Goal: Task Accomplishment & Management: Use online tool/utility

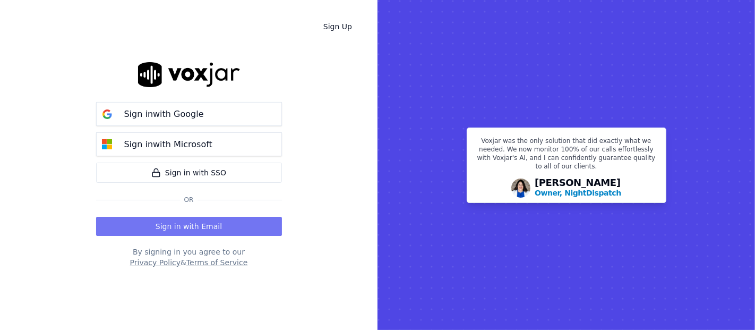
click at [204, 232] on button "Sign in with Email" at bounding box center [189, 226] width 186 height 19
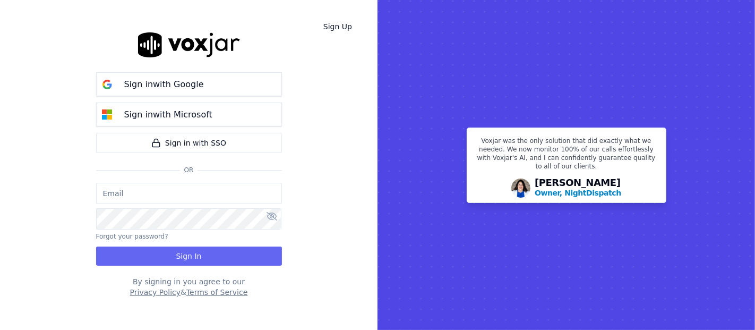
type input "shadia.decastro01.baq@nwfg.net"
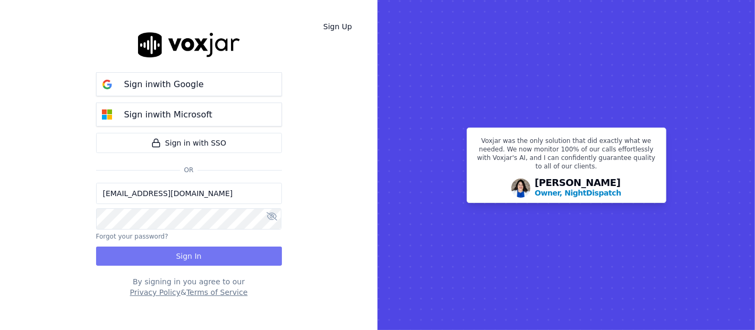
click at [201, 250] on button "Sign In" at bounding box center [189, 255] width 186 height 19
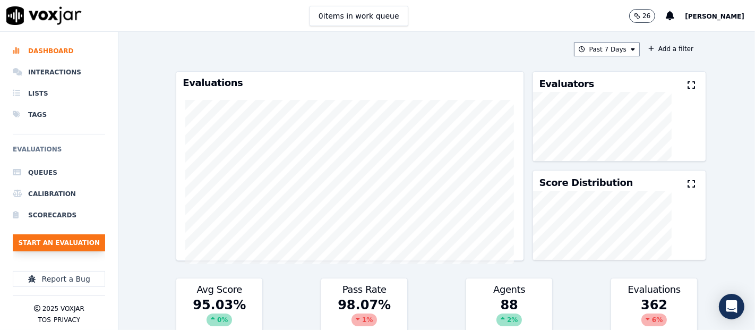
click at [40, 234] on button "Start an Evaluation" at bounding box center [59, 242] width 92 height 17
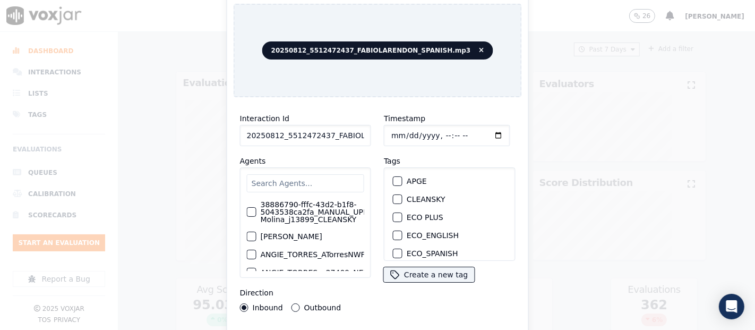
click at [352, 126] on input "20250812_5512472437_FABIOLARENDON_SPANISH.mp3" at bounding box center [305, 135] width 131 height 21
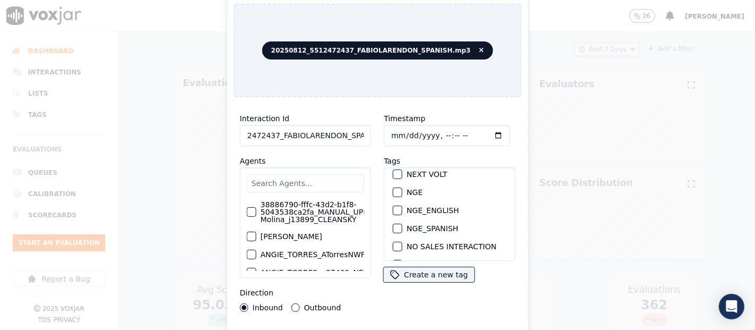
scroll to position [109, 0]
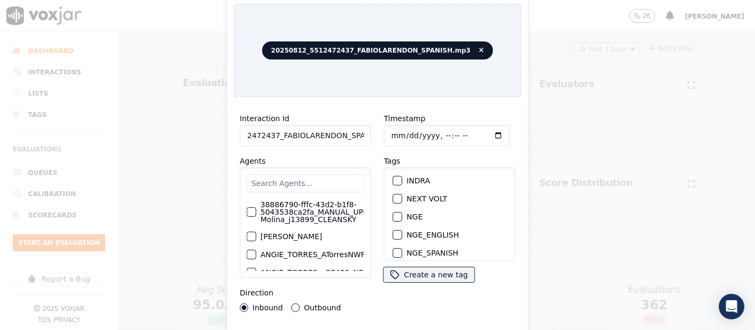
type input "20250812_5512472437_FABIOLARENDON_SPANISH"
click at [394, 213] on div "button" at bounding box center [396, 216] width 7 height 7
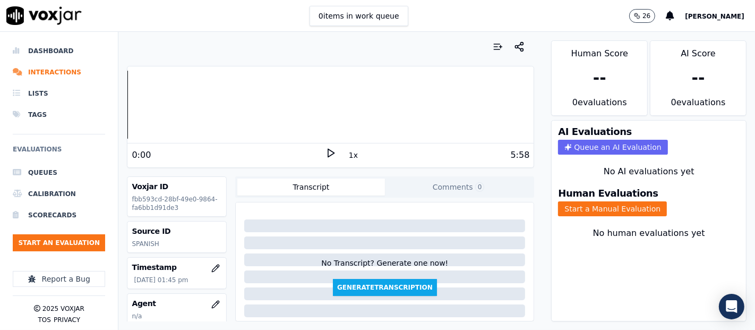
click at [336, 152] on div "5:58" at bounding box center [433, 155] width 194 height 13
click at [328, 153] on polygon at bounding box center [331, 153] width 6 height 8
click at [189, 99] on div at bounding box center [330, 105] width 406 height 68
click at [177, 102] on div at bounding box center [330, 105] width 406 height 68
click at [558, 201] on button "Start a Manual Evaluation" at bounding box center [612, 208] width 109 height 15
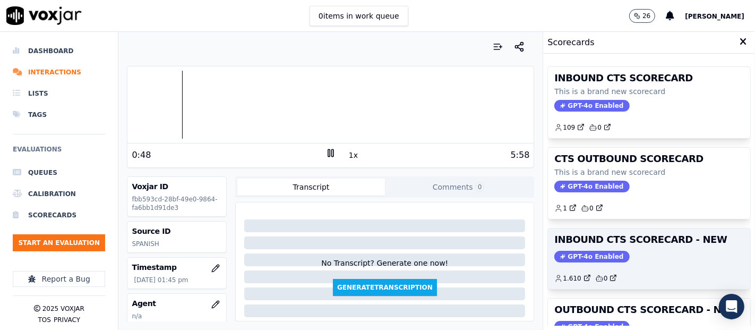
click at [625, 246] on div "INBOUND CTS SCORECARD - NEW GPT-4o Enabled 1.610 0" at bounding box center [649, 258] width 202 height 60
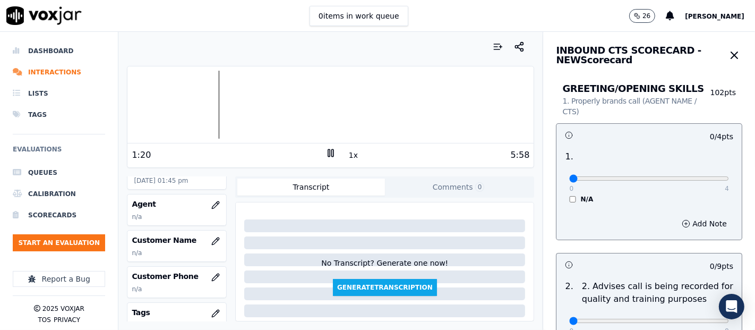
scroll to position [118, 0]
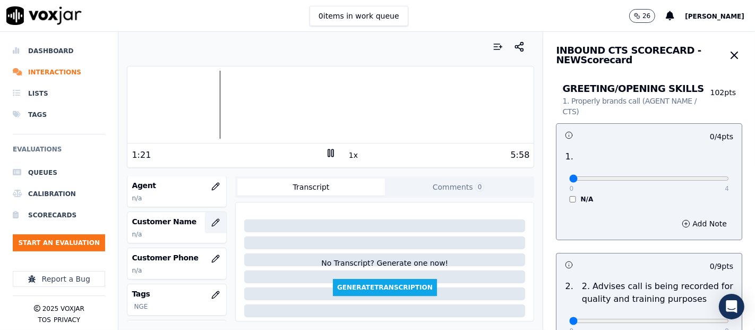
click at [211, 220] on icon "button" at bounding box center [215, 222] width 8 height 8
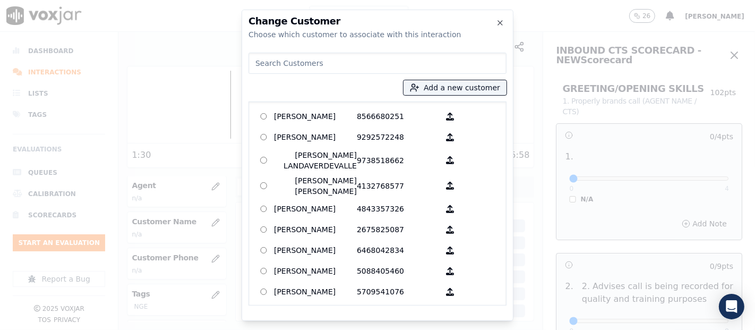
paste input "JOSE ELIAS MORALES MORGANE"
type input "JOSE ELIAS MORALES MORGANE"
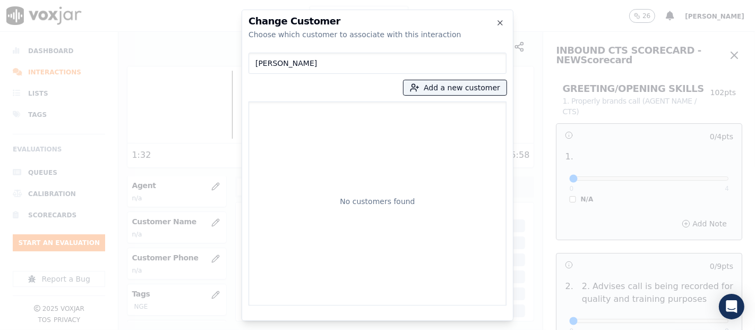
drag, startPoint x: 377, startPoint y: 67, endPoint x: 96, endPoint y: 72, distance: 281.3
click at [120, 329] on div "Change Customer Choose which customer to associate with this interaction JOSE E…" at bounding box center [377, 330] width 755 height 0
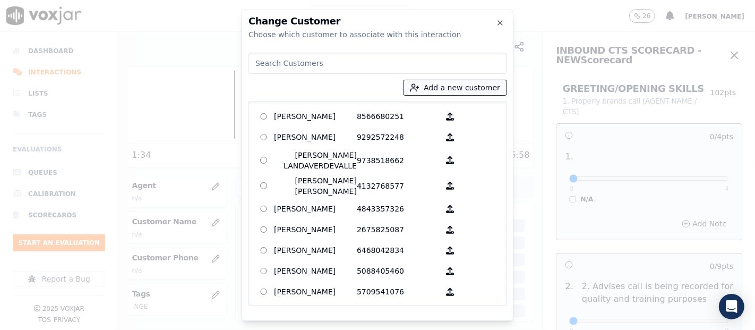
click at [435, 91] on button "Add a new customer" at bounding box center [454, 87] width 103 height 15
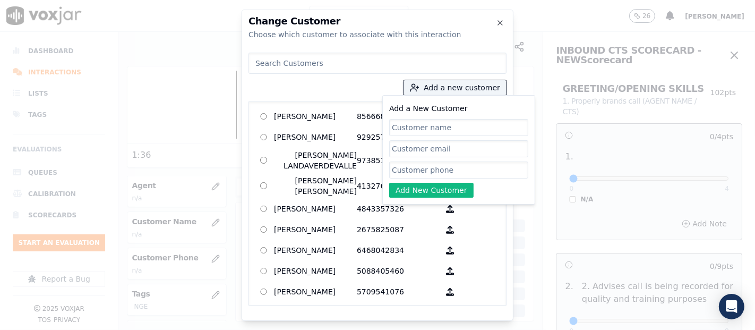
type input "v"
type input "JOSE ELIAS MORALES MORGANE"
click at [424, 169] on input "Add a New Customer" at bounding box center [458, 169] width 139 height 17
paste input "5512472437"
type input "5512472437"
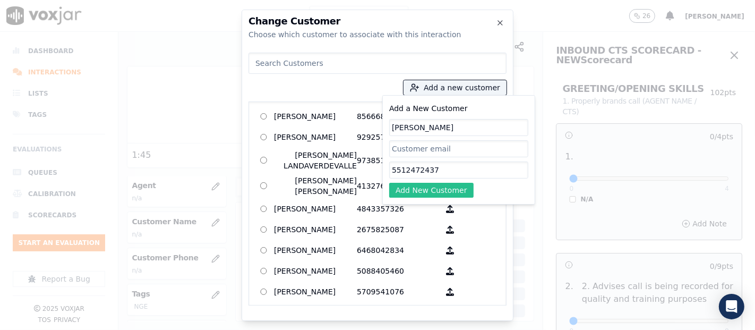
click at [444, 184] on button "Add New Customer" at bounding box center [431, 190] width 84 height 15
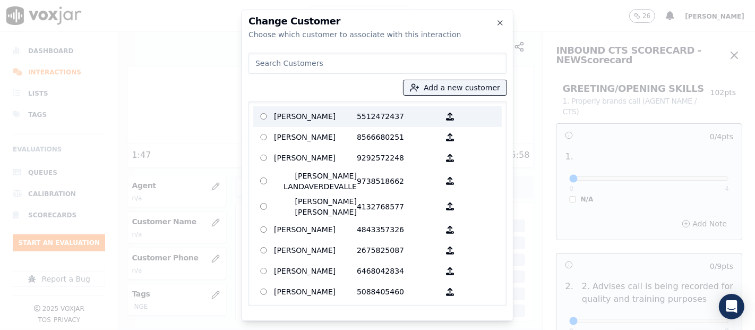
click at [346, 119] on p "JOSE ELIAS MORALES MORGANE" at bounding box center [315, 116] width 83 height 16
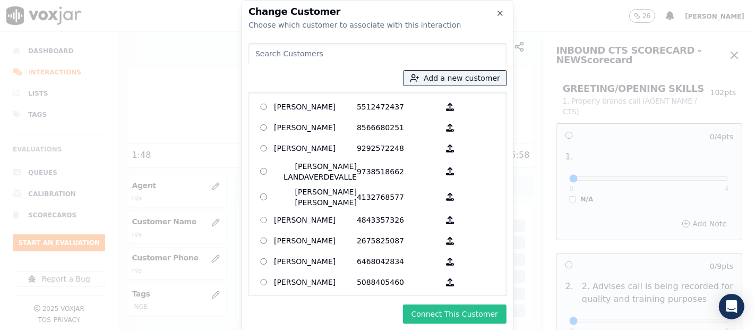
click at [470, 304] on button "Connect This Customer" at bounding box center [454, 313] width 103 height 19
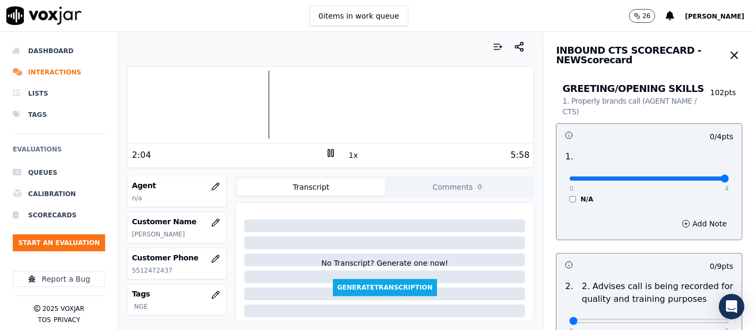
type input "4"
click at [697, 178] on input "range" at bounding box center [649, 178] width 160 height 4
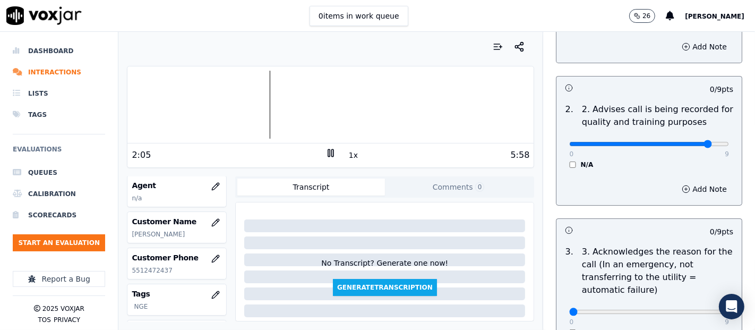
click at [688, 4] on input "range" at bounding box center [649, 1] width 160 height 4
type input "9"
click at [697, 4] on input "range" at bounding box center [649, 1] width 160 height 4
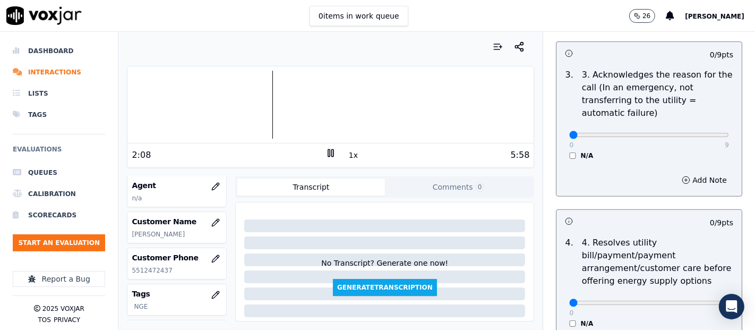
click at [724, 142] on p "9" at bounding box center [726, 145] width 4 height 8
type input "9"
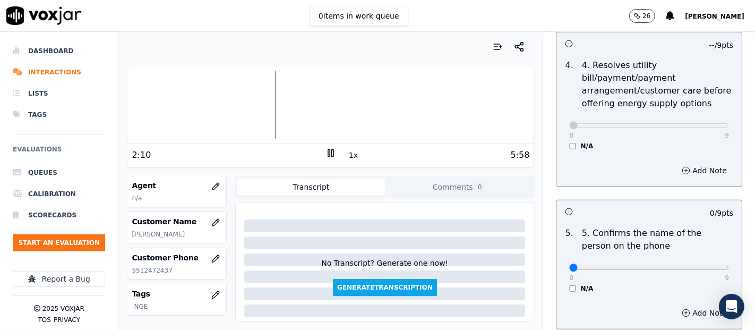
scroll to position [590, 0]
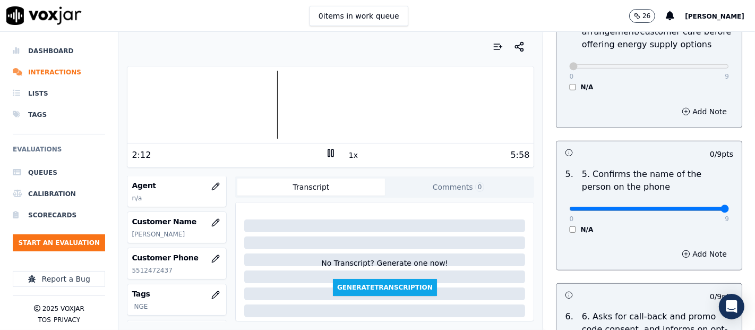
type input "9"
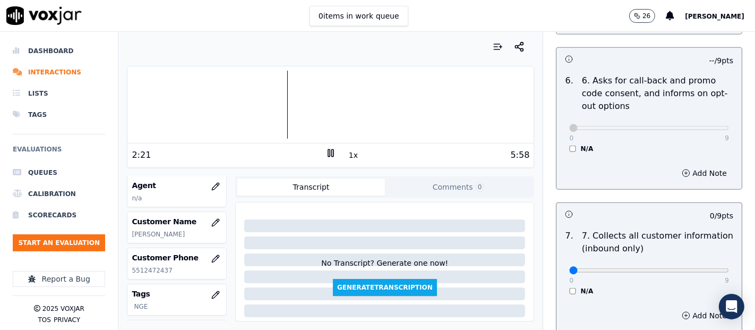
scroll to position [884, 0]
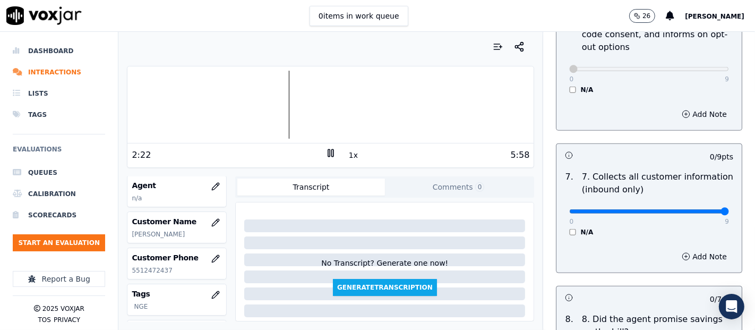
type input "9"
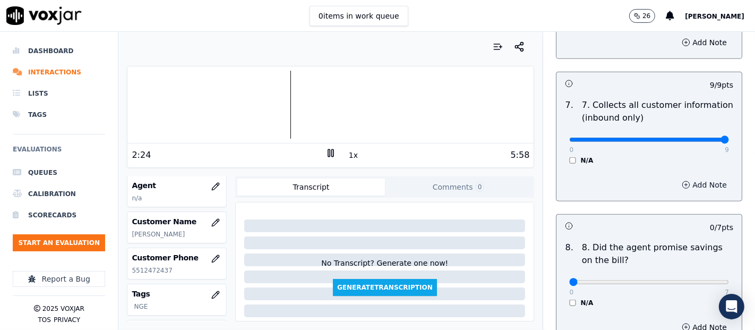
scroll to position [1002, 0]
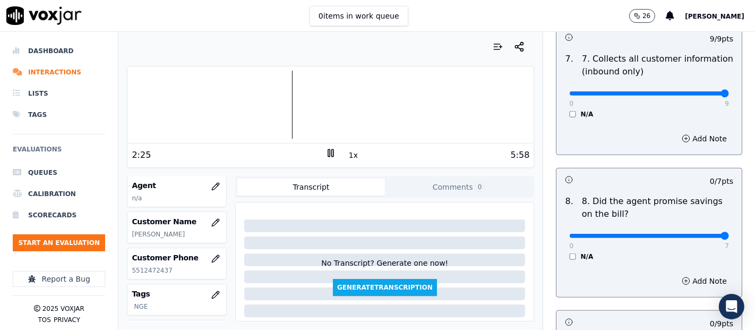
type input "7"
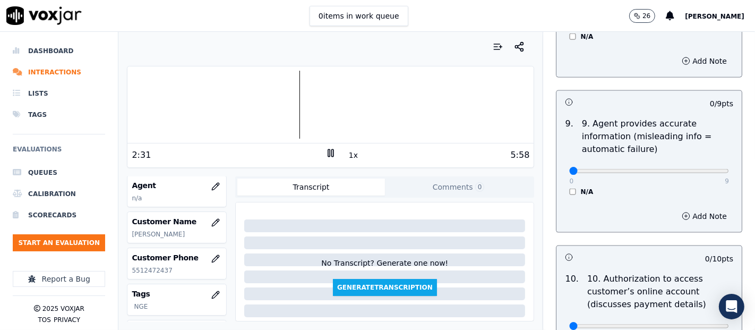
scroll to position [1238, 0]
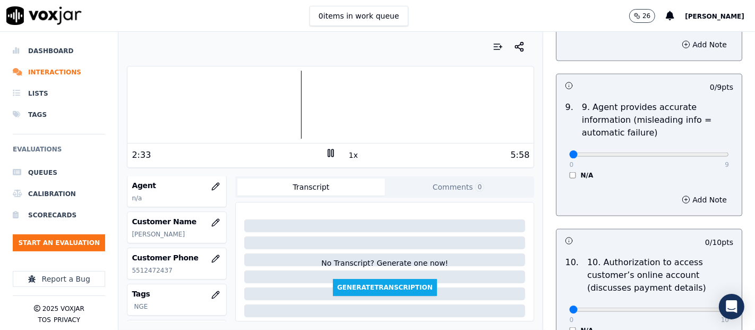
click at [704, 148] on div "0 9 N/A" at bounding box center [648, 159] width 177 height 40
type input "9"
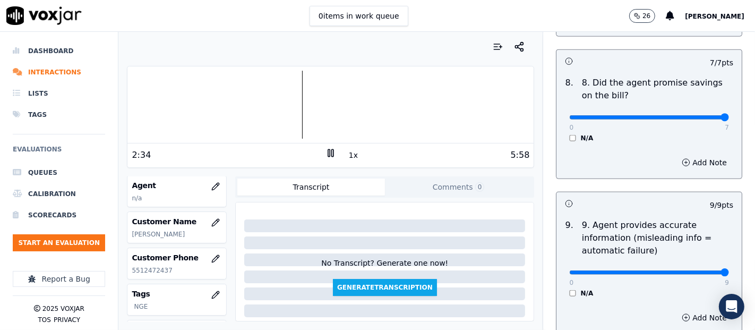
scroll to position [1120, 0]
type input "0"
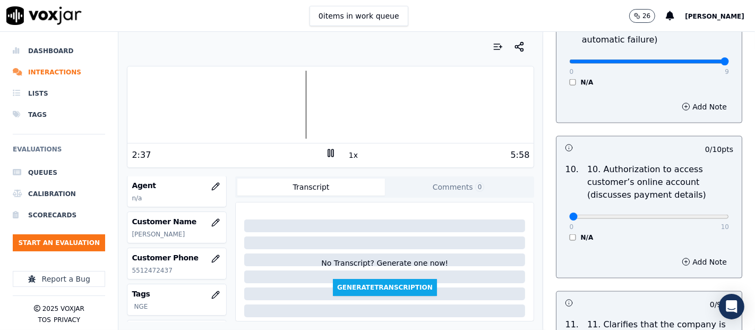
scroll to position [1356, 0]
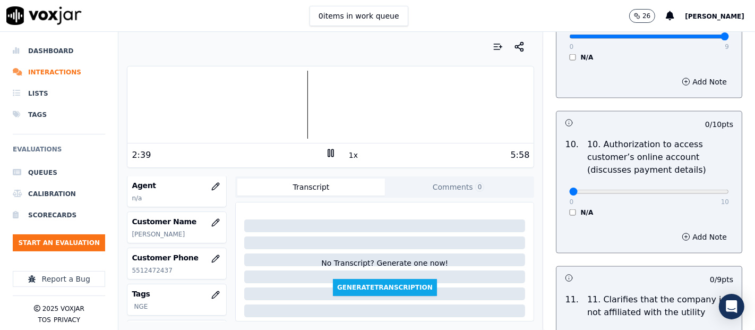
click at [566, 213] on div "10 . 10. Authorization to access customer’s online account (discusses payment d…" at bounding box center [648, 177] width 185 height 87
click at [560, 206] on div "0 10 N/A" at bounding box center [648, 196] width 177 height 40
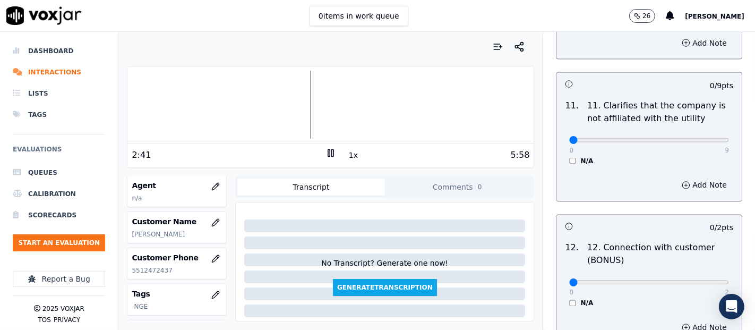
scroll to position [1592, 0]
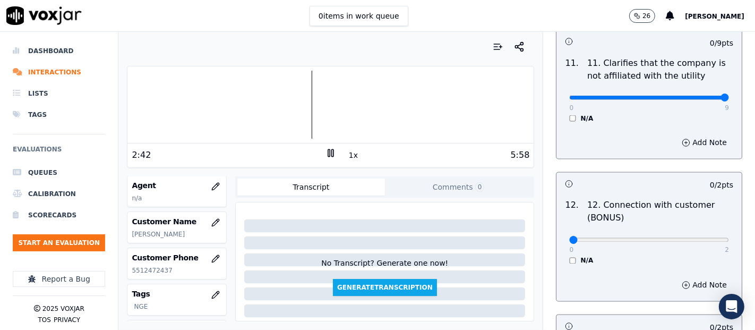
type input "9"
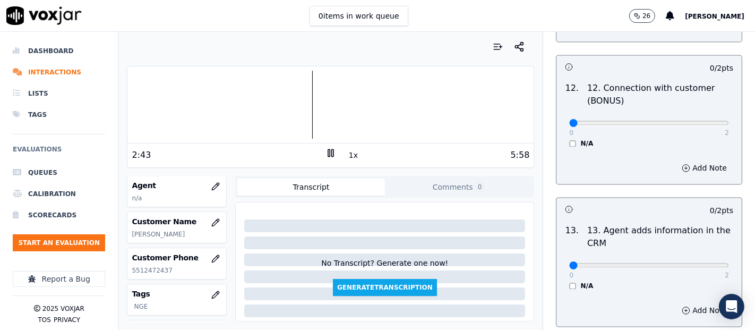
scroll to position [1710, 0]
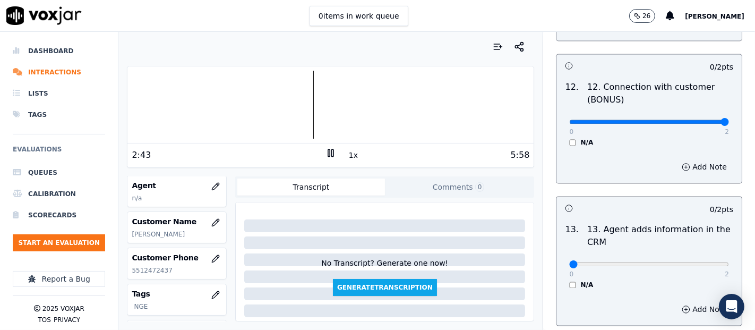
type input "2"
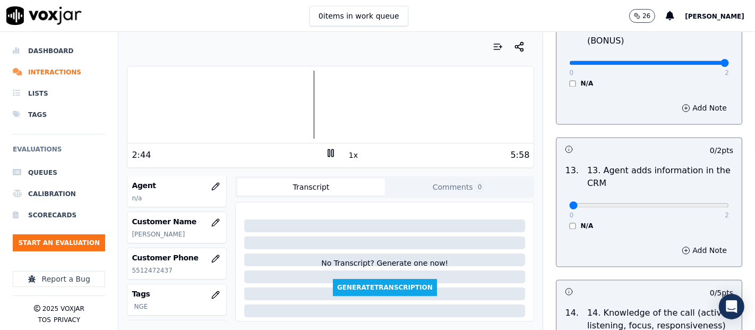
scroll to position [1828, 0]
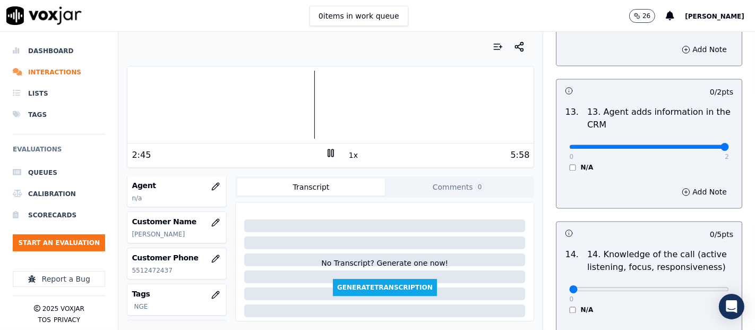
type input "2"
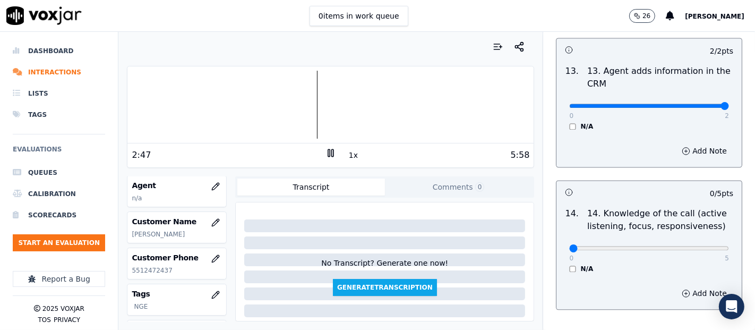
scroll to position [1934, 0]
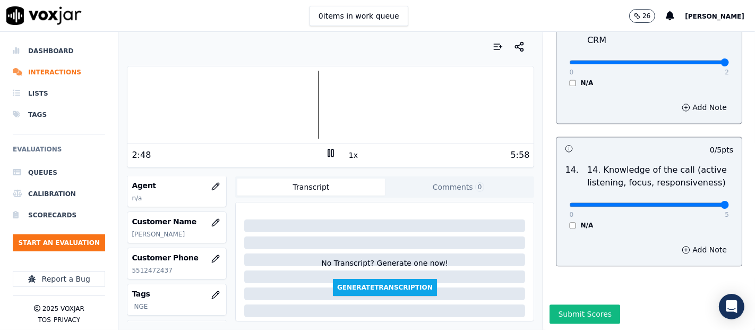
type input "5"
click at [325, 154] on icon at bounding box center [330, 153] width 11 height 11
click at [326, 156] on icon at bounding box center [330, 153] width 11 height 11
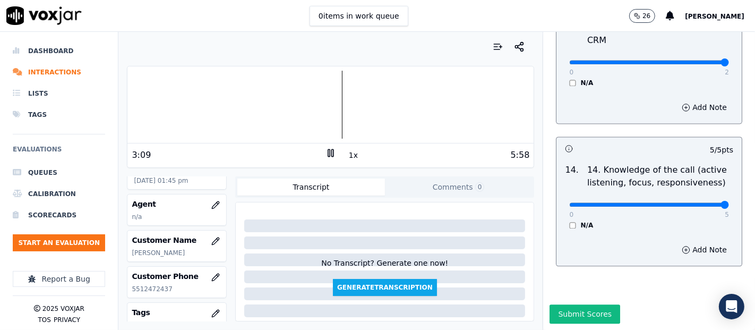
scroll to position [118, 0]
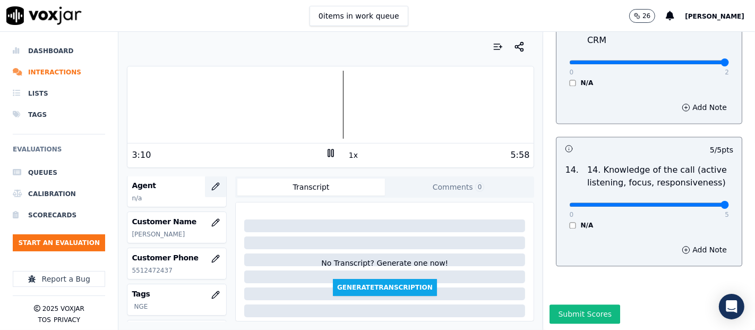
click at [212, 185] on icon "button" at bounding box center [215, 186] width 7 height 7
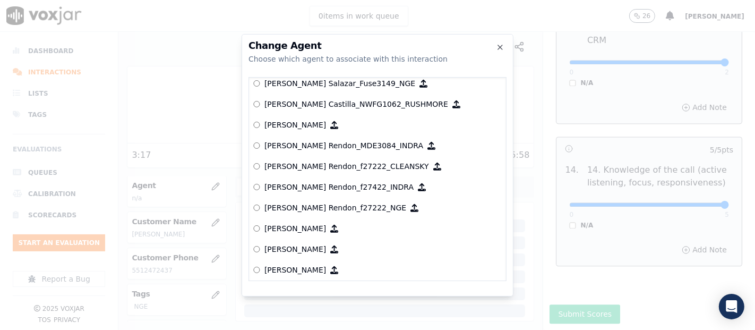
scroll to position [1765, 0]
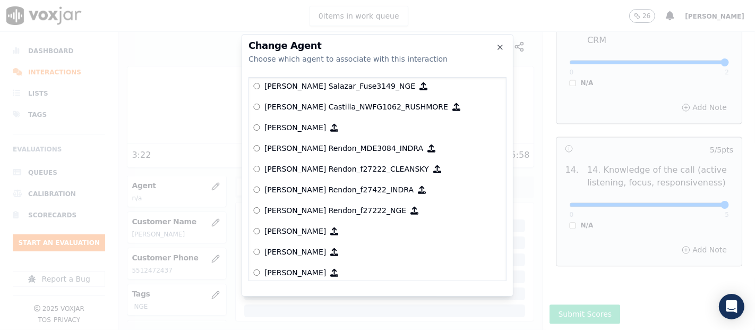
click at [327, 206] on p "[PERSON_NAME] Rendon­_f27222_NGE" at bounding box center [335, 210] width 142 height 11
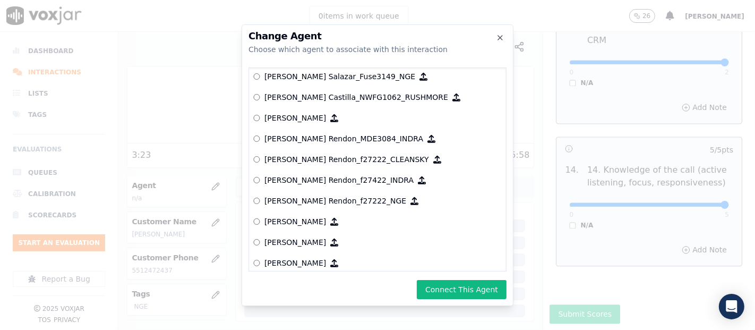
click at [294, 201] on p "[PERSON_NAME] Rendon­_f27222_NGE" at bounding box center [335, 200] width 142 height 11
click at [436, 284] on button "Connect This Agent" at bounding box center [462, 289] width 90 height 19
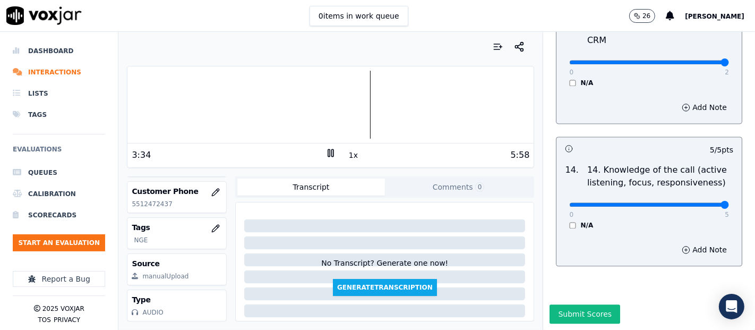
scroll to position [0, 0]
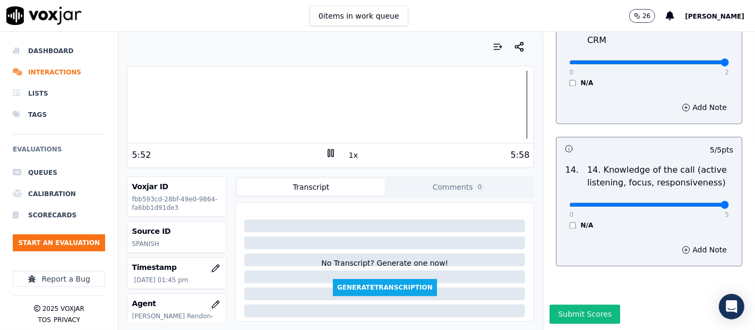
drag, startPoint x: 568, startPoint y: 289, endPoint x: 546, endPoint y: 295, distance: 23.7
click at [565, 304] on button "Submit Scores" at bounding box center [584, 313] width 71 height 19
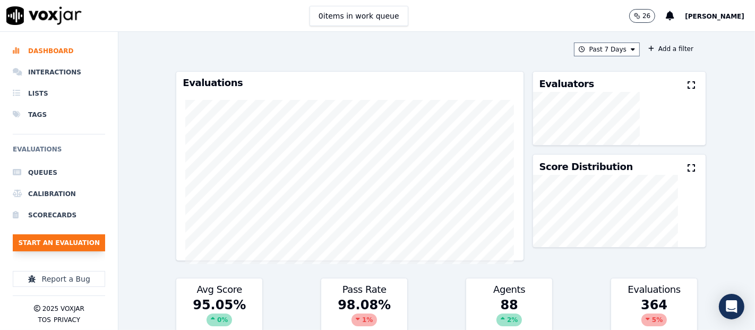
click at [92, 239] on button "Start an Evaluation" at bounding box center [59, 242] width 92 height 17
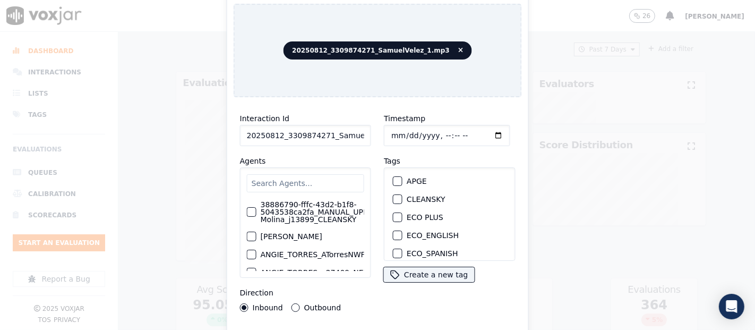
click at [351, 129] on input "20250812_3309874271_SamuelVelez_1.mp3" at bounding box center [305, 135] width 131 height 21
type input "20250812_3309874271_SamuelVelez_"
click at [394, 195] on div "button" at bounding box center [396, 198] width 7 height 7
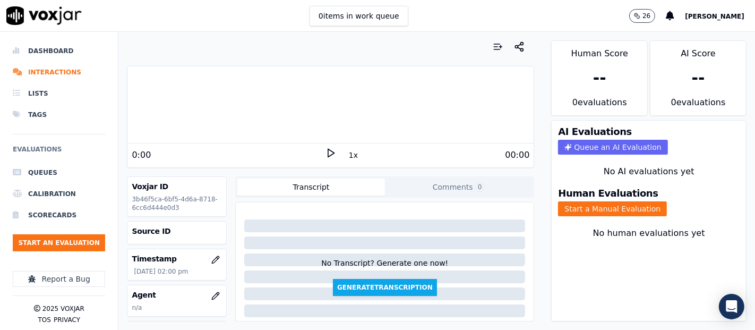
click at [325, 151] on icon at bounding box center [330, 153] width 11 height 11
click at [325, 150] on icon at bounding box center [330, 153] width 11 height 11
click at [325, 151] on icon at bounding box center [330, 153] width 11 height 11
click at [328, 152] on polygon at bounding box center [331, 153] width 6 height 8
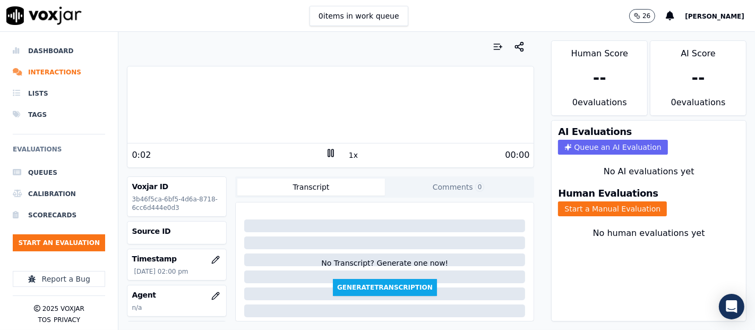
click at [329, 151] on icon at bounding box center [330, 153] width 11 height 11
click at [327, 151] on icon at bounding box center [330, 153] width 11 height 11
click at [97, 102] on div "Dashboard Interactions Lists Tags Evaluations Queues Calibration Scorecards Sta…" at bounding box center [377, 181] width 755 height 298
click at [325, 153] on icon at bounding box center [330, 153] width 11 height 11
click at [326, 150] on icon at bounding box center [330, 153] width 11 height 11
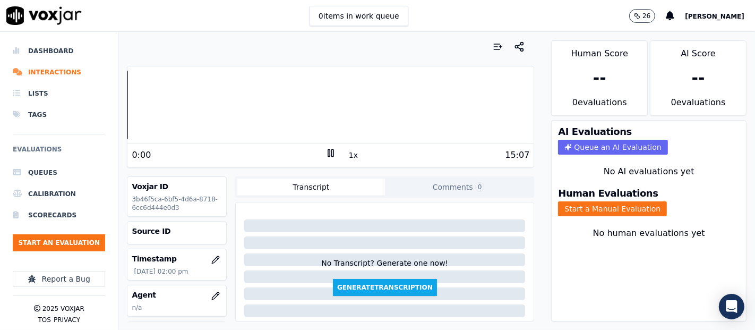
click at [123, 103] on div "Your browser does not support the audio element. 0:00 1x 15:07 Voxjar ID 3b46f5…" at bounding box center [330, 181] width 424 height 298
click at [636, 201] on button "Start a Manual Evaluation" at bounding box center [612, 208] width 109 height 15
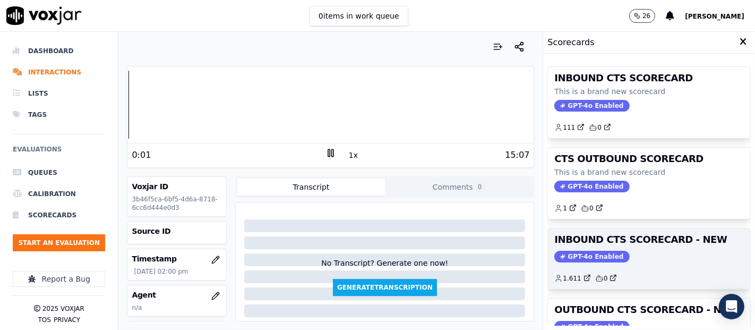
click at [637, 239] on h3 "INBOUND CTS SCORECARD - NEW" at bounding box center [648, 240] width 189 height 10
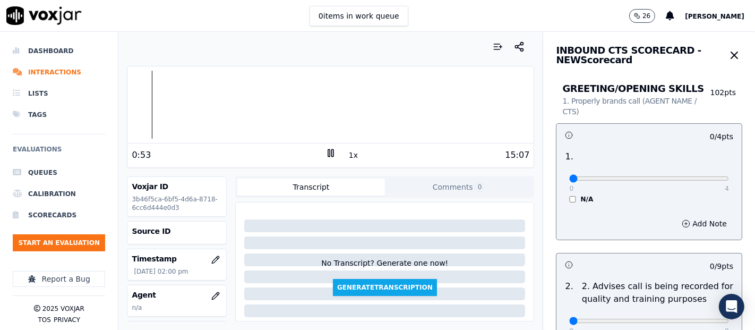
click at [332, 152] on rect at bounding box center [333, 152] width 2 height 7
click at [326, 155] on icon at bounding box center [330, 153] width 11 height 11
type input "4"
click at [693, 178] on input "range" at bounding box center [649, 178] width 160 height 4
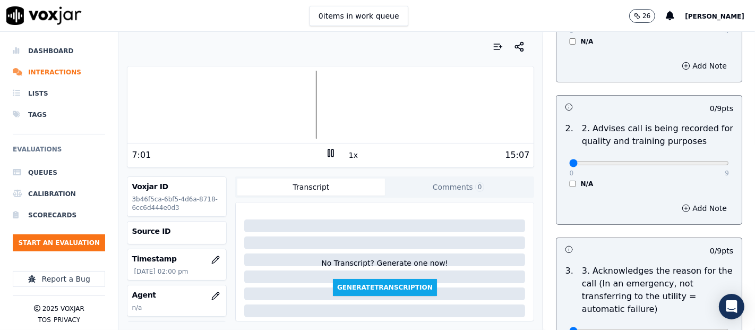
scroll to position [177, 0]
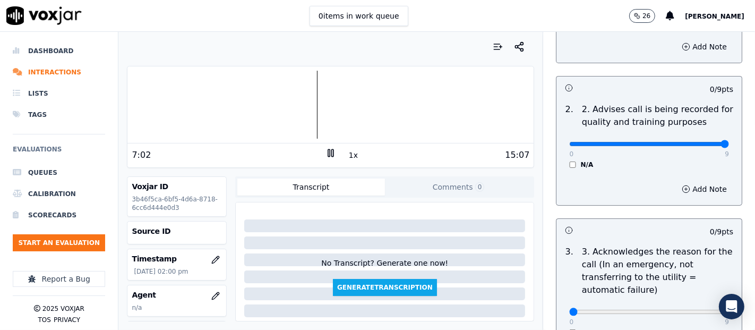
type input "9"
click at [699, 4] on input "range" at bounding box center [649, 1] width 160 height 4
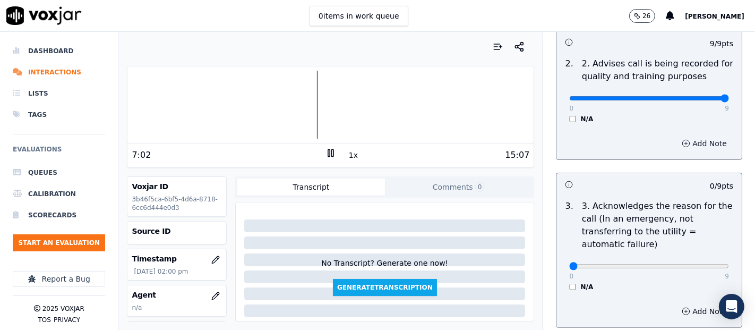
scroll to position [295, 0]
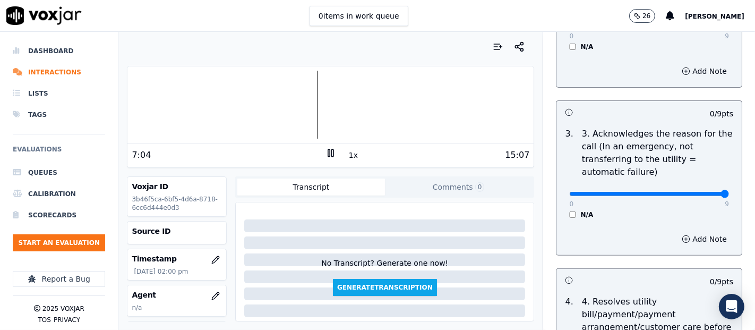
type input "9"
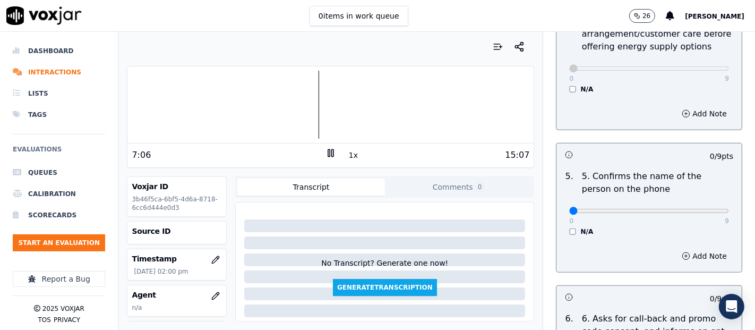
scroll to position [648, 0]
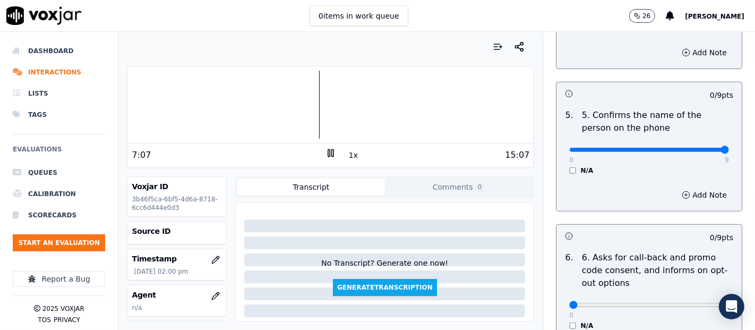
type input "9"
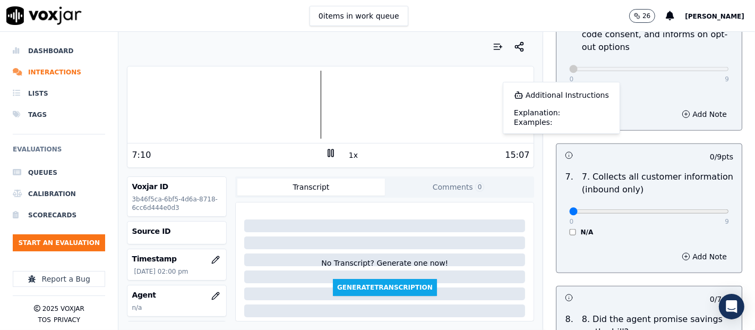
scroll to position [943, 0]
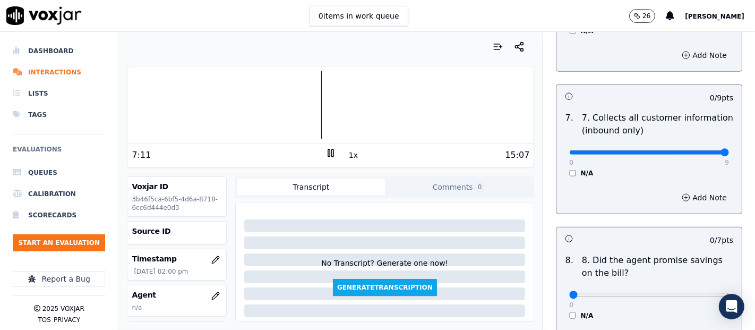
type input "9"
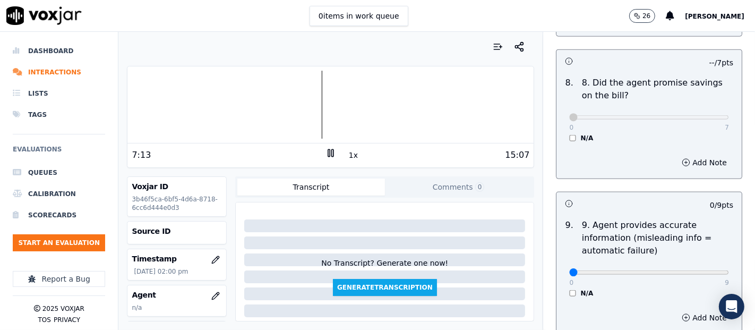
scroll to position [1238, 0]
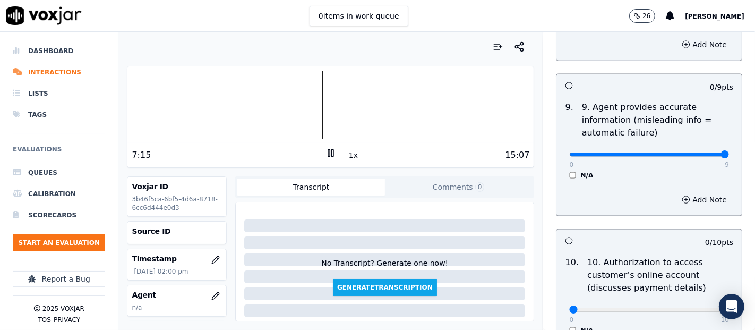
type input "9"
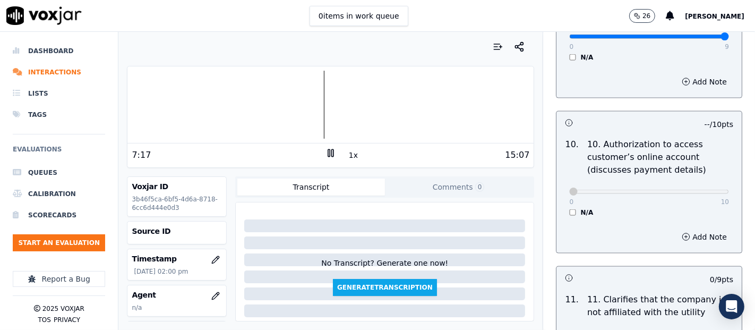
scroll to position [1474, 0]
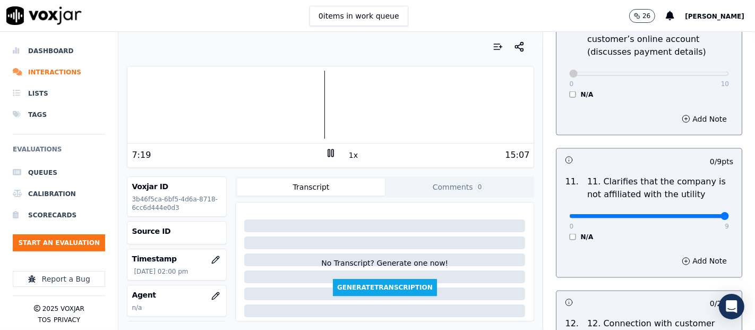
type input "9"
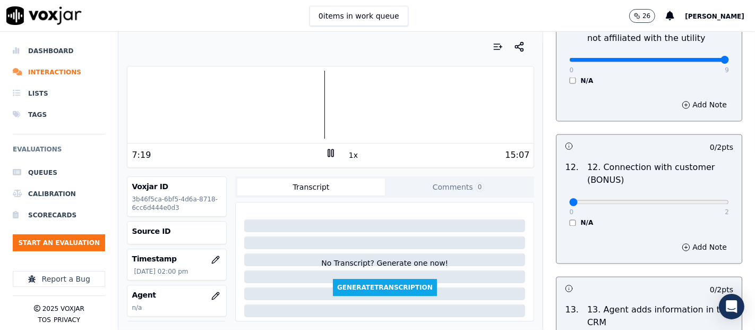
scroll to position [1651, 0]
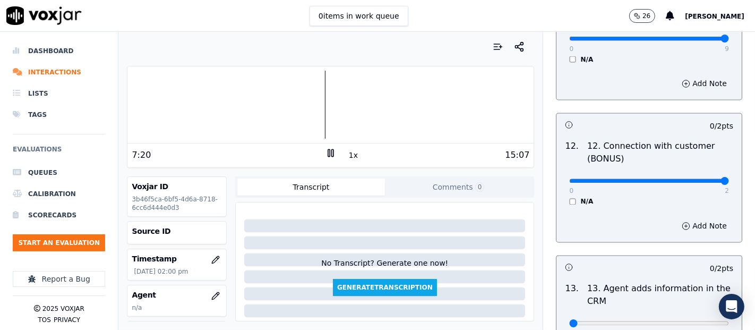
type input "2"
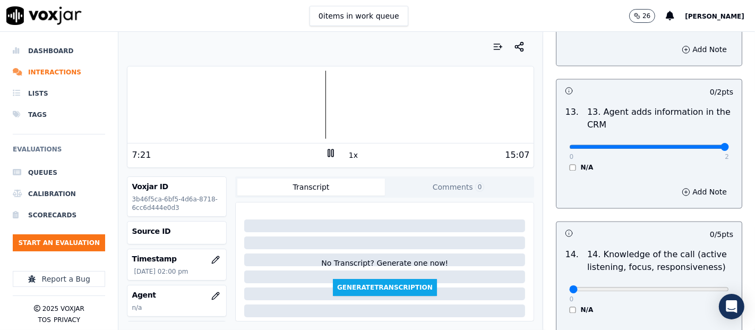
drag, startPoint x: 699, startPoint y: 140, endPoint x: 696, endPoint y: 145, distance: 6.1
type input "2"
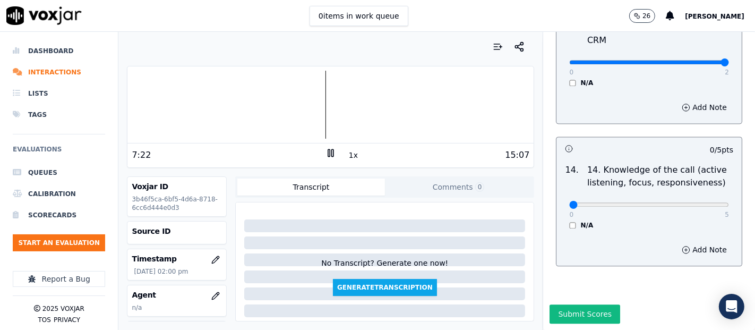
scroll to position [1934, 0]
type input "5"
click at [328, 154] on rect at bounding box center [329, 152] width 2 height 7
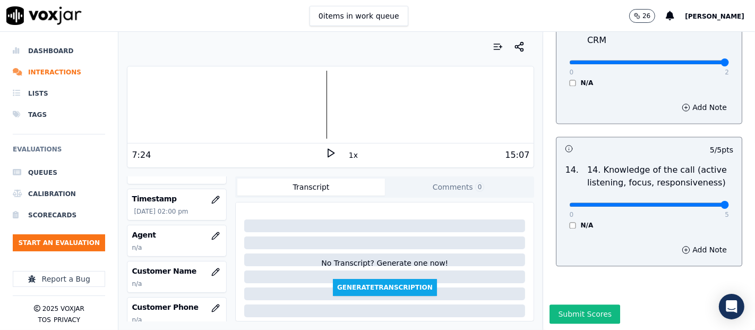
scroll to position [118, 0]
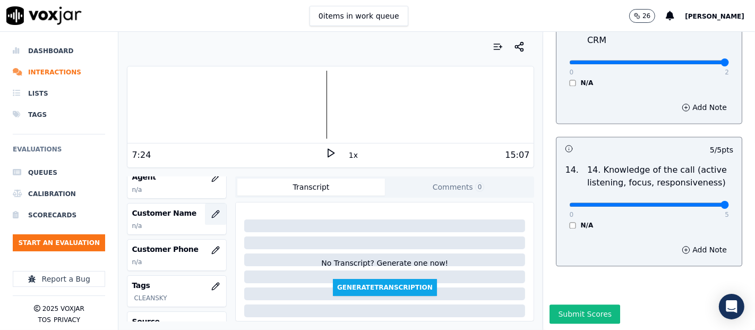
click at [211, 210] on icon "button" at bounding box center [215, 214] width 8 height 8
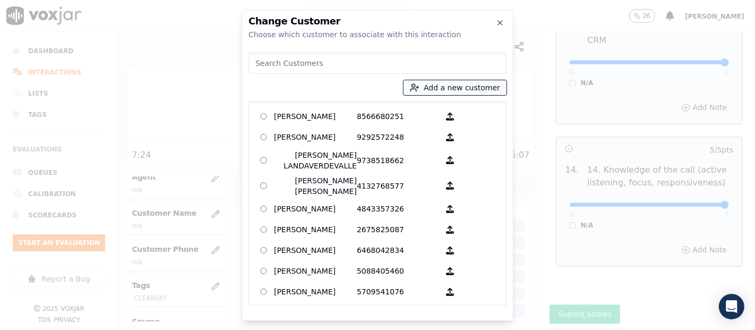
click at [453, 85] on button "Add a new customer" at bounding box center [454, 87] width 103 height 15
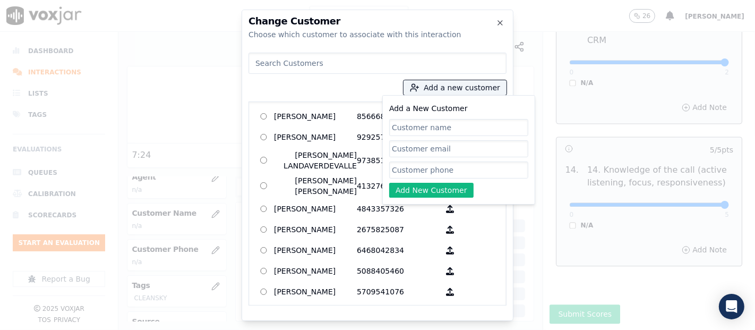
type input "v"
paste input "FRANCISCO CASTRO LUX"
type input "FRANCISCO CASTRO LUX"
click at [470, 165] on input "Add a New Customer" at bounding box center [458, 169] width 139 height 17
paste input "3309874271"
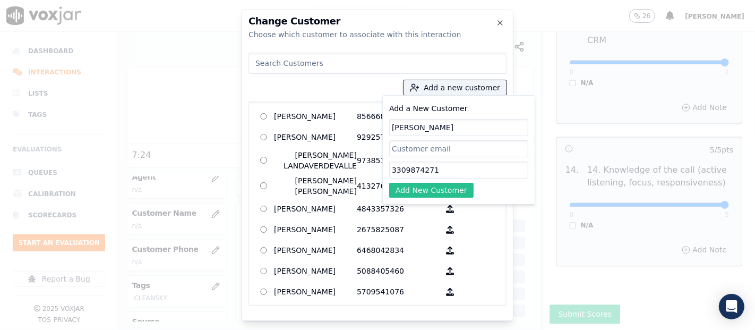
type input "3309874271"
click at [451, 186] on button "Add New Customer" at bounding box center [431, 190] width 84 height 15
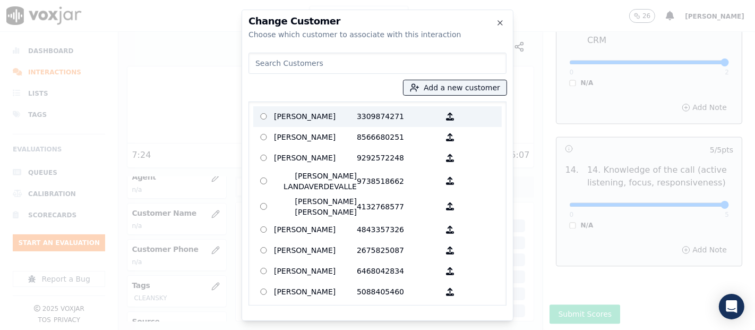
click at [331, 116] on p "FRANCISCO CASTRO LUX" at bounding box center [315, 116] width 83 height 16
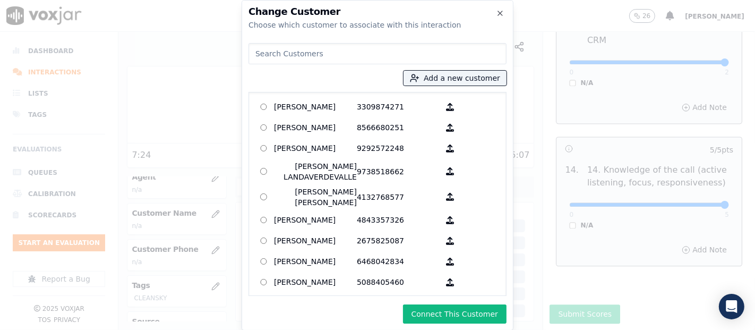
drag, startPoint x: 456, startPoint y: 322, endPoint x: 454, endPoint y: 312, distance: 9.8
click at [455, 317] on button "Connect This Customer" at bounding box center [454, 313] width 103 height 19
click at [454, 310] on div "Connecting" at bounding box center [377, 313] width 258 height 19
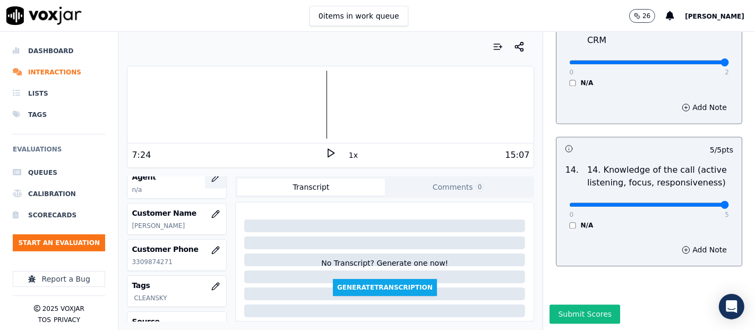
click at [205, 181] on button "button" at bounding box center [215, 177] width 21 height 21
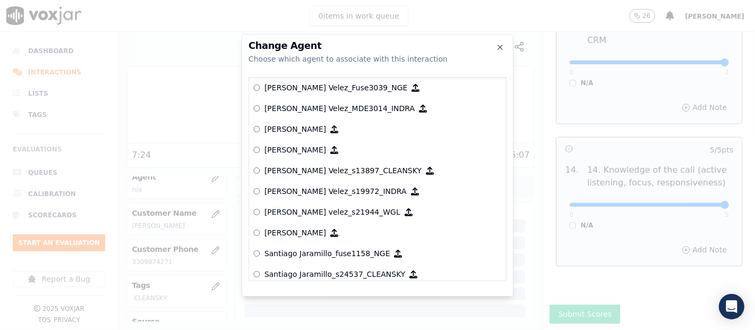
scroll to position [4390, 0]
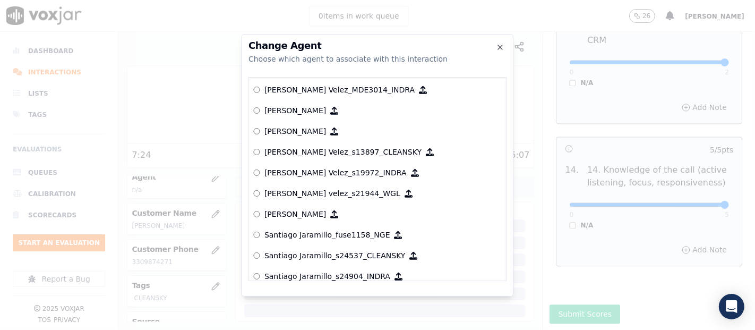
click at [314, 146] on p "[PERSON_NAME] Velez_s13897_CLEANSKY" at bounding box center [342, 151] width 157 height 11
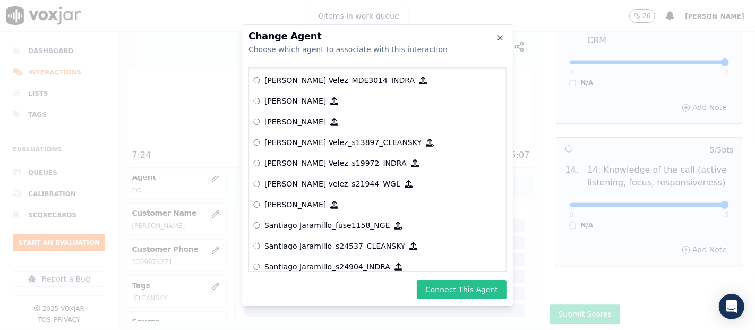
click at [435, 281] on button "Connect This Agent" at bounding box center [462, 289] width 90 height 19
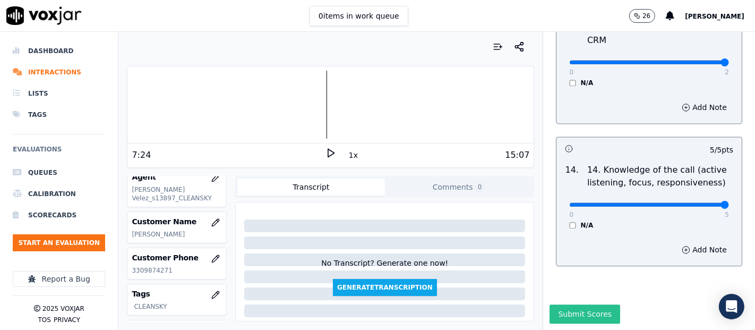
drag, startPoint x: 584, startPoint y: 290, endPoint x: 574, endPoint y: 283, distance: 11.5
click at [582, 304] on button "Submit Scores" at bounding box center [584, 313] width 71 height 19
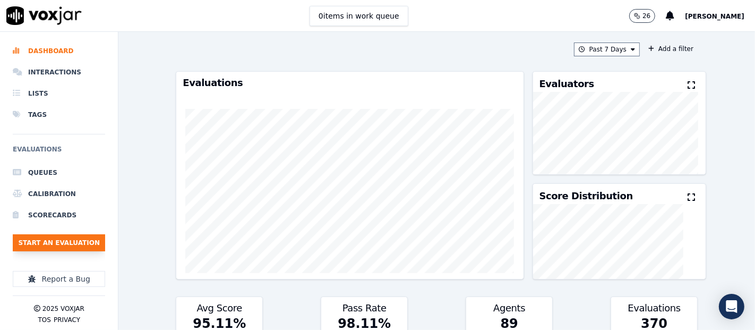
click at [28, 240] on button "Start an Evaluation" at bounding box center [59, 242] width 92 height 17
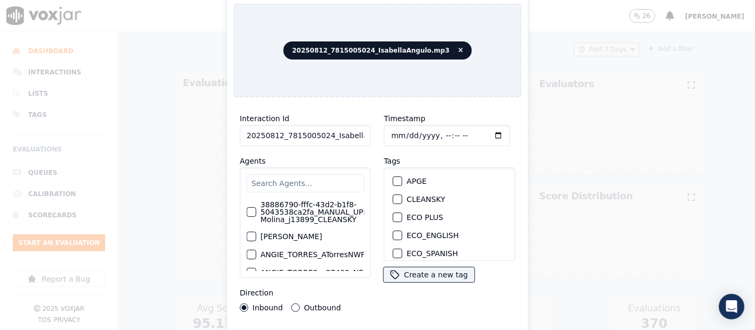
click at [352, 136] on input "20250812_7815005024_IsabellaAngulo.mp3" at bounding box center [305, 135] width 131 height 21
type input "20250812_7815005024_IsabellaAngulo"
click at [393, 195] on div "button" at bounding box center [396, 198] width 7 height 7
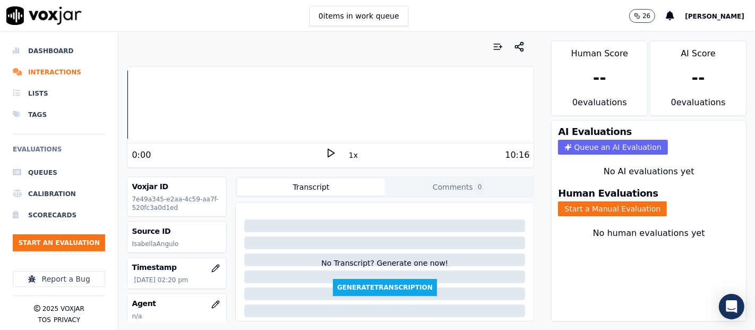
click at [325, 151] on icon at bounding box center [330, 153] width 11 height 11
click at [227, 104] on div at bounding box center [330, 105] width 406 height 68
click at [626, 201] on button "Start a Manual Evaluation" at bounding box center [612, 208] width 109 height 15
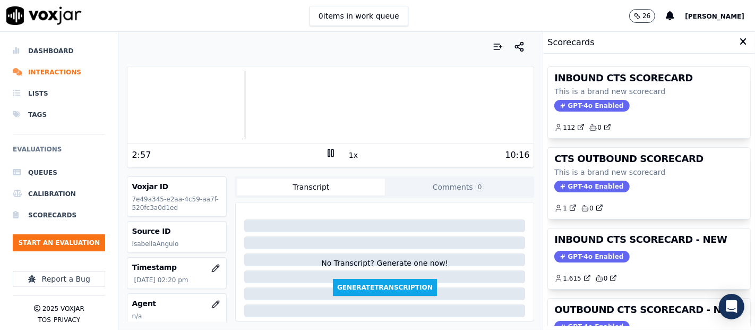
drag, startPoint x: 591, startPoint y: 245, endPoint x: 581, endPoint y: 261, distance: 19.1
click at [591, 248] on div "INBOUND CTS SCORECARD - NEW GPT-4o Enabled 1.615 0" at bounding box center [649, 258] width 202 height 60
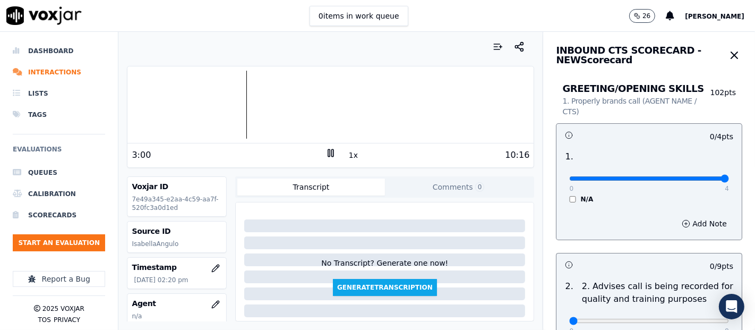
type input "4"
click at [688, 176] on input "range" at bounding box center [649, 178] width 160 height 4
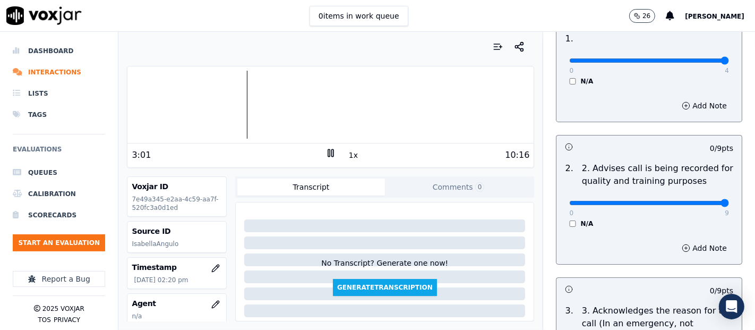
type input "9"
click at [694, 63] on input "range" at bounding box center [649, 60] width 160 height 4
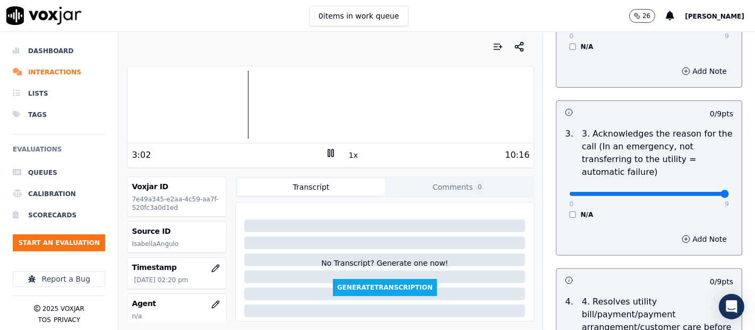
type input "9"
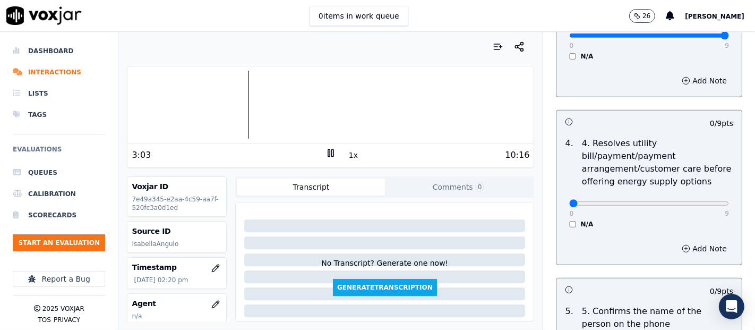
scroll to position [471, 0]
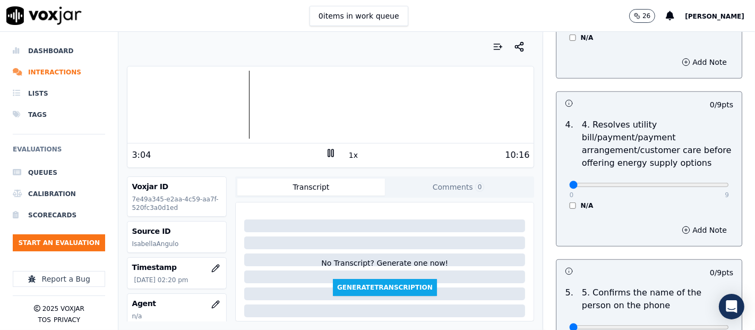
click at [569, 207] on div "N/A" at bounding box center [649, 205] width 160 height 8
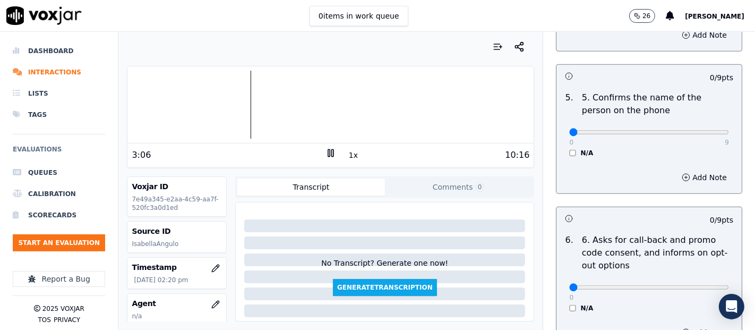
scroll to position [648, 0]
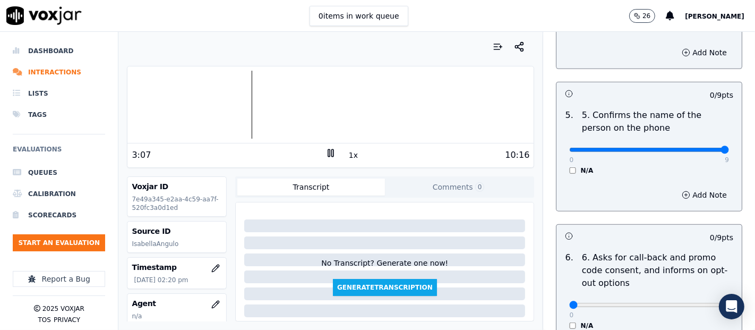
type input "9"
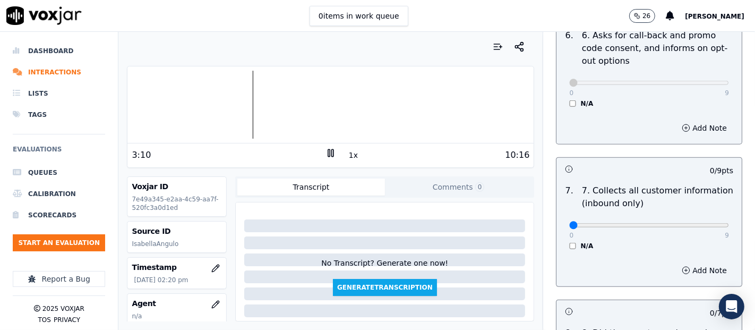
scroll to position [943, 0]
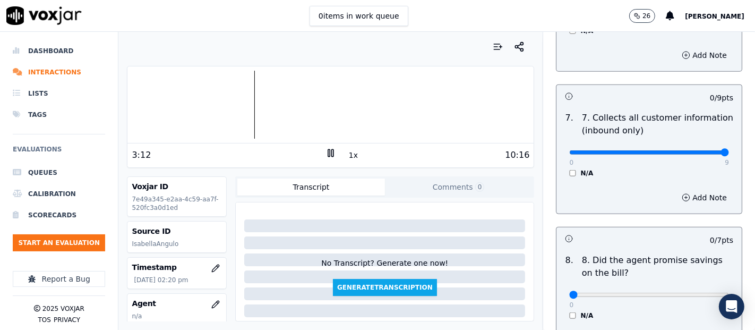
type input "9"
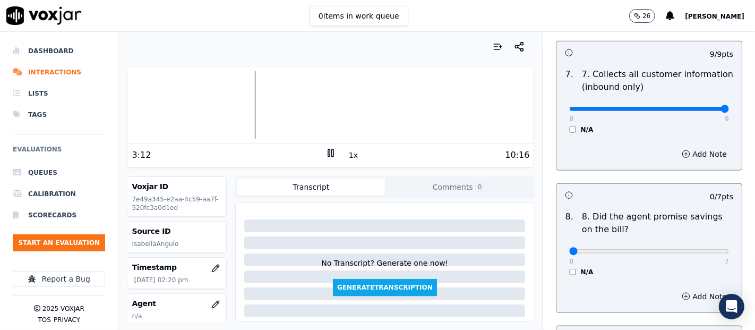
scroll to position [1061, 0]
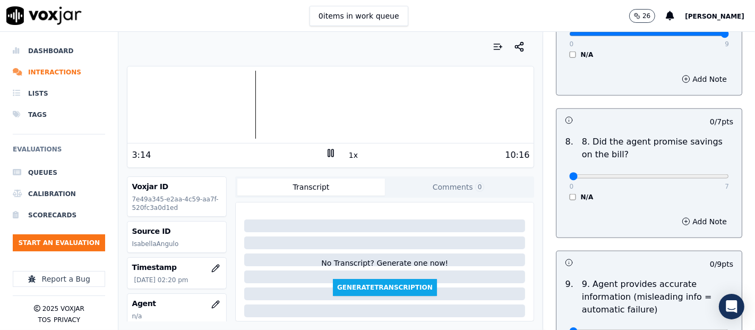
click at [560, 194] on div "0 7 N/A" at bounding box center [648, 181] width 177 height 40
click at [569, 193] on div "N/A" at bounding box center [649, 197] width 160 height 8
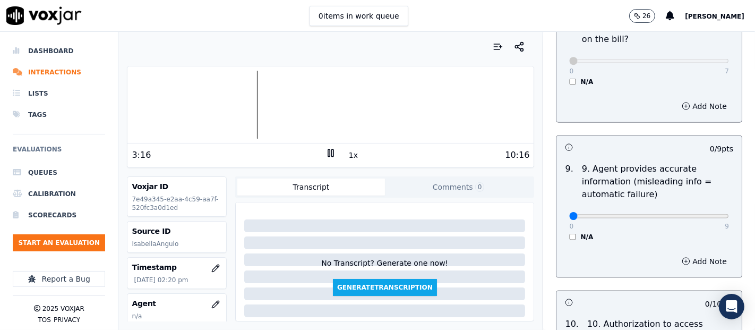
scroll to position [1179, 0]
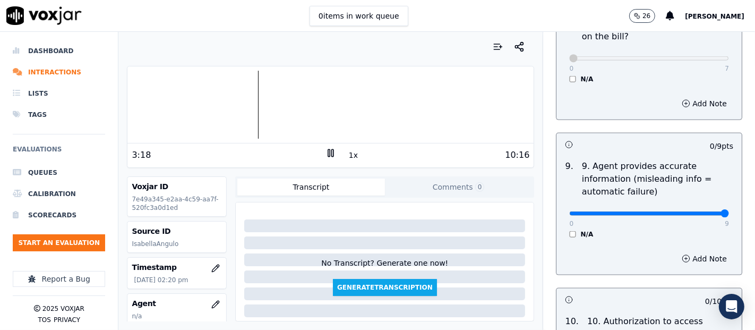
type input "9"
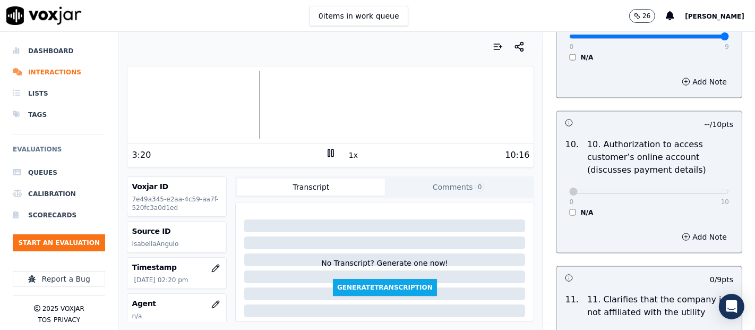
scroll to position [1474, 0]
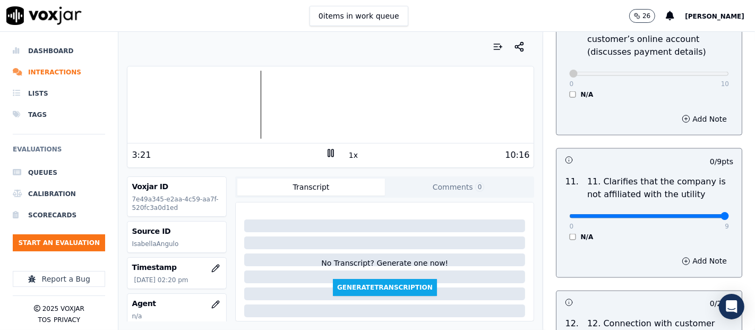
type input "9"
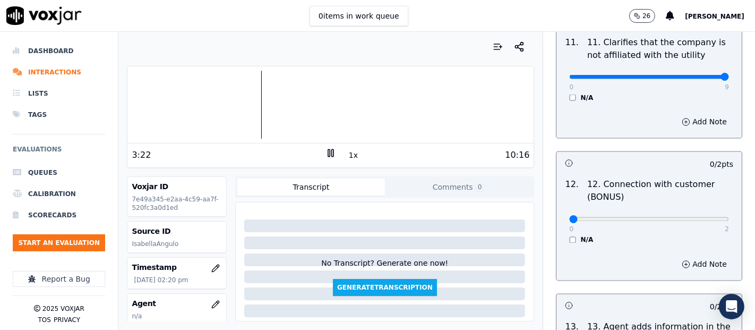
scroll to position [1651, 0]
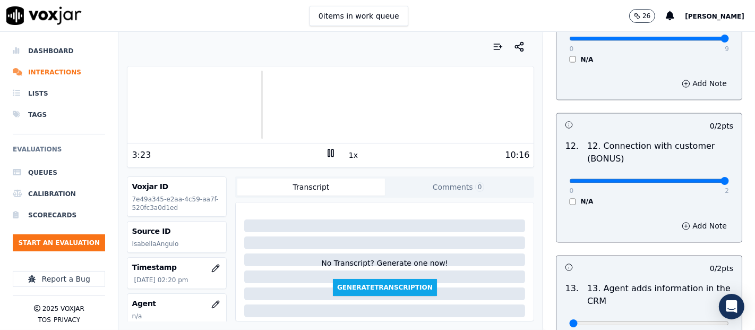
type input "2"
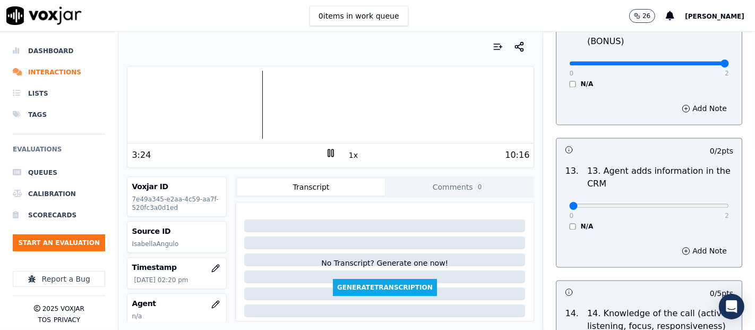
click at [699, 198] on div "0 2" at bounding box center [649, 204] width 160 height 13
type input "2"
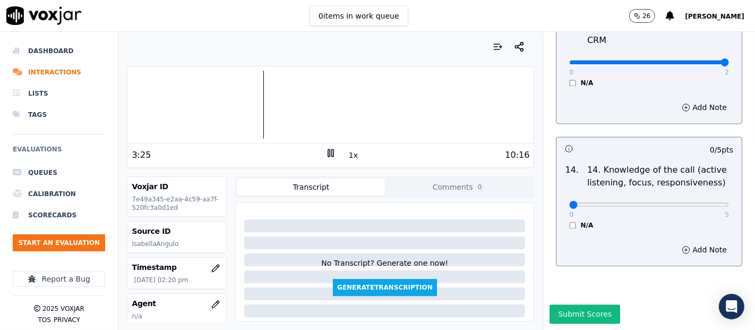
scroll to position [1934, 0]
type input "5"
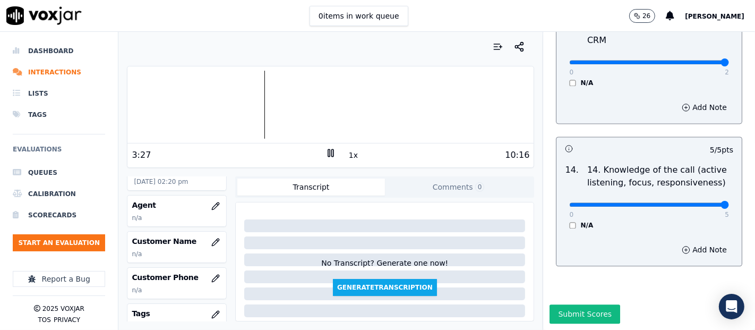
scroll to position [118, 0]
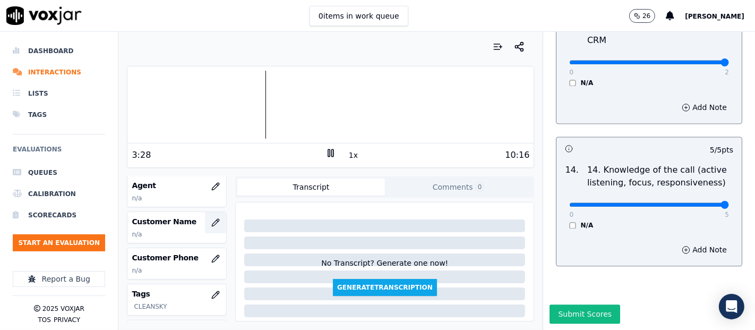
click at [211, 218] on icon "button" at bounding box center [215, 222] width 8 height 8
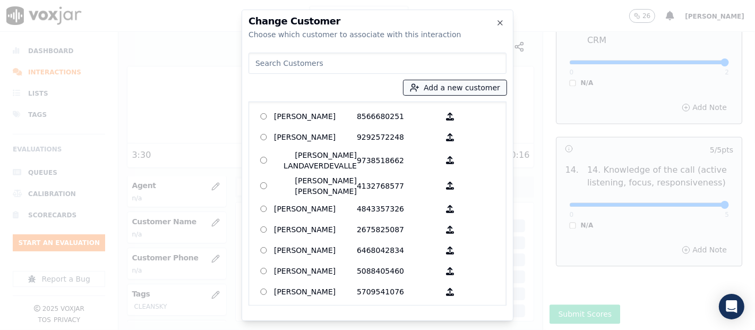
click at [419, 90] on icon "button" at bounding box center [415, 88] width 10 height 10
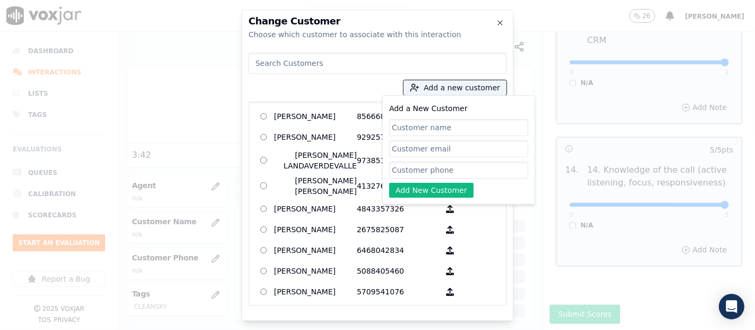
paste input "[PERSON_NAME]"
type input "[PERSON_NAME]"
click at [429, 165] on input "Add a New Customer" at bounding box center [458, 169] width 139 height 17
paste input "7815005024"
type input "7815005024"
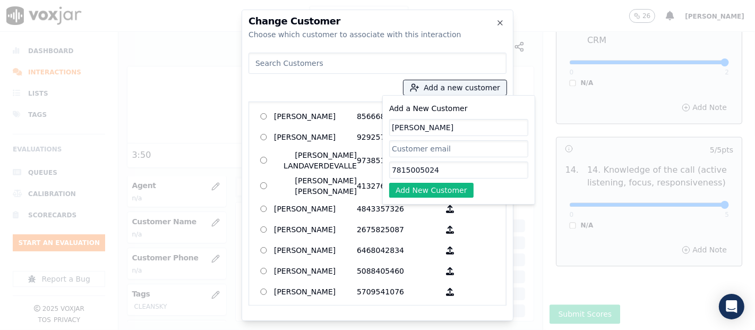
click at [459, 192] on button "Add New Customer" at bounding box center [431, 190] width 84 height 15
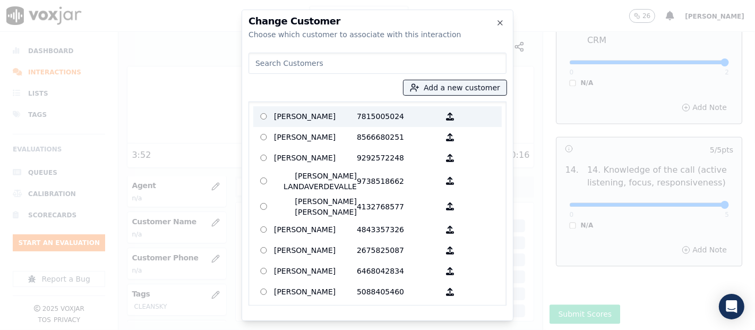
click at [309, 114] on p "Patricia Vazquez" at bounding box center [315, 116] width 83 height 16
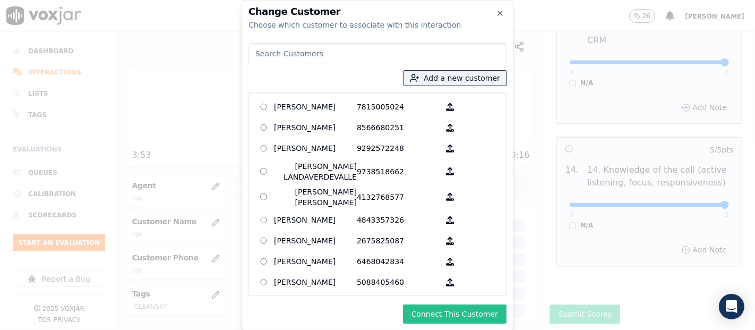
click at [431, 310] on button "Connect This Customer" at bounding box center [454, 313] width 103 height 19
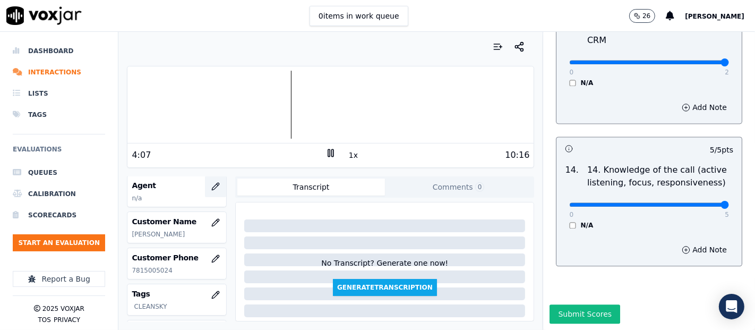
click at [211, 185] on icon "button" at bounding box center [215, 186] width 8 height 8
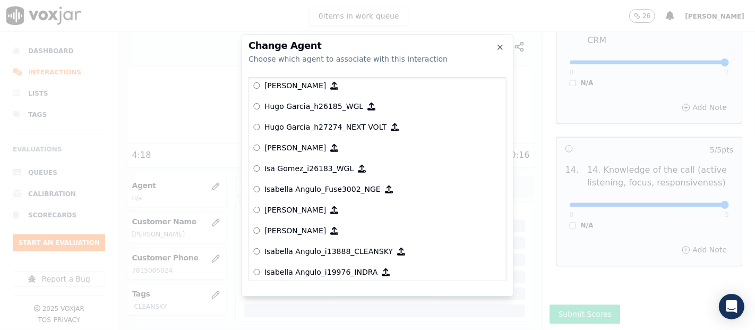
scroll to position [2426, 0]
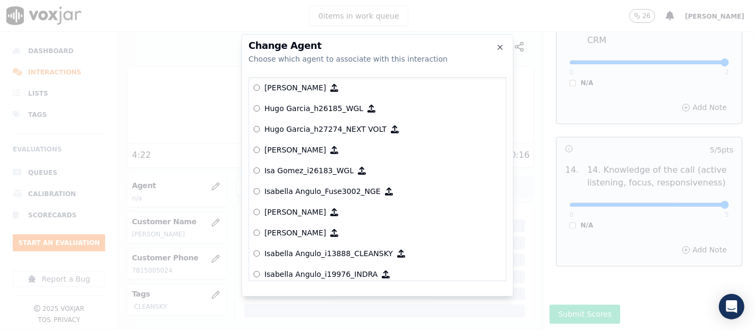
click at [308, 252] on p "Isabella Angulo_i13888_CLEANSKY" at bounding box center [328, 253] width 128 height 11
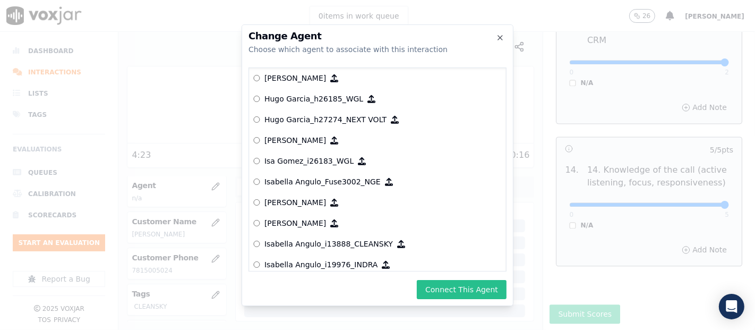
click at [438, 288] on button "Connect This Agent" at bounding box center [462, 289] width 90 height 19
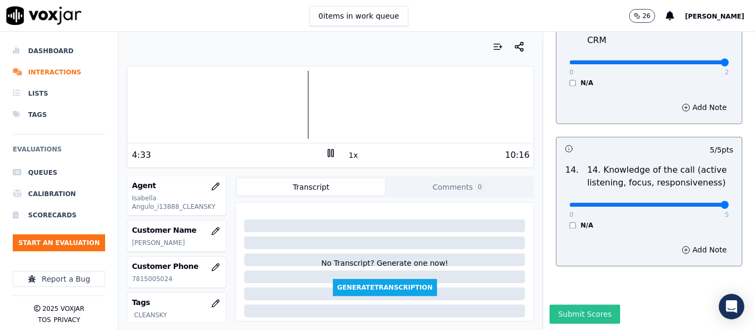
click at [553, 304] on button "Submit Scores" at bounding box center [584, 313] width 71 height 19
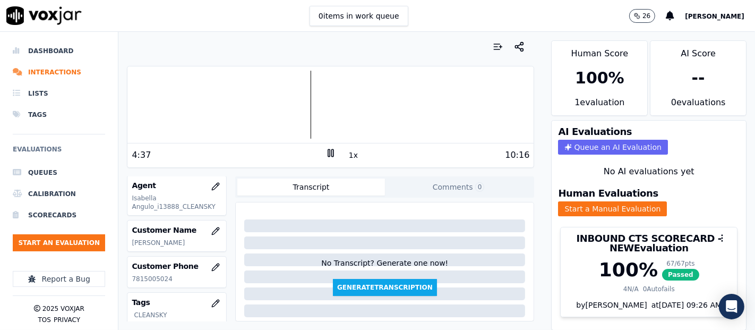
click at [328, 151] on rect at bounding box center [329, 152] width 2 height 7
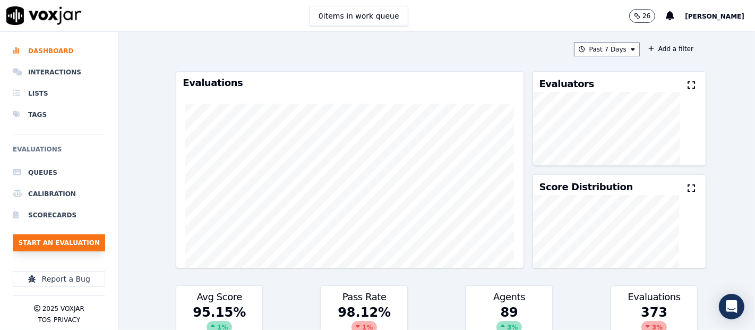
click at [33, 241] on button "Start an Evaluation" at bounding box center [59, 242] width 92 height 17
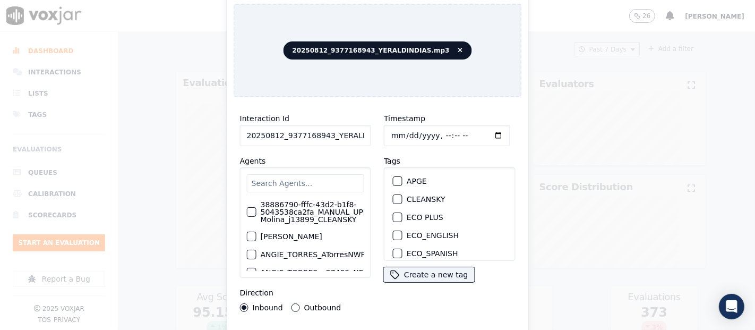
click at [356, 125] on input "20250812_9377168943_YERALDINDIAS.mp3" at bounding box center [305, 135] width 131 height 21
click at [356, 137] on input "20250812_9377168943_YERALDINDIAS.mp3" at bounding box center [305, 135] width 131 height 21
type input "20250812_9377168943_YERALDINDIAS"
click at [393, 196] on div "button" at bounding box center [396, 198] width 7 height 7
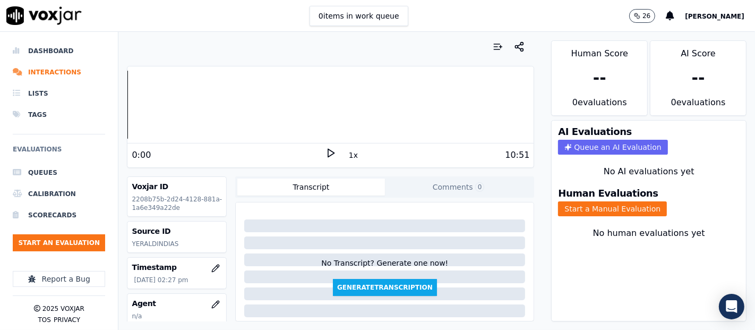
click at [325, 157] on icon at bounding box center [330, 153] width 11 height 11
click at [215, 103] on div at bounding box center [330, 105] width 406 height 68
click at [563, 201] on button "Start a Manual Evaluation" at bounding box center [612, 208] width 109 height 15
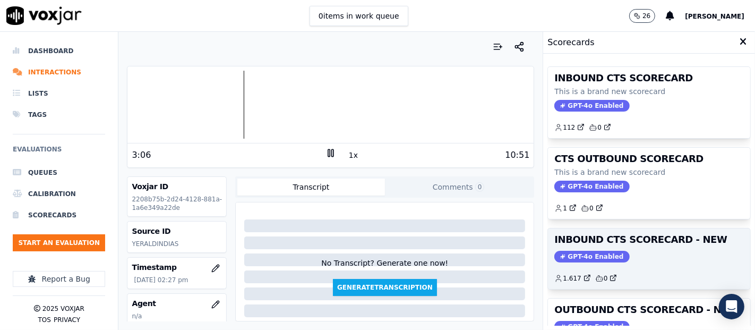
click at [651, 250] on div "GPT-4o Enabled" at bounding box center [648, 256] width 189 height 12
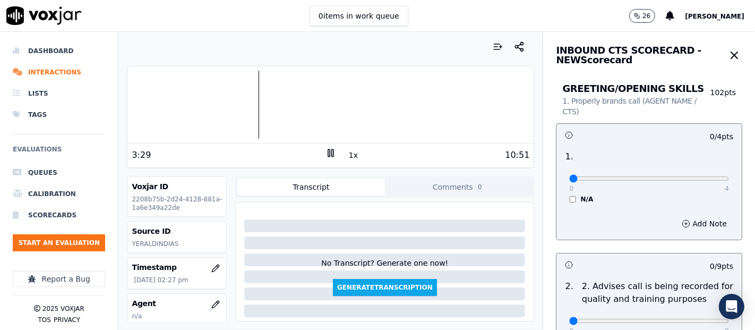
click at [701, 171] on div "0 4" at bounding box center [649, 177] width 160 height 13
type input "4"
click at [700, 176] on input "range" at bounding box center [649, 178] width 160 height 4
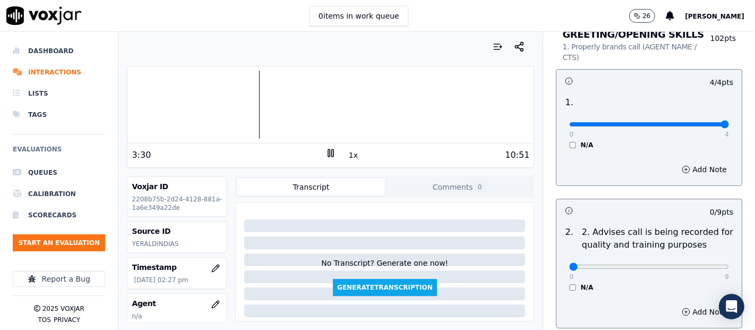
scroll to position [118, 0]
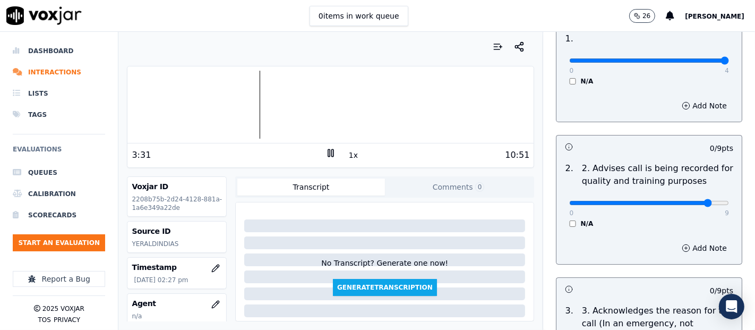
click at [685, 63] on input "range" at bounding box center [649, 60] width 160 height 4
type input "9"
click at [700, 63] on input "range" at bounding box center [649, 60] width 160 height 4
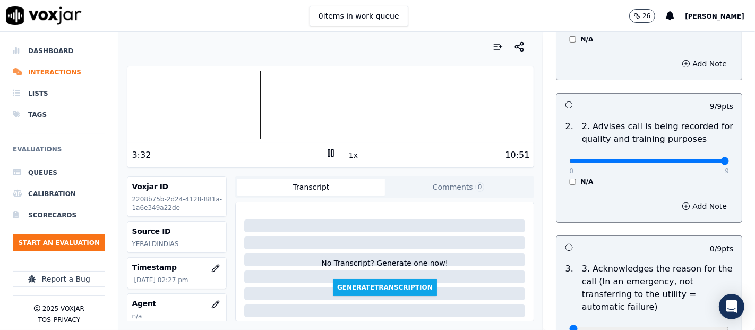
scroll to position [295, 0]
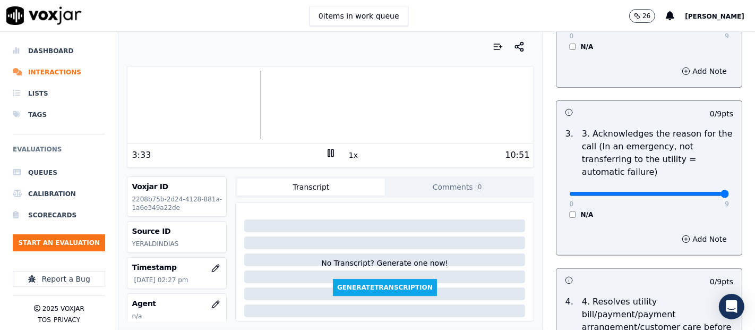
type input "9"
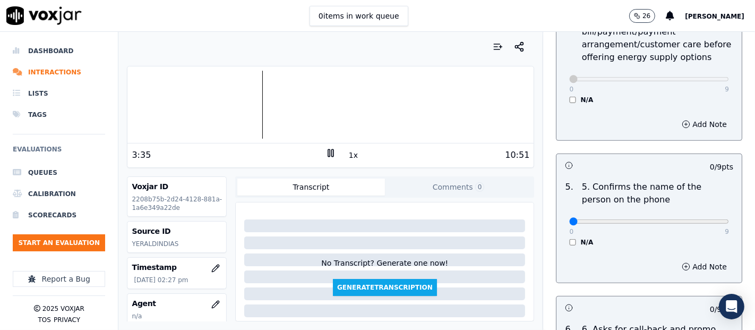
scroll to position [648, 0]
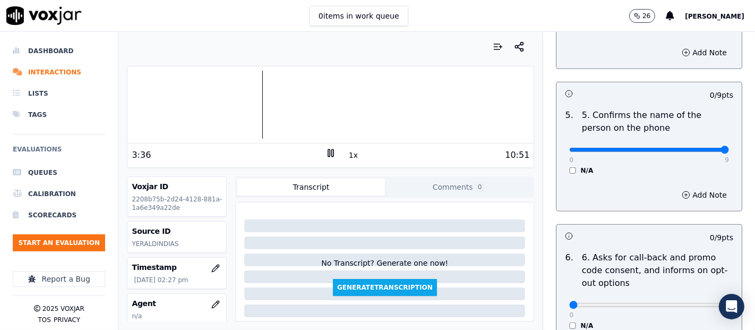
type input "9"
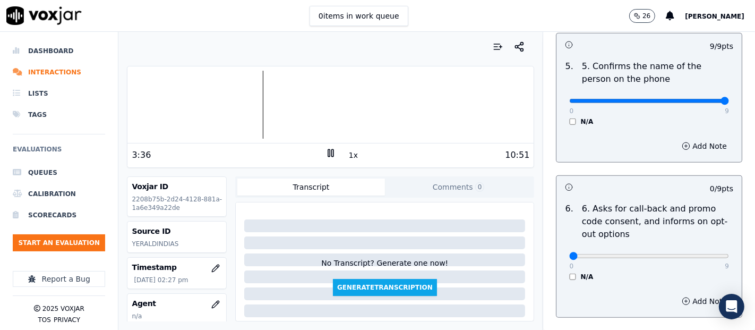
scroll to position [766, 0]
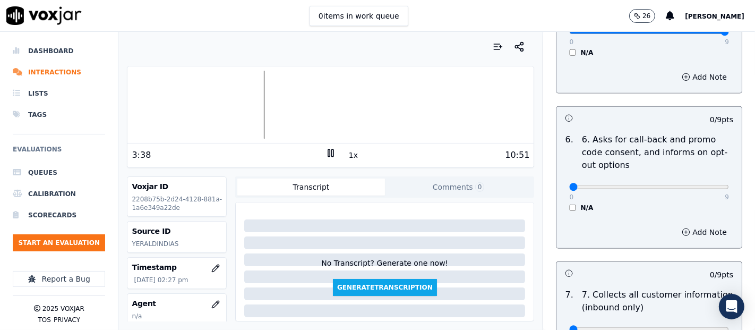
click at [560, 207] on div "0 9 N/A" at bounding box center [648, 191] width 177 height 40
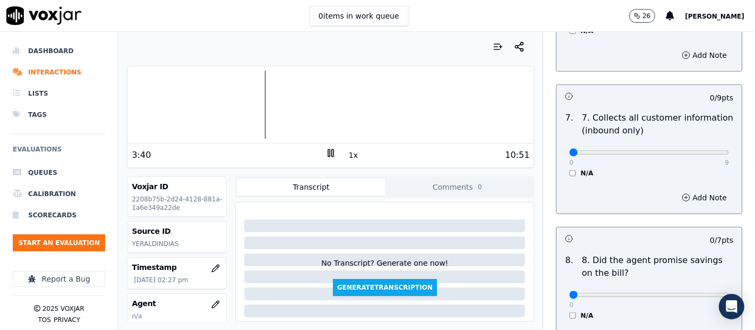
click at [698, 145] on div "0 9" at bounding box center [649, 151] width 160 height 13
type input "9"
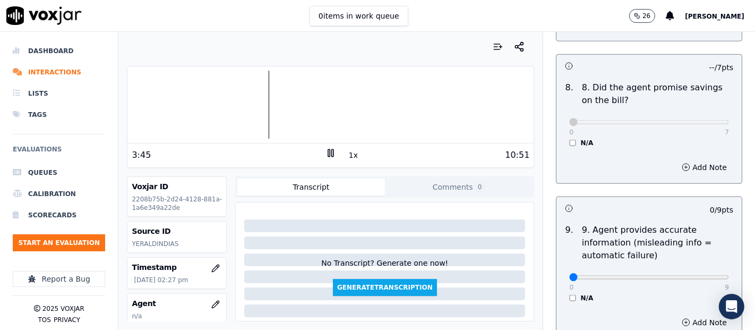
scroll to position [1238, 0]
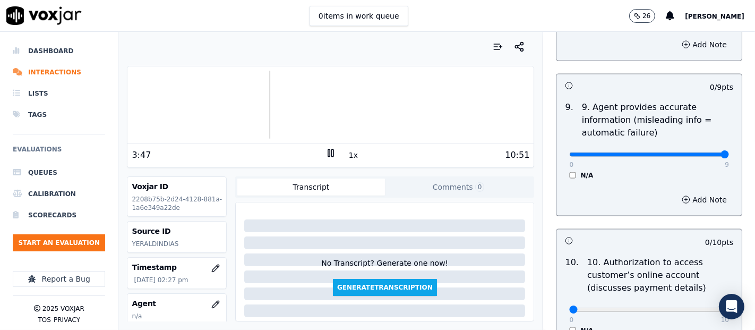
type input "9"
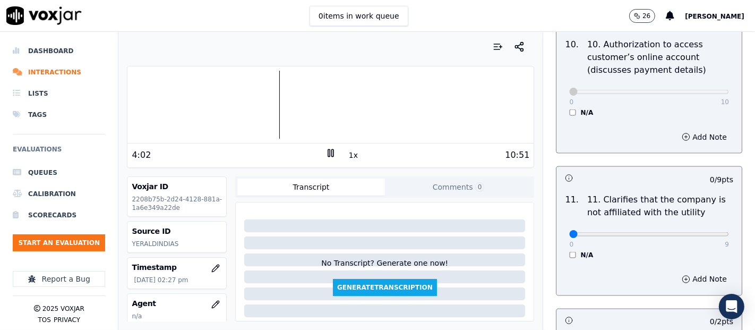
scroll to position [1474, 0]
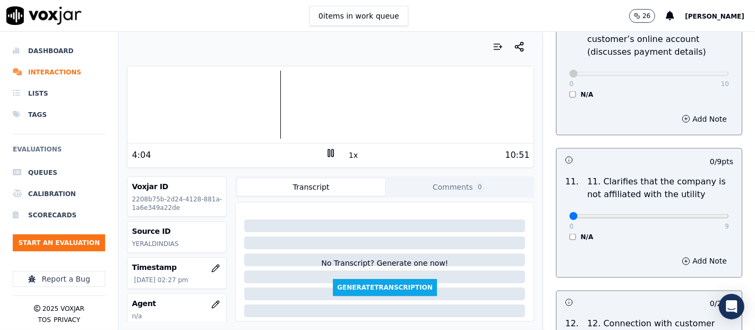
click at [698, 203] on div "0 9 N/A" at bounding box center [648, 221] width 177 height 40
click at [698, 209] on div "0 9" at bounding box center [649, 215] width 160 height 13
click at [328, 151] on rect at bounding box center [329, 152] width 2 height 7
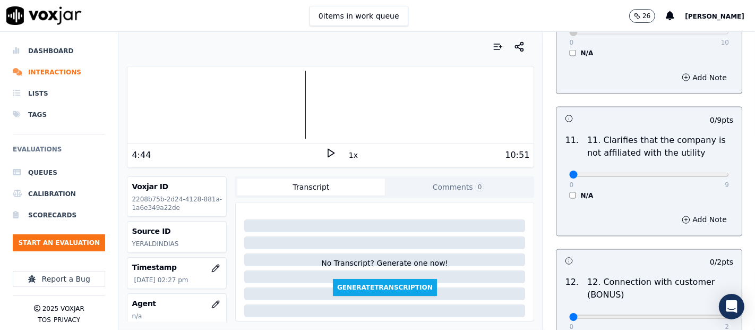
scroll to position [1651, 0]
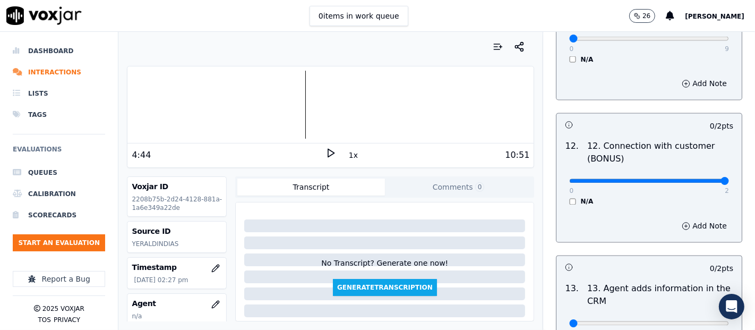
drag, startPoint x: 696, startPoint y: 175, endPoint x: 696, endPoint y: 182, distance: 6.9
type input "2"
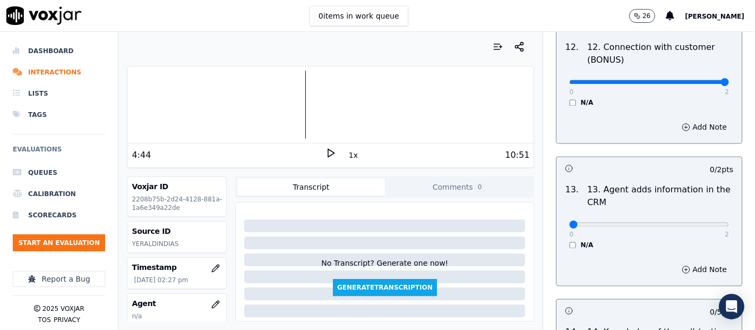
scroll to position [1769, 0]
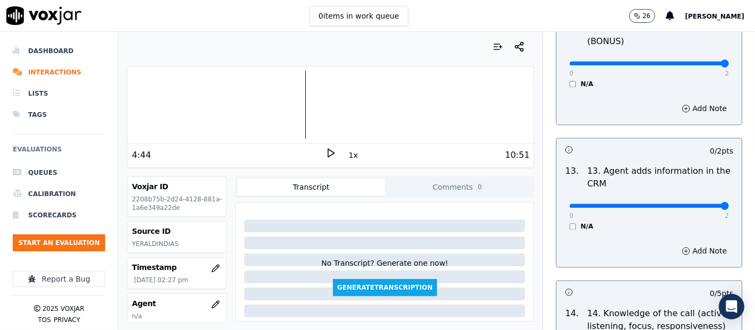
type input "2"
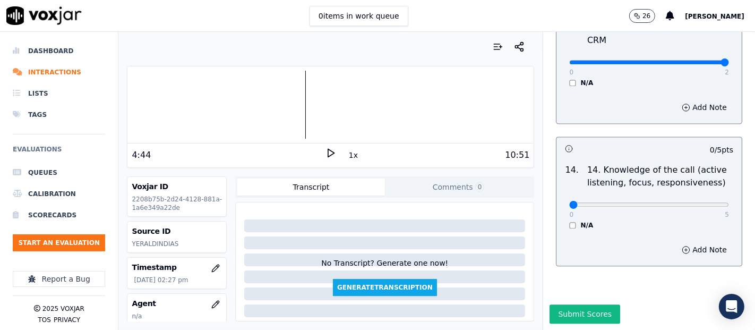
scroll to position [1934, 0]
type input "5"
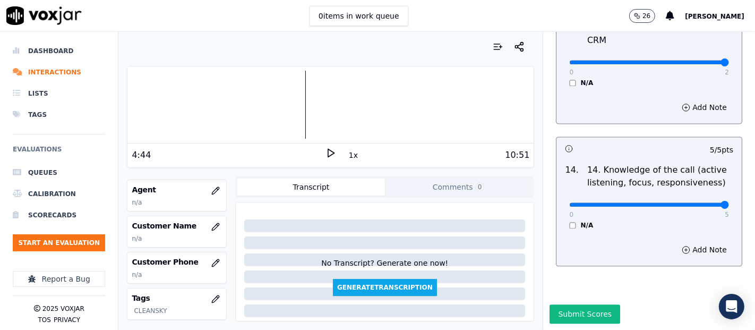
scroll to position [118, 0]
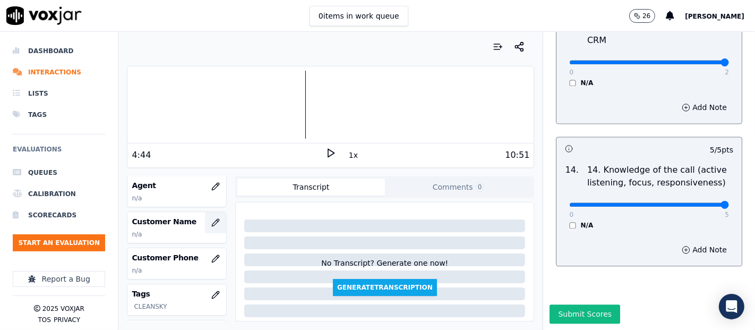
click at [207, 220] on button "button" at bounding box center [215, 222] width 21 height 21
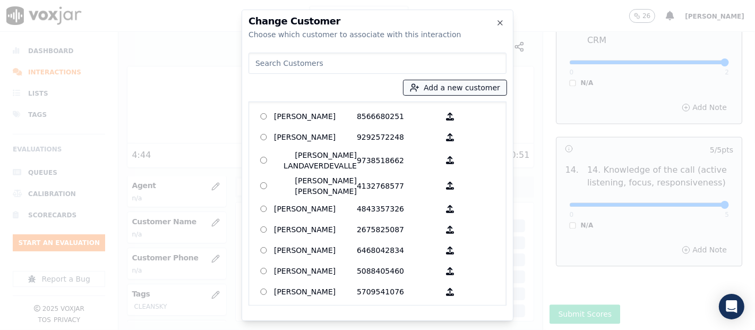
drag, startPoint x: 464, startPoint y: 85, endPoint x: 457, endPoint y: 87, distance: 6.6
click at [461, 86] on button "Add a new customer" at bounding box center [454, 87] width 103 height 15
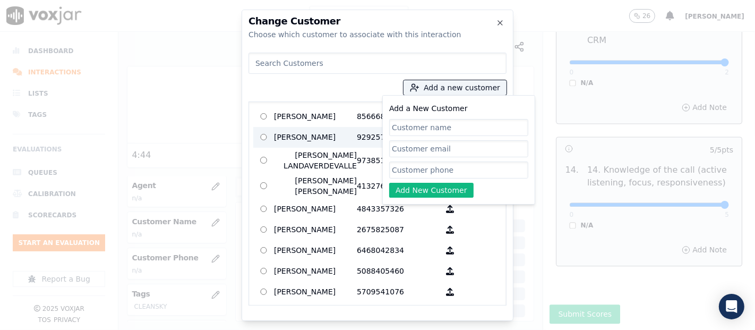
paste input "Julio Cesar Cruz Gabarrete"
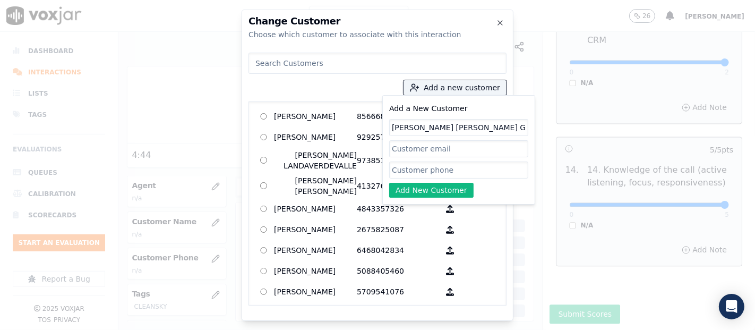
type input "Julio Cesar Cruz Gabarrete"
click at [419, 167] on input "Add a New Customer" at bounding box center [458, 169] width 139 height 17
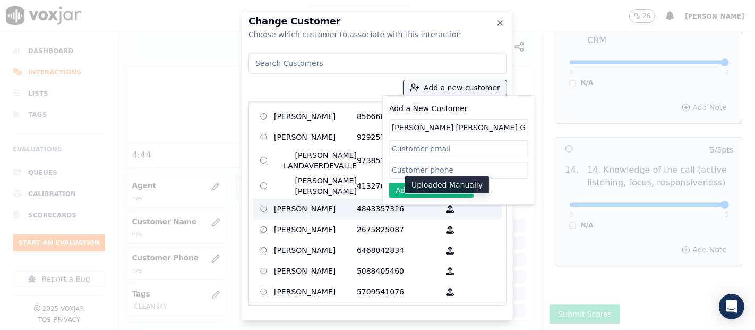
paste input "9377168943"
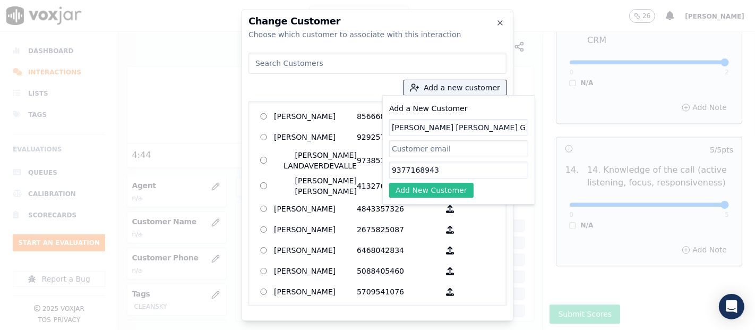
type input "9377168943"
click at [434, 195] on button "Add New Customer" at bounding box center [431, 190] width 84 height 15
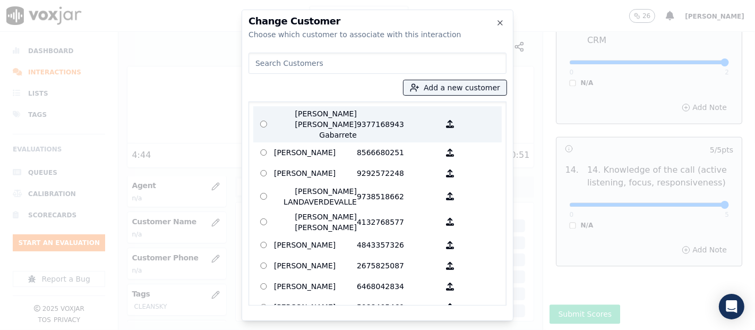
click at [357, 117] on p "9377168943" at bounding box center [398, 124] width 83 height 32
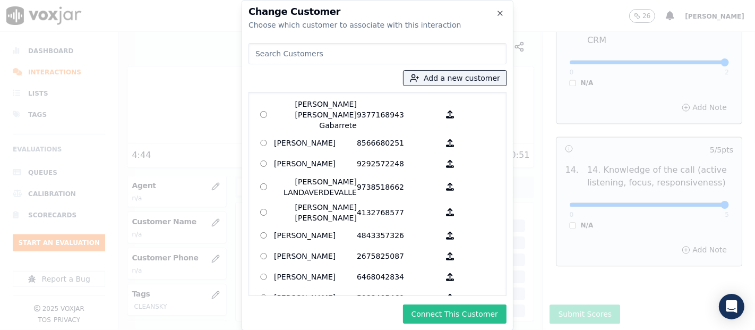
click at [483, 314] on button "Connect This Customer" at bounding box center [454, 313] width 103 height 19
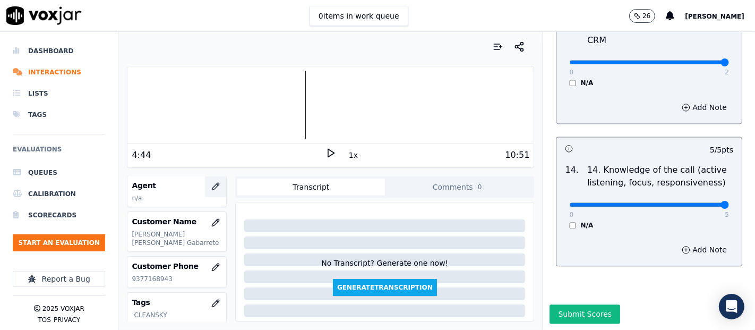
click at [207, 184] on button "button" at bounding box center [215, 186] width 21 height 21
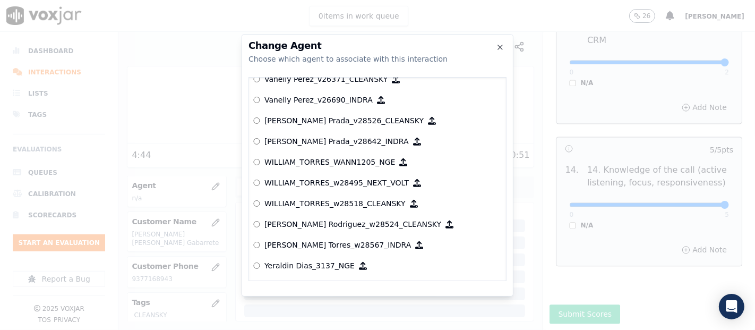
scroll to position [5317, 0]
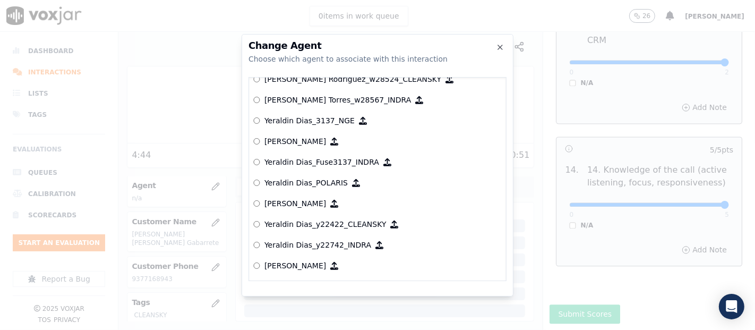
click at [348, 219] on p "Yeraldin Dias_y22422_CLEANSKY" at bounding box center [325, 224] width 122 height 11
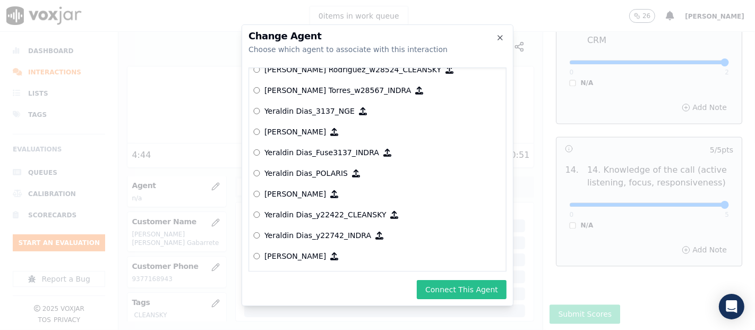
click at [468, 282] on button "Connect This Agent" at bounding box center [462, 289] width 90 height 19
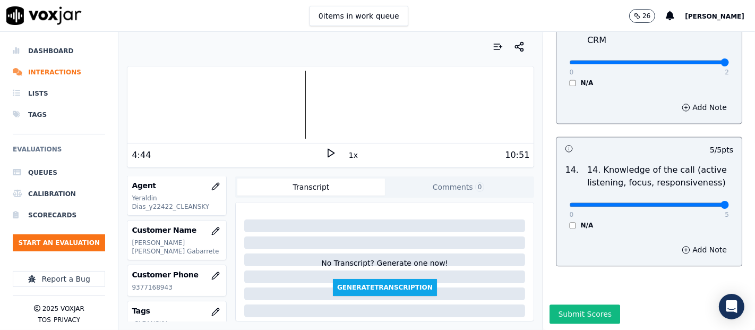
click at [563, 304] on button "Submit Scores" at bounding box center [584, 313] width 71 height 19
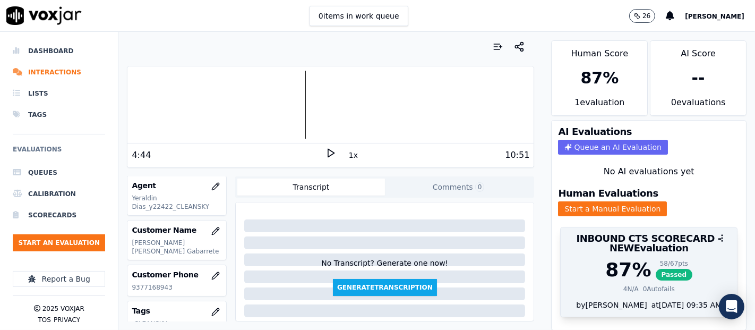
click at [661, 269] on span "Passed" at bounding box center [673, 275] width 37 height 12
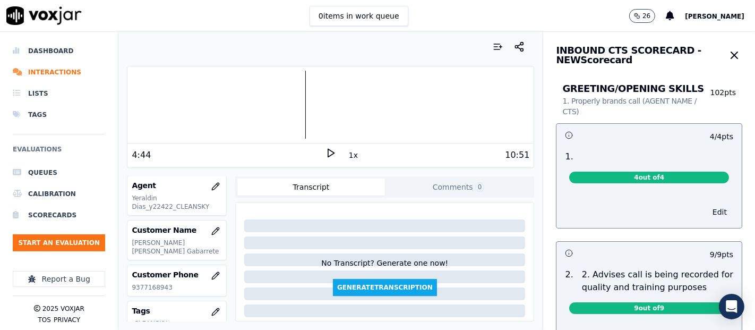
click at [523, 183] on div "Your browser does not support the audio element. 4:44 1x 10:51 Voxjar ID 2208b7…" at bounding box center [330, 181] width 424 height 298
click at [726, 47] on button "button" at bounding box center [734, 55] width 16 height 21
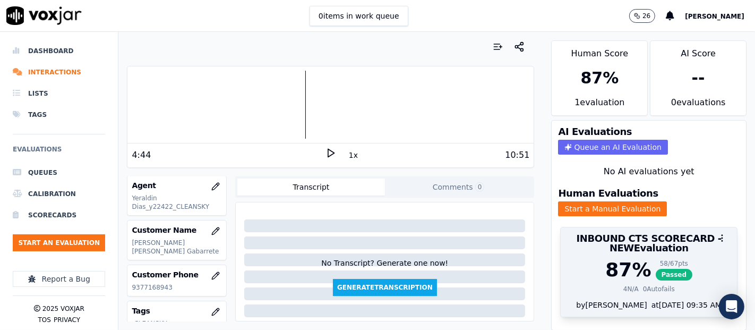
click at [655, 269] on span "Passed" at bounding box center [673, 275] width 37 height 12
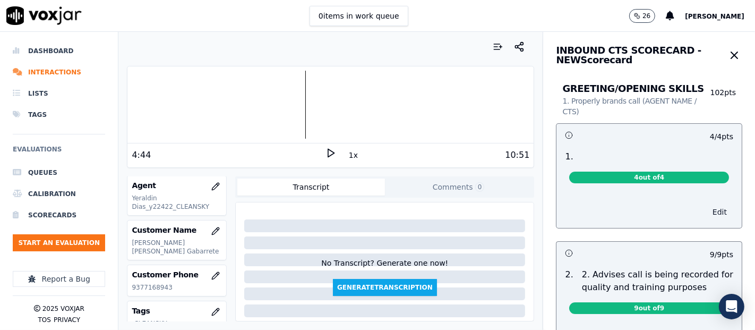
click at [706, 208] on button "Edit" at bounding box center [719, 211] width 27 height 15
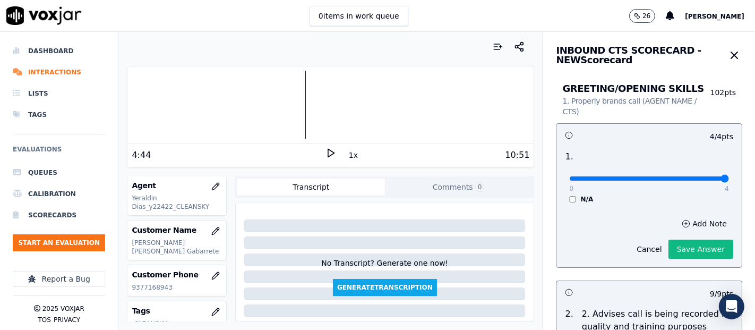
type input "4"
click at [697, 177] on input "range" at bounding box center [649, 178] width 160 height 4
click at [682, 245] on button "Save Answer" at bounding box center [700, 248] width 65 height 19
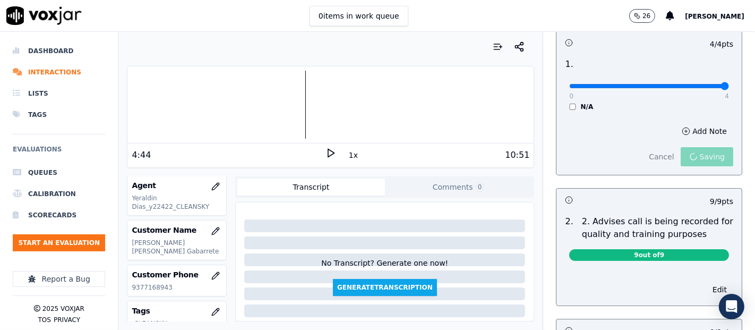
scroll to position [142, 0]
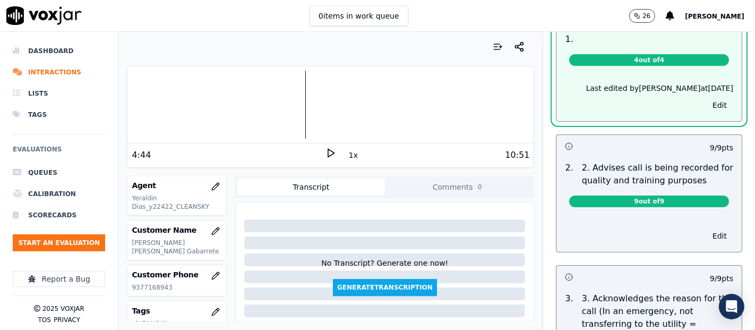
click at [706, 228] on button "Edit" at bounding box center [719, 235] width 27 height 15
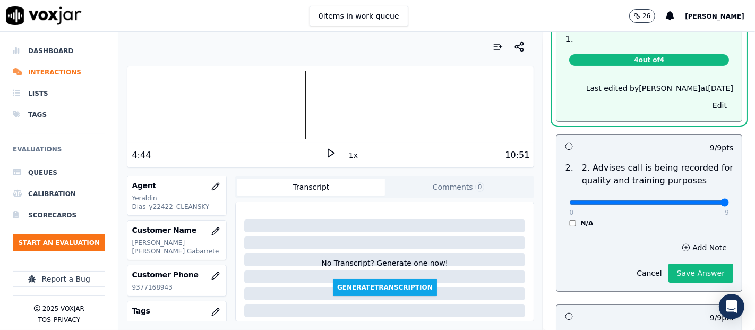
type input "9"
click at [702, 200] on input "range" at bounding box center [649, 202] width 160 height 4
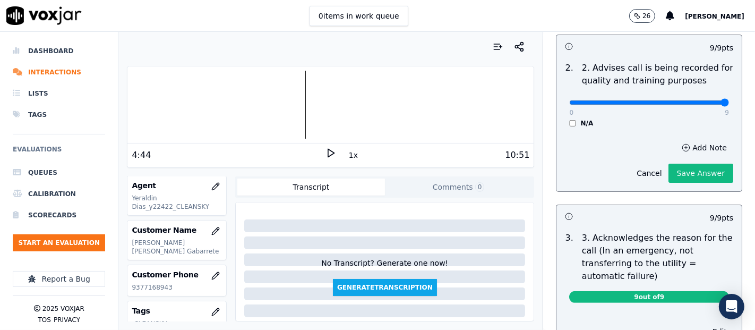
scroll to position [259, 0]
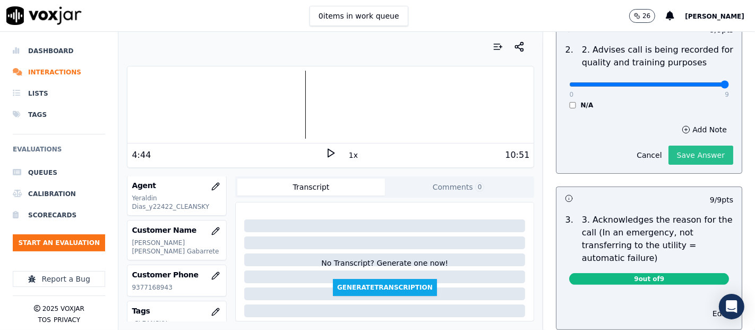
click at [682, 155] on button "Save Answer" at bounding box center [700, 154] width 65 height 19
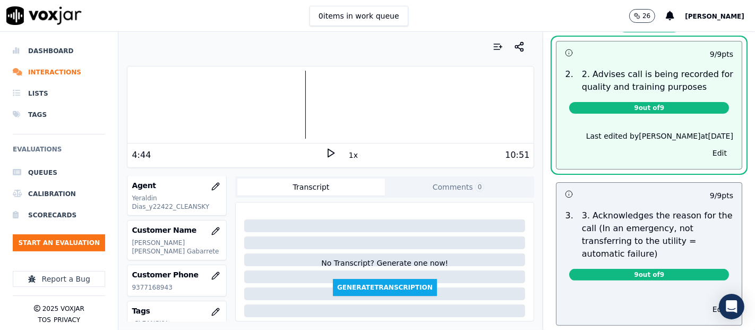
scroll to position [284, 0]
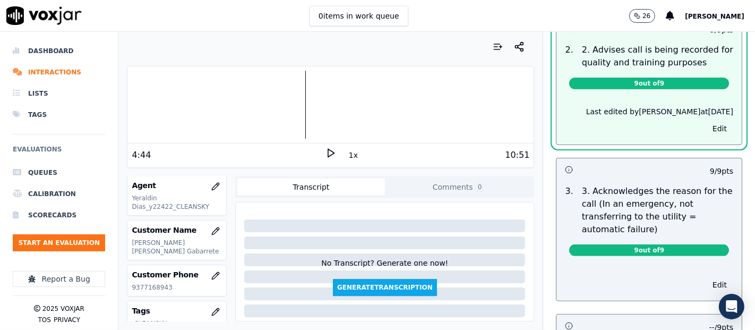
click at [706, 283] on button "Edit" at bounding box center [719, 284] width 27 height 15
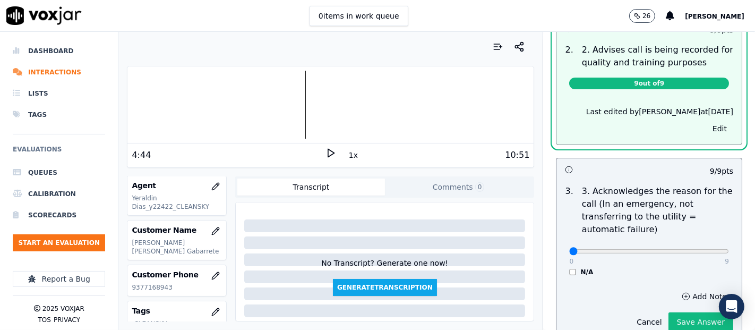
scroll to position [259, 0]
type input "9"
click at [697, 249] on input "range" at bounding box center [649, 251] width 160 height 4
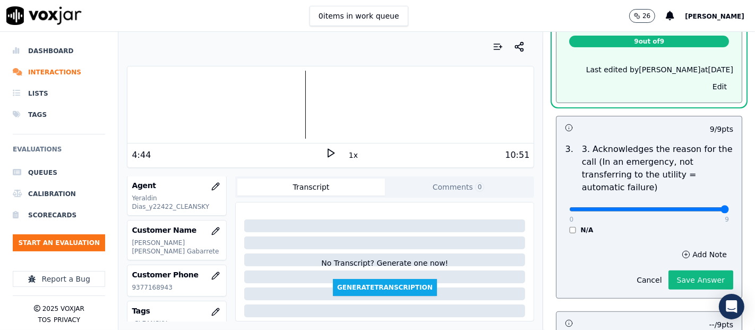
scroll to position [318, 0]
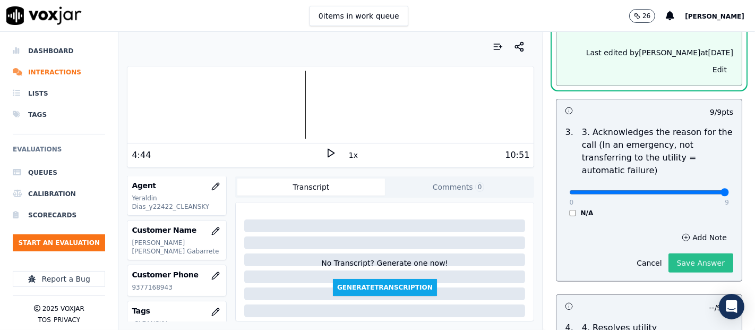
click at [694, 254] on button "Save Answer" at bounding box center [700, 262] width 65 height 19
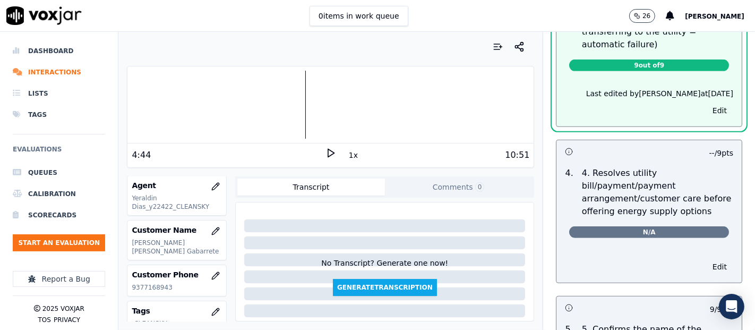
scroll to position [471, 0]
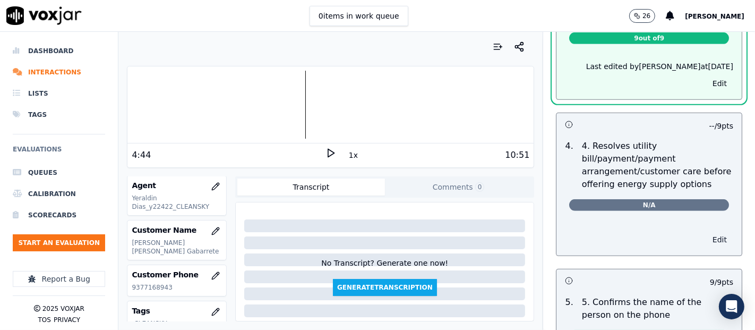
click at [706, 237] on button "Edit" at bounding box center [719, 239] width 27 height 15
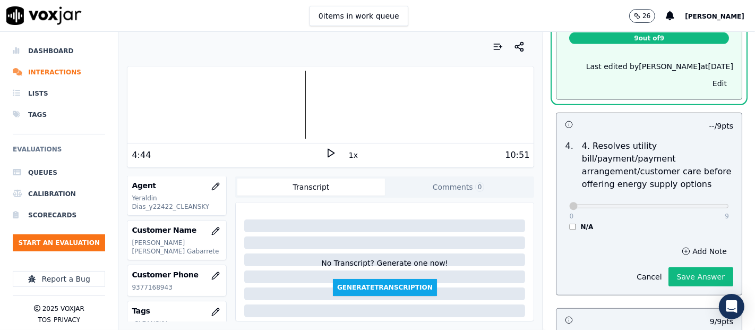
click at [563, 228] on div "4 . 4. Resolves utility bill/payment/payment arrangement/customer care before o…" at bounding box center [648, 185] width 185 height 100
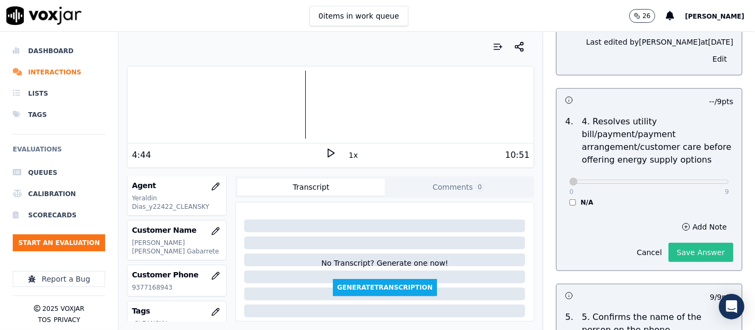
scroll to position [447, 0]
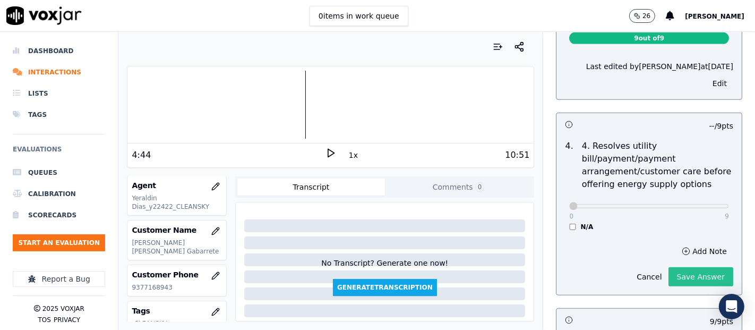
click at [678, 272] on button "Save Answer" at bounding box center [700, 276] width 65 height 19
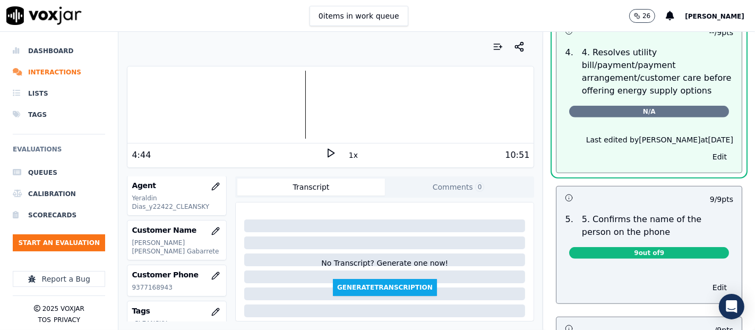
scroll to position [624, 0]
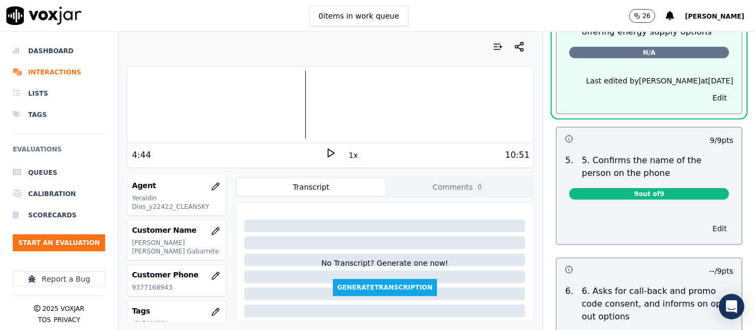
click at [706, 224] on button "Edit" at bounding box center [719, 228] width 27 height 15
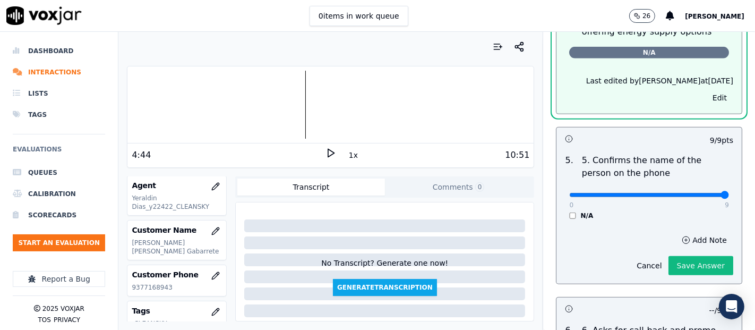
type input "9"
click at [697, 193] on input "range" at bounding box center [649, 195] width 160 height 4
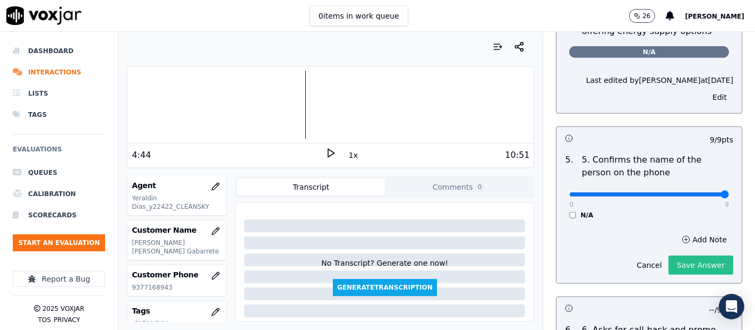
click at [691, 260] on button "Save Answer" at bounding box center [700, 264] width 65 height 19
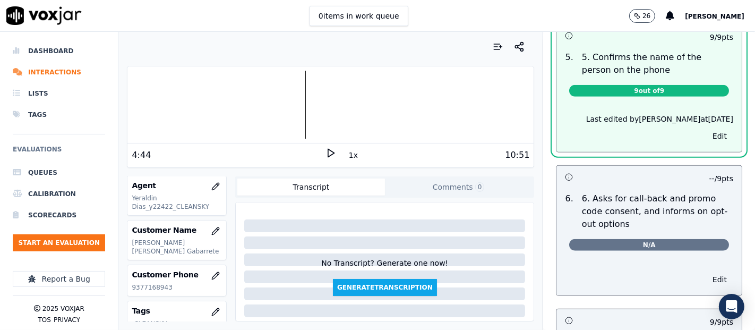
scroll to position [717, 0]
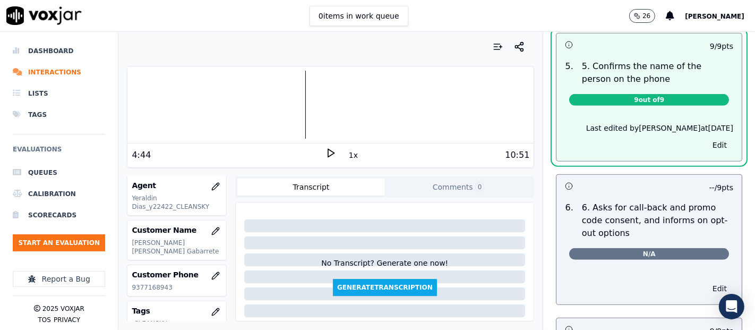
click at [706, 284] on button "Edit" at bounding box center [719, 288] width 27 height 15
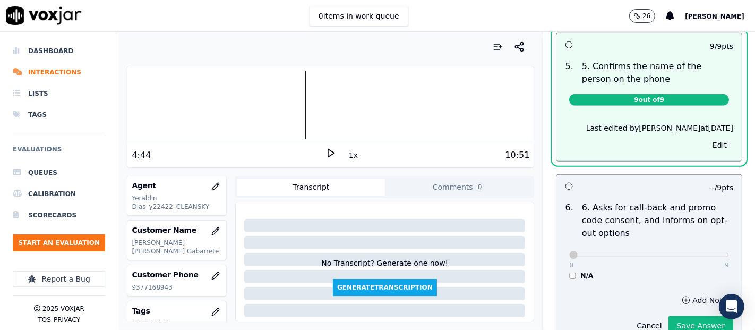
click at [569, 271] on div "N/A" at bounding box center [649, 275] width 160 height 8
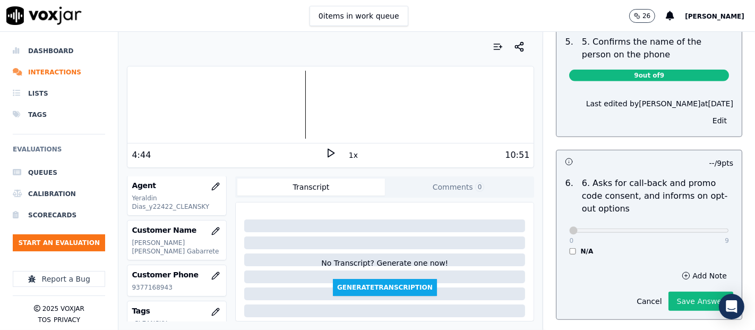
scroll to position [693, 0]
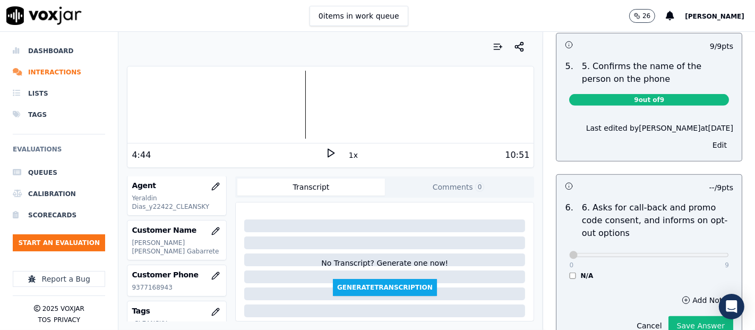
click at [569, 271] on div "N/A" at bounding box center [649, 275] width 160 height 8
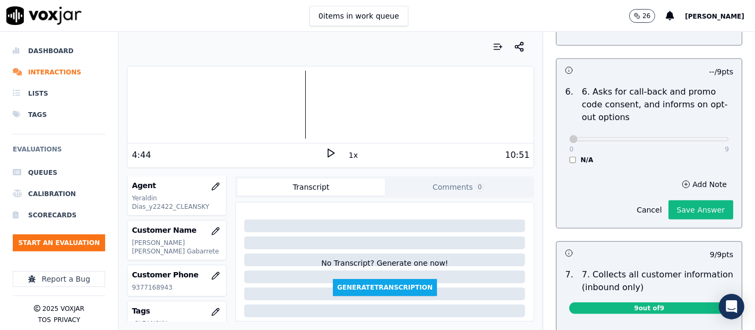
scroll to position [811, 0]
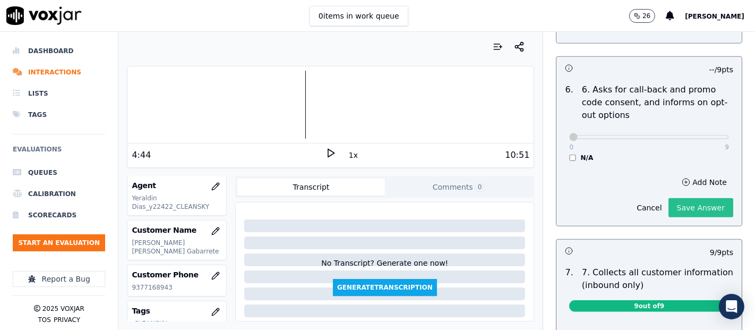
click at [688, 202] on button "Save Answer" at bounding box center [700, 207] width 65 height 19
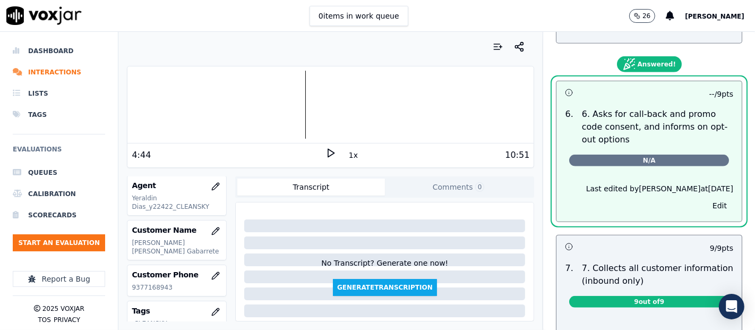
scroll to position [929, 0]
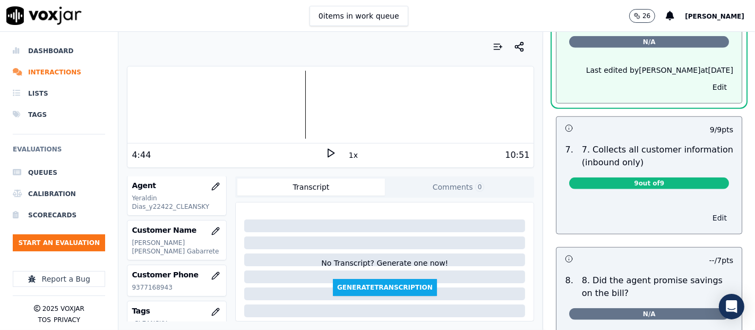
click at [706, 210] on button "Edit" at bounding box center [719, 217] width 27 height 15
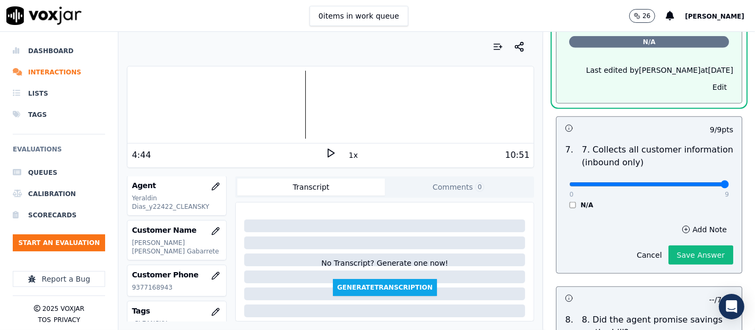
type input "9"
click at [696, 182] on input "range" at bounding box center [649, 184] width 160 height 4
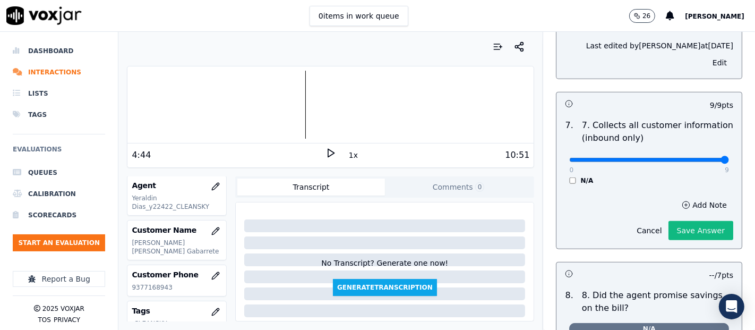
scroll to position [905, 0]
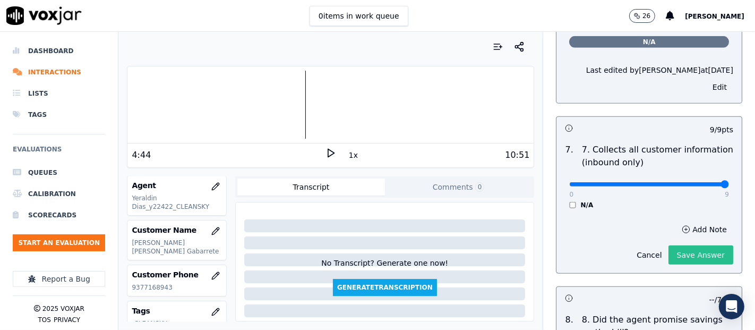
click at [676, 250] on button "Save Answer" at bounding box center [700, 254] width 65 height 19
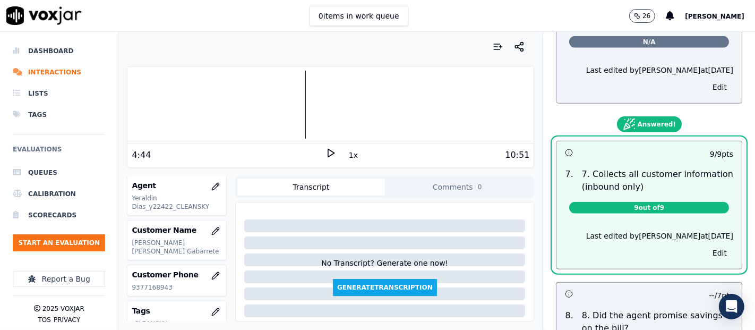
scroll to position [1023, 0]
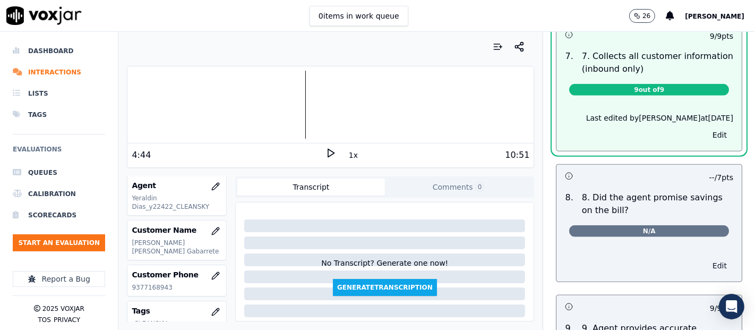
click at [706, 258] on button "Edit" at bounding box center [719, 265] width 27 height 15
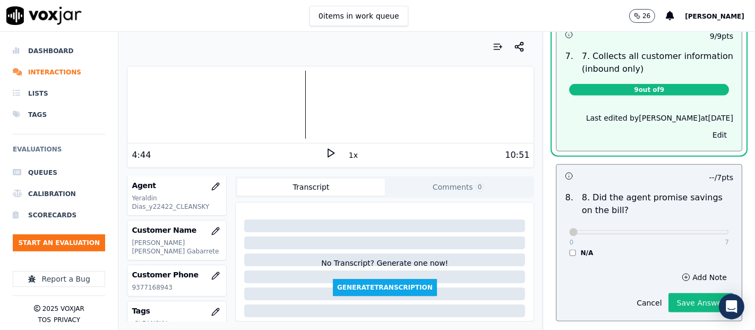
click at [668, 293] on button "Save Answer" at bounding box center [700, 302] width 65 height 19
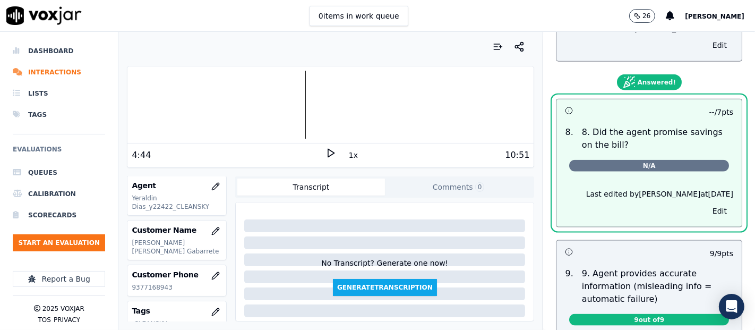
scroll to position [1175, 0]
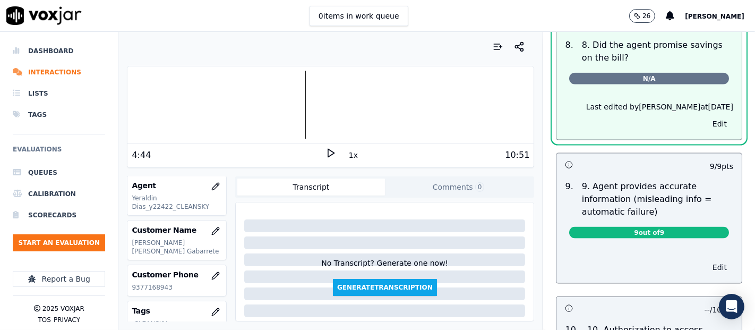
click at [706, 259] on button "Edit" at bounding box center [719, 266] width 27 height 15
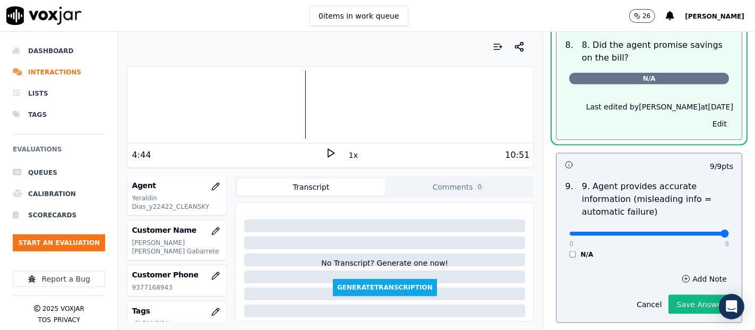
type input "9"
click at [699, 231] on input "range" at bounding box center [649, 233] width 160 height 4
click at [685, 295] on button "Save Answer" at bounding box center [700, 304] width 65 height 19
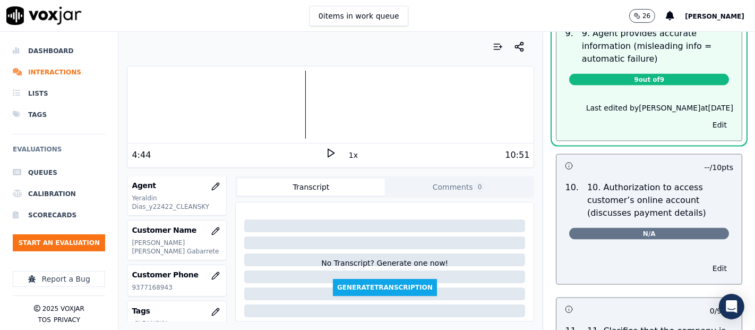
scroll to position [1387, 0]
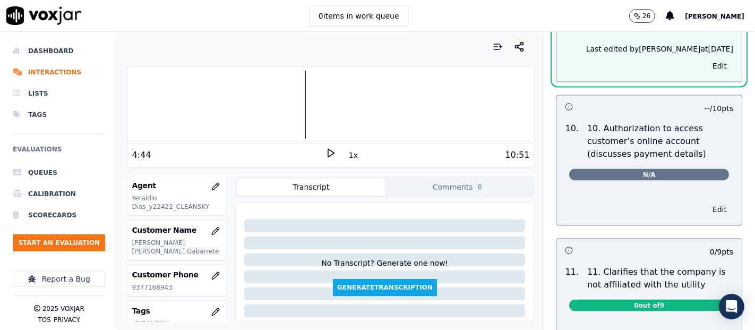
click at [706, 202] on button "Edit" at bounding box center [719, 209] width 27 height 15
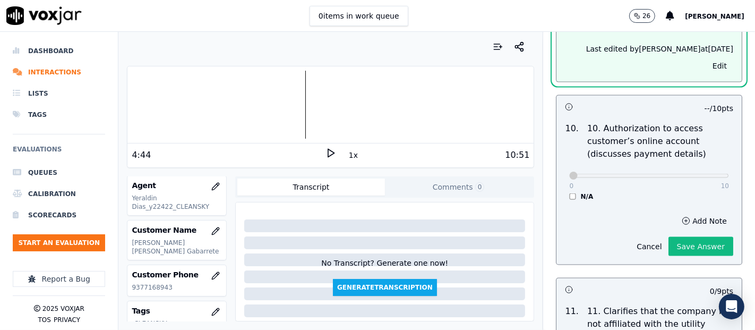
click at [560, 186] on div "0 10 N/A" at bounding box center [648, 180] width 177 height 40
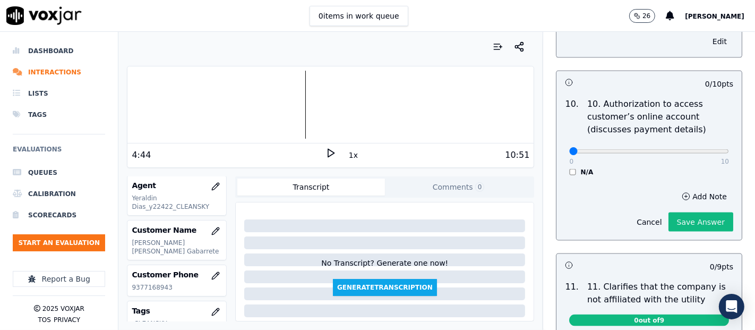
scroll to position [1363, 0]
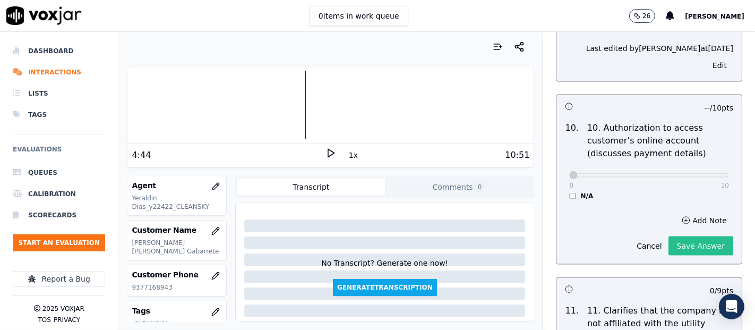
click at [668, 244] on button "Save Answer" at bounding box center [700, 245] width 65 height 19
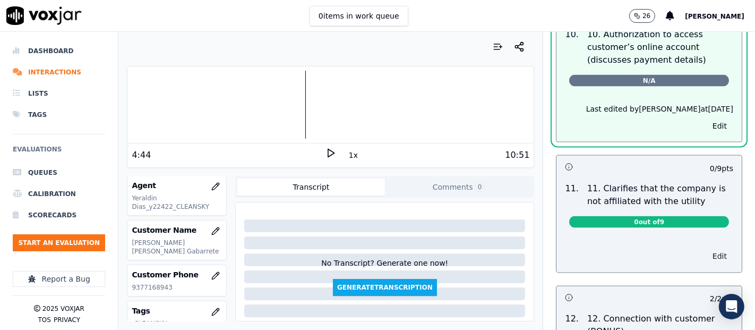
scroll to position [1457, 0]
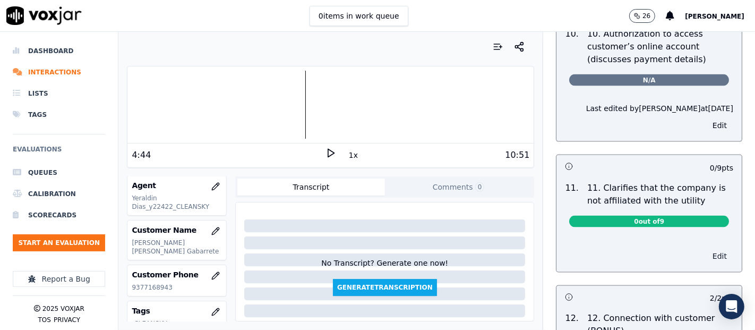
click at [706, 252] on button "Edit" at bounding box center [719, 255] width 27 height 15
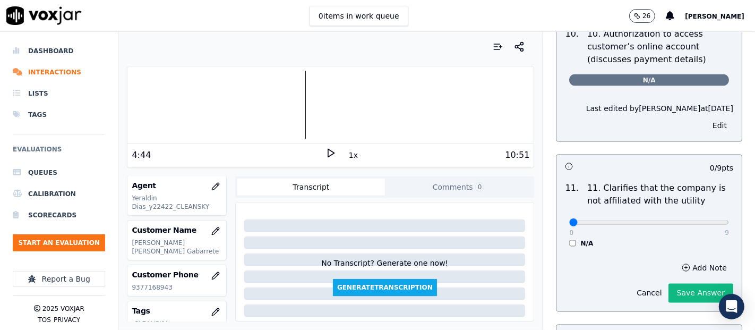
click at [698, 215] on div "0 9" at bounding box center [649, 221] width 160 height 13
type input "9"
click at [699, 220] on input "range" at bounding box center [649, 222] width 160 height 4
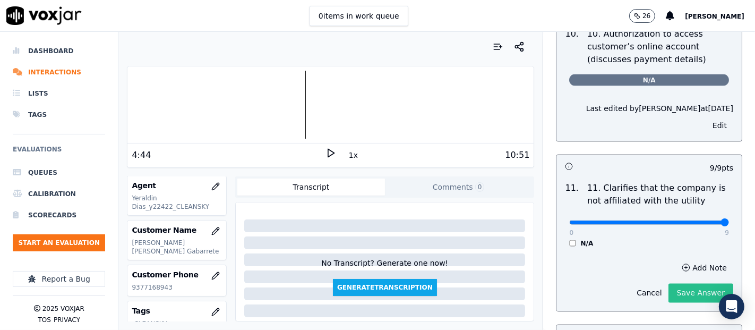
click at [689, 286] on button "Save Answer" at bounding box center [700, 292] width 65 height 19
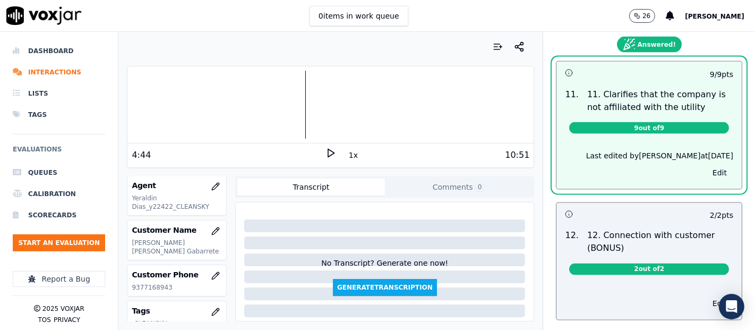
scroll to position [1633, 0]
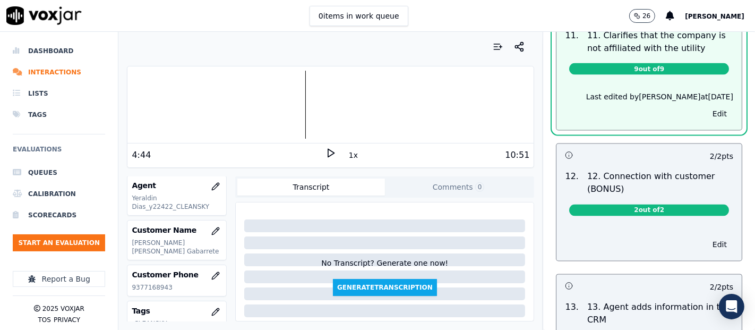
click at [706, 237] on button "Edit" at bounding box center [719, 244] width 27 height 15
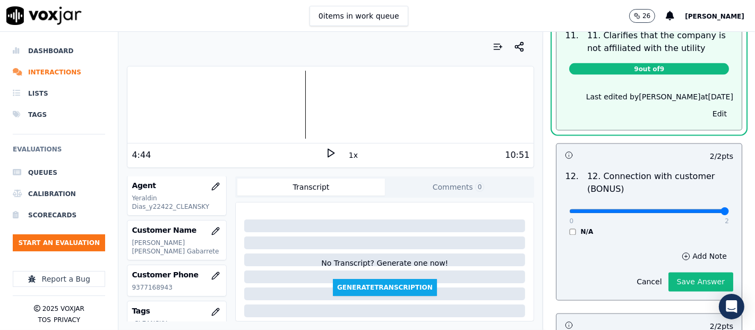
type input "2"
click at [699, 209] on input "range" at bounding box center [649, 211] width 160 height 4
click at [675, 272] on button "Save Answer" at bounding box center [700, 281] width 65 height 19
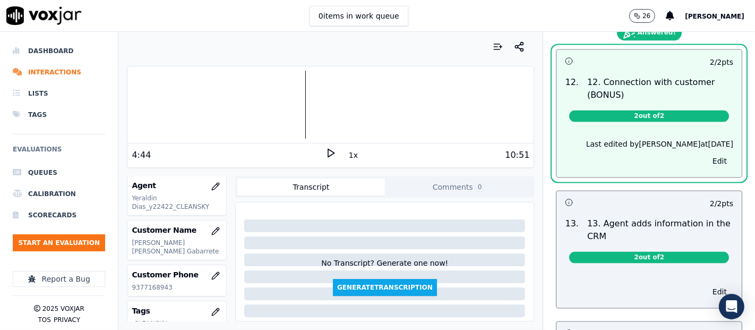
scroll to position [1786, 0]
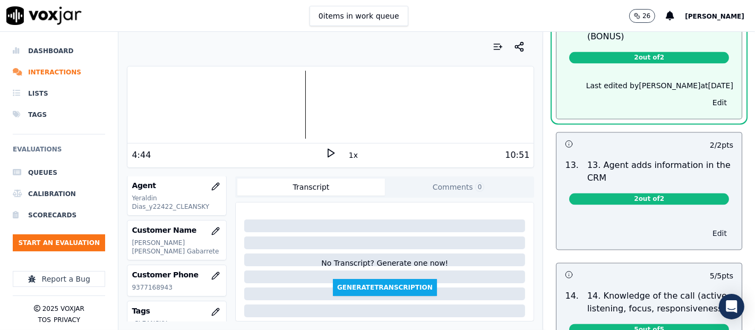
click at [706, 226] on button "Edit" at bounding box center [719, 233] width 27 height 15
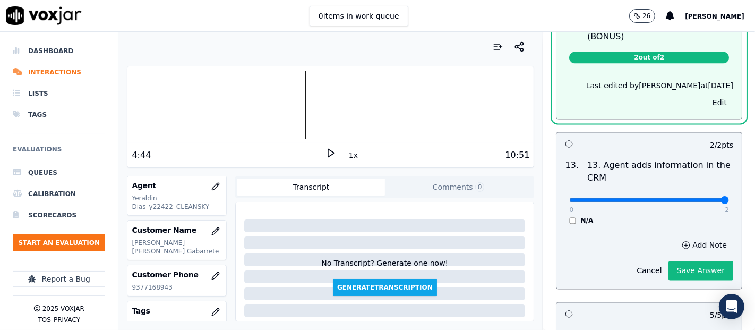
drag, startPoint x: 697, startPoint y: 192, endPoint x: 690, endPoint y: 203, distance: 13.1
type input "2"
click at [697, 197] on input "range" at bounding box center [649, 199] width 160 height 4
click at [682, 261] on button "Save Answer" at bounding box center [700, 270] width 65 height 19
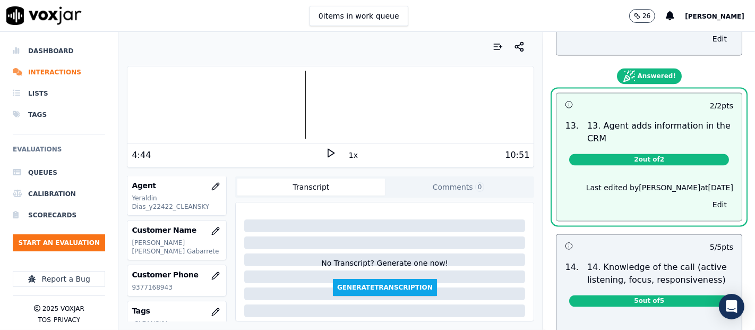
scroll to position [1903, 0]
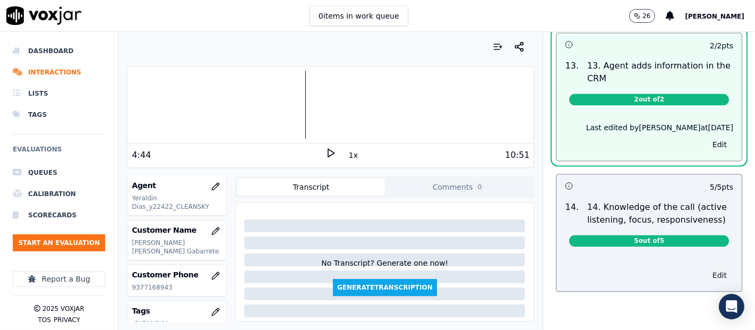
click at [706, 267] on button "Edit" at bounding box center [719, 274] width 27 height 15
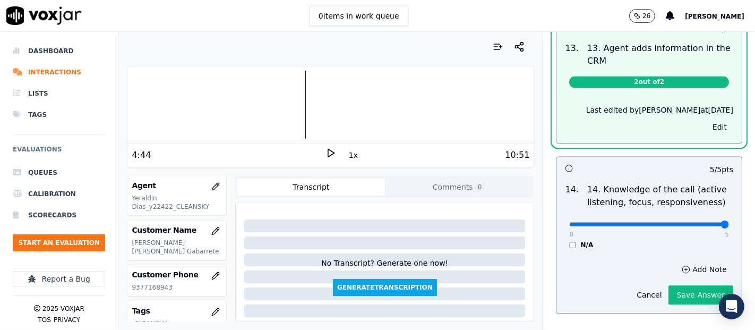
type input "5"
click at [696, 222] on input "range" at bounding box center [649, 224] width 160 height 4
click at [679, 287] on button "Save Answer" at bounding box center [700, 294] width 65 height 19
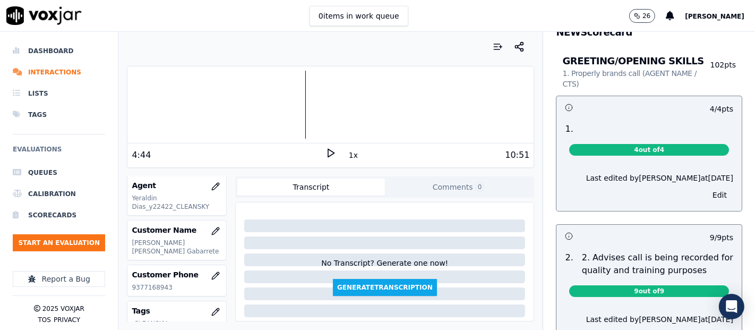
scroll to position [0, 0]
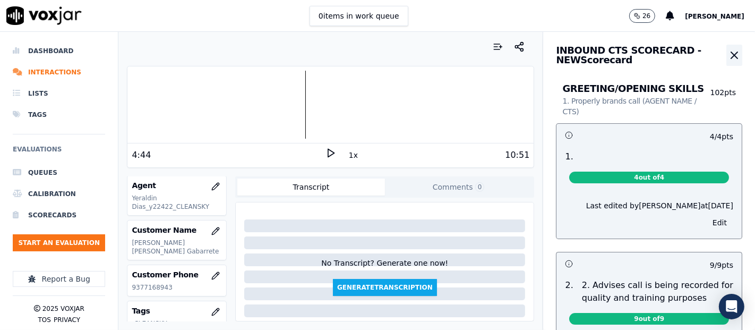
click at [726, 58] on button "button" at bounding box center [734, 55] width 16 height 21
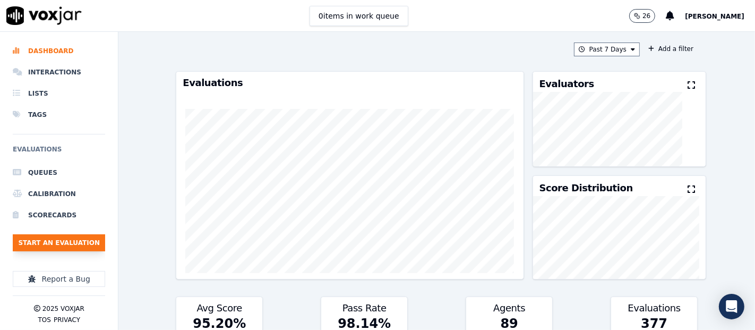
click at [50, 240] on button "Start an Evaluation" at bounding box center [59, 242] width 92 height 17
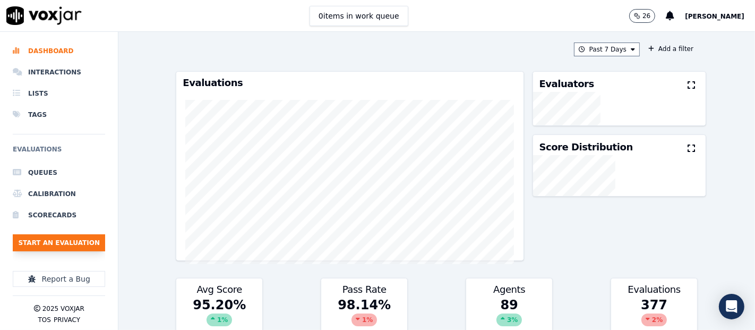
click at [57, 246] on button "Start an Evaluation" at bounding box center [59, 242] width 92 height 17
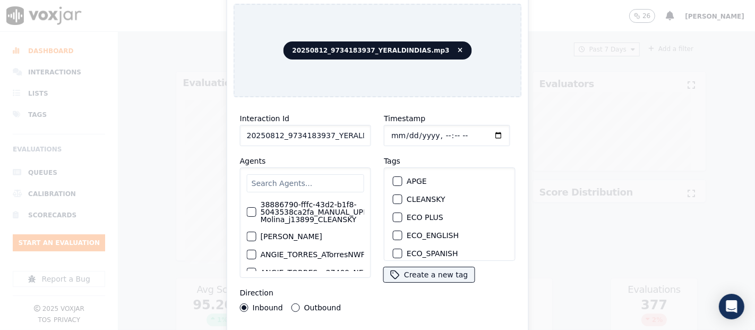
click at [335, 131] on input "20250812_9734183937_YERALDINDIAS.mp3" at bounding box center [305, 135] width 131 height 21
type input "20250812_9734183937_YERALDINDIAS"
click at [395, 195] on div "button" at bounding box center [396, 198] width 7 height 7
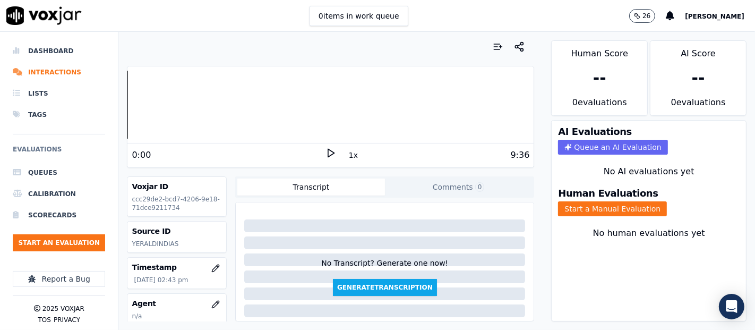
click at [325, 153] on icon at bounding box center [330, 153] width 11 height 11
click at [169, 101] on div at bounding box center [330, 105] width 406 height 68
click at [561, 201] on button "Start a Manual Evaluation" at bounding box center [612, 208] width 109 height 15
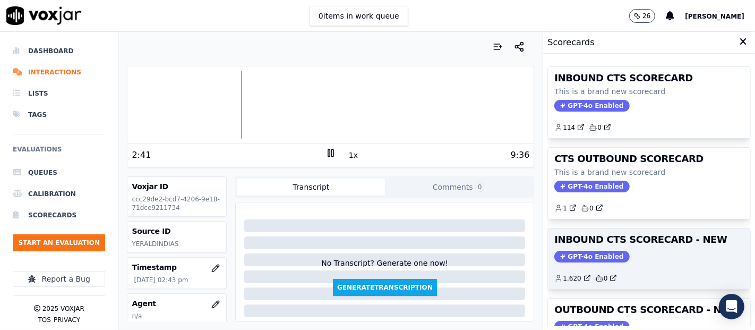
click at [634, 244] on div "INBOUND CTS SCORECARD - NEW GPT-4o Enabled 1.620 0" at bounding box center [649, 258] width 202 height 60
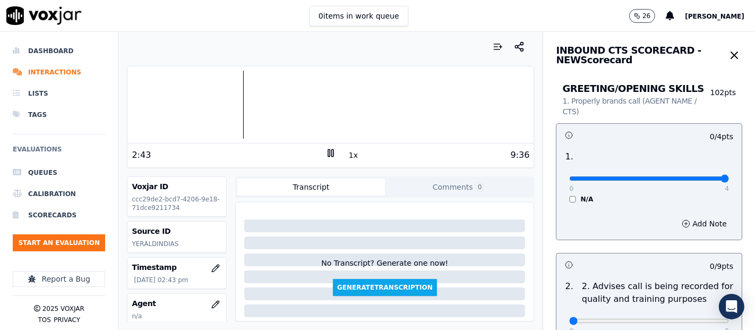
type input "4"
click at [690, 176] on input "range" at bounding box center [649, 178] width 160 height 4
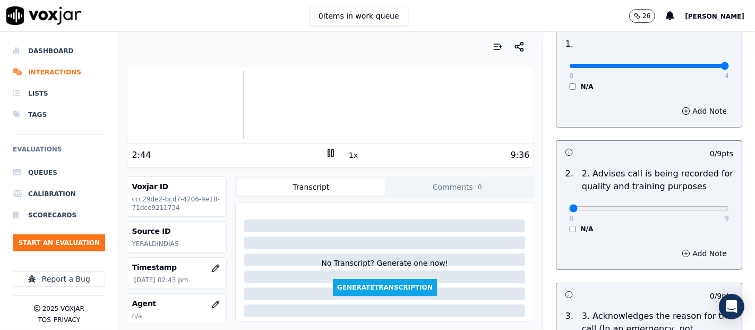
scroll to position [118, 0]
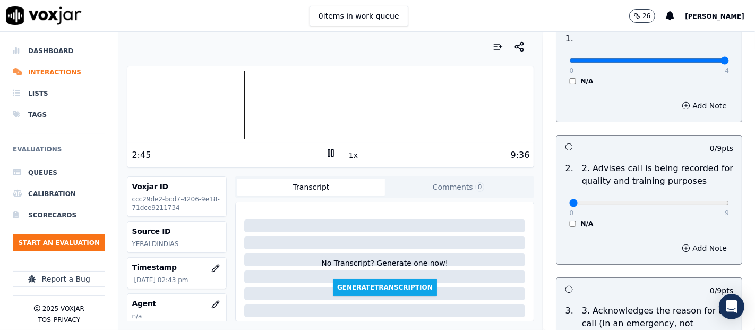
click at [702, 201] on div "0 9 N/A" at bounding box center [648, 207] width 177 height 40
type input "9"
click at [698, 63] on input "range" at bounding box center [649, 60] width 160 height 4
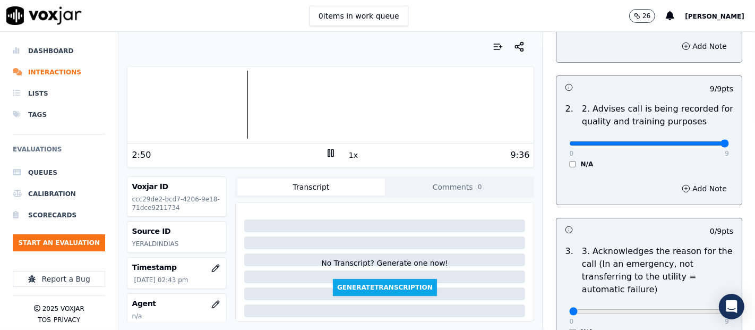
scroll to position [236, 0]
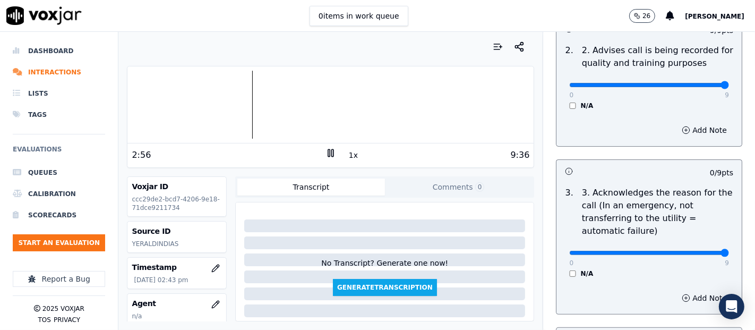
type input "9"
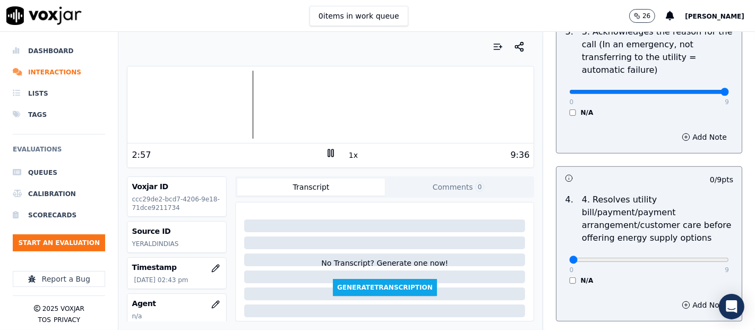
scroll to position [412, 0]
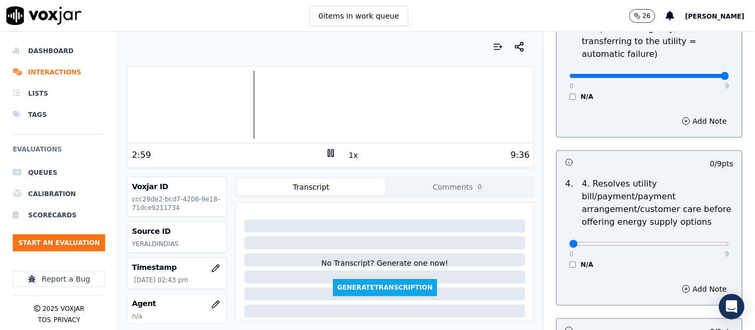
click at [569, 262] on div "N/A" at bounding box center [649, 264] width 160 height 8
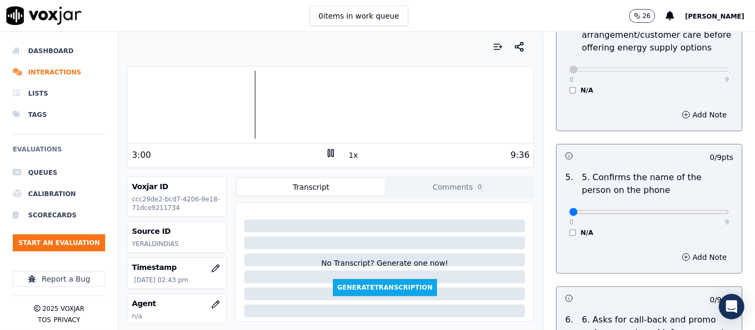
scroll to position [590, 0]
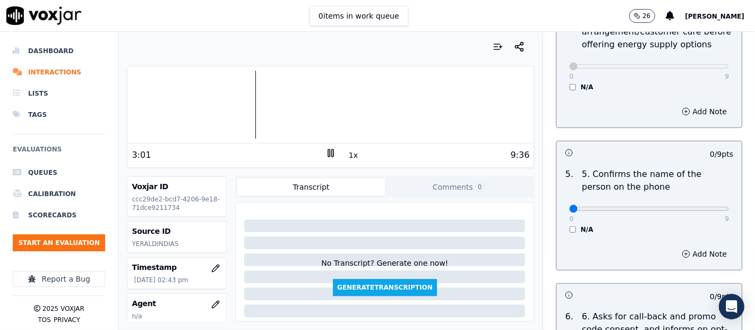
click at [700, 212] on div "0 9" at bounding box center [649, 208] width 160 height 13
type input "9"
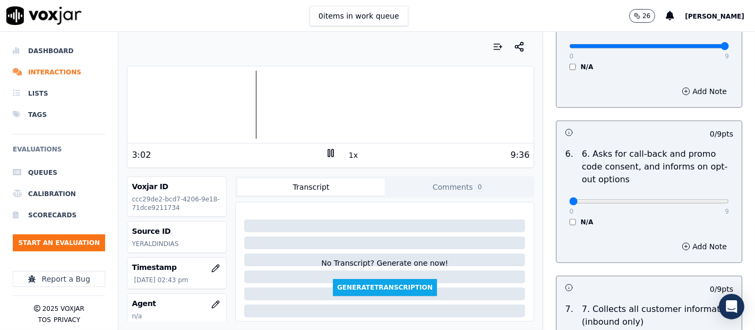
scroll to position [766, 0]
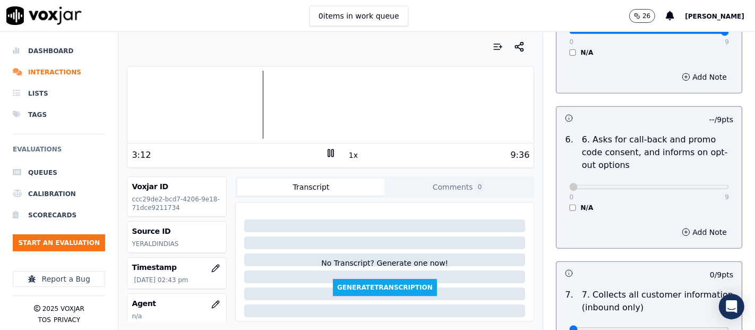
click at [325, 148] on icon at bounding box center [330, 153] width 11 height 11
click at [327, 151] on icon at bounding box center [330, 153] width 11 height 11
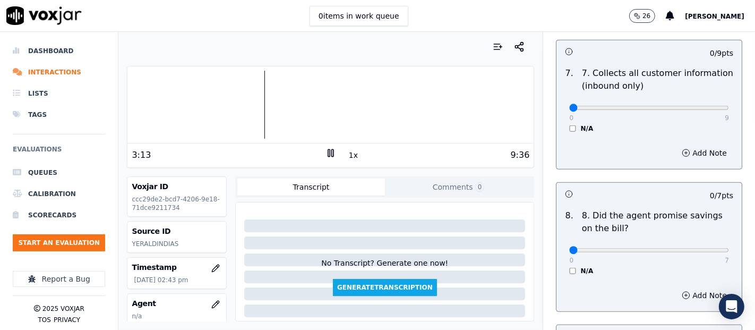
scroll to position [1002, 0]
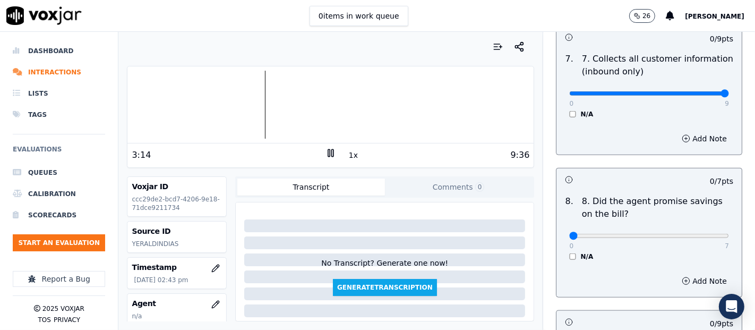
type input "9"
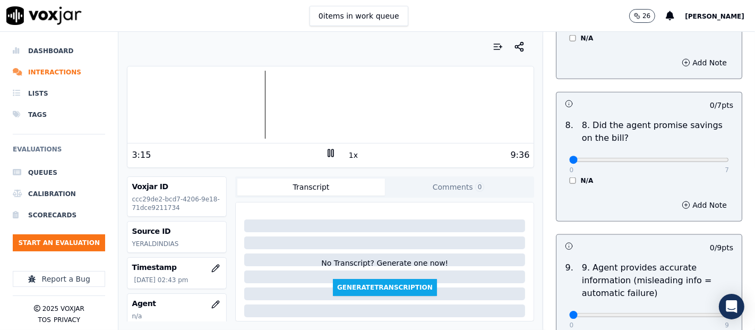
scroll to position [1120, 0]
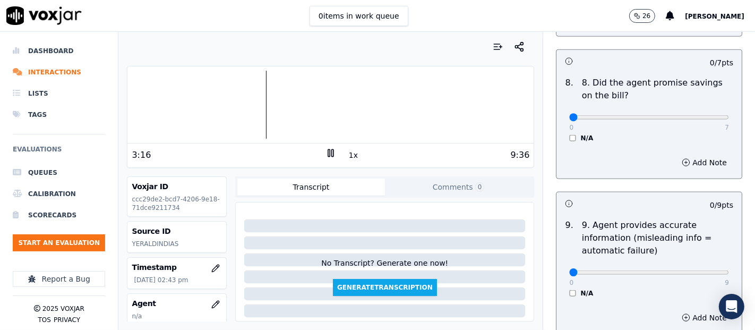
click at [569, 139] on div "N/A" at bounding box center [649, 138] width 160 height 8
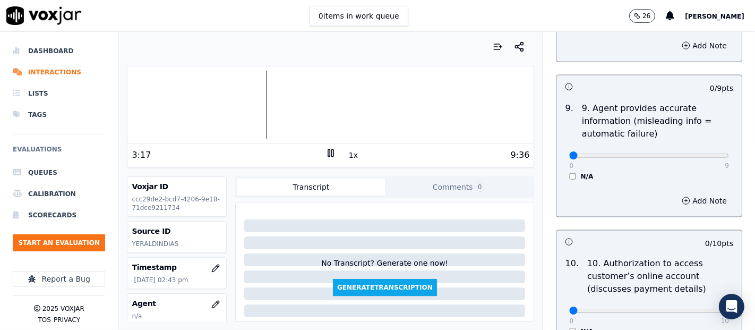
scroll to position [1238, 0]
type input "9"
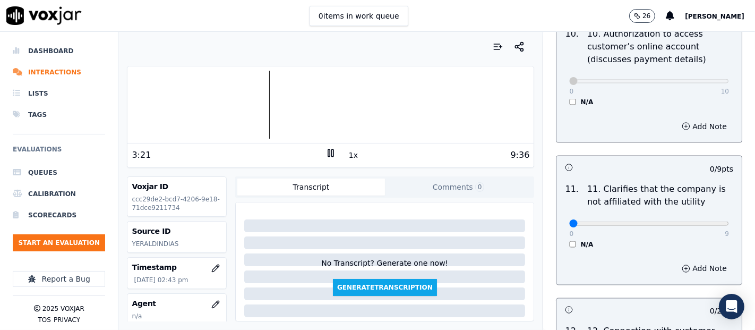
scroll to position [1533, 0]
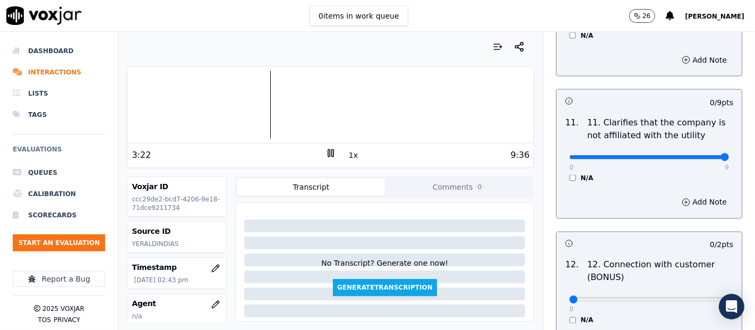
type input "9"
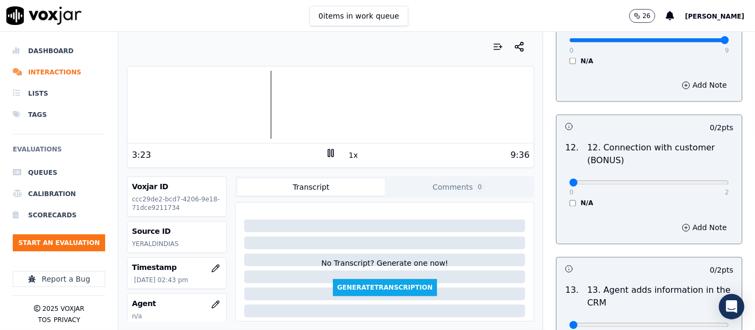
scroll to position [1651, 0]
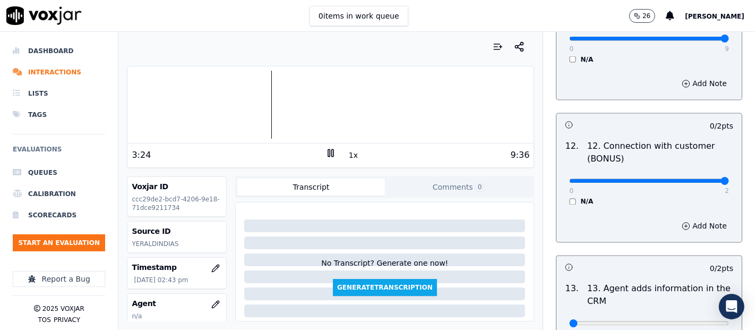
type input "2"
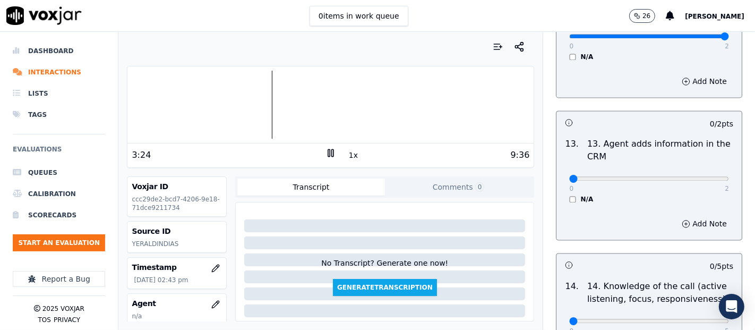
scroll to position [1828, 0]
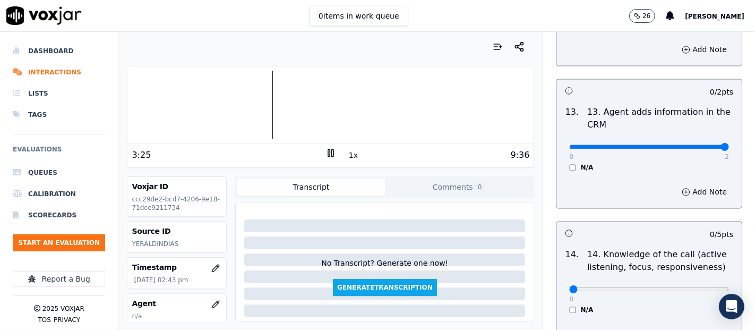
type input "2"
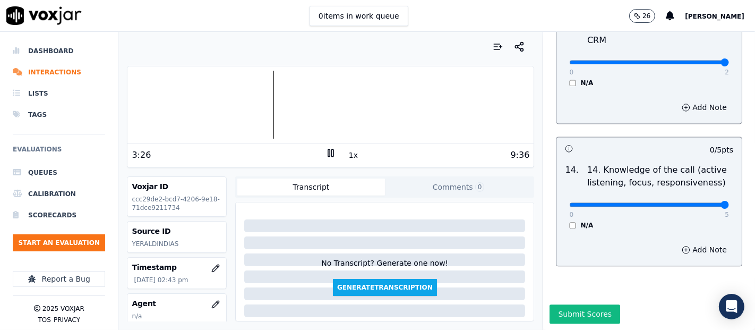
type input "5"
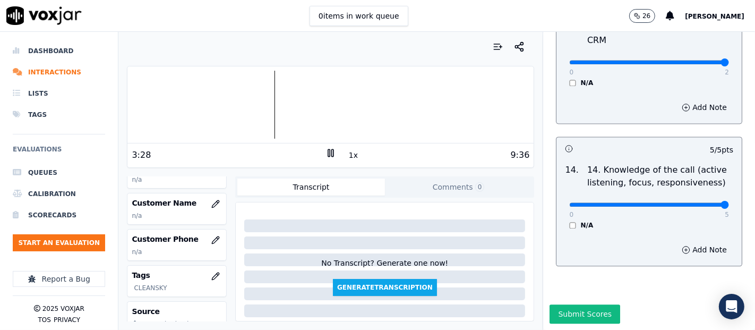
scroll to position [118, 0]
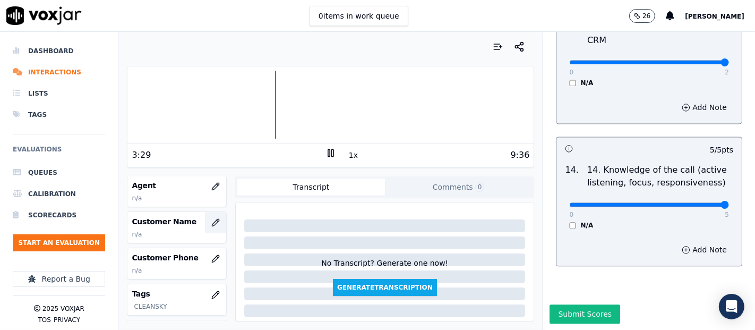
click at [205, 223] on button "button" at bounding box center [215, 222] width 21 height 21
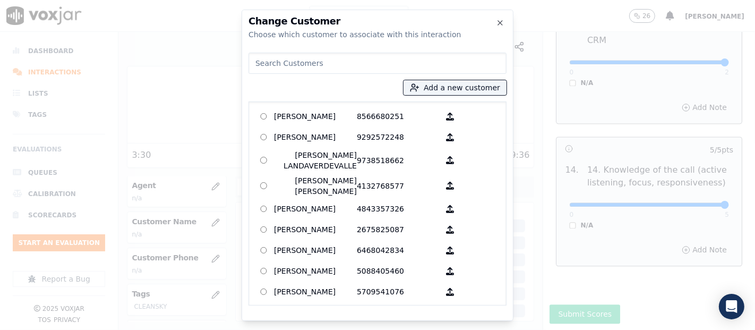
click at [434, 75] on div "Add a new customer AGUEDA SANTANA 8566680251 ALEXIS SUNQUI 9292572248 AMILCAR L…" at bounding box center [377, 176] width 258 height 257
click at [432, 85] on button "Add a new customer" at bounding box center [454, 87] width 103 height 15
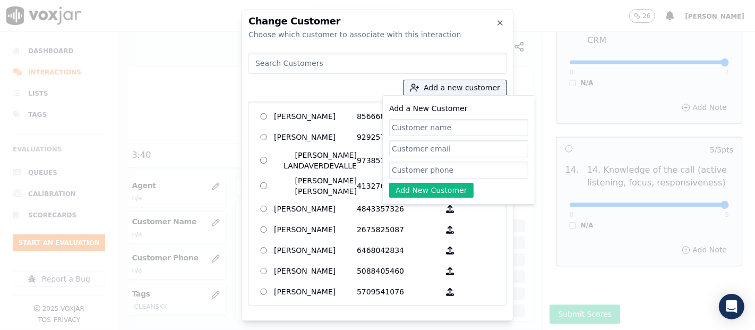
paste input "RICARDO SANCHEZ"
type input "RICARDO SANCHEZ"
click at [452, 163] on input "Add a New Customer" at bounding box center [458, 169] width 139 height 17
paste input "9734183937"
type input "9734183937"
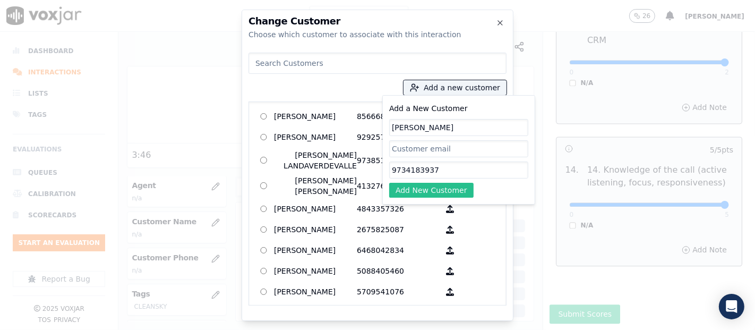
click at [463, 185] on button "Add New Customer" at bounding box center [431, 190] width 84 height 15
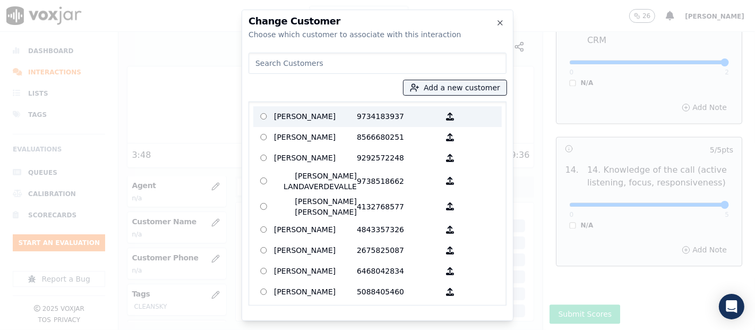
drag, startPoint x: 315, startPoint y: 115, endPoint x: 373, endPoint y: 230, distance: 128.6
click at [315, 117] on p "RICARDO SANCHEZ" at bounding box center [315, 116] width 83 height 16
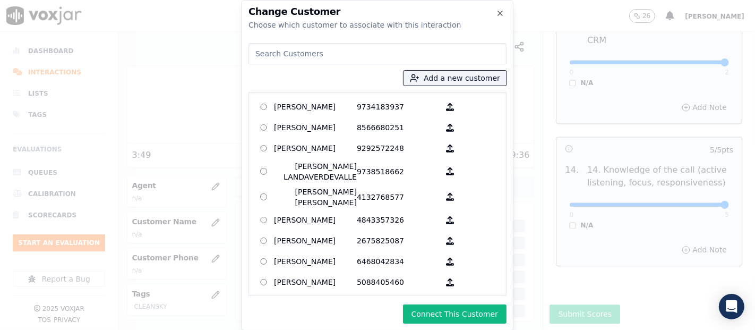
click at [430, 317] on button "Connect This Customer" at bounding box center [454, 313] width 103 height 19
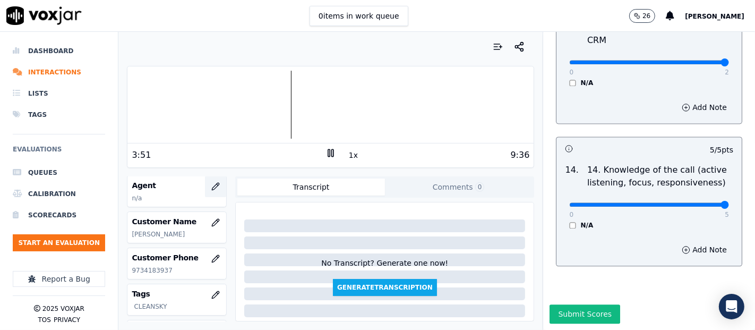
click at [205, 183] on button "button" at bounding box center [215, 186] width 21 height 21
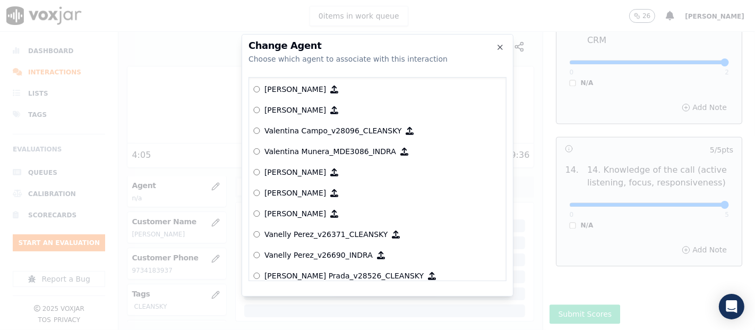
scroll to position [5317, 0]
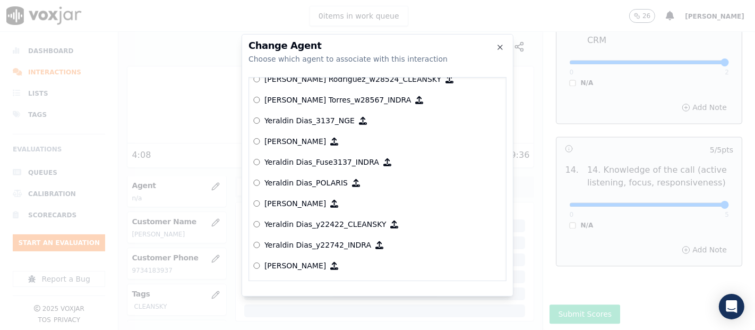
click at [322, 219] on p "Yeraldin Dias_y22422_CLEANSKY" at bounding box center [325, 224] width 122 height 11
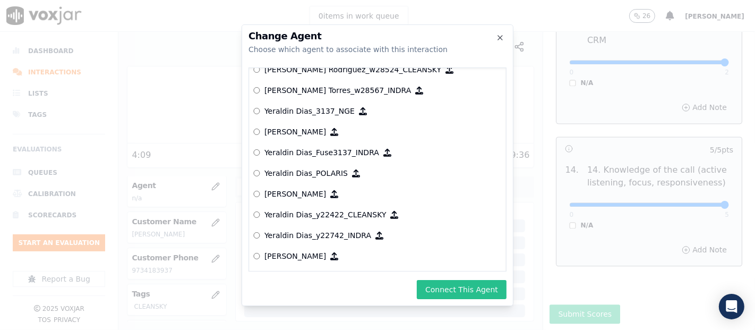
click at [491, 289] on button "Connect This Agent" at bounding box center [462, 289] width 90 height 19
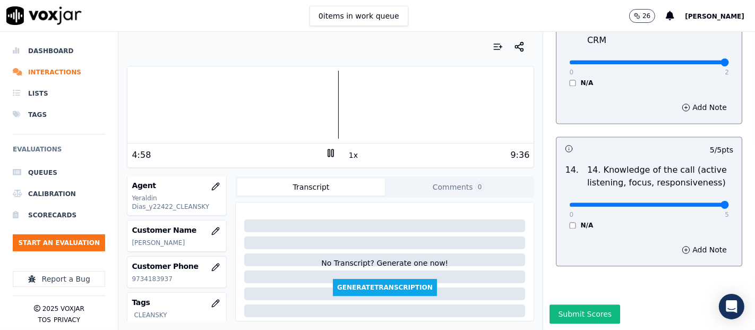
click at [563, 284] on div "INBOUND CTS SCORECARD - NEW Scorecard GREETING/OPENING SKILLS 1. Properly brand…" at bounding box center [649, 181] width 212 height 298
click at [570, 304] on button "Submit Scores" at bounding box center [584, 313] width 71 height 19
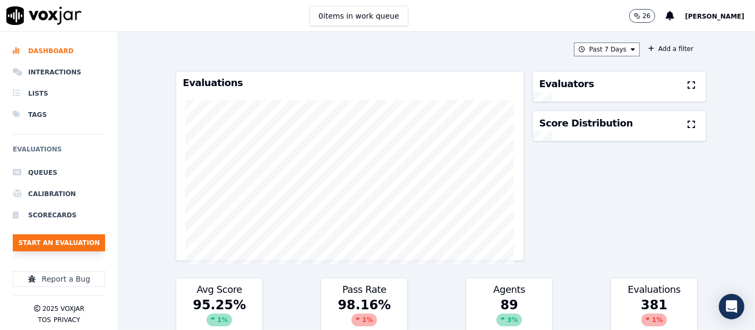
click at [97, 247] on button "Start an Evaluation" at bounding box center [59, 242] width 92 height 17
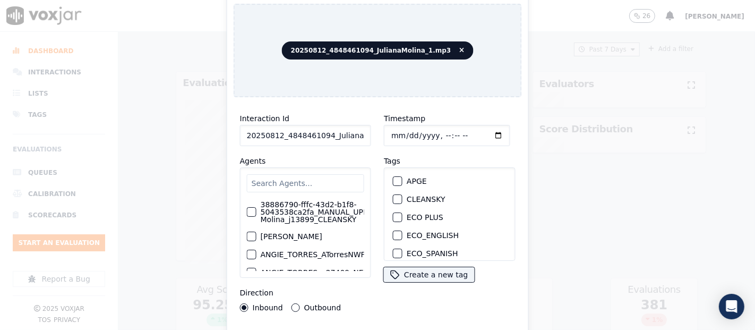
click at [336, 133] on input "20250812_4848461094_JulianaMolina_1.mp3" at bounding box center [305, 135] width 131 height 21
type input "20250812_4848461094_JulianaMolina_1"
click at [395, 195] on div "button" at bounding box center [396, 198] width 7 height 7
drag, startPoint x: 516, startPoint y: 255, endPoint x: 507, endPoint y: 254, distance: 8.6
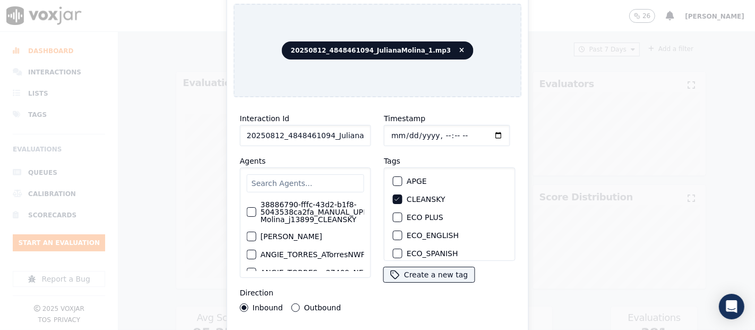
click at [515, 256] on div "Interaction Id 20250812_4848461094_JulianaMolina_1 Agents 38886790-fffc-43d2-b1…" at bounding box center [377, 228] width 288 height 244
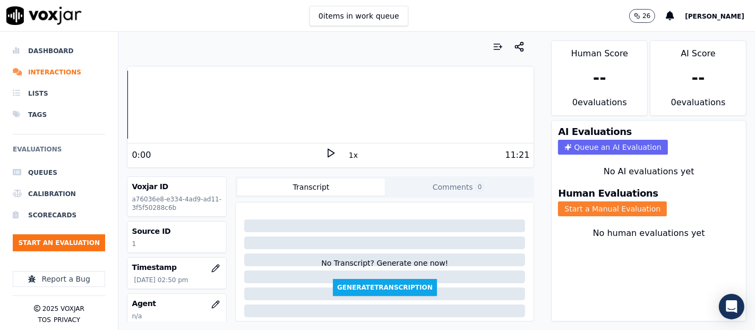
click at [609, 201] on button "Start a Manual Evaluation" at bounding box center [612, 208] width 109 height 15
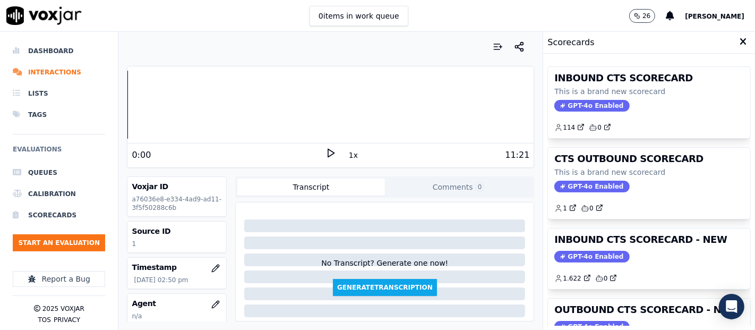
click at [632, 239] on h3 "INBOUND CTS SCORECARD - NEW" at bounding box center [648, 240] width 189 height 10
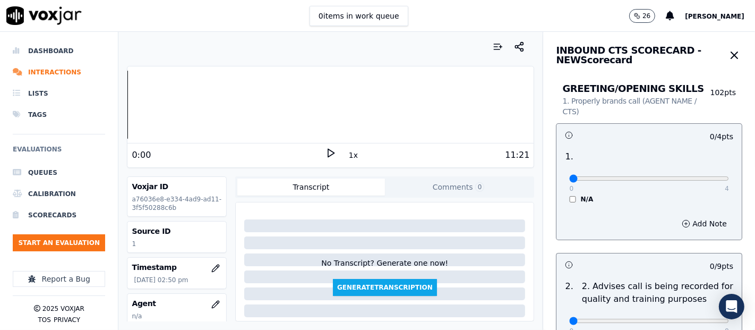
click at [326, 154] on icon at bounding box center [330, 153] width 11 height 11
click at [328, 151] on div "3:27 1x 11:21" at bounding box center [330, 154] width 406 height 23
click at [332, 151] on rect at bounding box center [333, 152] width 2 height 7
click at [325, 148] on icon at bounding box center [330, 153] width 11 height 11
click at [256, 106] on div at bounding box center [330, 105] width 406 height 68
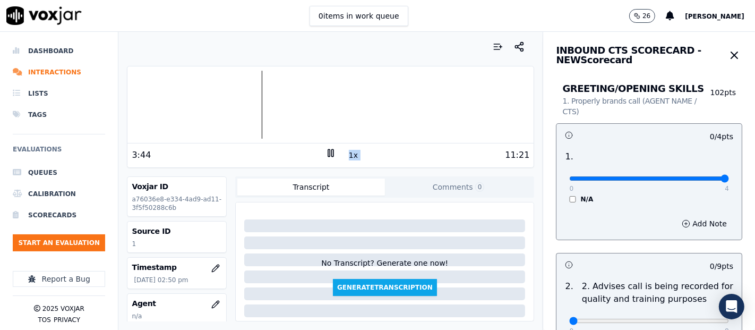
type input "4"
click at [694, 178] on input "range" at bounding box center [649, 178] width 160 height 4
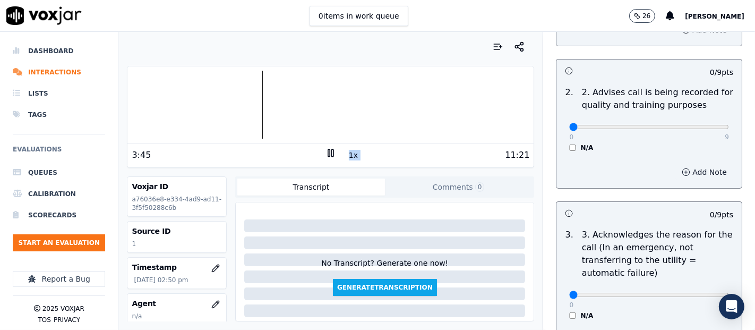
scroll to position [177, 0]
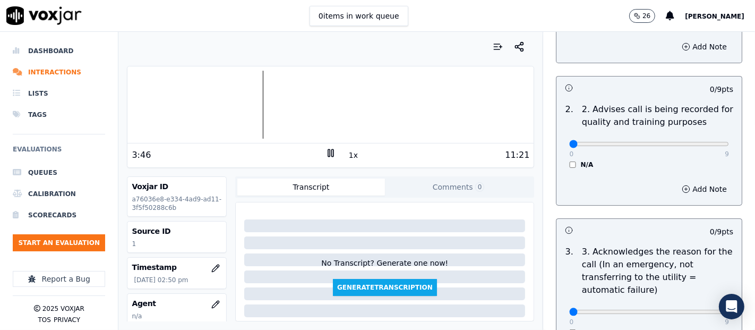
drag, startPoint x: 691, startPoint y: 139, endPoint x: 694, endPoint y: 143, distance: 5.7
click at [692, 138] on div "0 9" at bounding box center [649, 143] width 160 height 13
type input "9"
click at [695, 4] on input "range" at bounding box center [649, 1] width 160 height 4
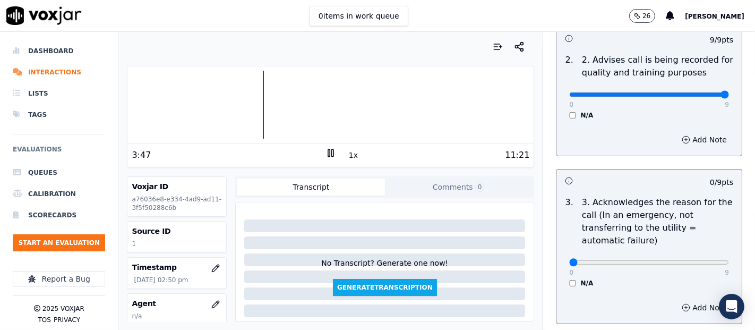
scroll to position [295, 0]
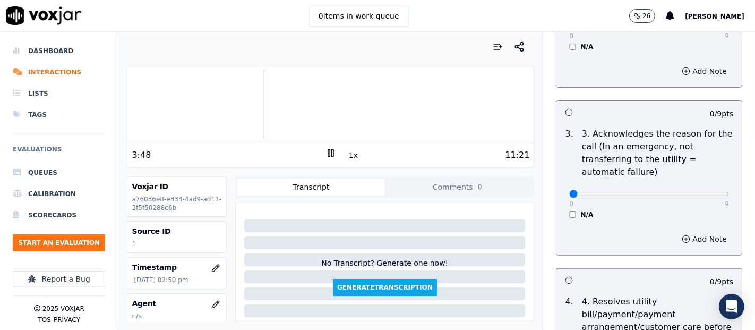
drag, startPoint x: 705, startPoint y: 190, endPoint x: 700, endPoint y: 195, distance: 7.1
click at [702, 195] on div "0 9 N/A" at bounding box center [648, 198] width 177 height 40
type input "9"
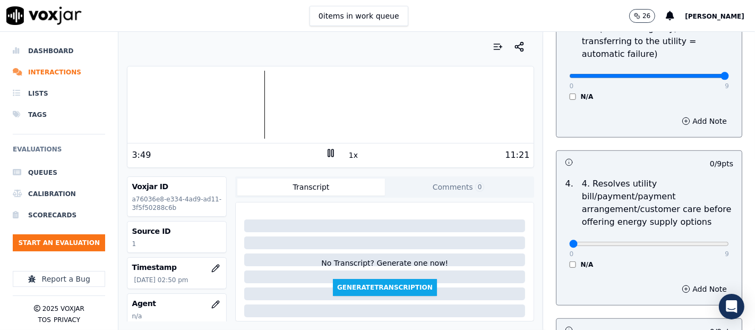
scroll to position [471, 0]
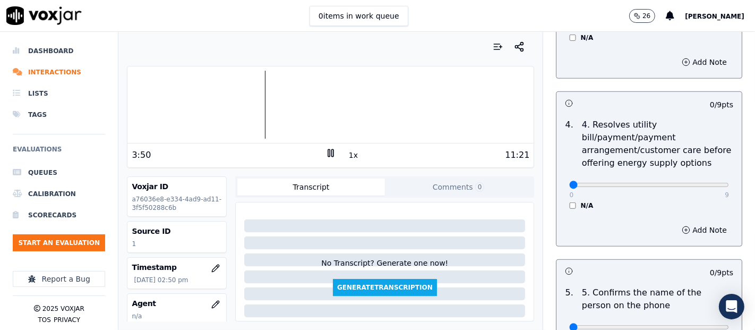
click at [560, 205] on div "0 9 N/A" at bounding box center [648, 189] width 177 height 40
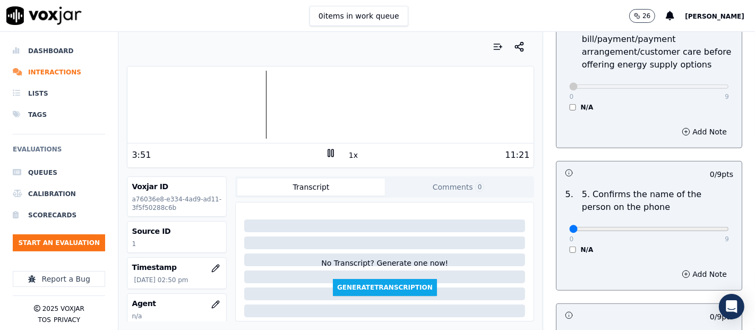
scroll to position [648, 0]
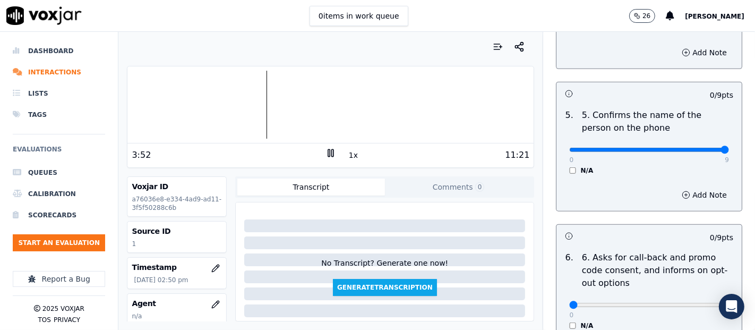
type input "9"
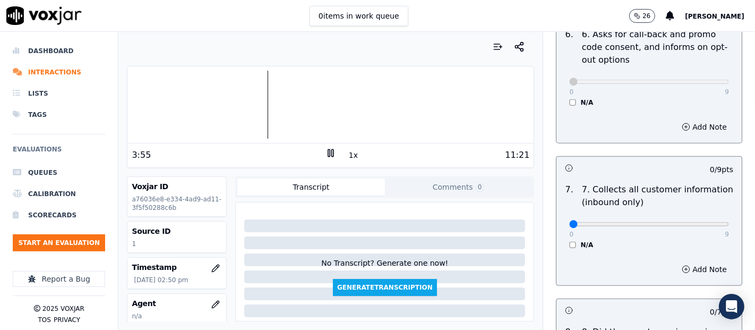
scroll to position [1002, 0]
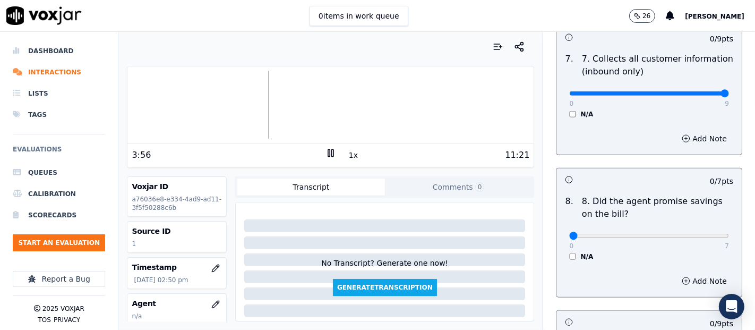
type input "9"
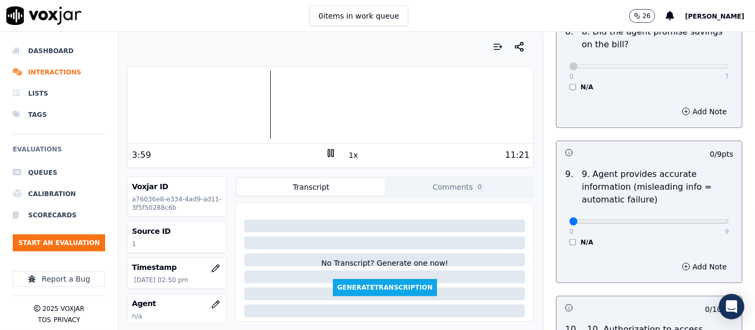
scroll to position [1238, 0]
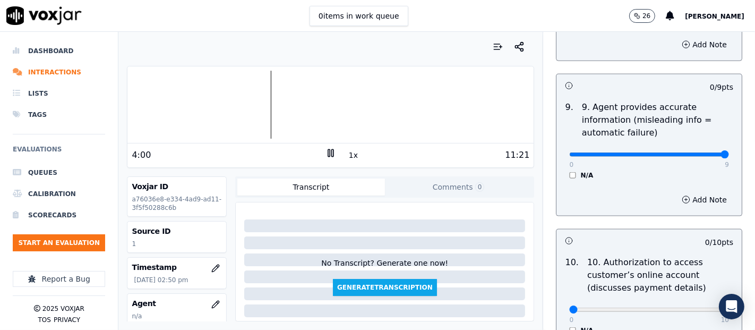
type input "9"
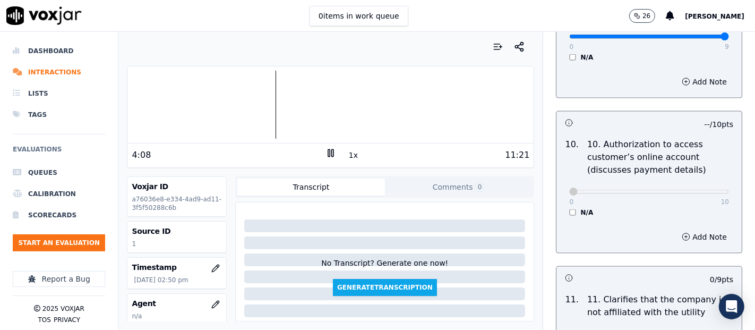
scroll to position [1533, 0]
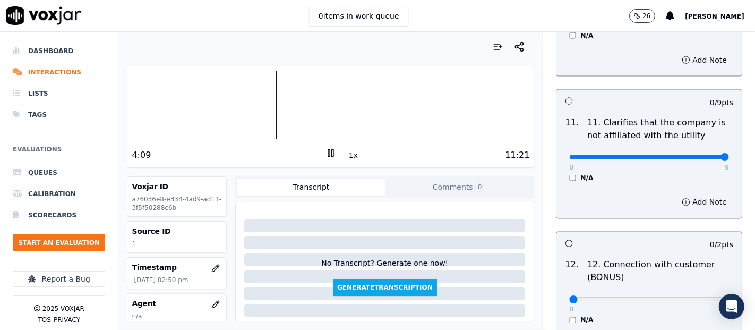
type input "9"
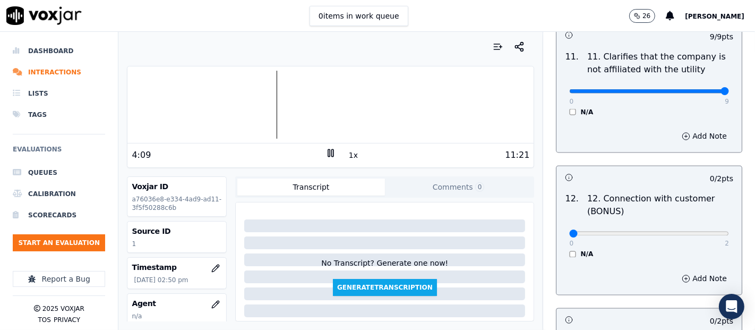
scroll to position [1651, 0]
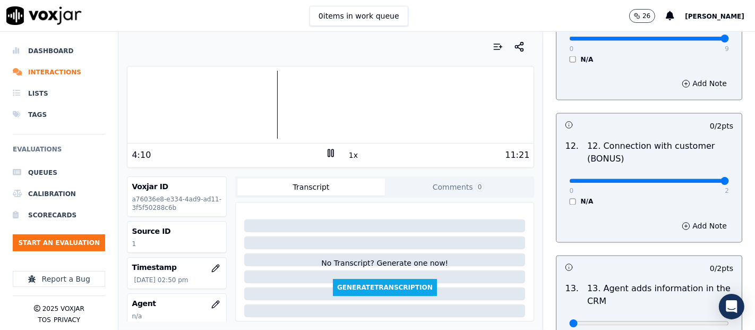
type input "2"
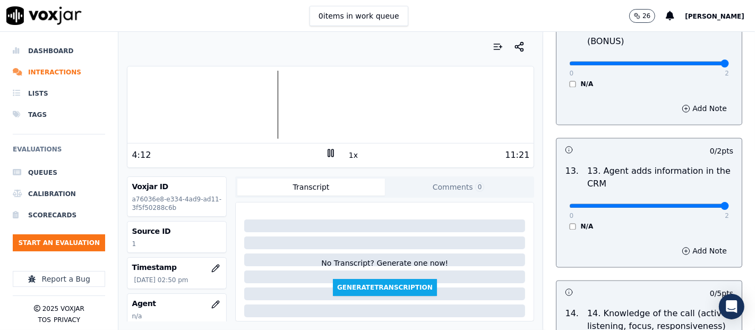
type input "2"
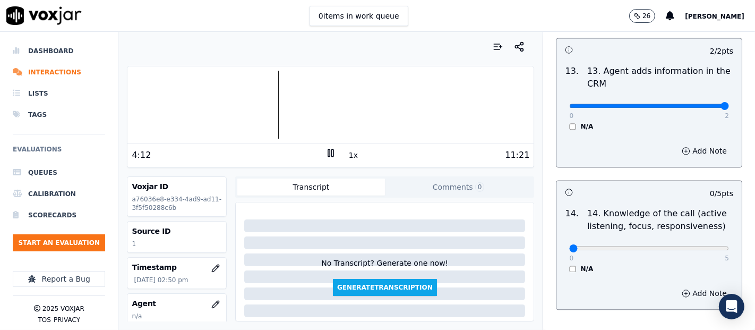
scroll to position [1934, 0]
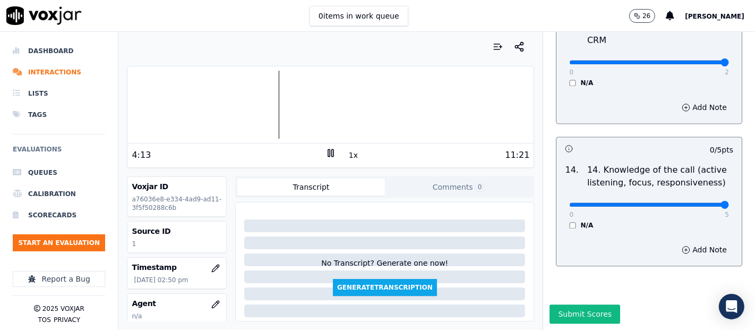
type input "5"
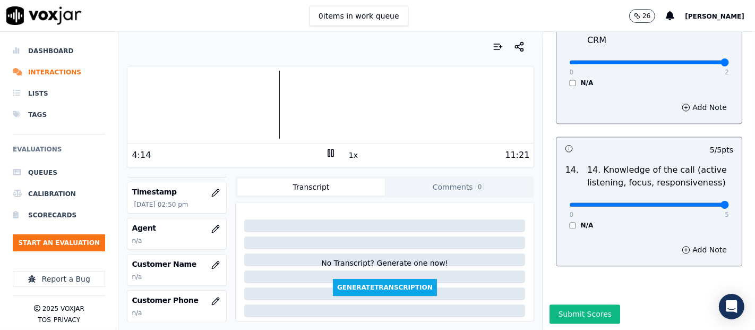
scroll to position [118, 0]
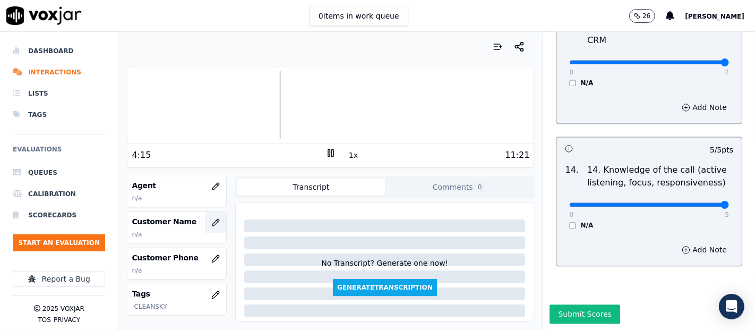
click at [212, 215] on button "button" at bounding box center [215, 222] width 21 height 21
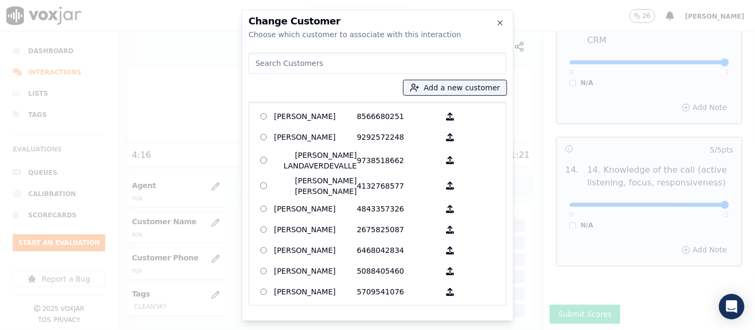
click at [206, 183] on div at bounding box center [377, 165] width 755 height 330
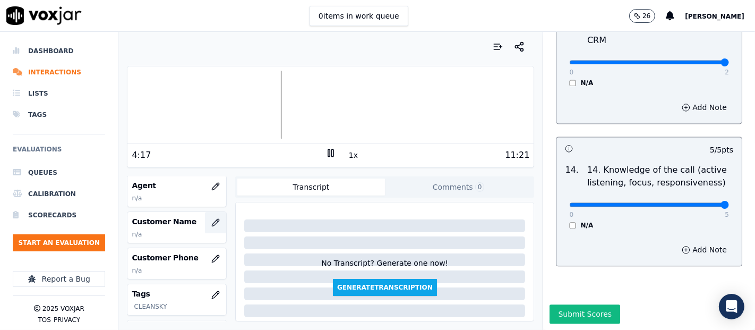
click at [205, 219] on button "button" at bounding box center [215, 222] width 21 height 21
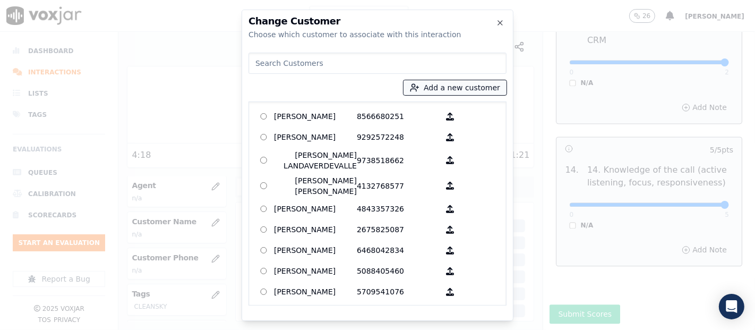
click at [457, 89] on button "Add a new customer" at bounding box center [454, 87] width 103 height 15
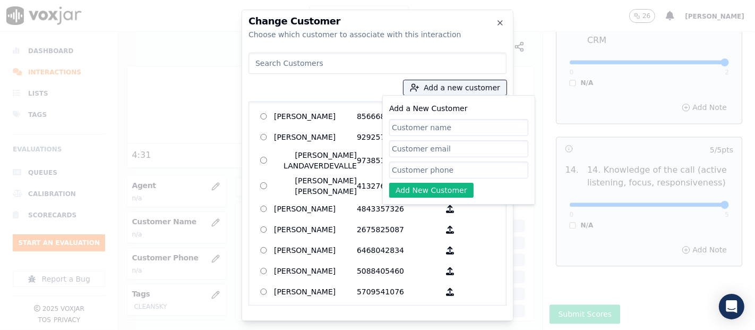
paste input "[PERSON_NAME]"
type input "[PERSON_NAME]"
click at [475, 163] on input "Add a New Customer" at bounding box center [458, 169] width 139 height 17
paste input "4848461094"
type input "4848461094"
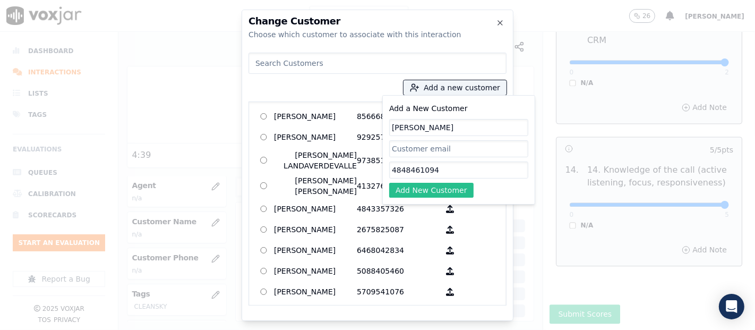
click at [446, 193] on button "Add New Customer" at bounding box center [431, 190] width 84 height 15
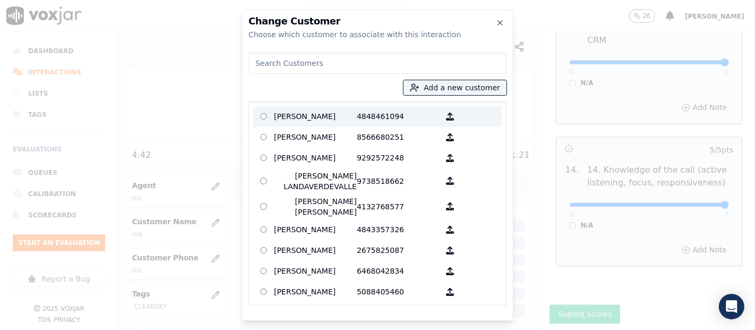
click at [322, 118] on p "LORENA ROJAS" at bounding box center [315, 116] width 83 height 16
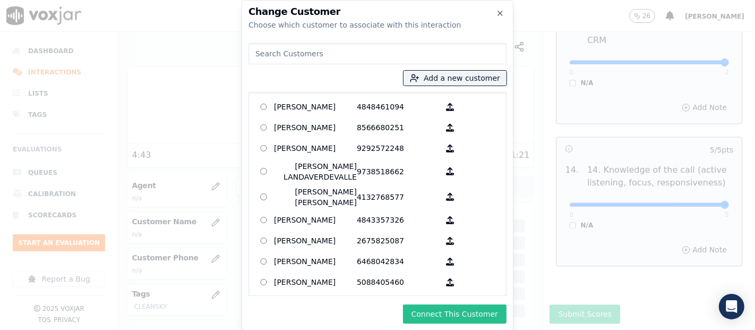
click at [453, 314] on button "Connect This Customer" at bounding box center [454, 313] width 103 height 19
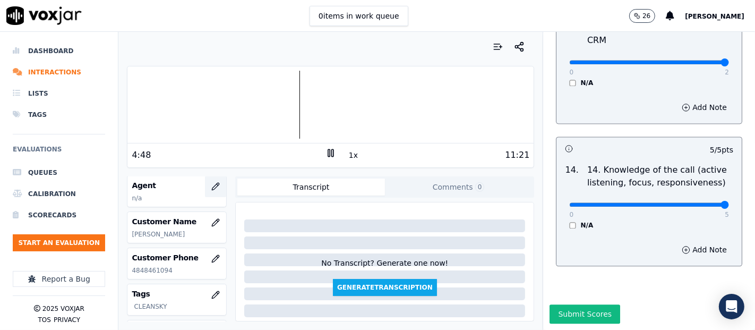
click at [211, 182] on icon "button" at bounding box center [215, 186] width 8 height 8
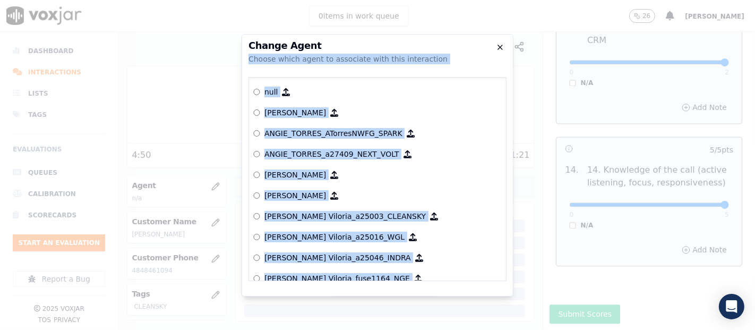
click at [496, 44] on div "Change Agent Choose which agent to associate with this interaction null Yeraldi…" at bounding box center [377, 165] width 272 height 262
click at [499, 49] on icon "button" at bounding box center [500, 47] width 8 height 8
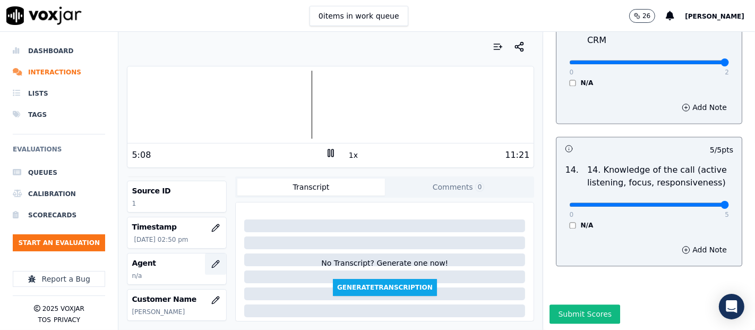
scroll to position [59, 0]
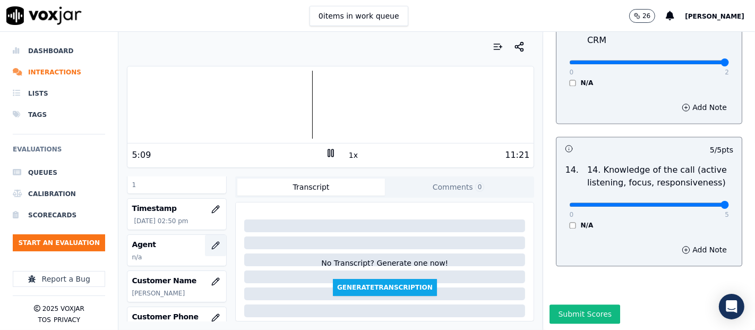
click at [205, 243] on button "button" at bounding box center [215, 245] width 21 height 21
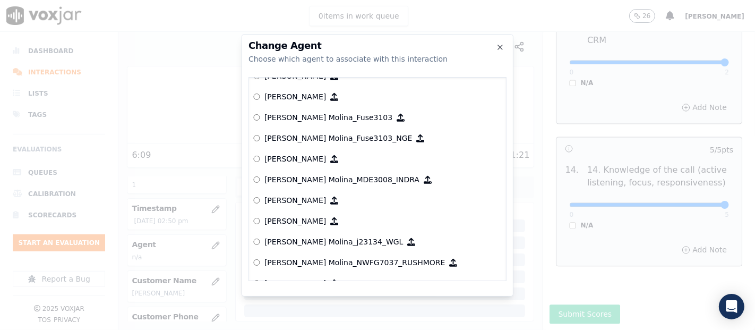
scroll to position [3165, 0]
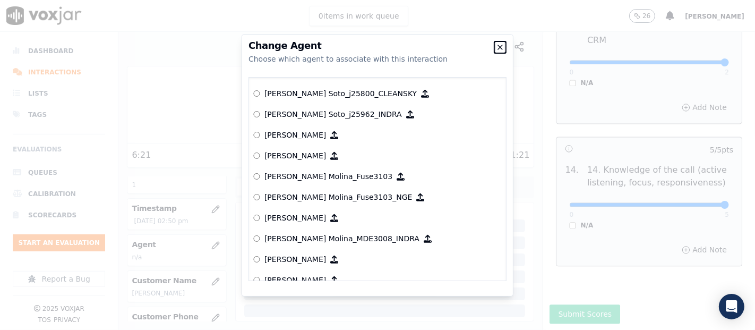
click at [503, 44] on icon "button" at bounding box center [500, 47] width 8 height 8
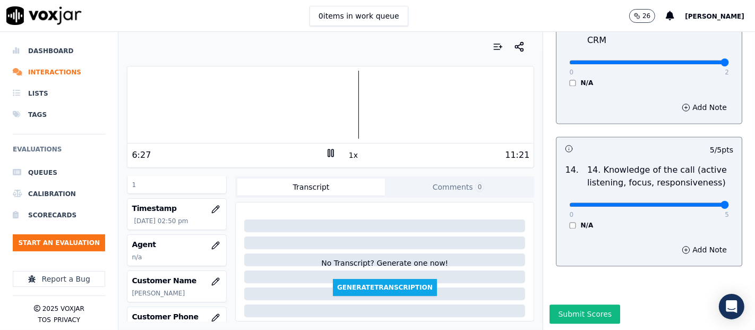
click at [325, 154] on icon at bounding box center [330, 153] width 11 height 11
click at [556, 304] on button "Submit Scores" at bounding box center [584, 313] width 71 height 19
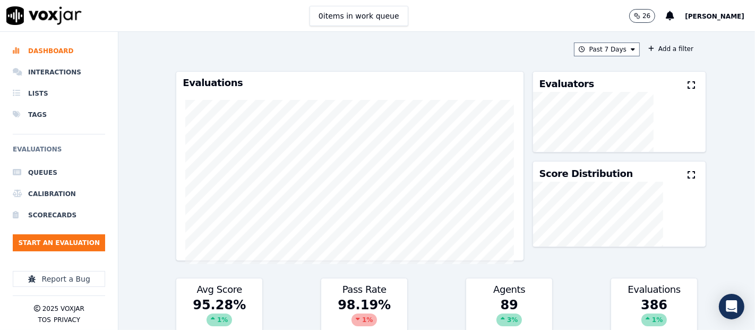
click at [690, 20] on span "[PERSON_NAME]" at bounding box center [714, 16] width 59 height 7
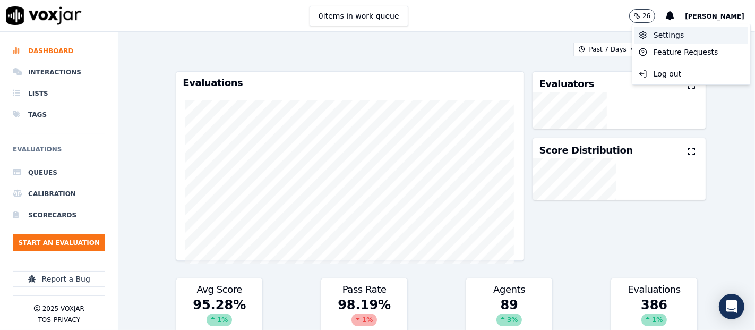
click at [652, 34] on div "Settings" at bounding box center [691, 35] width 114 height 17
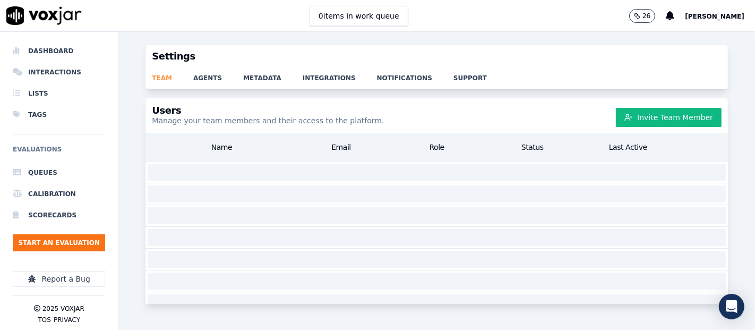
click at [188, 77] on link "team" at bounding box center [172, 74] width 41 height 15
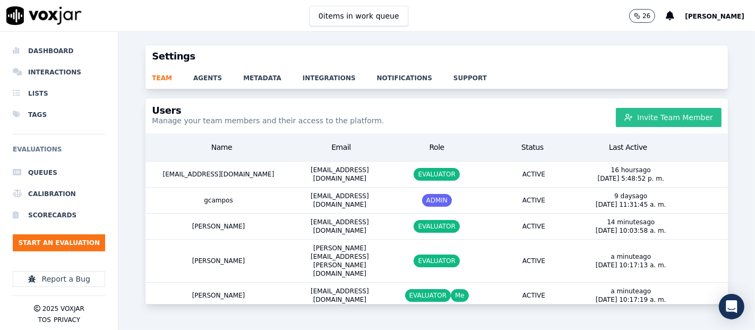
click at [656, 115] on button "Invite Team Member" at bounding box center [669, 117] width 106 height 19
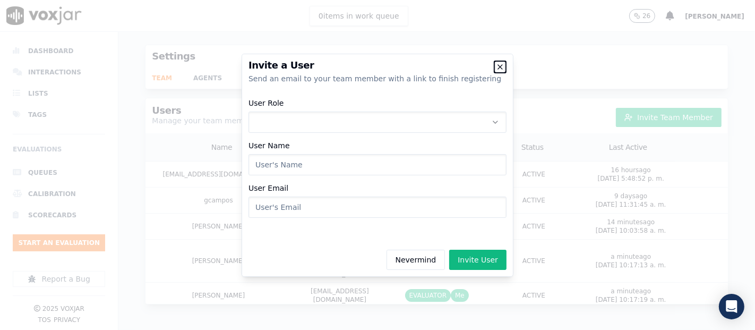
click at [503, 68] on icon "button" at bounding box center [500, 67] width 8 height 8
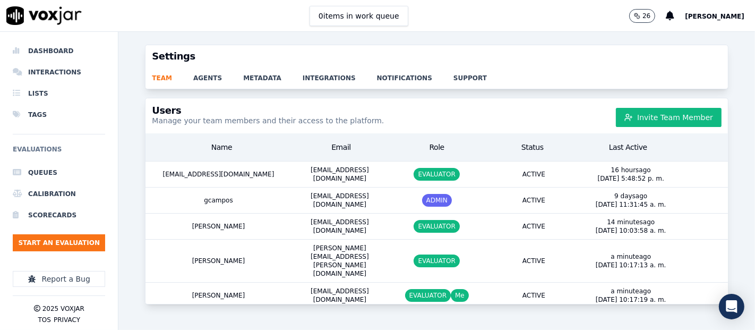
click at [203, 83] on div "team agents metadata integrations notifications support" at bounding box center [436, 77] width 582 height 21
click at [204, 75] on link "agents" at bounding box center [218, 74] width 50 height 15
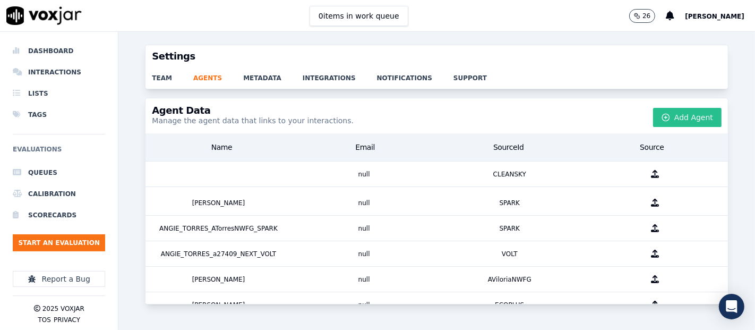
click at [686, 123] on button "Add Agent" at bounding box center [687, 117] width 68 height 19
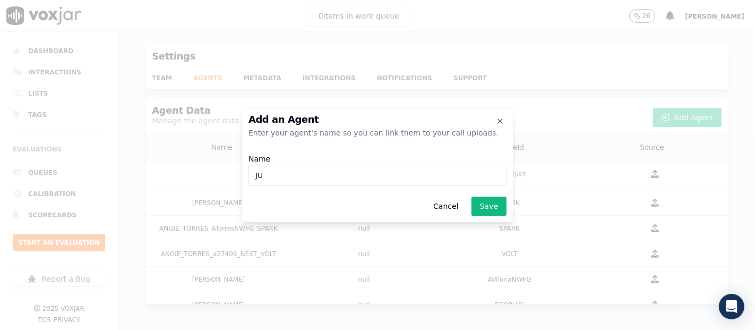
type input "J"
click at [550, 79] on div at bounding box center [377, 165] width 755 height 330
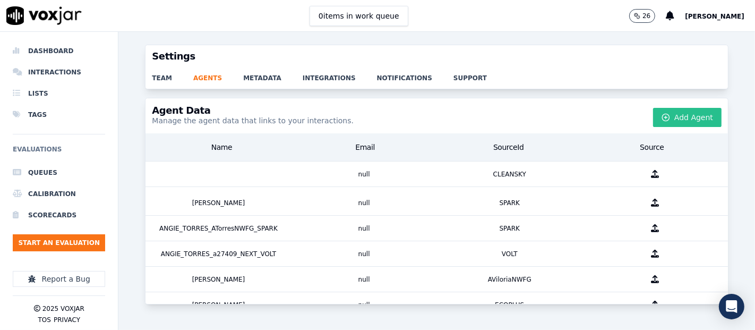
click at [676, 119] on button "Add Agent" at bounding box center [687, 117] width 68 height 19
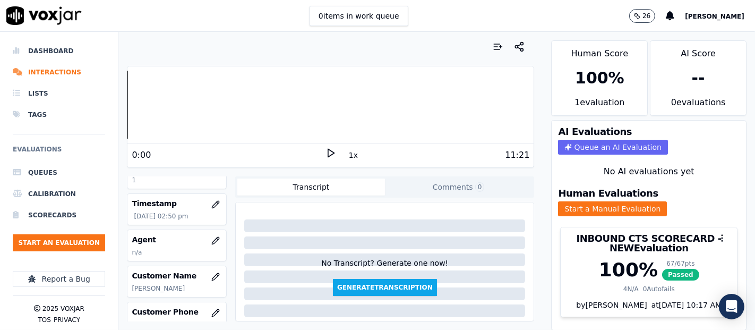
scroll to position [118, 0]
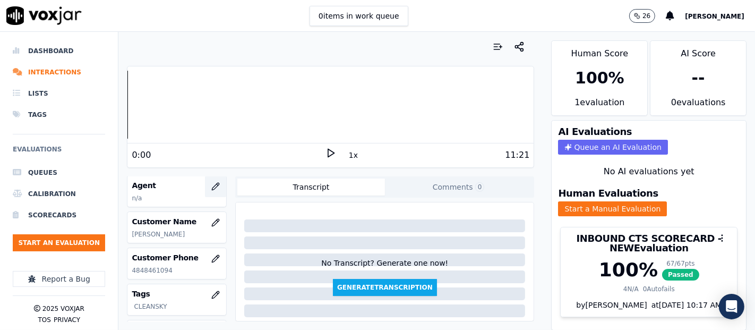
click at [211, 186] on icon "button" at bounding box center [215, 186] width 8 height 8
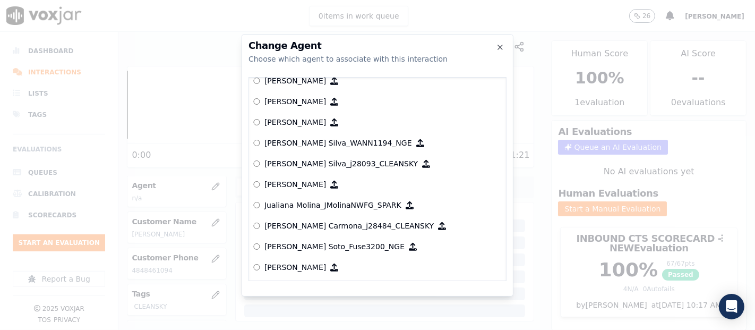
scroll to position [2870, 0]
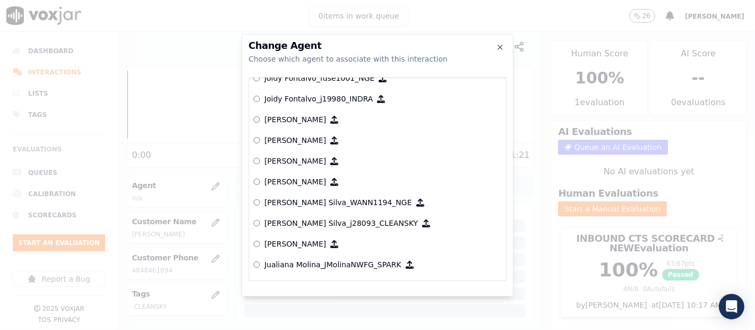
click at [394, 10] on div at bounding box center [377, 165] width 755 height 330
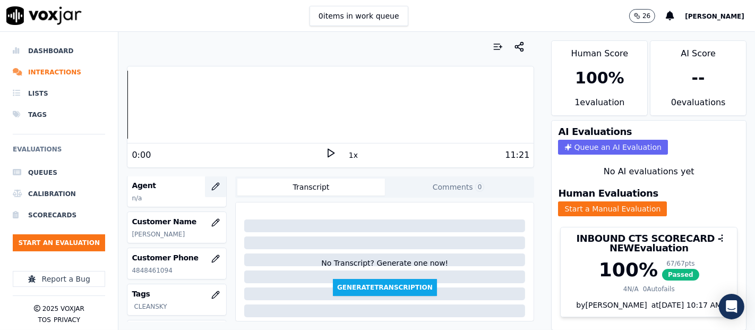
click at [211, 186] on icon "button" at bounding box center [215, 186] width 8 height 8
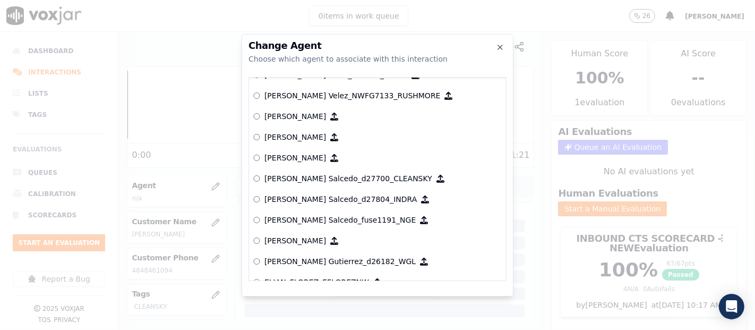
scroll to position [1297, 0]
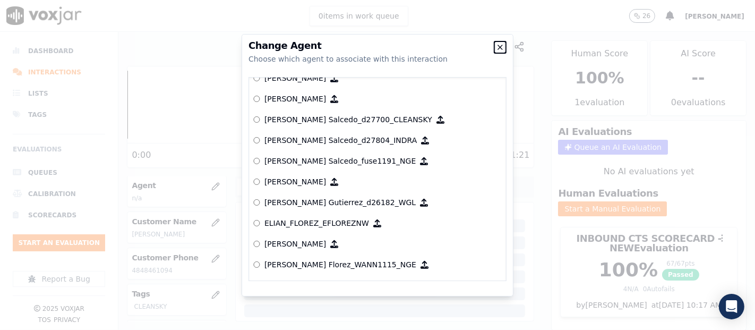
click at [499, 45] on icon "button" at bounding box center [500, 47] width 8 height 8
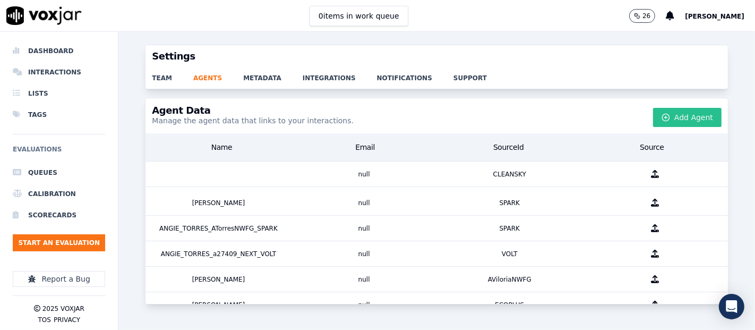
click at [653, 113] on button "Add Agent" at bounding box center [687, 117] width 68 height 19
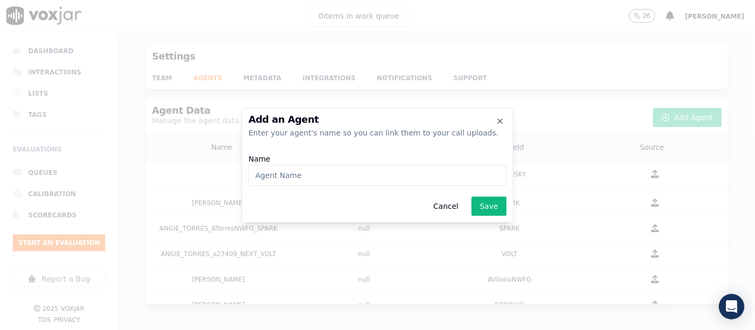
click at [327, 184] on input "Name" at bounding box center [377, 175] width 258 height 21
type input "Juli"
click at [503, 123] on icon "button" at bounding box center [500, 121] width 8 height 8
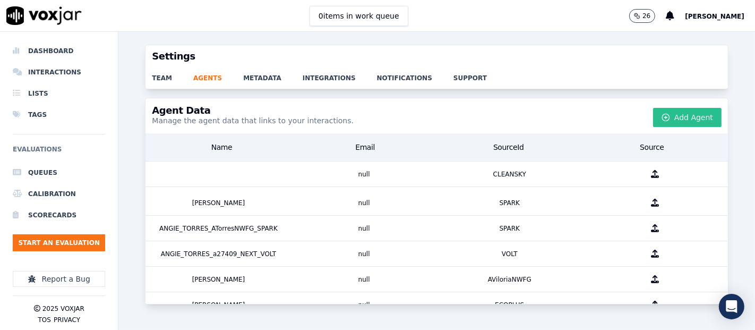
click at [664, 117] on button "Add Agent" at bounding box center [687, 117] width 68 height 19
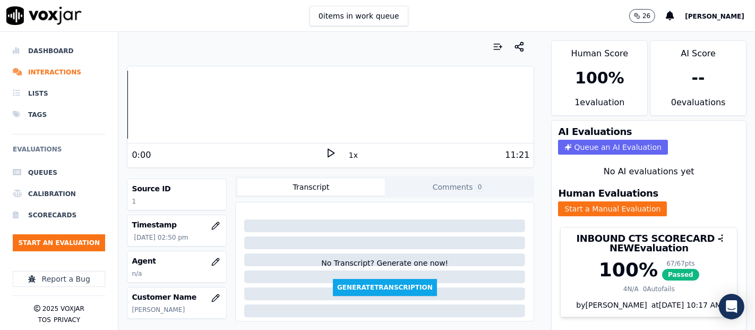
scroll to position [118, 0]
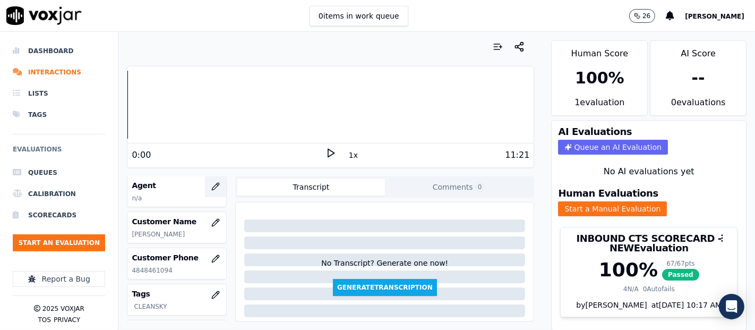
click at [211, 184] on icon "button" at bounding box center [215, 186] width 8 height 8
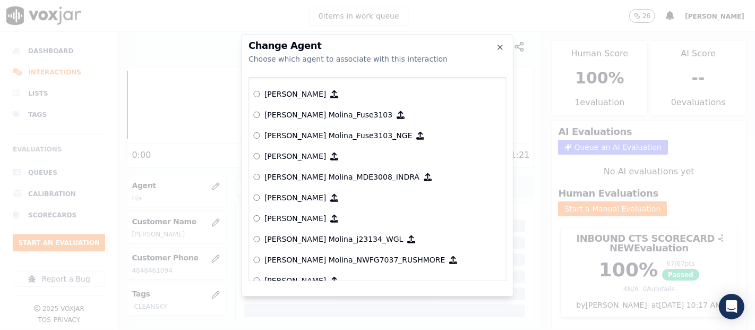
scroll to position [3238, 0]
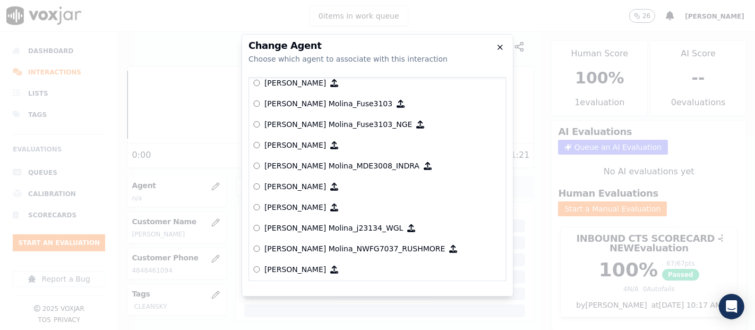
click at [499, 43] on icon "button" at bounding box center [500, 47] width 8 height 8
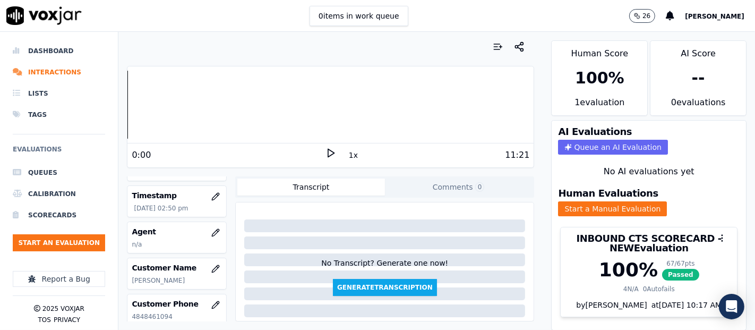
scroll to position [90, 0]
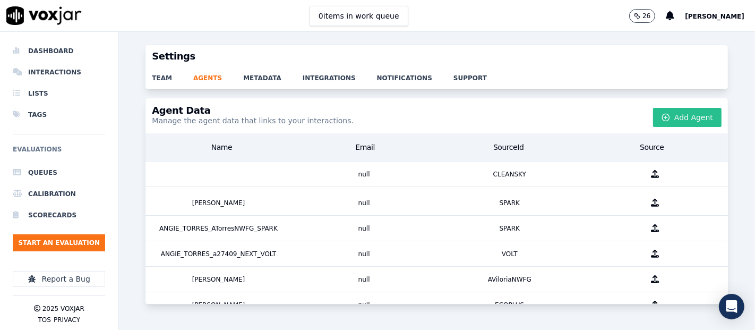
click at [661, 113] on icon "button" at bounding box center [665, 117] width 8 height 8
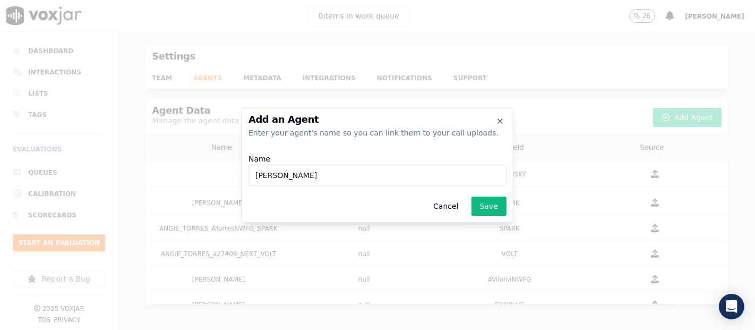
type input "[PERSON_NAME] Molina_j13899_CLEANSKY"
click at [481, 205] on button "Save" at bounding box center [488, 205] width 35 height 19
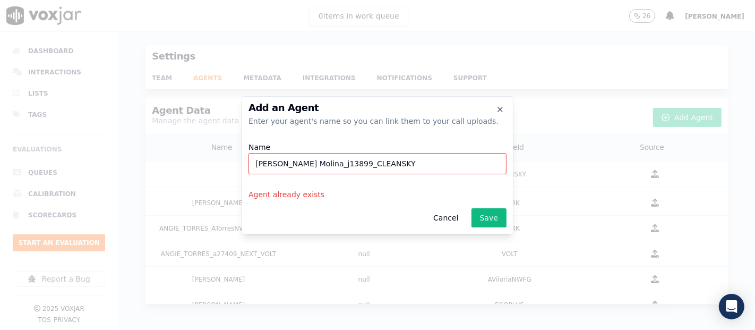
drag, startPoint x: 374, startPoint y: 162, endPoint x: 248, endPoint y: 165, distance: 125.8
click at [248, 165] on input "[PERSON_NAME] Molina_j13899_CLEANSKY" at bounding box center [377, 163] width 258 height 21
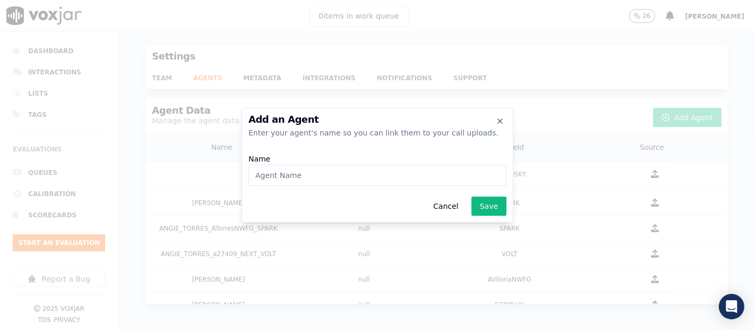
click at [494, 119] on h2 "Add an Agent" at bounding box center [377, 120] width 258 height 10
click at [497, 118] on icon "button" at bounding box center [500, 121] width 8 height 8
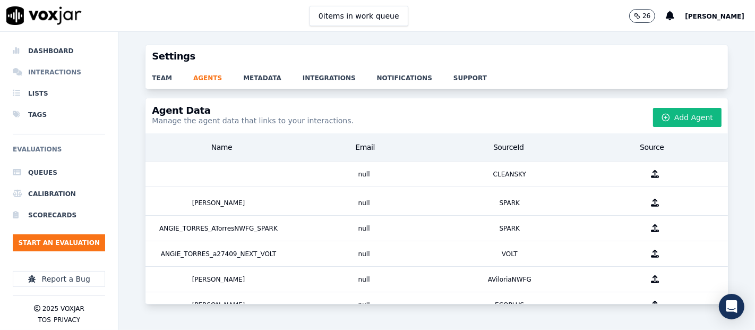
click at [44, 68] on li "Interactions" at bounding box center [59, 72] width 92 height 21
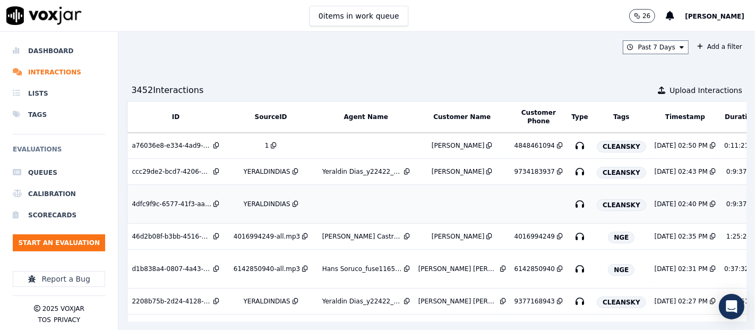
click at [160, 195] on td "4dfc9f9c-6577-41f3-aa10-51909ed06510" at bounding box center [175, 204] width 97 height 39
drag, startPoint x: 531, startPoint y: 200, endPoint x: 567, endPoint y: 190, distance: 37.8
click at [567, 190] on td at bounding box center [579, 204] width 25 height 39
click at [457, 167] on div "[PERSON_NAME]" at bounding box center [457, 171] width 53 height 8
click at [488, 293] on td "[PERSON_NAME] [PERSON_NAME] Gabarrete" at bounding box center [462, 301] width 96 height 26
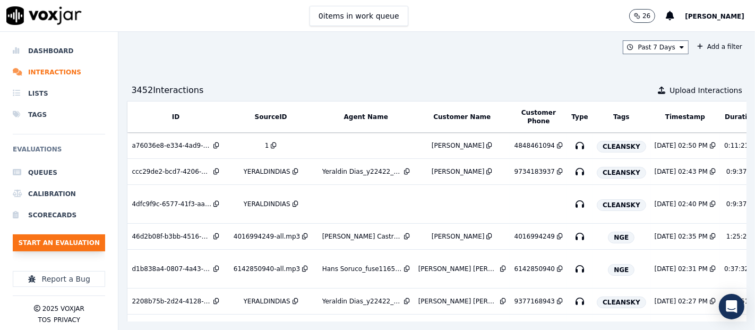
click at [80, 236] on button "Start an Evaluation" at bounding box center [59, 242] width 92 height 17
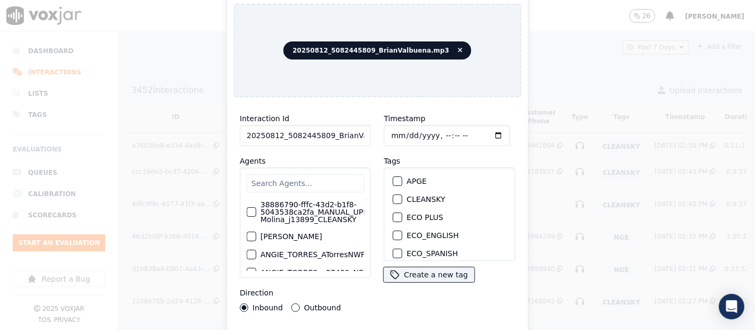
click at [347, 131] on input "20250812_5082445809_BrianValbuena.mp3" at bounding box center [305, 135] width 131 height 21
type input "20250812_5082445809_BrianValbuena"
click at [393, 195] on div "button" at bounding box center [396, 198] width 7 height 7
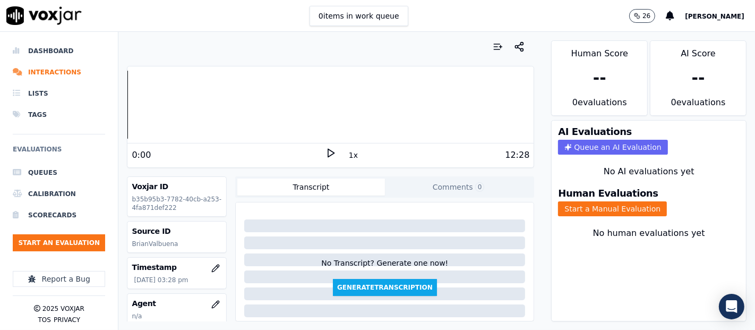
click at [325, 152] on icon at bounding box center [330, 153] width 11 height 11
click at [589, 201] on button "Start a Manual Evaluation" at bounding box center [612, 208] width 109 height 15
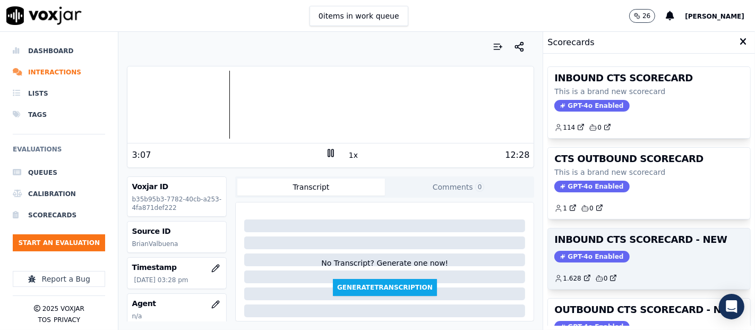
click at [618, 260] on div "INBOUND CTS SCORECARD - NEW GPT-4o Enabled 1.628 0" at bounding box center [649, 258] width 202 height 60
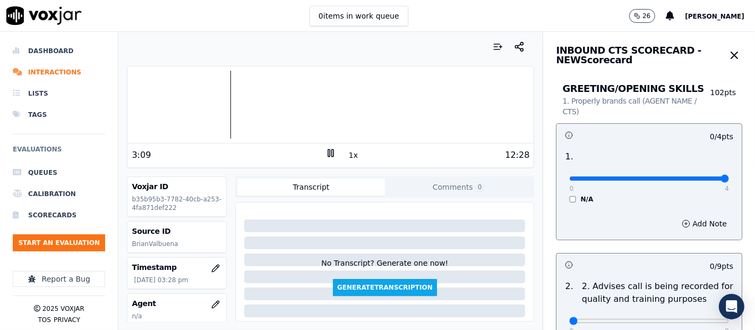
type input "4"
click at [693, 179] on input "range" at bounding box center [649, 178] width 160 height 4
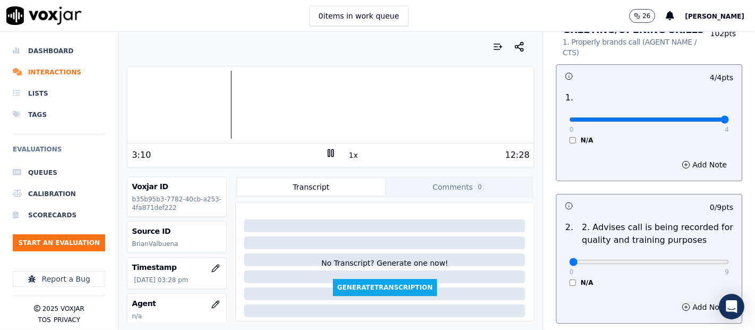
scroll to position [118, 0]
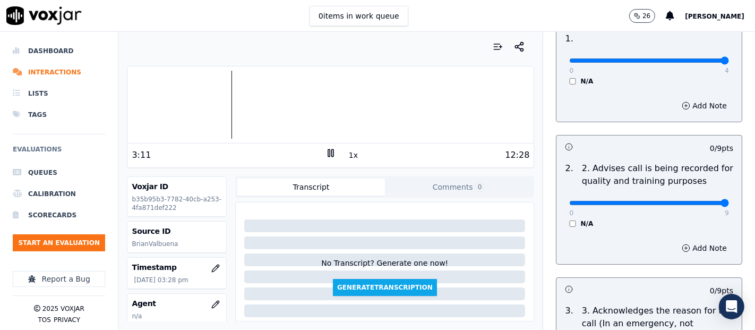
type input "9"
click at [696, 63] on input "range" at bounding box center [649, 60] width 160 height 4
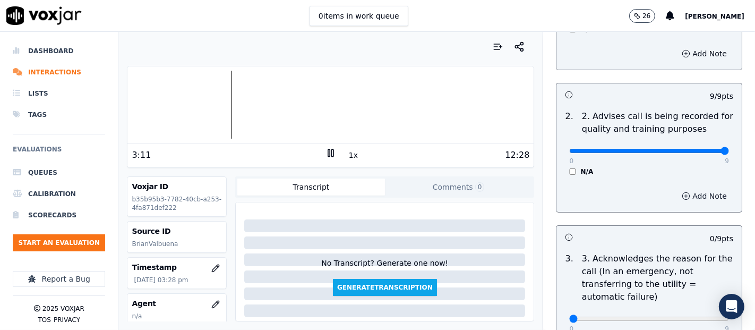
scroll to position [295, 0]
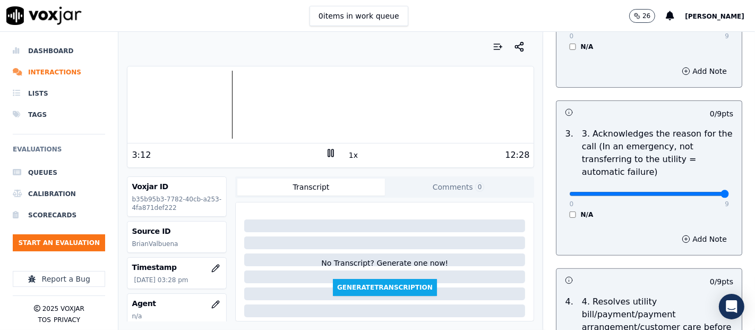
type input "9"
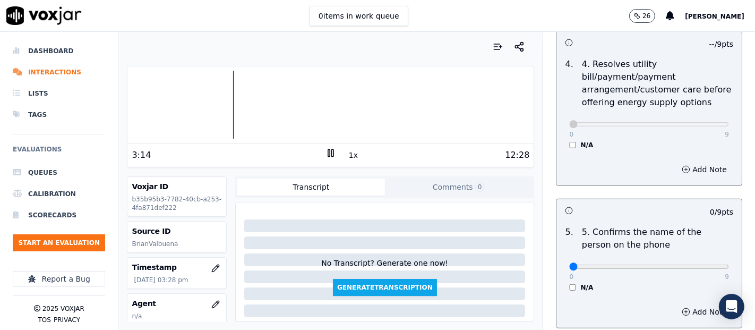
scroll to position [590, 0]
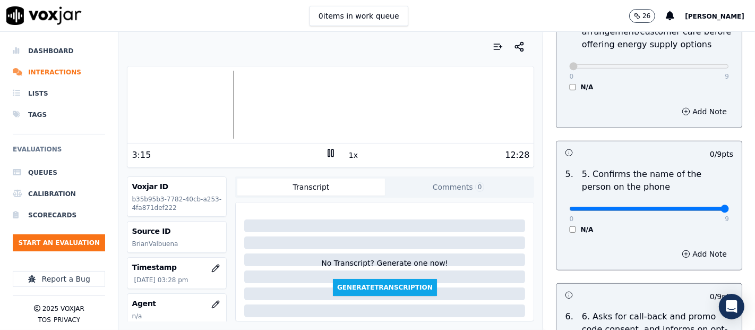
type input "9"
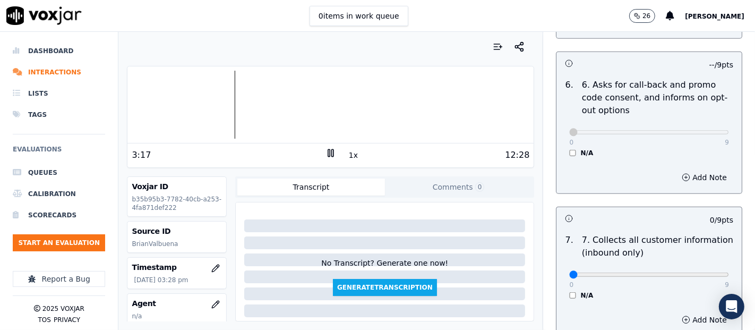
scroll to position [884, 0]
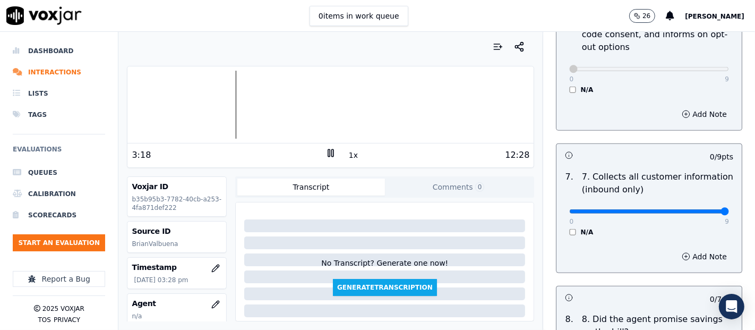
type input "9"
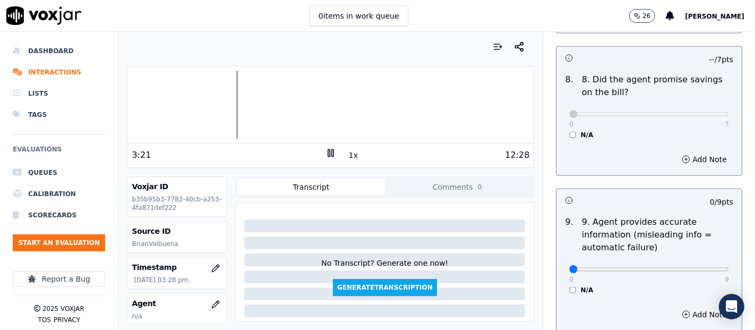
scroll to position [1179, 0]
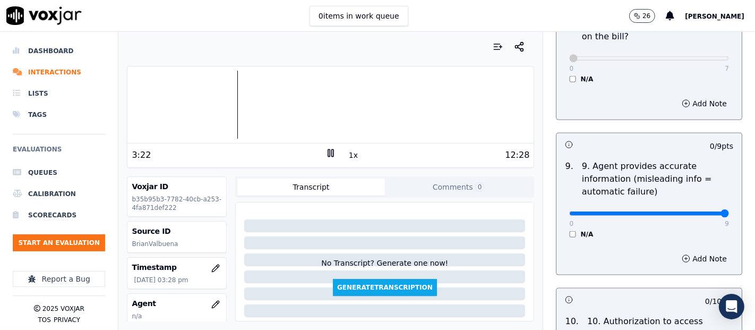
type input "9"
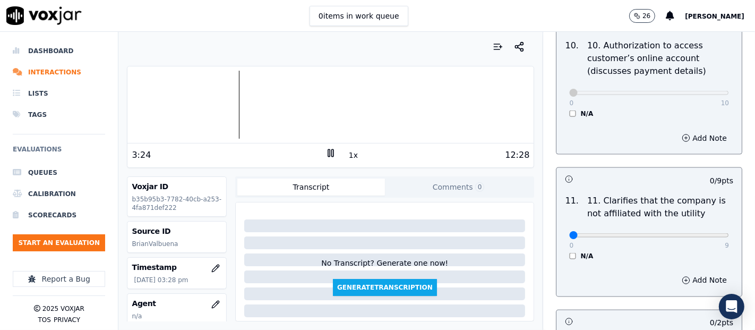
scroll to position [1474, 0]
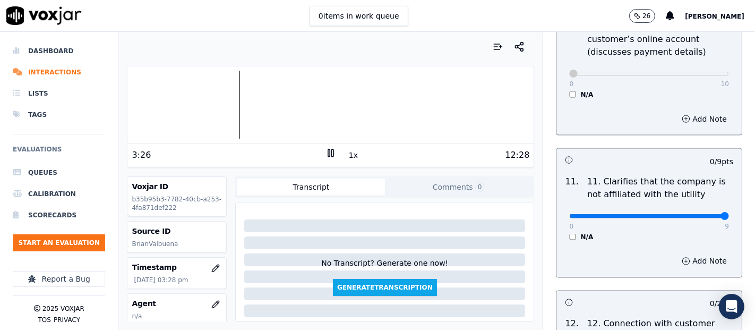
type input "9"
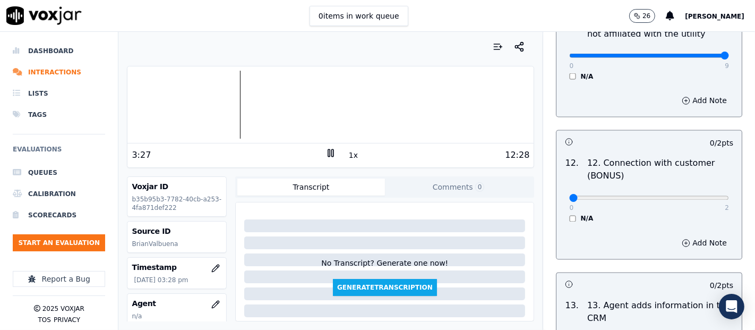
scroll to position [1651, 0]
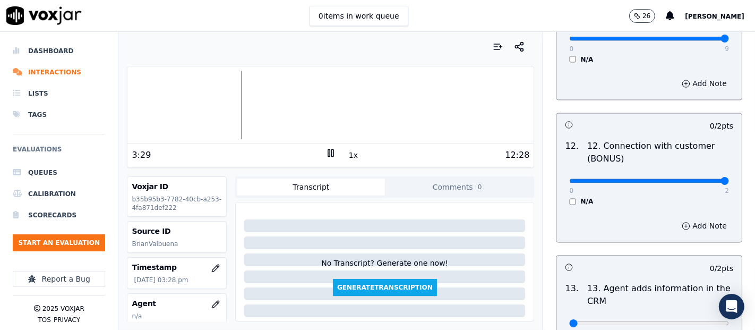
type input "2"
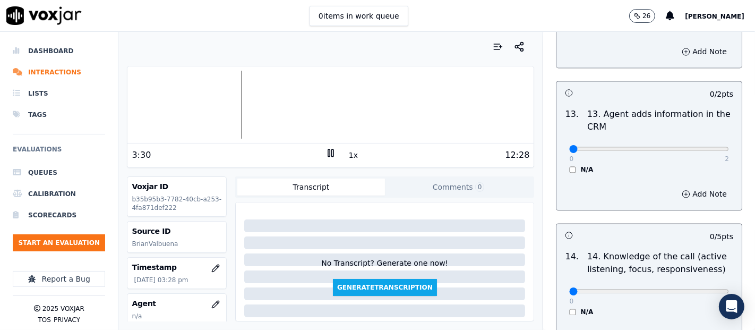
scroll to position [1828, 0]
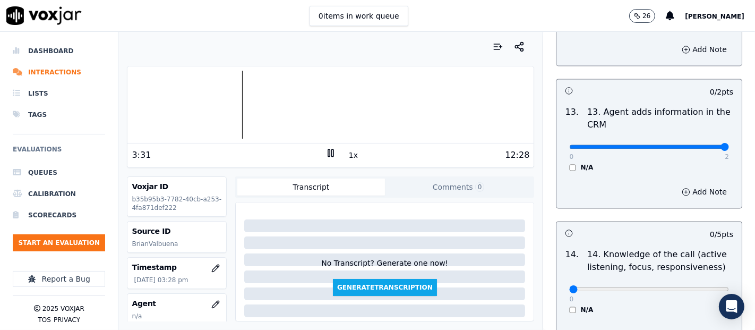
drag, startPoint x: 690, startPoint y: 143, endPoint x: 691, endPoint y: 149, distance: 5.3
type input "2"
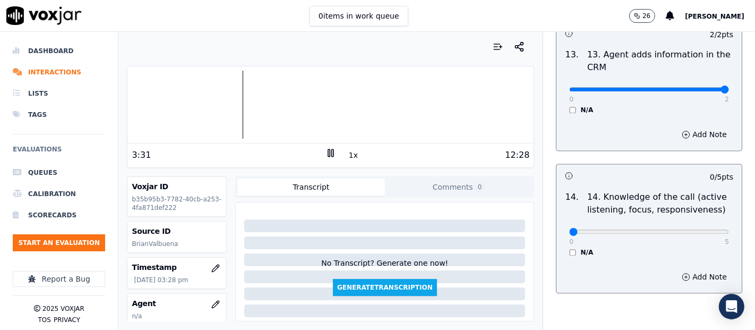
scroll to position [1934, 0]
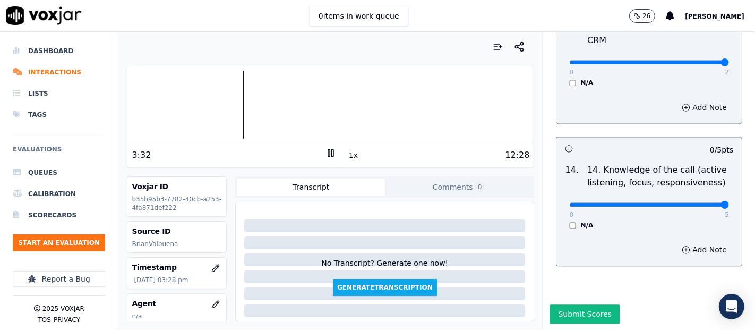
type input "5"
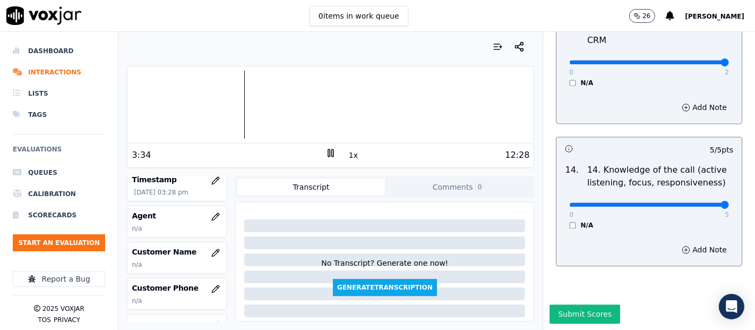
scroll to position [118, 0]
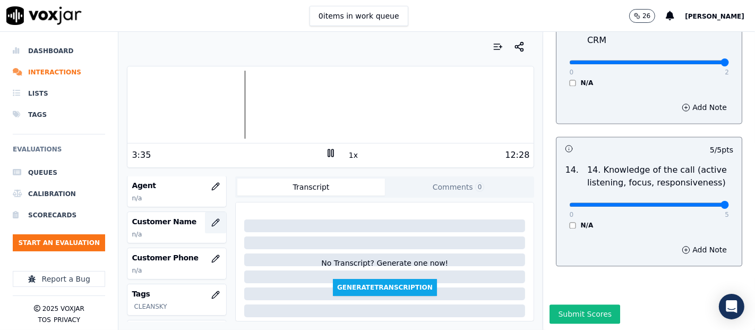
click at [211, 219] on icon "button" at bounding box center [215, 222] width 8 height 8
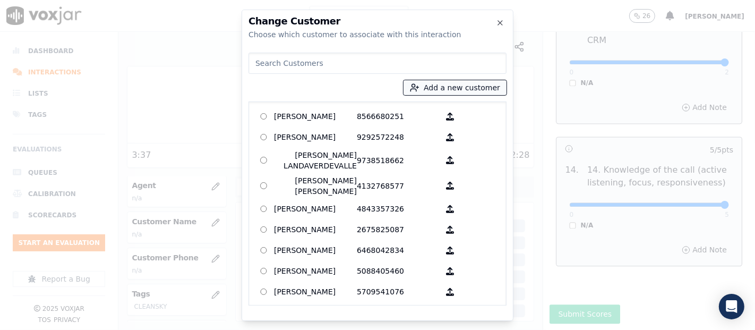
click at [450, 90] on button "Add a new customer" at bounding box center [454, 87] width 103 height 15
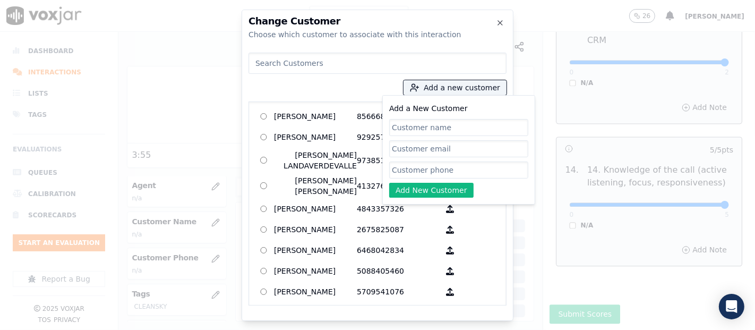
paste input "selene martinez"
type input "selene martinez"
click at [444, 171] on input "Add a New Customer" at bounding box center [458, 169] width 139 height 17
paste input "5082445809"
type input "5082445809"
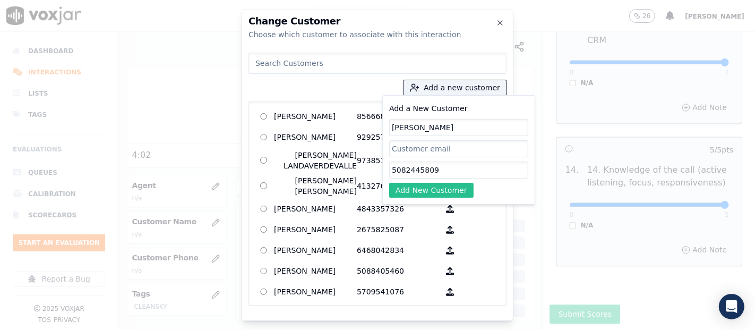
click at [455, 190] on button "Add New Customer" at bounding box center [431, 190] width 84 height 15
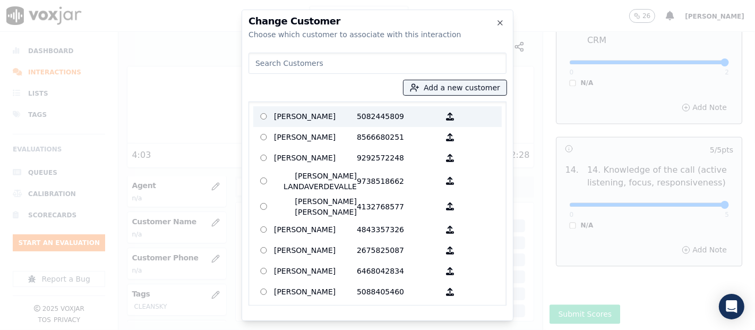
click at [339, 118] on p "selene martinez" at bounding box center [315, 116] width 83 height 16
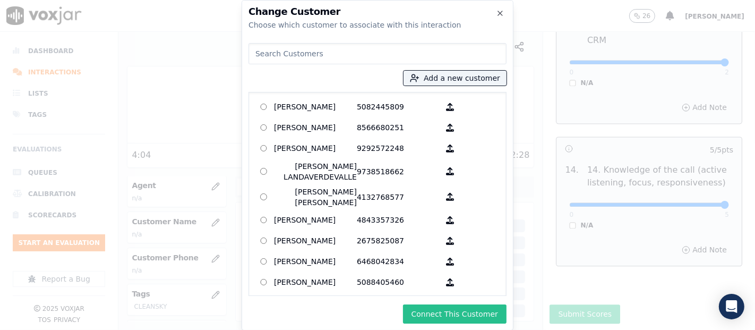
click at [448, 312] on button "Connect This Customer" at bounding box center [454, 313] width 103 height 19
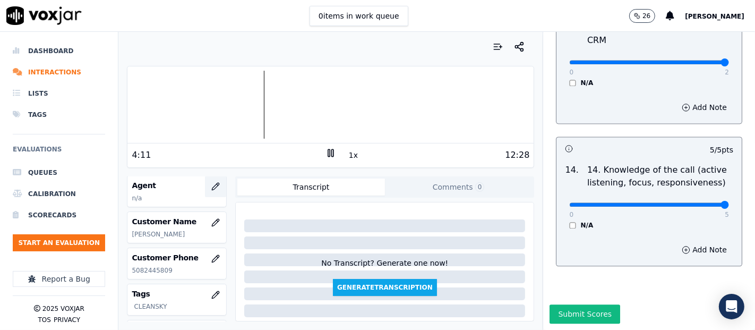
click at [211, 185] on icon "button" at bounding box center [215, 186] width 8 height 8
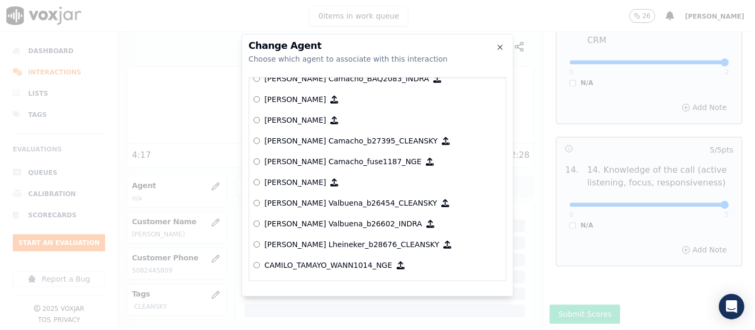
scroll to position [671, 0]
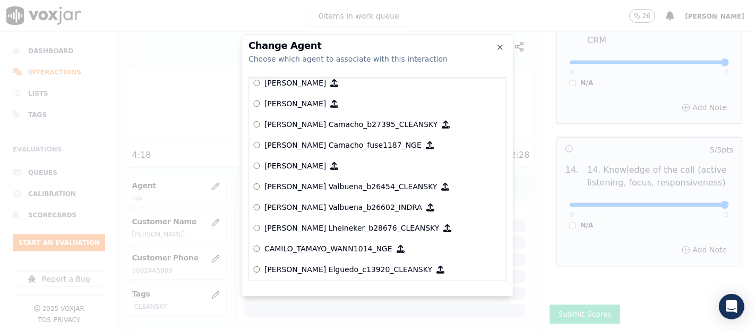
click at [353, 184] on p "[PERSON_NAME] Valbuena_b26454_CLEANSKY" at bounding box center [350, 186] width 173 height 11
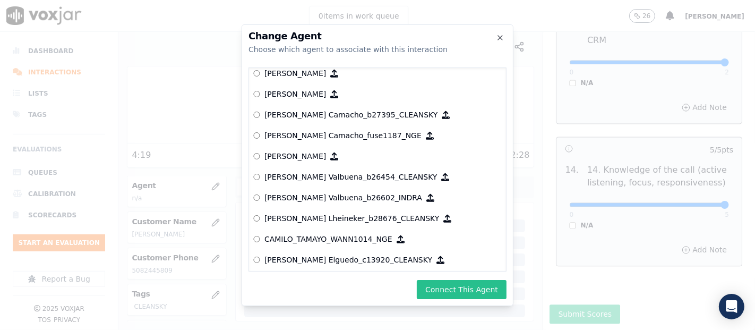
click at [444, 290] on button "Connect This Agent" at bounding box center [462, 289] width 90 height 19
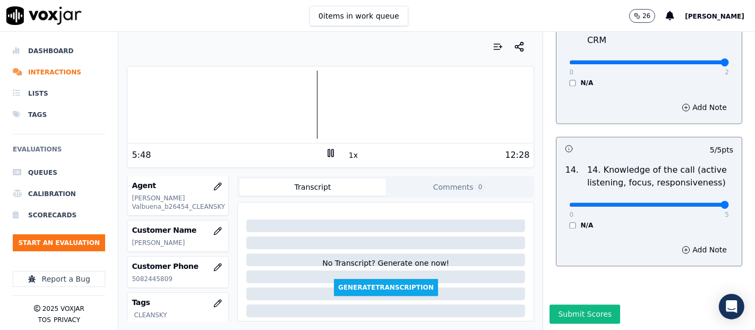
click at [328, 150] on rect at bounding box center [329, 152] width 2 height 7
click at [570, 304] on button "Submit Scores" at bounding box center [584, 313] width 71 height 19
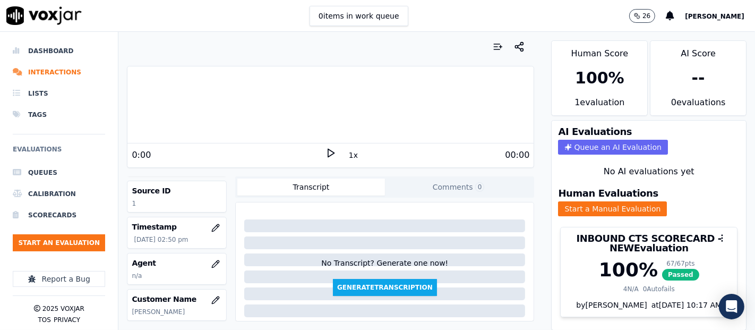
scroll to position [59, 0]
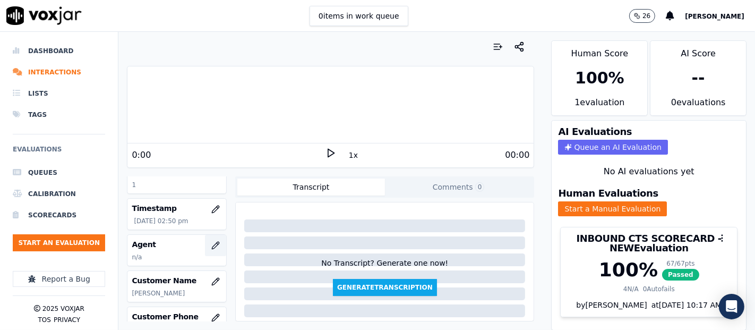
click at [211, 247] on icon "button" at bounding box center [215, 245] width 8 height 8
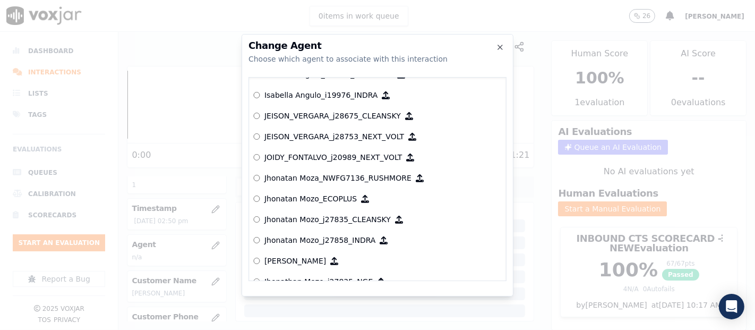
scroll to position [2546, 0]
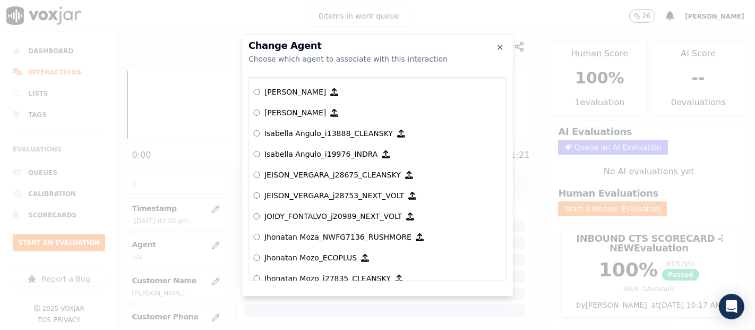
click at [506, 48] on h2 "Change Agent" at bounding box center [377, 46] width 258 height 10
click at [499, 49] on icon "button" at bounding box center [500, 47] width 8 height 8
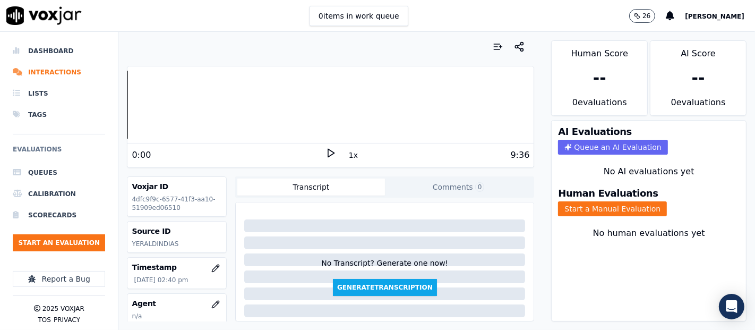
click at [325, 153] on icon at bounding box center [330, 153] width 11 height 11
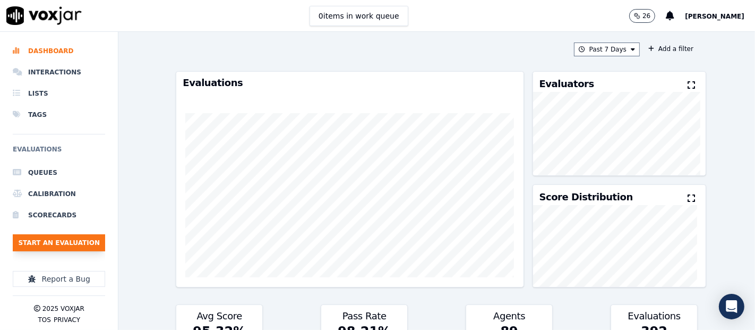
click at [80, 240] on button "Start an Evaluation" at bounding box center [59, 242] width 92 height 17
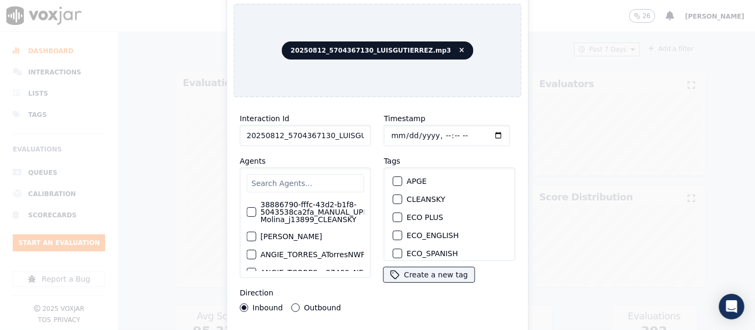
click at [348, 128] on input "20250812_5704367130_LUISGUTIERREZ.mp3" at bounding box center [305, 135] width 131 height 21
type input "20250812_5704367130_LUISGUTIERREZ"
click at [397, 194] on button "CLEANSKY" at bounding box center [398, 199] width 10 height 10
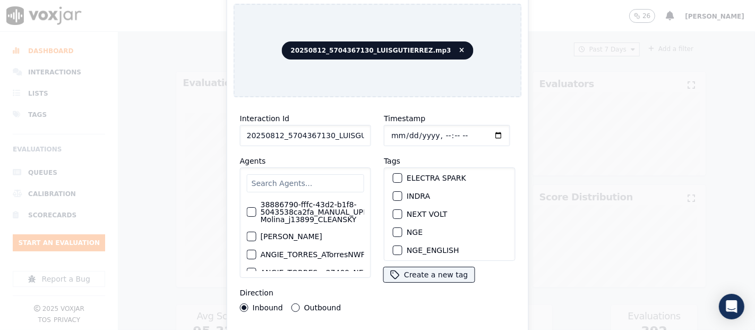
scroll to position [227, 0]
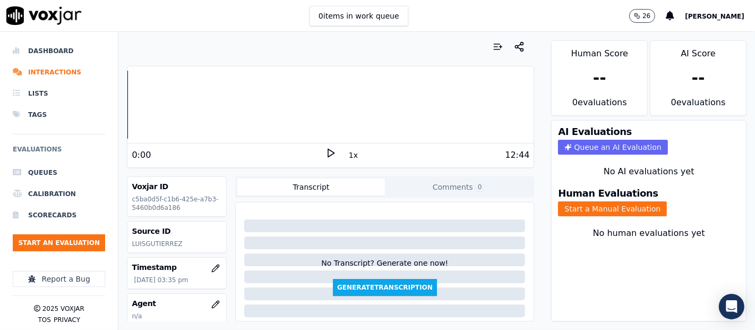
click at [325, 149] on icon at bounding box center [330, 153] width 11 height 11
click at [206, 94] on div at bounding box center [330, 105] width 406 height 68
click at [591, 201] on button "Start a Manual Evaluation" at bounding box center [612, 208] width 109 height 15
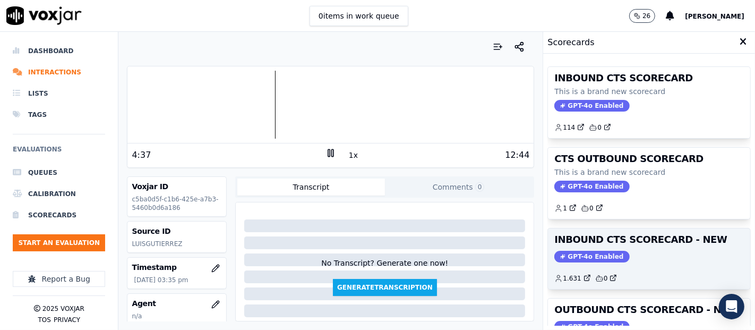
click at [591, 238] on h3 "INBOUND CTS SCORECARD - NEW" at bounding box center [648, 240] width 189 height 10
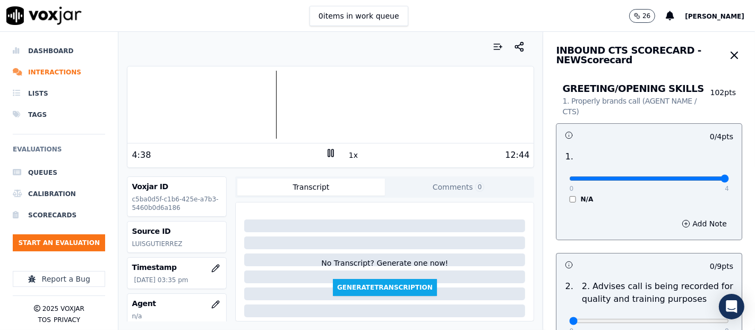
type input "4"
click at [697, 177] on input "range" at bounding box center [649, 178] width 160 height 4
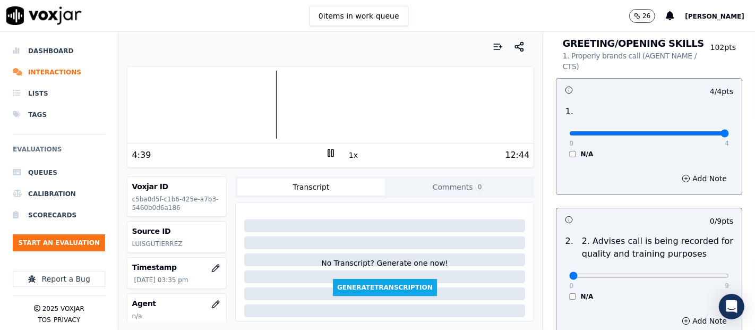
scroll to position [118, 0]
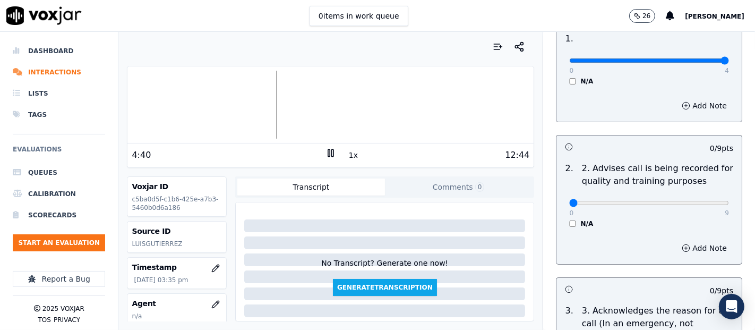
click at [705, 202] on div "0 9 N/A" at bounding box center [648, 207] width 177 height 40
click at [698, 197] on div "0 9" at bounding box center [649, 202] width 160 height 13
type input "9"
click at [691, 63] on input "range" at bounding box center [649, 60] width 160 height 4
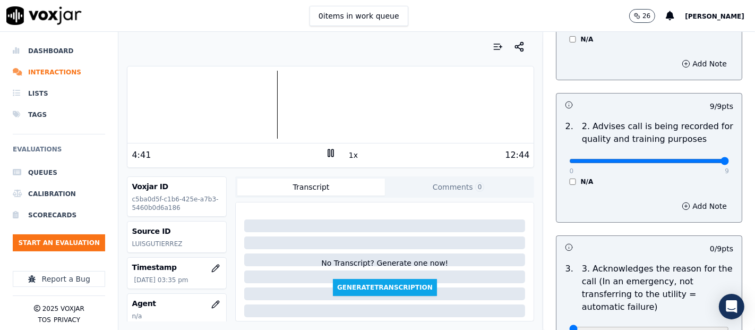
scroll to position [236, 0]
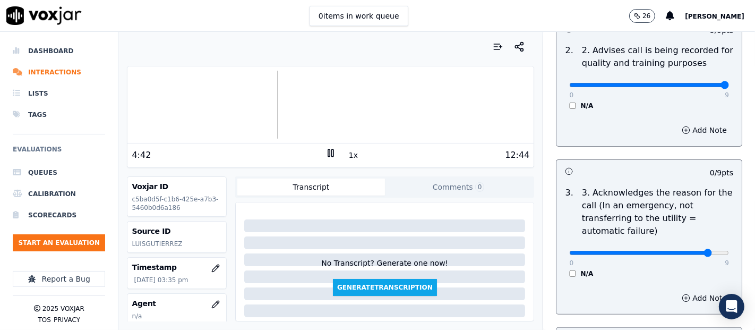
type input "9"
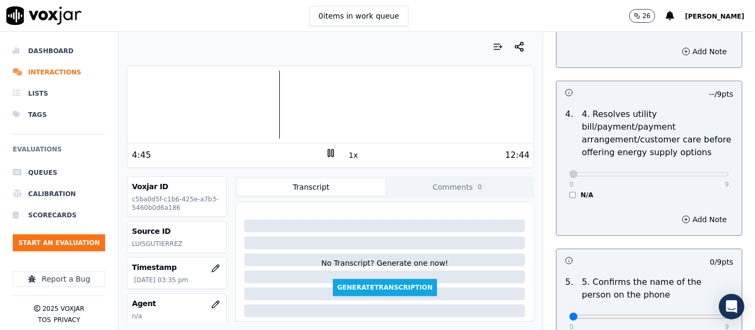
scroll to position [531, 0]
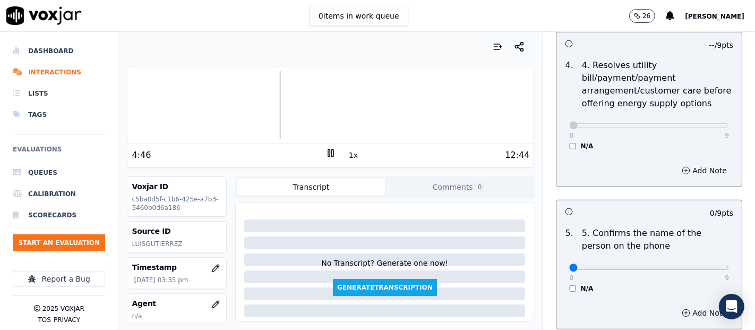
click at [704, 264] on div "0 9 N/A" at bounding box center [648, 272] width 177 height 40
drag, startPoint x: 702, startPoint y: 264, endPoint x: 691, endPoint y: 264, distance: 10.6
click at [692, 264] on div "0 9 N/A" at bounding box center [648, 272] width 177 height 40
type input "9"
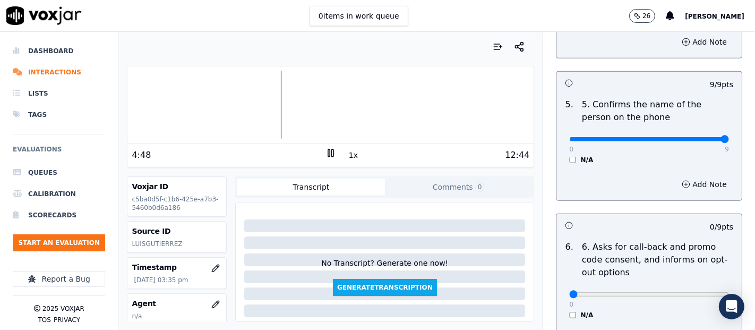
scroll to position [707, 0]
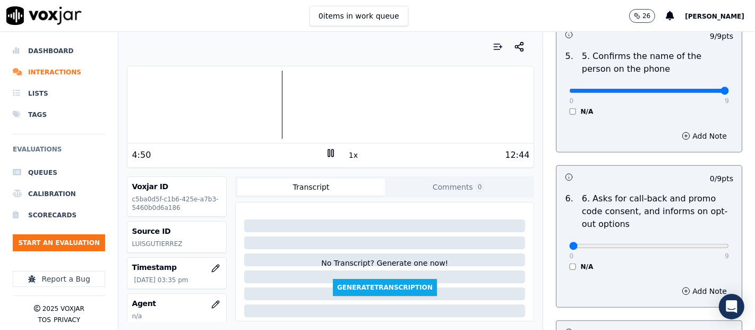
click at [569, 262] on div "N/A" at bounding box center [649, 266] width 160 height 8
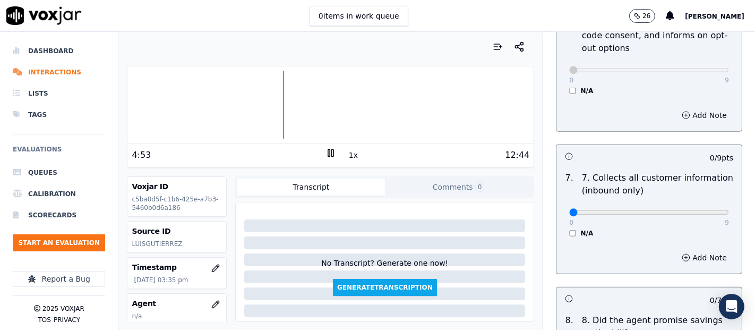
scroll to position [884, 0]
type input "9"
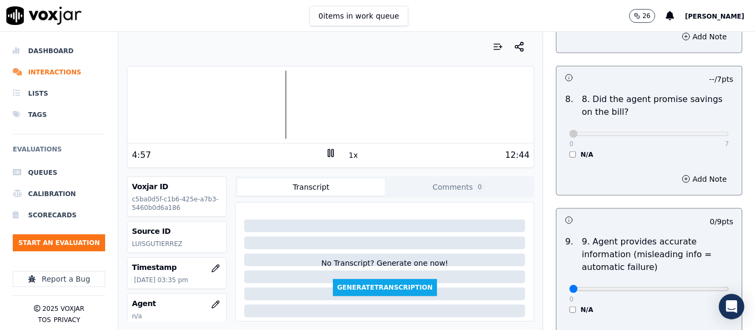
scroll to position [1179, 0]
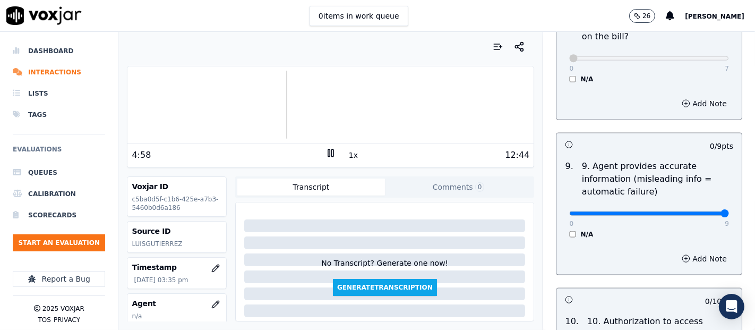
type input "9"
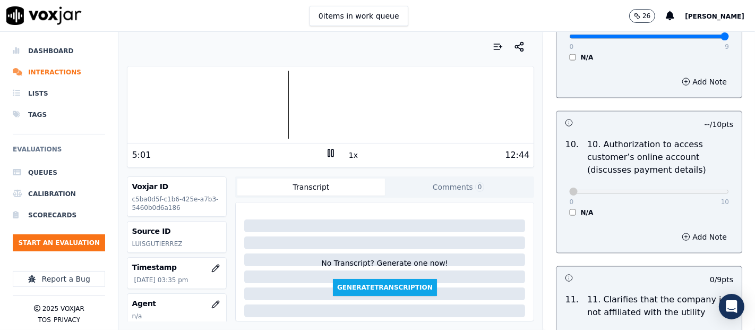
scroll to position [1533, 0]
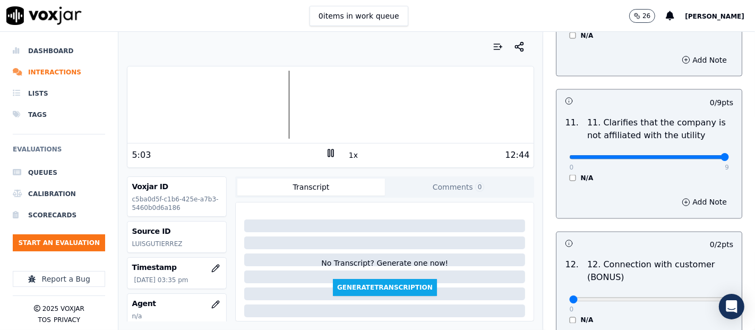
type input "9"
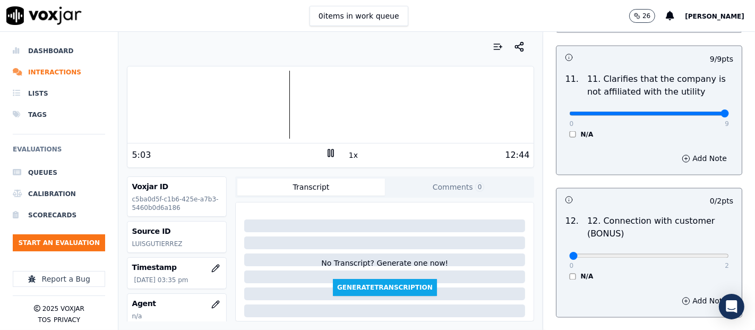
scroll to position [1651, 0]
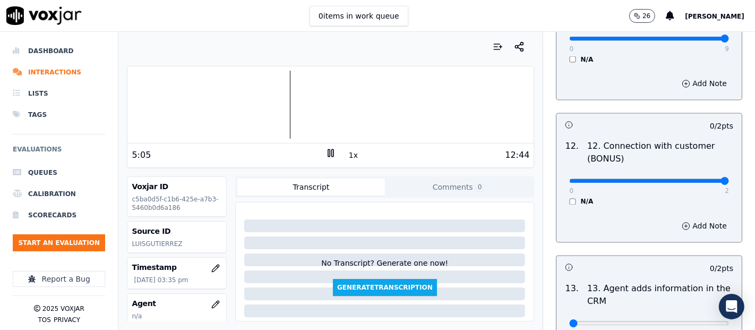
type input "2"
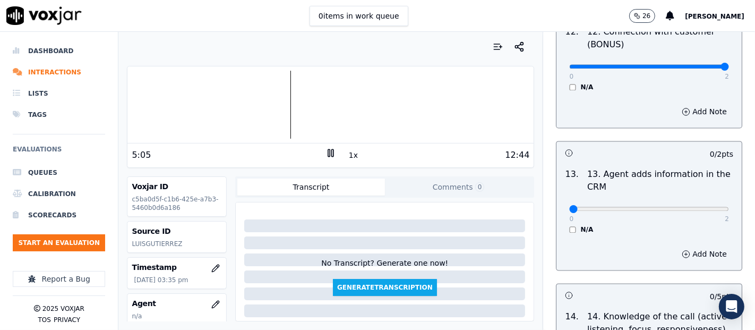
scroll to position [1769, 0]
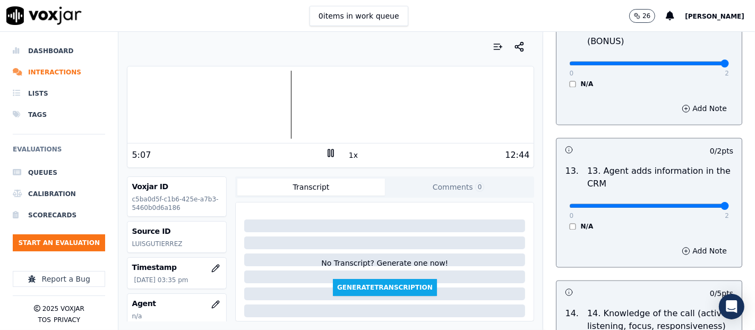
type input "2"
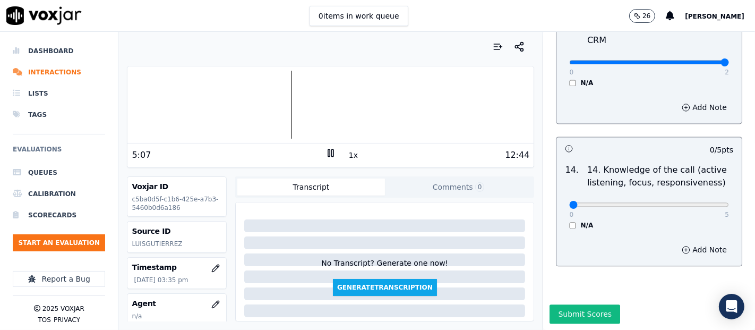
scroll to position [1934, 0]
type input "5"
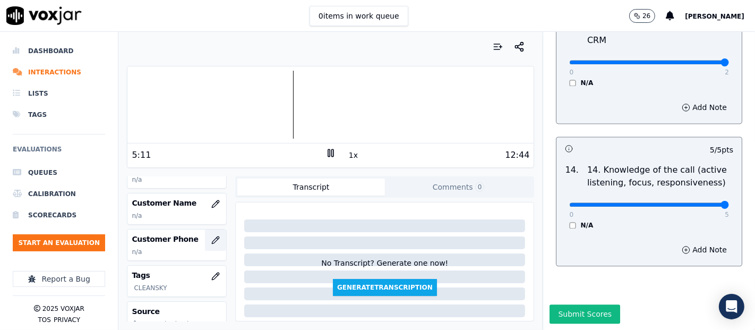
scroll to position [118, 0]
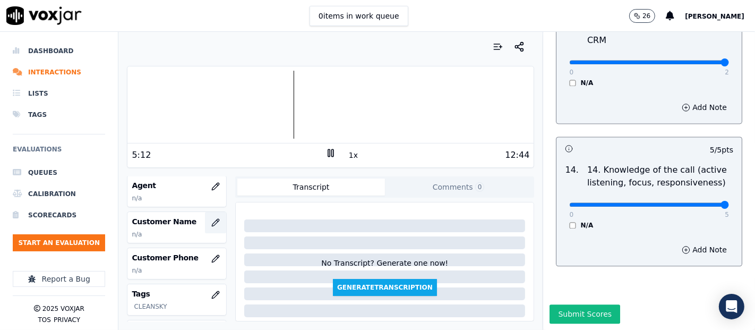
click at [205, 214] on button "button" at bounding box center [215, 222] width 21 height 21
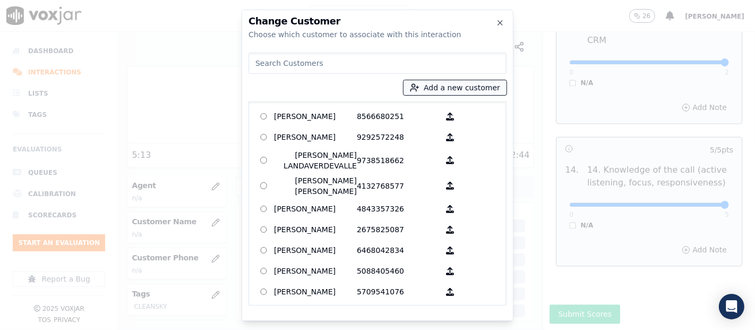
drag, startPoint x: 419, startPoint y: 87, endPoint x: 421, endPoint y: 92, distance: 5.7
click at [419, 89] on icon "button" at bounding box center [415, 88] width 10 height 10
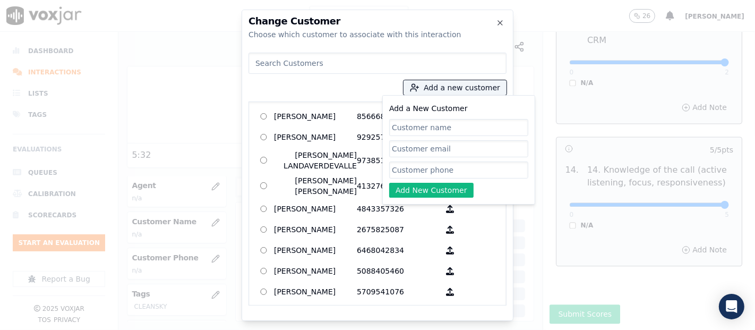
paste input "NESTOR FELIX JIMENEZ"
type input "NESTOR FELIX JIMENEZ"
click at [439, 173] on input "Add a New Customer" at bounding box center [458, 169] width 139 height 17
paste input "5704367130"
type input "5704367130"
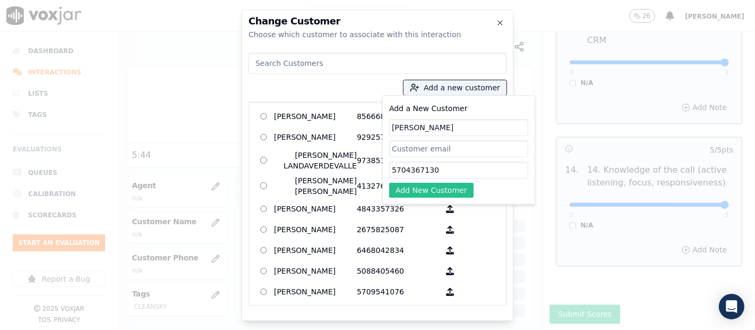
click at [418, 187] on button "Add New Customer" at bounding box center [431, 190] width 84 height 15
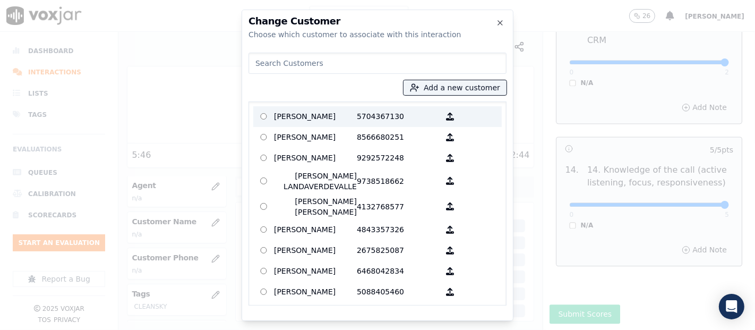
click at [387, 115] on p "5704367130" at bounding box center [398, 116] width 83 height 16
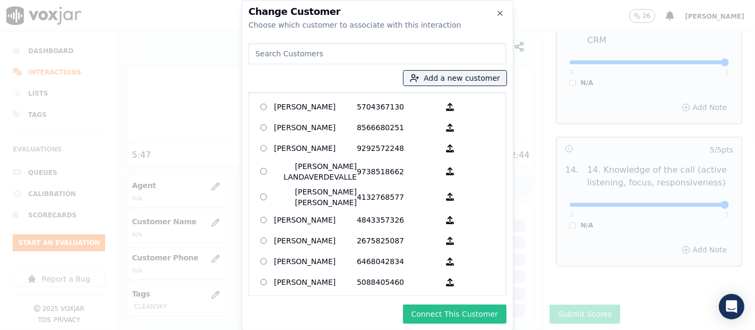
click at [434, 310] on button "Connect This Customer" at bounding box center [454, 313] width 103 height 19
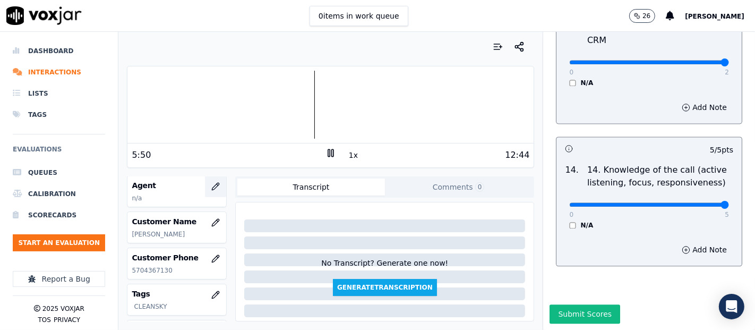
click at [205, 178] on button "button" at bounding box center [215, 186] width 21 height 21
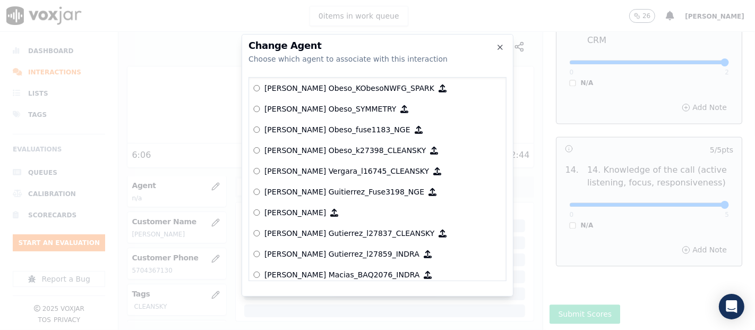
scroll to position [3519, 0]
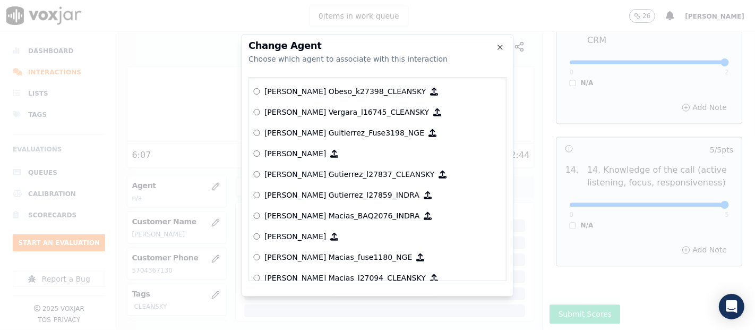
click at [340, 175] on p "[PERSON_NAME] Gutierrez_l27837_CLEANSKY" at bounding box center [349, 174] width 170 height 11
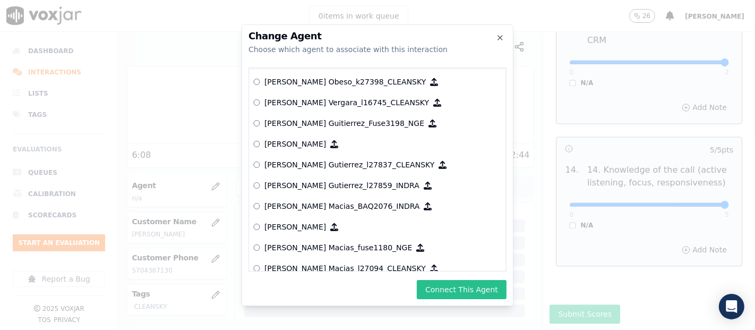
click at [470, 285] on button "Connect This Agent" at bounding box center [462, 289] width 90 height 19
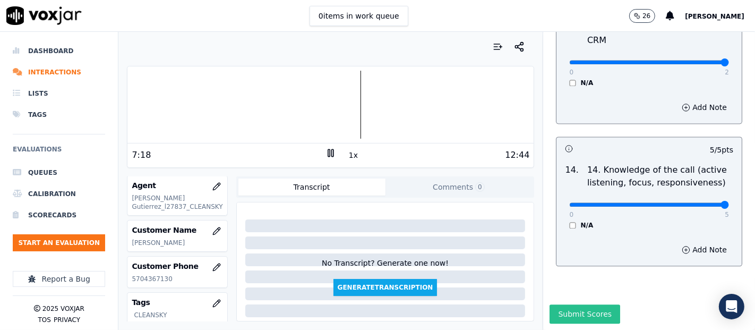
click at [567, 304] on button "Submit Scores" at bounding box center [584, 313] width 71 height 19
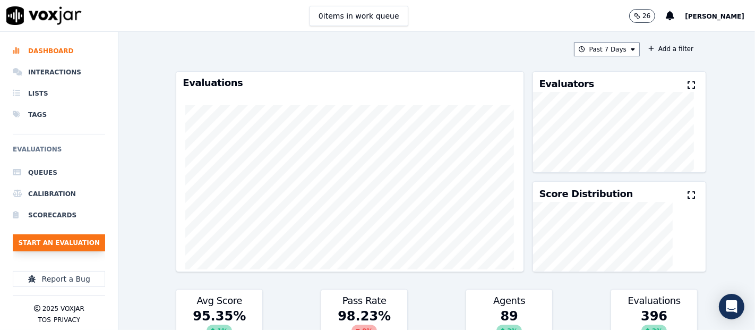
click at [83, 236] on button "Start an Evaluation" at bounding box center [59, 242] width 92 height 17
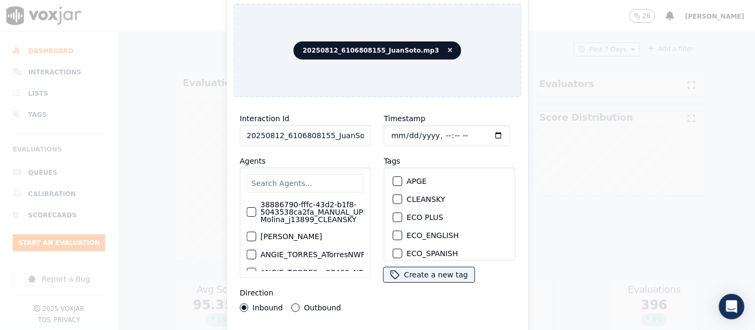
click at [348, 131] on input "20250812_6106808155_JuanSoto.mp3" at bounding box center [305, 135] width 131 height 21
type input "20250812_6106808155_JuanSoto"
click at [395, 195] on div "button" at bounding box center [396, 198] width 7 height 7
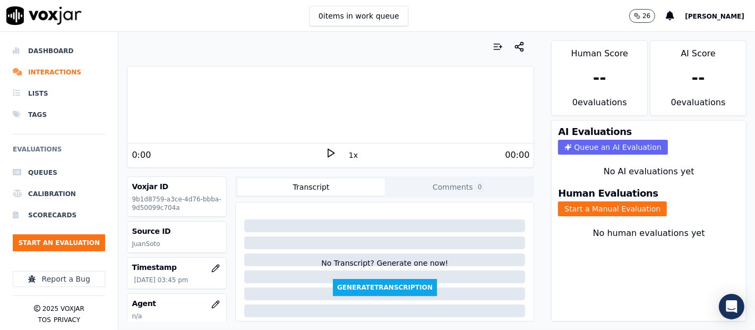
click at [325, 151] on icon at bounding box center [330, 153] width 11 height 11
click at [328, 150] on rect at bounding box center [329, 152] width 2 height 7
click at [325, 155] on icon at bounding box center [330, 153] width 11 height 11
click at [189, 102] on div at bounding box center [330, 105] width 406 height 68
click at [170, 103] on div at bounding box center [330, 105] width 406 height 68
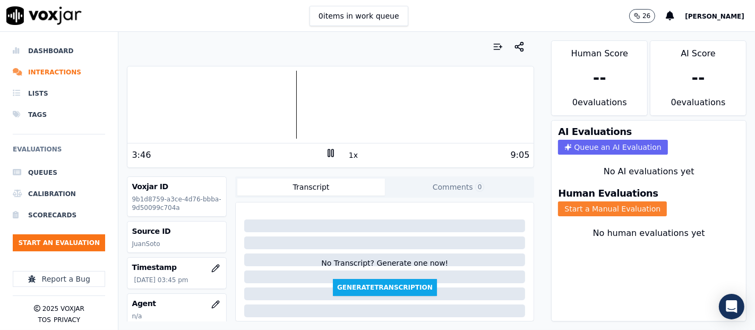
click at [583, 201] on button "Start a Manual Evaluation" at bounding box center [612, 208] width 109 height 15
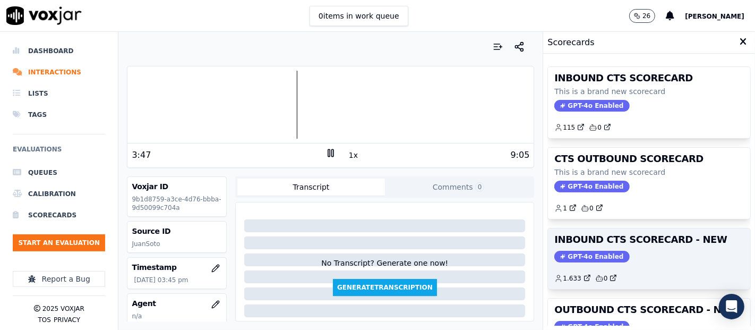
click at [641, 254] on div "GPT-4o Enabled" at bounding box center [648, 256] width 189 height 12
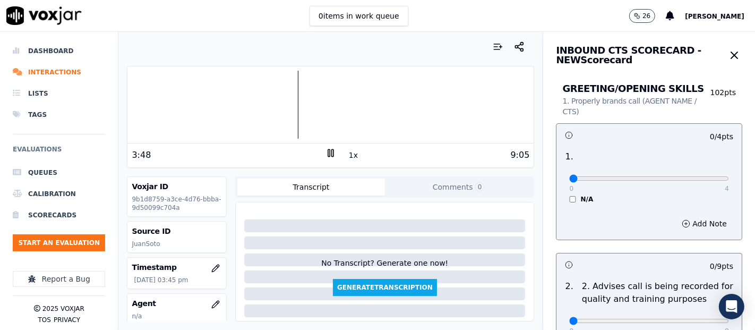
click at [697, 174] on div "0 4" at bounding box center [649, 177] width 160 height 13
type input "4"
click at [695, 178] on input "range" at bounding box center [649, 178] width 160 height 4
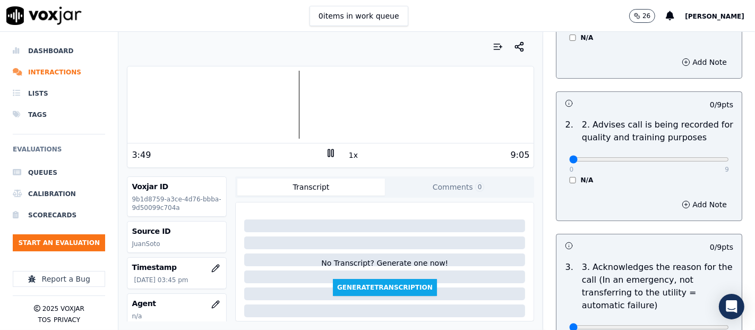
scroll to position [177, 0]
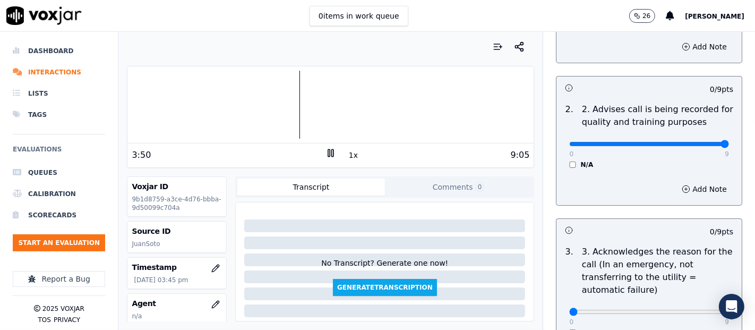
type input "9"
click at [699, 4] on input "range" at bounding box center [649, 1] width 160 height 4
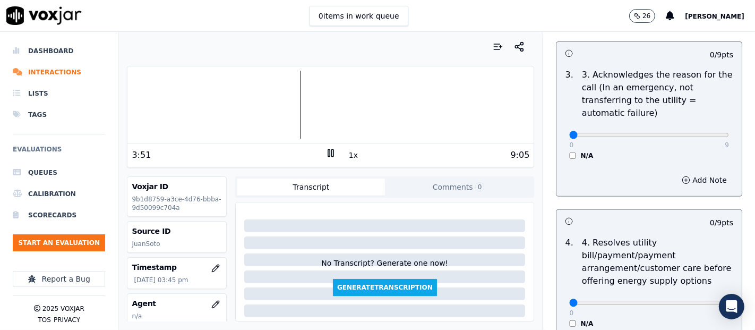
click at [697, 139] on div "0 9" at bounding box center [649, 134] width 160 height 13
type input "9"
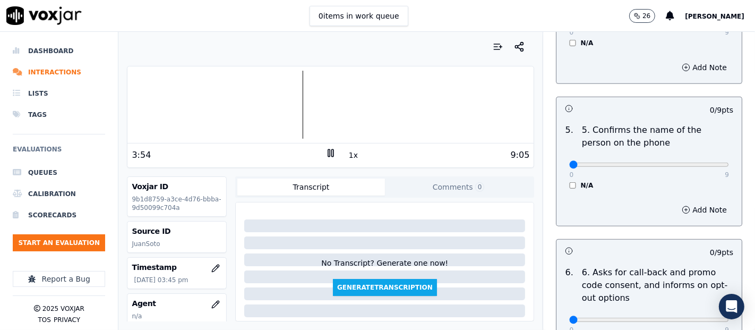
scroll to position [707, 0]
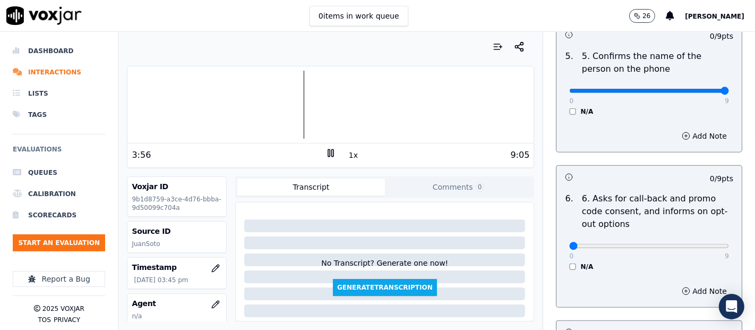
type input "9"
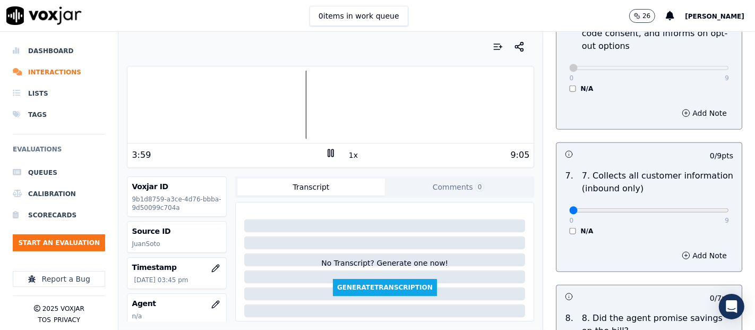
scroll to position [943, 0]
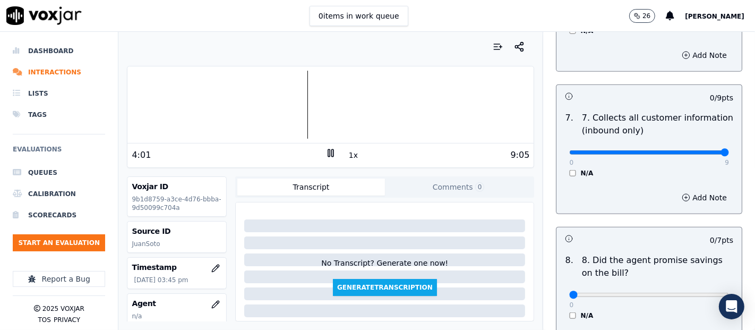
type input "9"
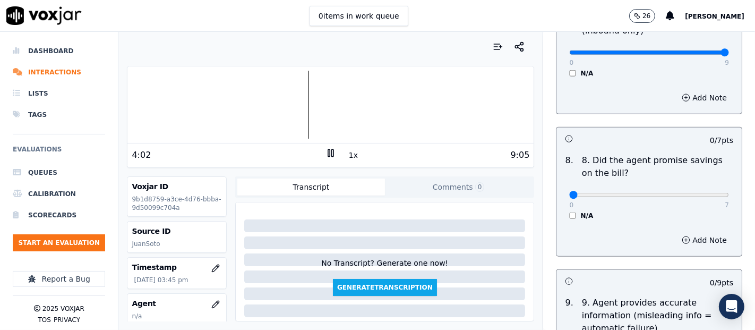
scroll to position [1061, 0]
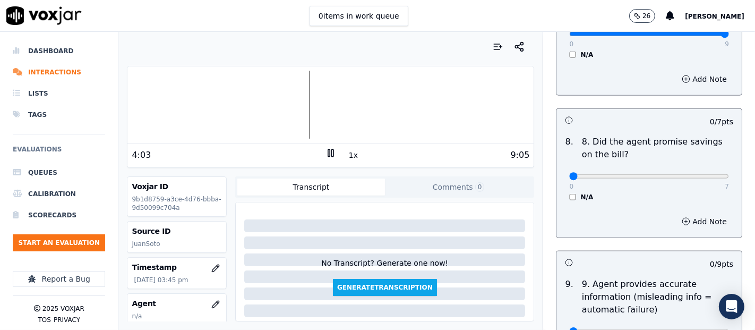
click at [569, 198] on div "N/A" at bounding box center [649, 197] width 160 height 8
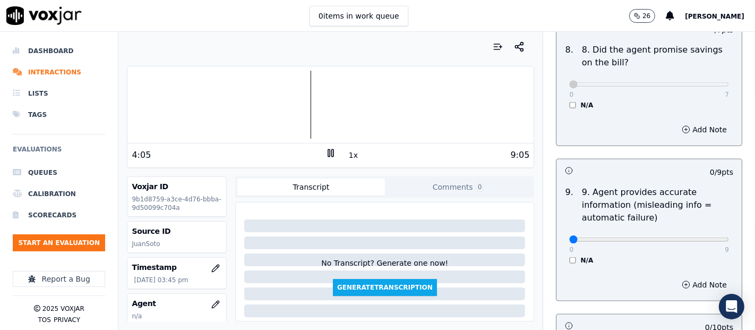
scroll to position [1179, 0]
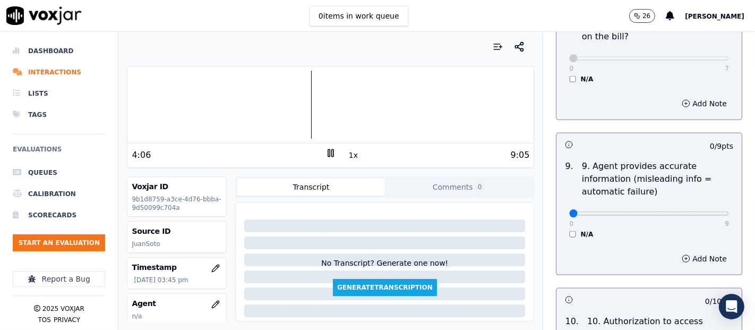
drag, startPoint x: 699, startPoint y: 218, endPoint x: 699, endPoint y: 211, distance: 6.4
click at [699, 215] on div "0 9" at bounding box center [649, 212] width 160 height 13
type input "9"
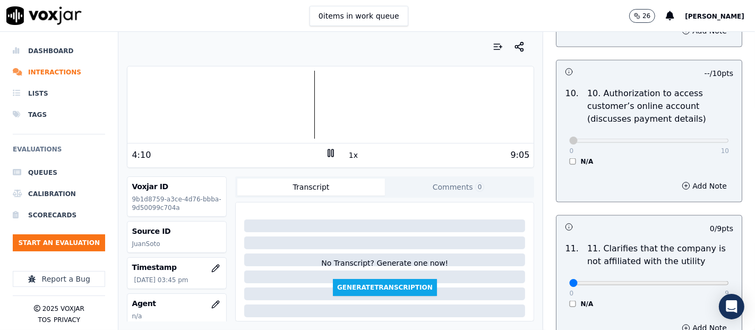
scroll to position [1474, 0]
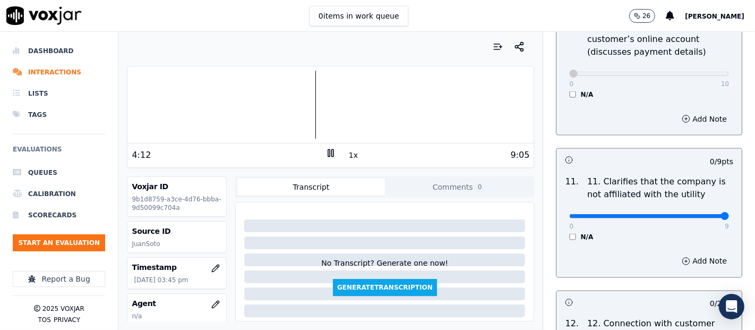
type input "9"
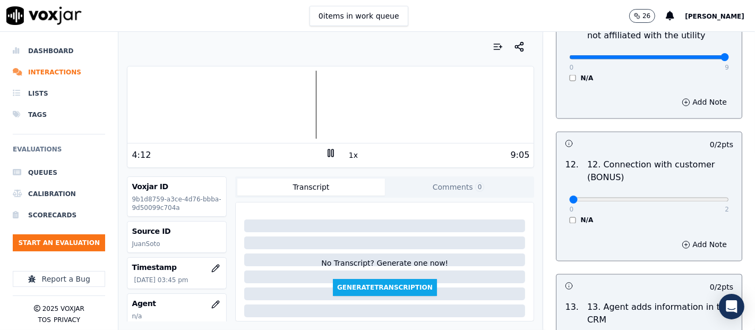
scroll to position [1651, 0]
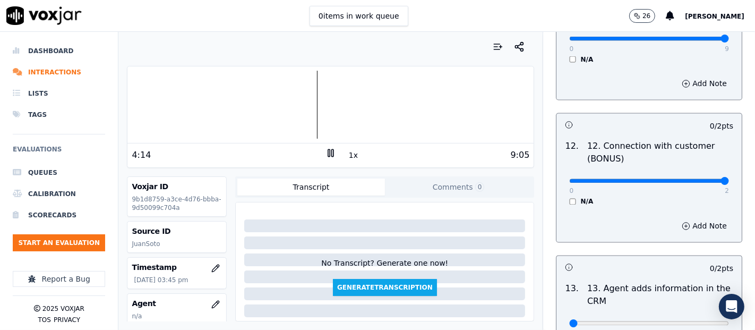
type input "2"
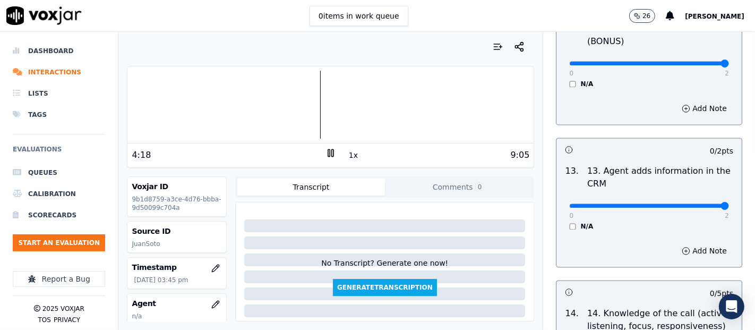
type input "2"
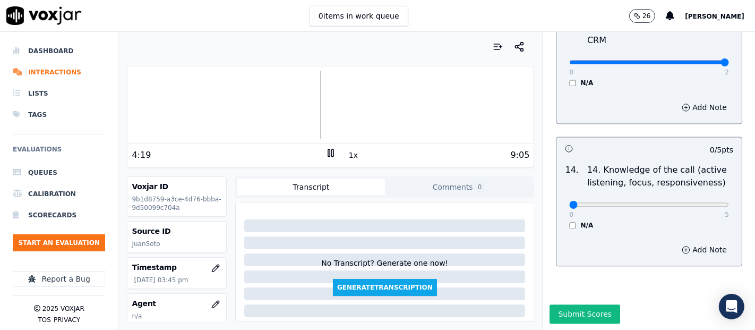
scroll to position [1934, 0]
type input "5"
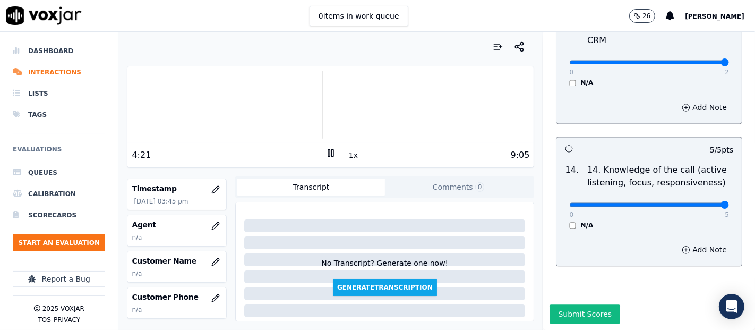
scroll to position [118, 0]
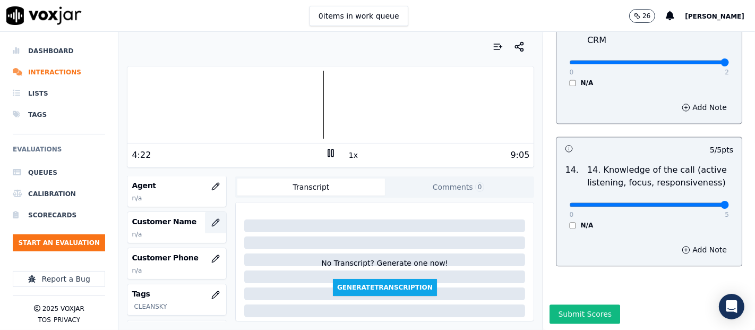
click at [212, 219] on icon "button" at bounding box center [215, 222] width 7 height 7
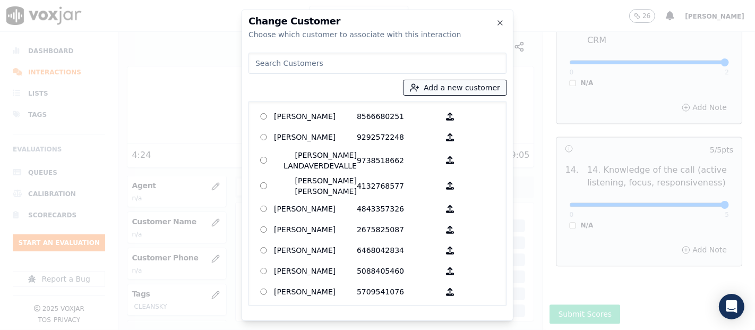
click at [435, 89] on button "Add a new customer" at bounding box center [454, 87] width 103 height 15
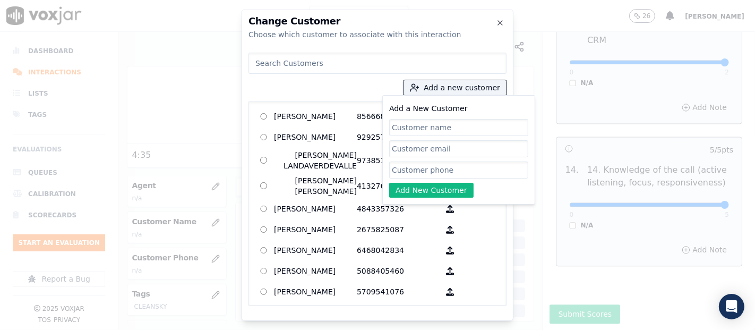
paste input "Lisbett Selenia Lopez-Cintora"
type input "Lisbett Selenia Lopez-Cintora"
click at [441, 165] on input "Add a New Customer" at bounding box center [458, 169] width 139 height 17
paste input "6106808155"
type input "6106808155"
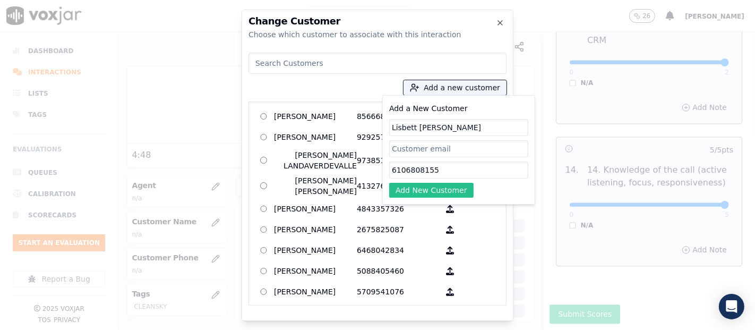
click at [406, 191] on button "Add New Customer" at bounding box center [431, 190] width 84 height 15
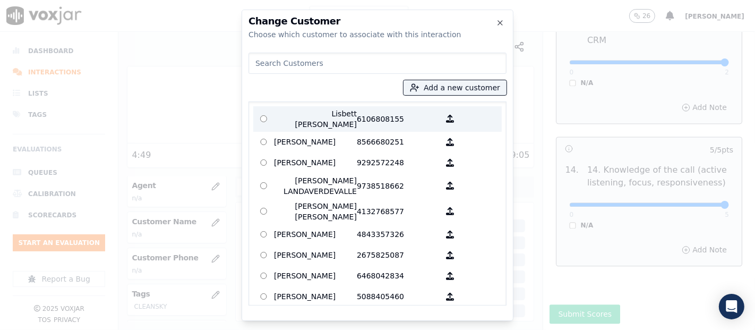
click at [342, 114] on p "Lisbett Selenia Lopez-Cintora" at bounding box center [315, 118] width 83 height 21
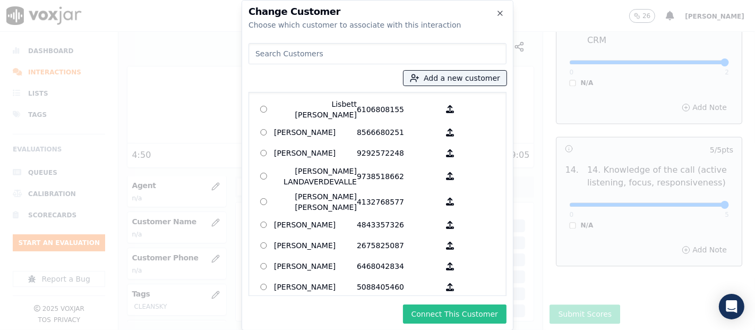
click at [443, 316] on button "Connect This Customer" at bounding box center [454, 313] width 103 height 19
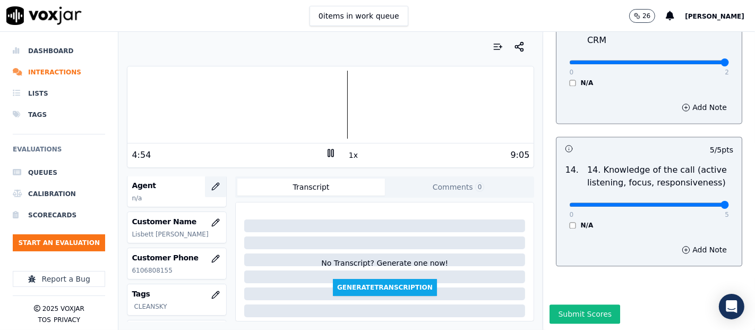
click at [205, 180] on button "button" at bounding box center [215, 186] width 21 height 21
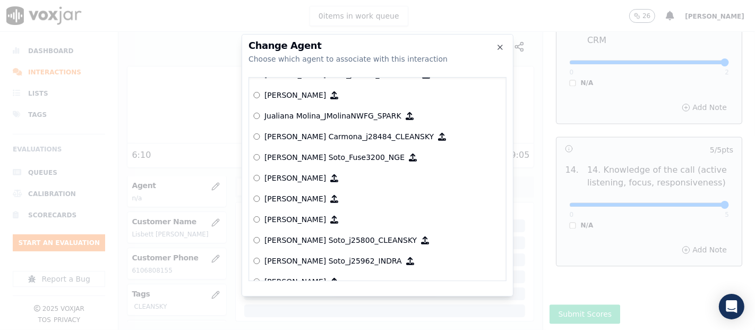
scroll to position [3061, 0]
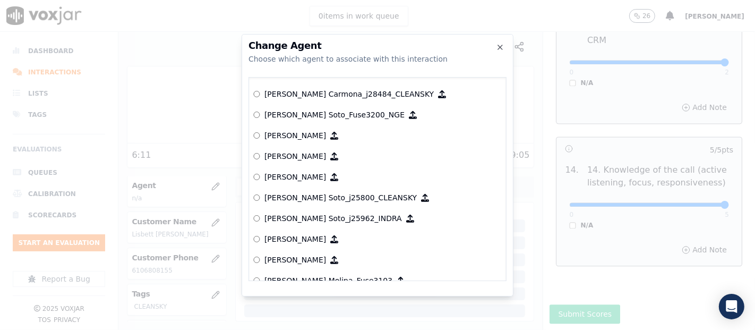
click at [305, 196] on p "[PERSON_NAME] Soto_j25800_CLEANSKY" at bounding box center [340, 197] width 152 height 11
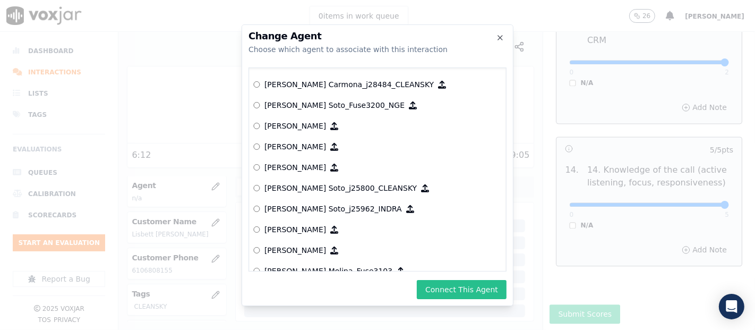
click at [482, 285] on button "Connect This Agent" at bounding box center [462, 289] width 90 height 19
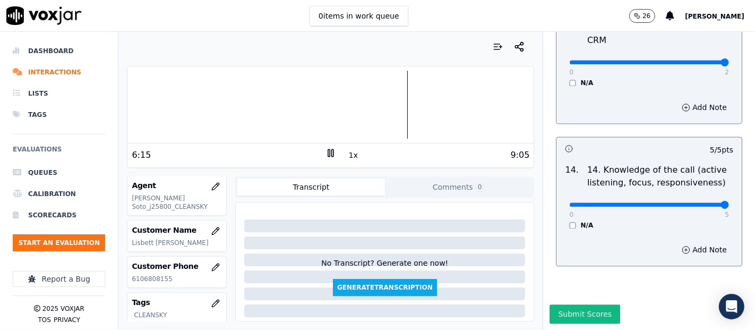
click at [325, 150] on icon at bounding box center [330, 153] width 11 height 11
click at [579, 304] on button "Submit Scores" at bounding box center [584, 313] width 71 height 19
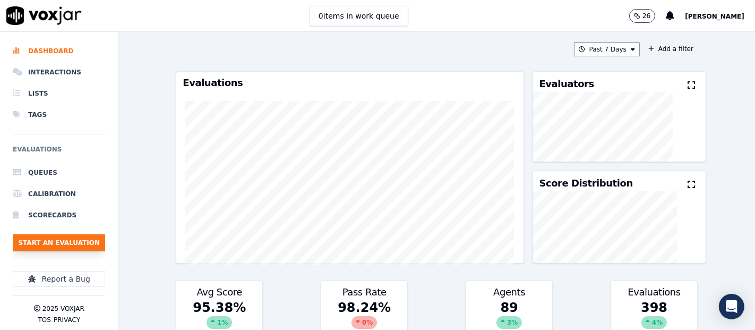
click at [66, 238] on button "Start an Evaluation" at bounding box center [59, 242] width 92 height 17
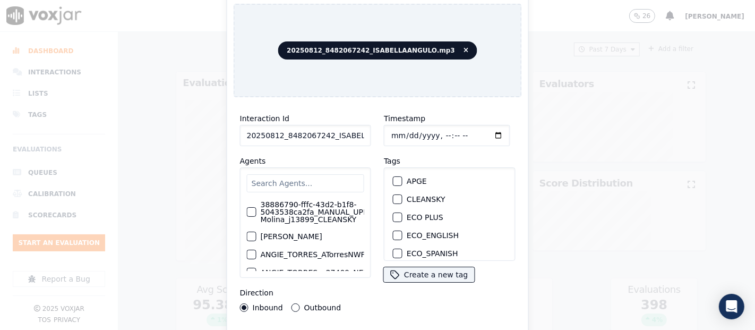
click at [341, 132] on input "20250812_8482067242_ISABELLAANGULO.mp3" at bounding box center [305, 135] width 131 height 21
type input "20250812_8482067242_ISABELLAANGULO"
click at [394, 195] on div "button" at bounding box center [396, 198] width 7 height 7
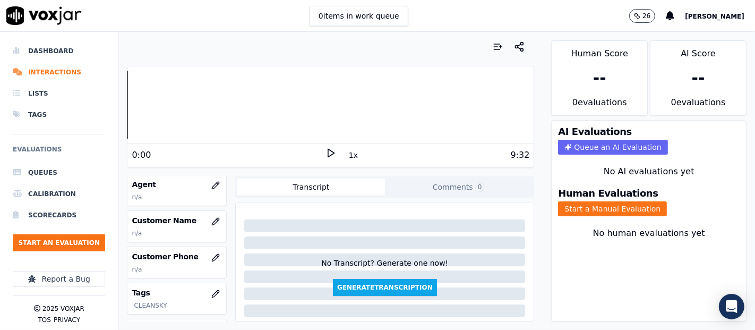
scroll to position [208, 0]
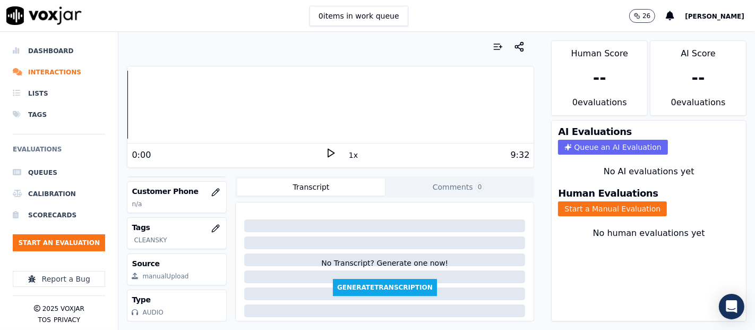
click at [316, 149] on div "0:00" at bounding box center [229, 155] width 194 height 13
click at [325, 155] on icon at bounding box center [330, 153] width 11 height 11
click at [613, 201] on button "Start a Manual Evaluation" at bounding box center [612, 208] width 109 height 15
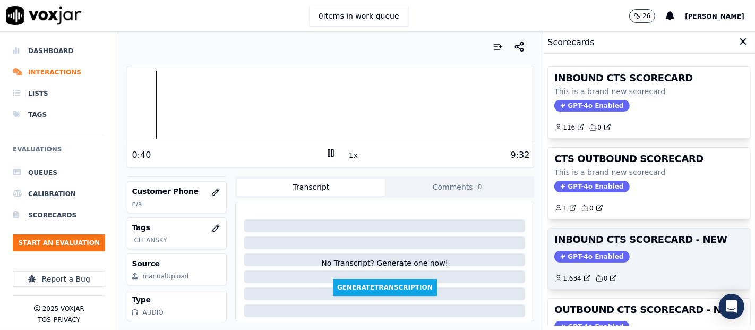
click at [638, 254] on div "GPT-4o Enabled" at bounding box center [648, 256] width 189 height 12
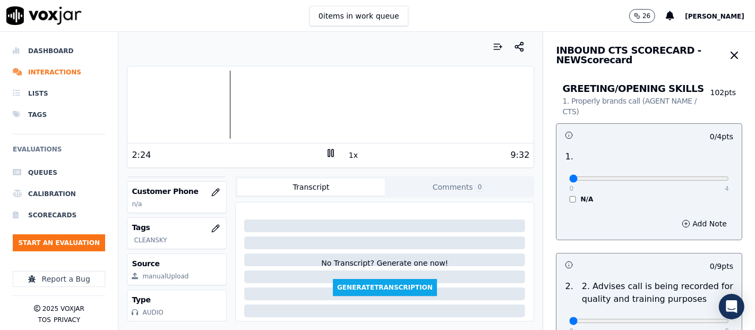
click at [205, 102] on div at bounding box center [330, 105] width 406 height 68
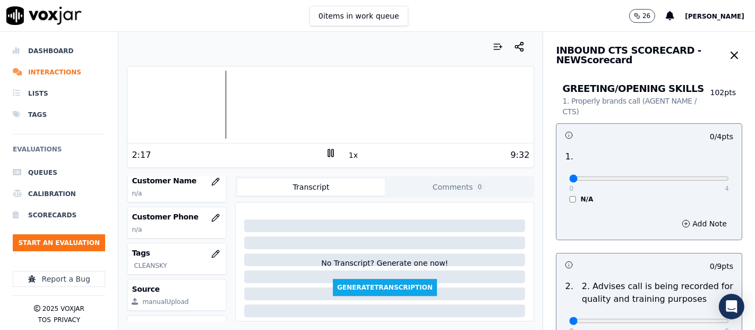
scroll to position [90, 0]
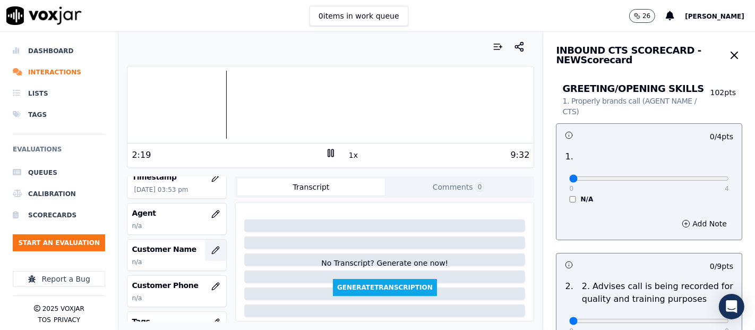
click at [211, 251] on icon "button" at bounding box center [215, 250] width 8 height 8
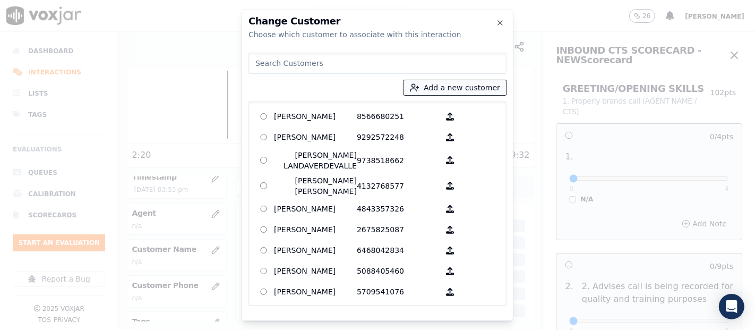
click at [435, 82] on button "Add a new customer" at bounding box center [454, 87] width 103 height 15
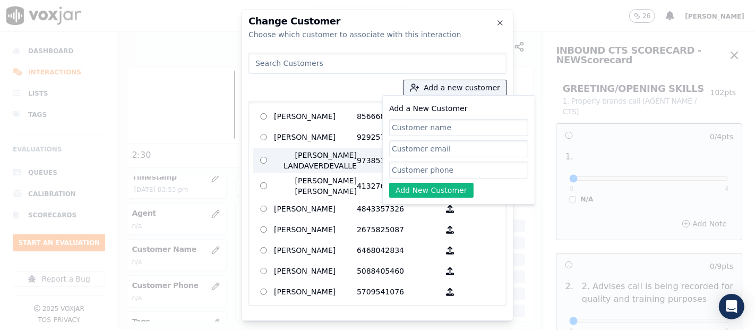
paste input "[PERSON_NAME]"
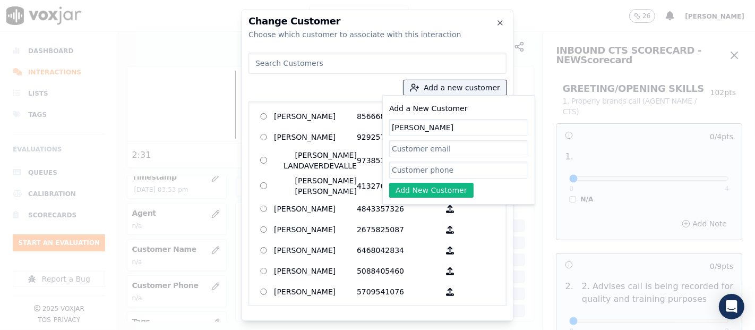
type input "[PERSON_NAME]"
click at [414, 169] on input "Add a New Customer" at bounding box center [458, 169] width 139 height 17
paste input "8482067242"
type input "8482067242"
click at [430, 185] on button "Add New Customer" at bounding box center [431, 190] width 84 height 15
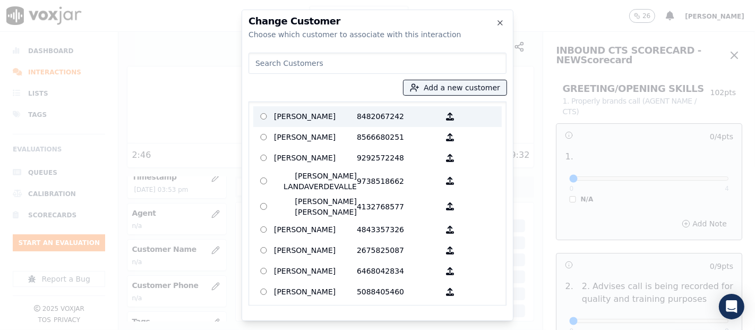
click at [366, 120] on p "8482067242" at bounding box center [398, 116] width 83 height 16
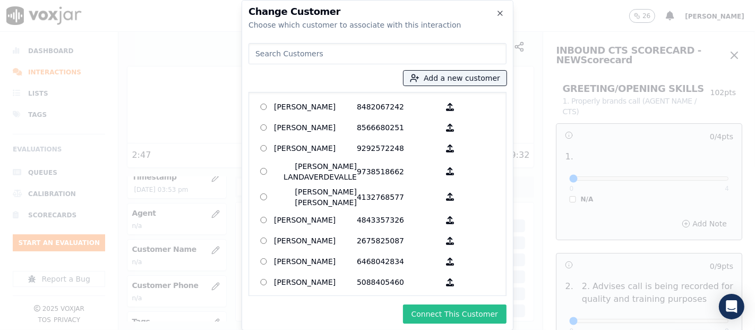
click at [448, 310] on button "Connect This Customer" at bounding box center [454, 313] width 103 height 19
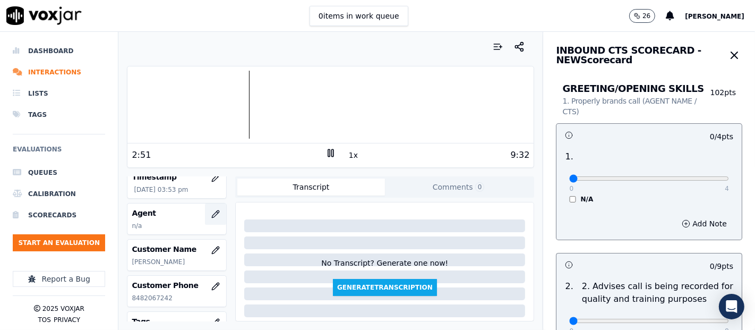
click at [211, 210] on icon "button" at bounding box center [215, 214] width 8 height 8
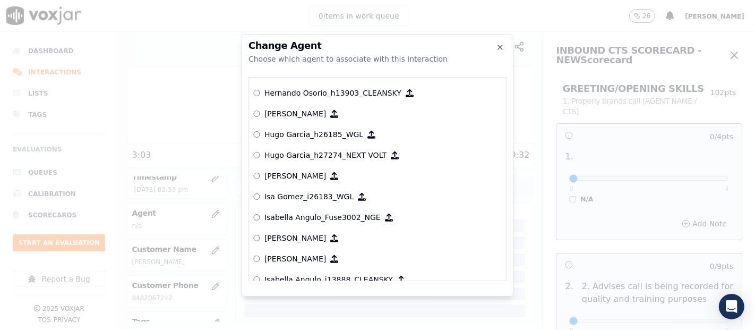
scroll to position [2459, 0]
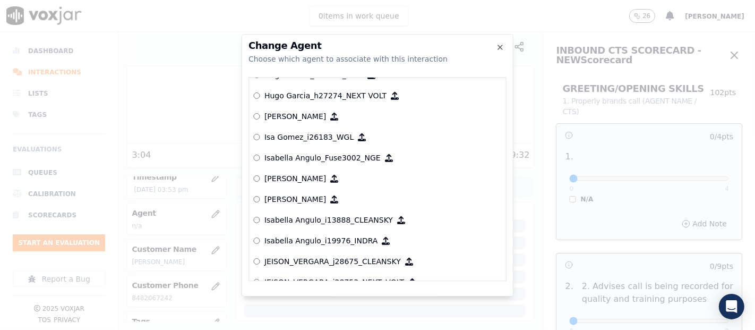
click at [333, 222] on p "Isabella Angulo_i13888_CLEANSKY" at bounding box center [328, 219] width 128 height 11
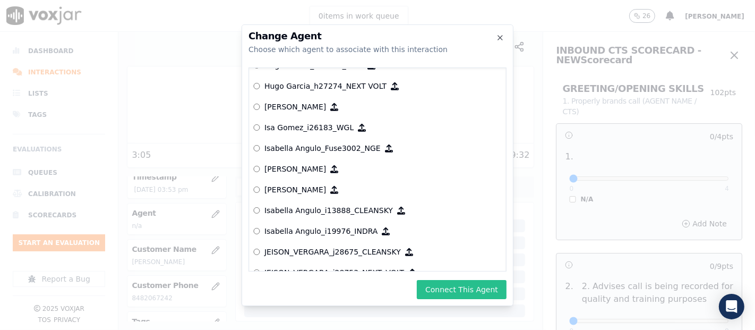
click at [450, 290] on button "Connect This Agent" at bounding box center [462, 289] width 90 height 19
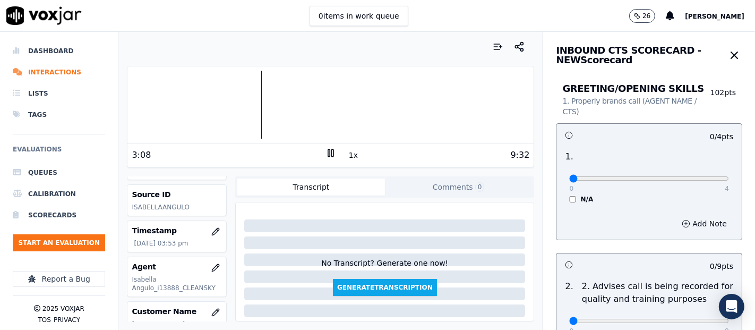
scroll to position [0, 0]
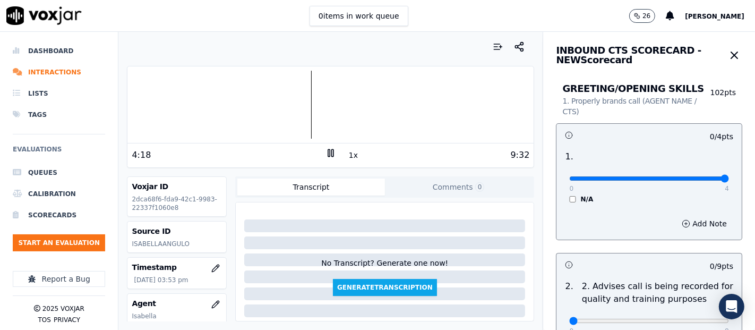
type input "4"
click at [696, 176] on input "range" at bounding box center [649, 178] width 160 height 4
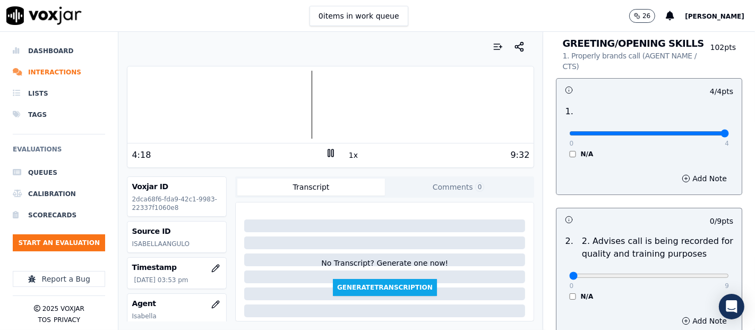
scroll to position [177, 0]
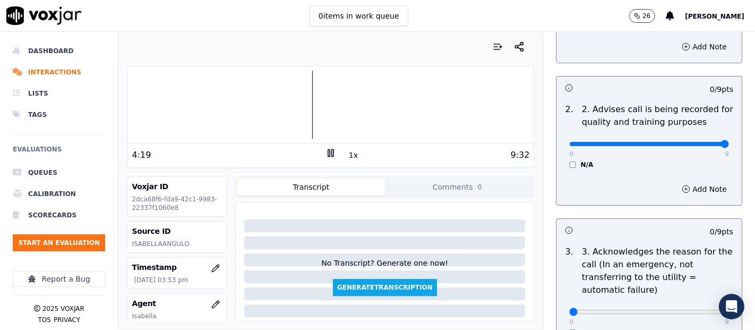
type input "9"
click at [694, 4] on input "range" at bounding box center [649, 1] width 160 height 4
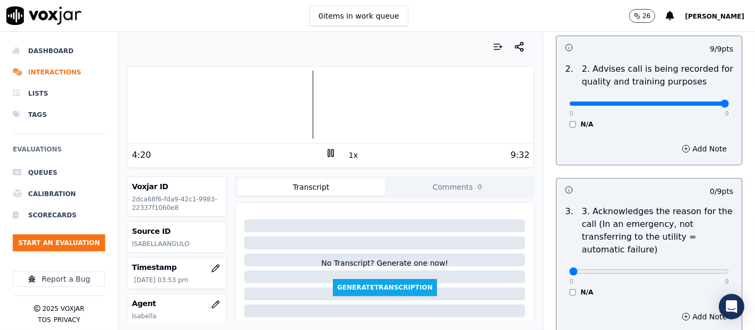
scroll to position [353, 0]
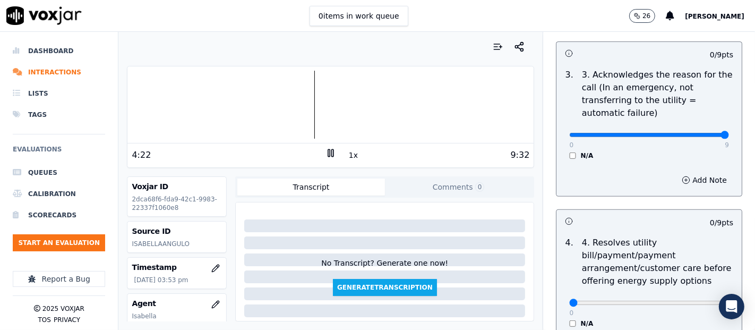
type input "9"
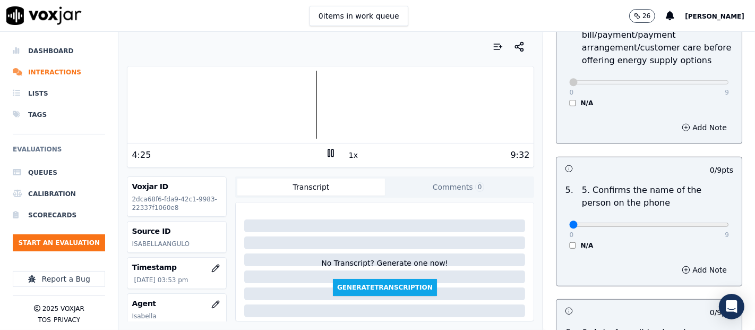
scroll to position [648, 0]
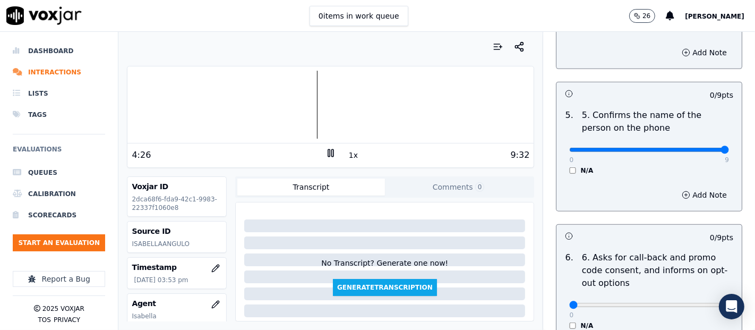
type input "9"
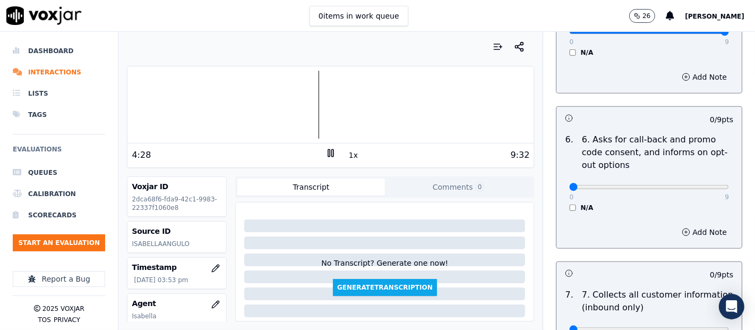
click at [569, 207] on div "N/A" at bounding box center [649, 207] width 160 height 8
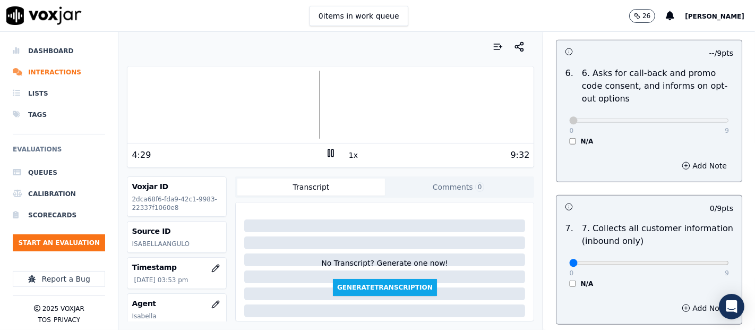
scroll to position [884, 0]
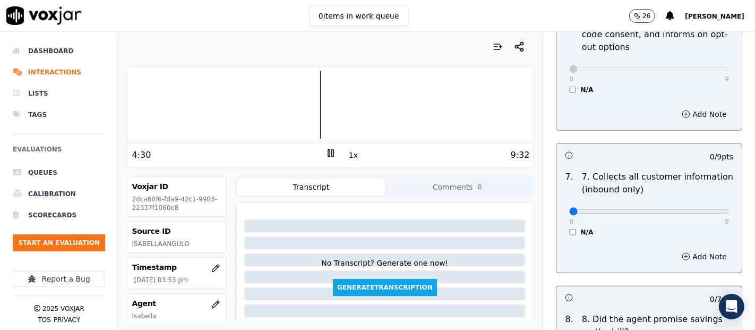
click at [702, 207] on div "0 9 N/A" at bounding box center [648, 216] width 177 height 40
type input "9"
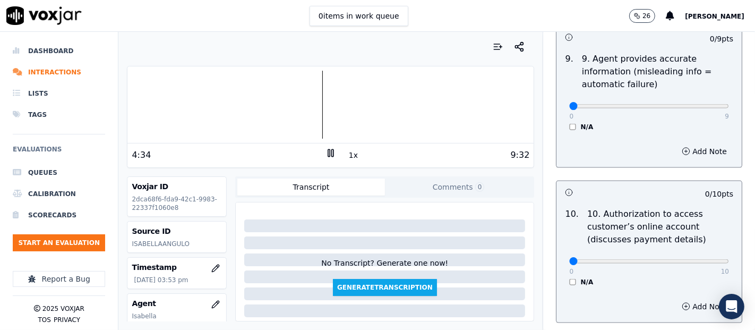
scroll to position [1297, 0]
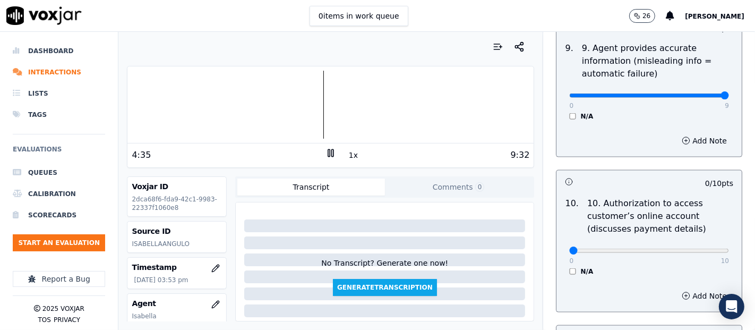
type input "9"
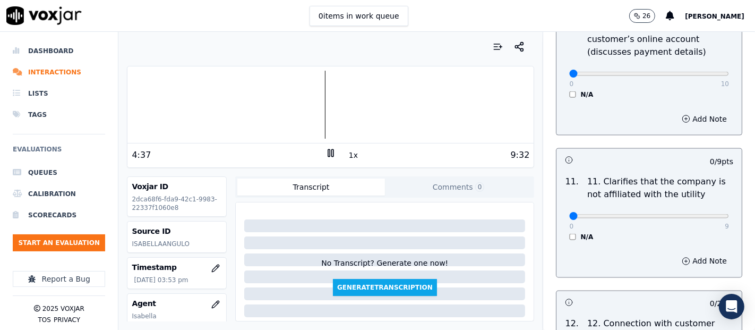
scroll to position [1415, 0]
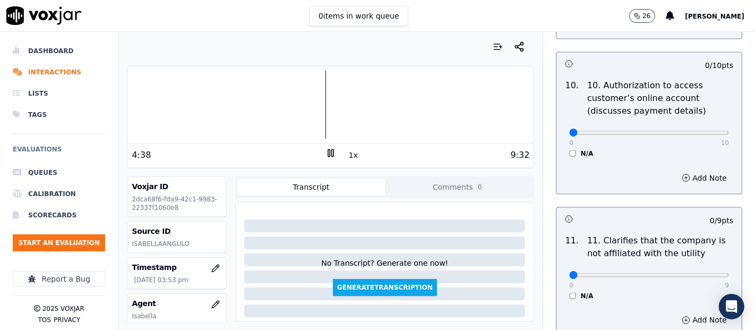
click at [558, 154] on div "10 . 10. Authorization to access customer’s online account (discusses payment d…" at bounding box center [648, 118] width 185 height 87
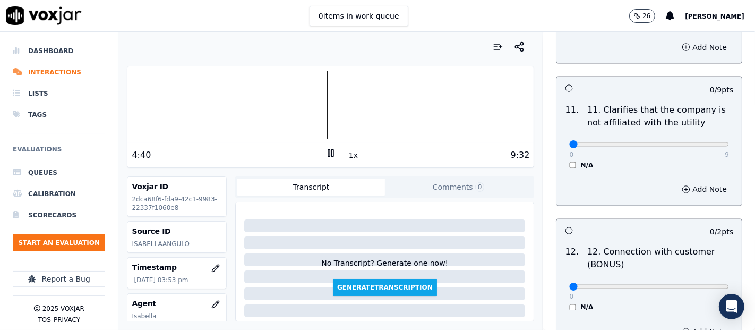
scroll to position [1474, 0]
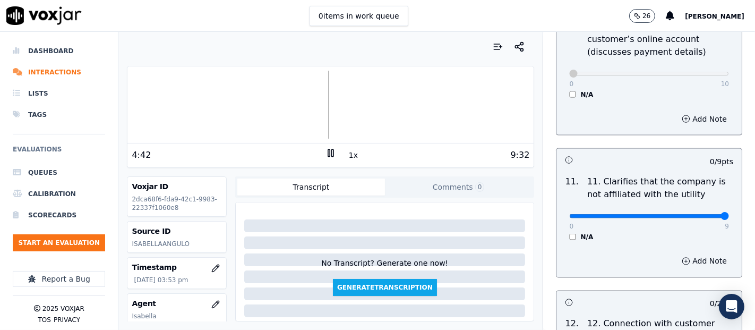
type input "9"
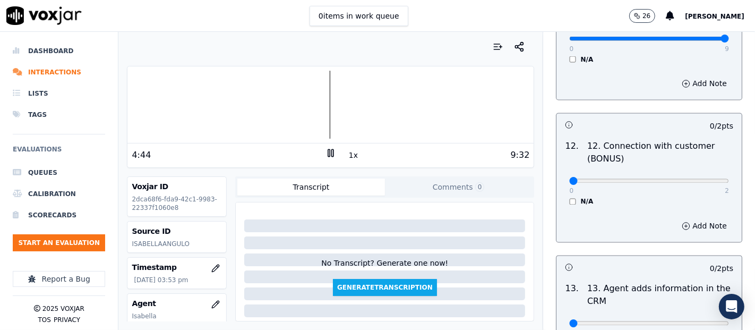
click at [686, 166] on div "0 2 N/A" at bounding box center [648, 186] width 177 height 40
type input "2"
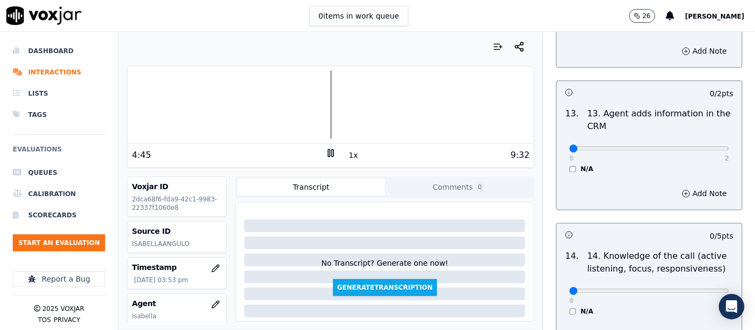
scroll to position [1828, 0]
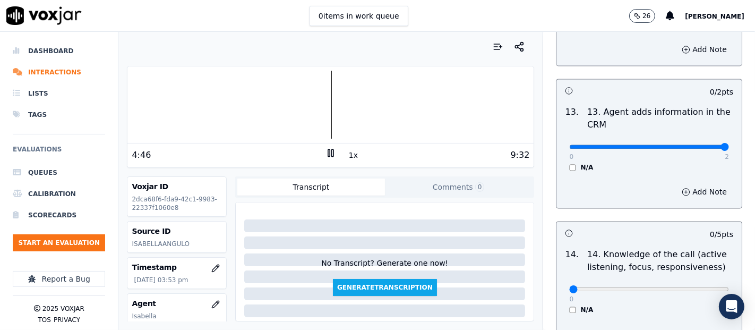
type input "2"
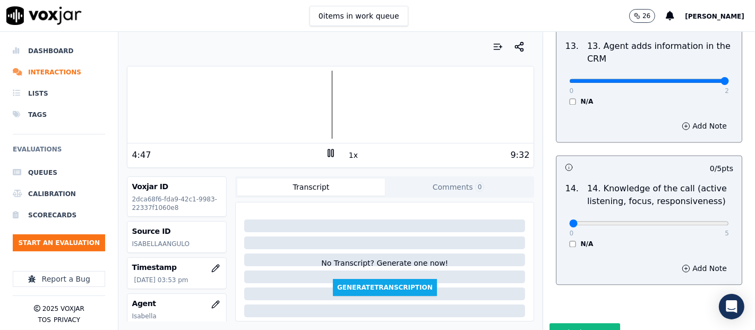
scroll to position [1934, 0]
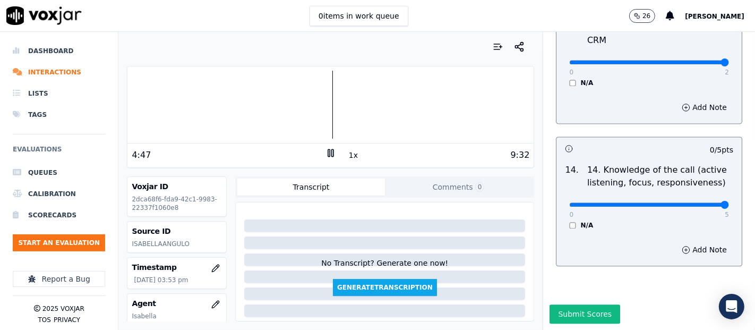
type input "5"
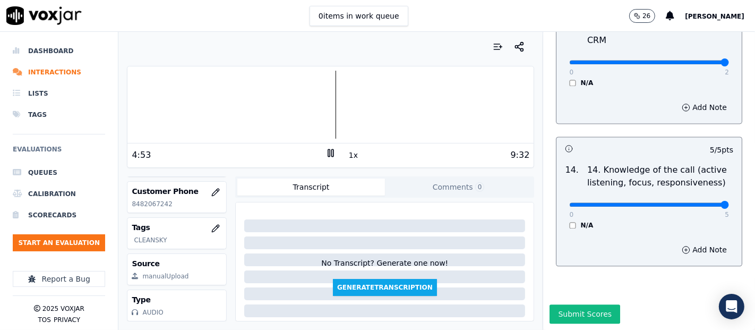
scroll to position [217, 0]
click at [580, 304] on button "Submit Scores" at bounding box center [584, 313] width 71 height 19
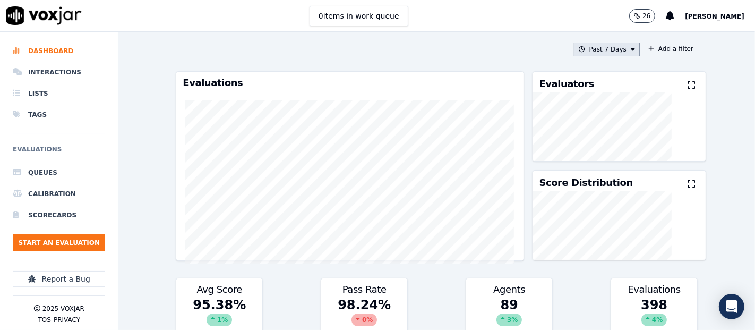
click at [616, 46] on button "Past 7 Days" at bounding box center [607, 49] width 66 height 14
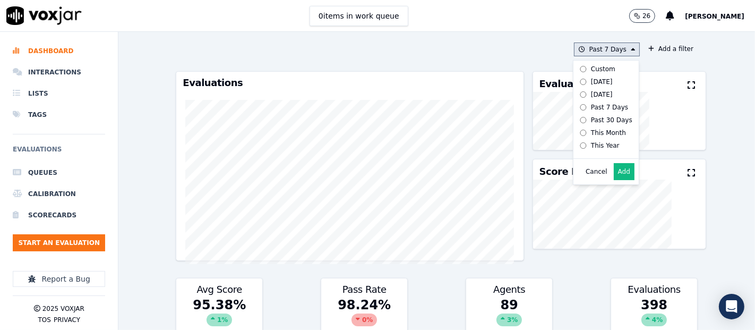
click at [613, 179] on button "Add" at bounding box center [623, 171] width 21 height 17
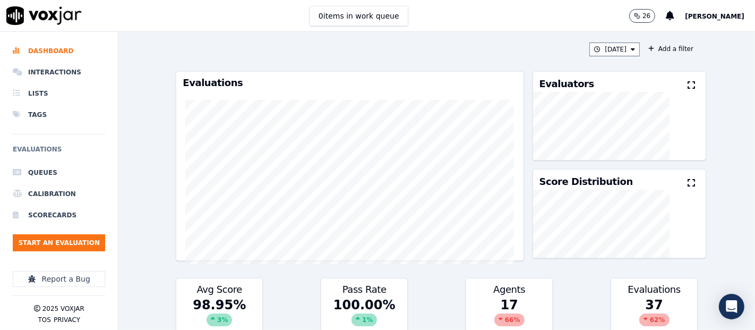
click at [687, 83] on icon at bounding box center [690, 85] width 7 height 8
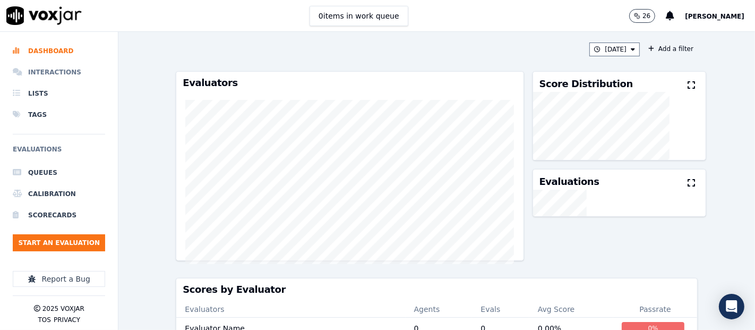
click at [61, 76] on li "Interactions" at bounding box center [59, 72] width 92 height 21
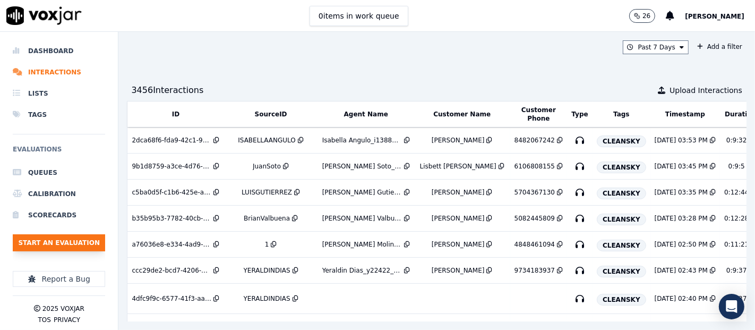
click at [52, 241] on button "Start an Evaluation" at bounding box center [59, 242] width 92 height 17
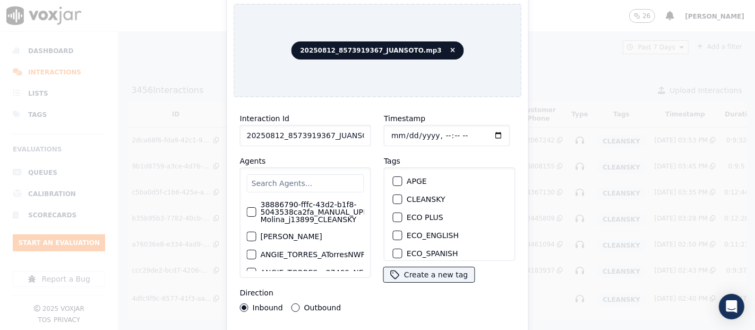
drag, startPoint x: 357, startPoint y: 126, endPoint x: 350, endPoint y: 131, distance: 8.4
click at [357, 128] on input "20250812_8573919367_JUANSOTO.mp3" at bounding box center [305, 135] width 131 height 21
type input "20250812_8573919367_JUANSOTO"
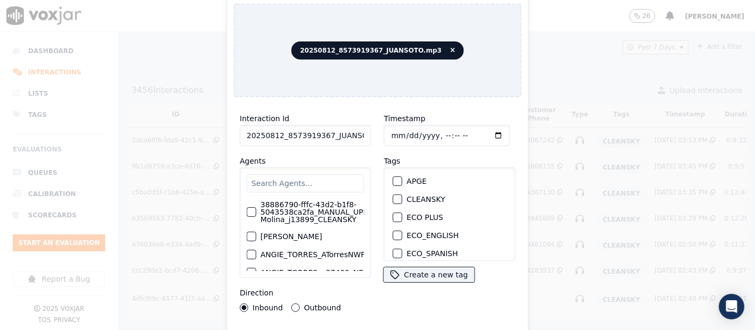
click at [393, 195] on div "button" at bounding box center [396, 198] width 7 height 7
click at [341, 324] on div "Interaction Id 20250812_8573919367_JUANSOTO Agents 38886790-fffc-43d2-b1f8-5043…" at bounding box center [377, 228] width 288 height 244
drag, startPoint x: 338, startPoint y: 325, endPoint x: 332, endPoint y: 325, distance: 5.8
click at [338, 325] on div "Interaction Id 20250812_8573919367_JUANSOTO Agents 38886790-fffc-43d2-b1f8-5043…" at bounding box center [377, 228] width 288 height 244
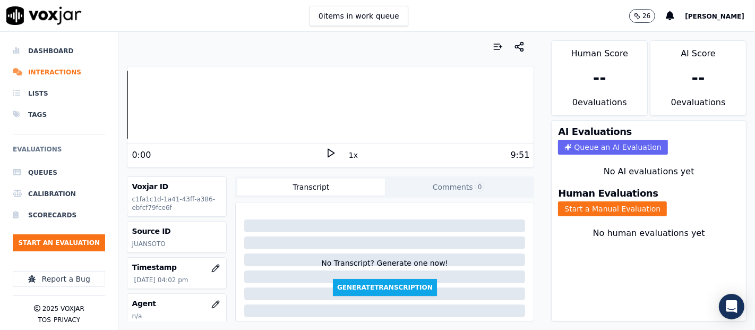
click at [325, 152] on icon at bounding box center [330, 153] width 11 height 11
click at [269, 102] on div at bounding box center [330, 105] width 406 height 68
click at [257, 105] on div at bounding box center [330, 105] width 406 height 68
click at [247, 103] on div at bounding box center [330, 105] width 406 height 68
click at [239, 105] on div at bounding box center [330, 105] width 406 height 68
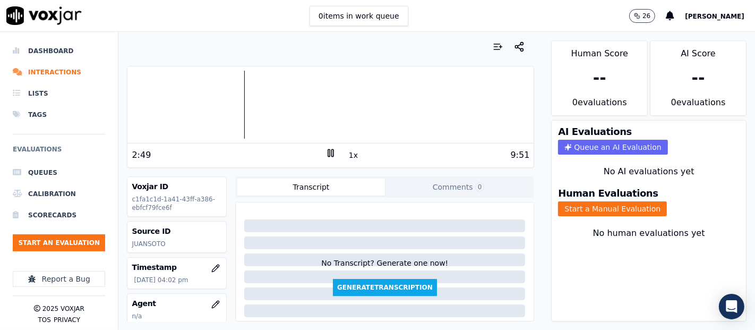
click at [236, 106] on div at bounding box center [330, 105] width 406 height 68
click at [570, 201] on button "Start a Manual Evaluation" at bounding box center [612, 208] width 109 height 15
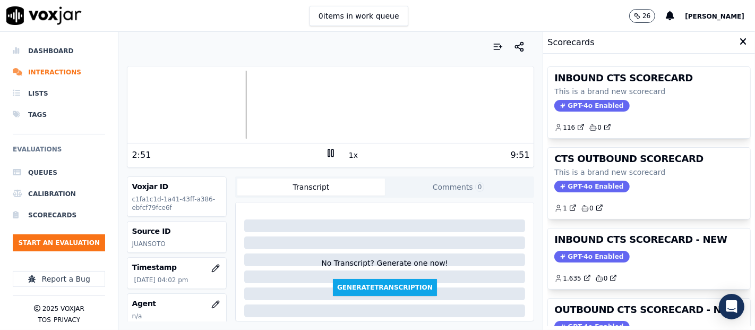
drag, startPoint x: 624, startPoint y: 252, endPoint x: 619, endPoint y: 255, distance: 5.9
click at [622, 252] on div "GPT-4o Enabled" at bounding box center [648, 256] width 189 height 12
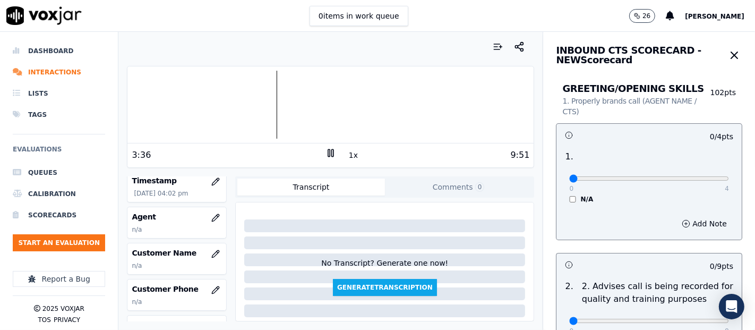
scroll to position [118, 0]
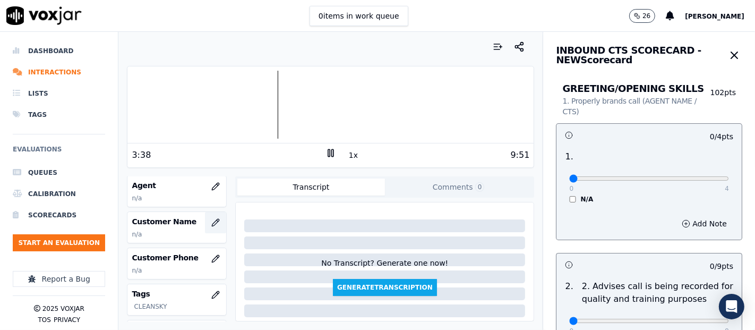
click at [211, 222] on icon "button" at bounding box center [215, 222] width 8 height 8
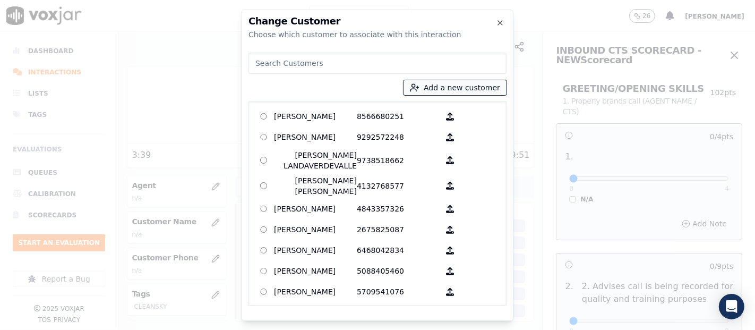
click at [441, 82] on button "Add a new customer" at bounding box center [454, 87] width 103 height 15
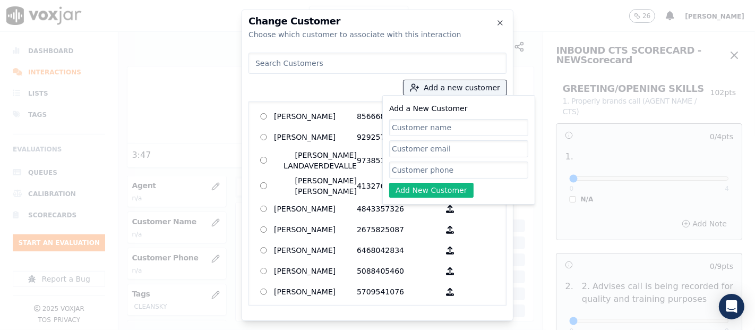
paste input "[PERSON_NAME] Mesa"
type input "[PERSON_NAME] Mesa"
click at [427, 165] on input "Add a New Customer" at bounding box center [458, 169] width 139 height 17
click at [442, 170] on input "Add a New Customer" at bounding box center [458, 169] width 139 height 17
paste input "8573919367"
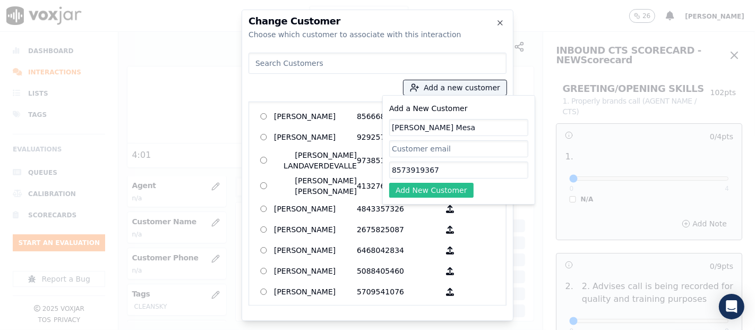
type input "8573919367"
click at [440, 186] on button "Add New Customer" at bounding box center [431, 190] width 84 height 15
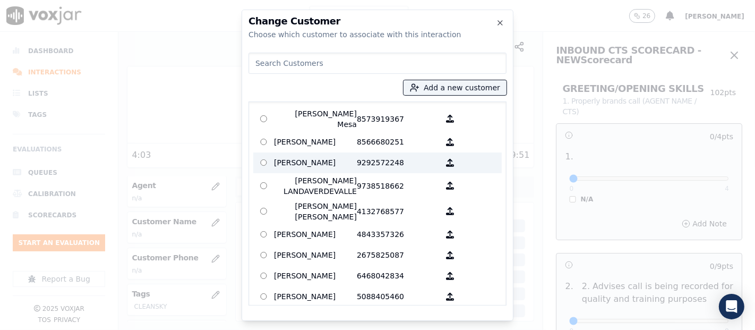
drag, startPoint x: 300, startPoint y: 111, endPoint x: 321, endPoint y: 137, distance: 33.2
click at [303, 111] on p "[PERSON_NAME] Mesa" at bounding box center [315, 118] width 83 height 21
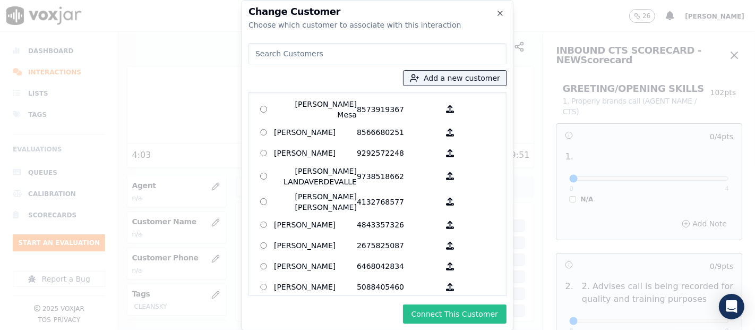
click at [445, 317] on button "Connect This Customer" at bounding box center [454, 313] width 103 height 19
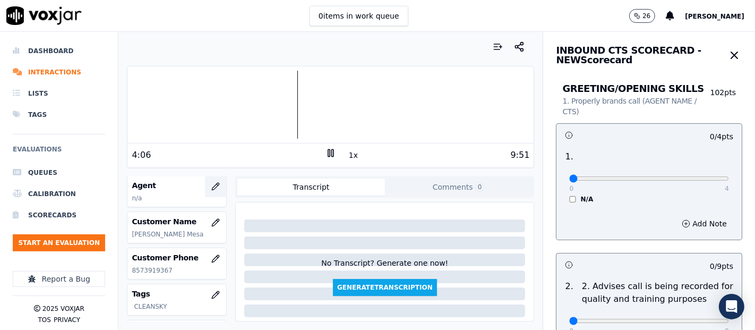
click at [205, 180] on button "button" at bounding box center [215, 186] width 21 height 21
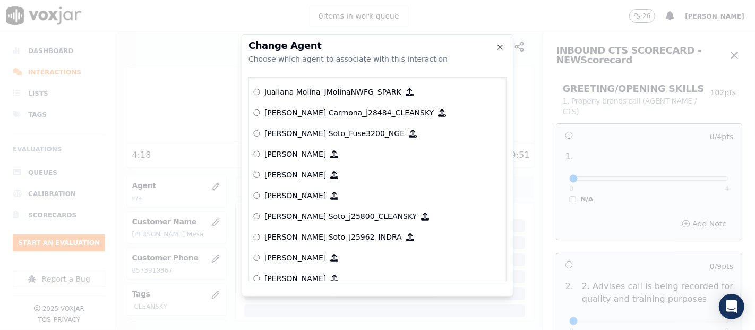
scroll to position [3061, 0]
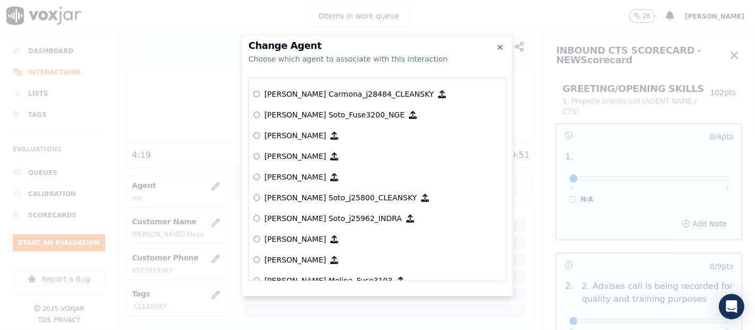
click at [331, 188] on label "[PERSON_NAME] Soto_j25800_CLEANSKY" at bounding box center [377, 197] width 248 height 21
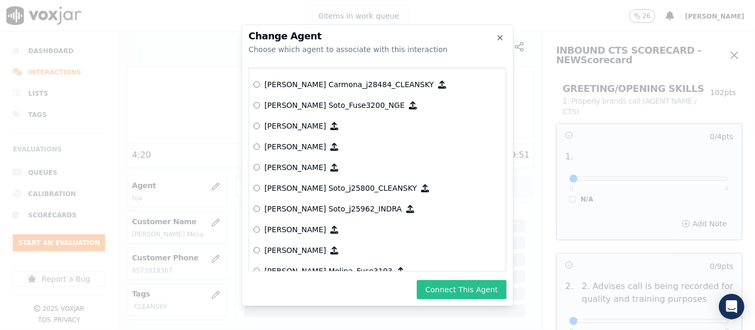
click at [448, 291] on button "Connect This Agent" at bounding box center [462, 289] width 90 height 19
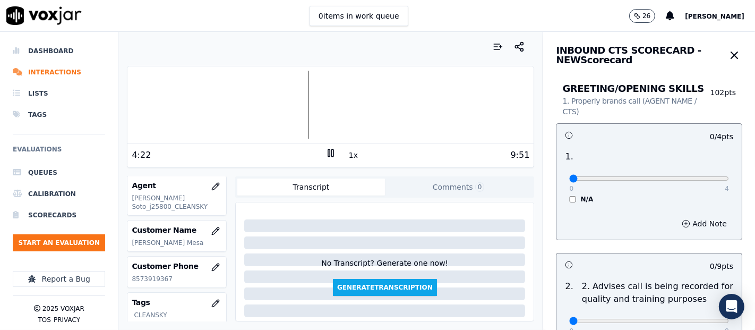
click at [694, 174] on div "0 4" at bounding box center [649, 177] width 160 height 13
type input "4"
click at [697, 176] on input "range" at bounding box center [649, 178] width 160 height 4
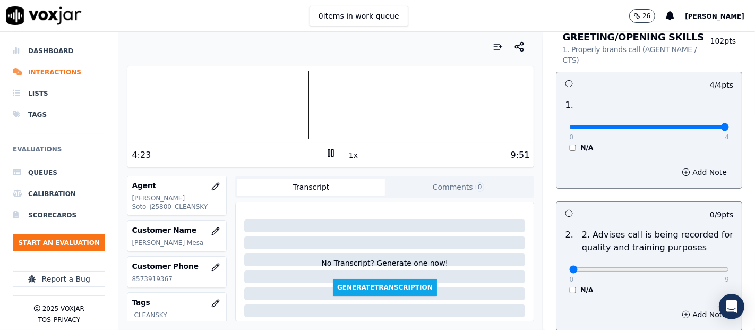
scroll to position [118, 0]
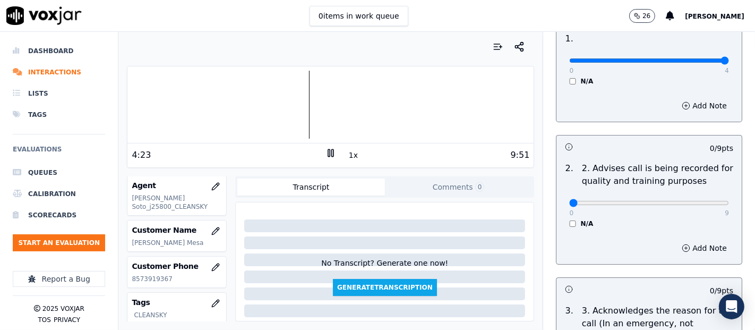
click at [703, 204] on div "0 9 N/A" at bounding box center [648, 207] width 177 height 40
type input "9"
click at [699, 63] on input "range" at bounding box center [649, 60] width 160 height 4
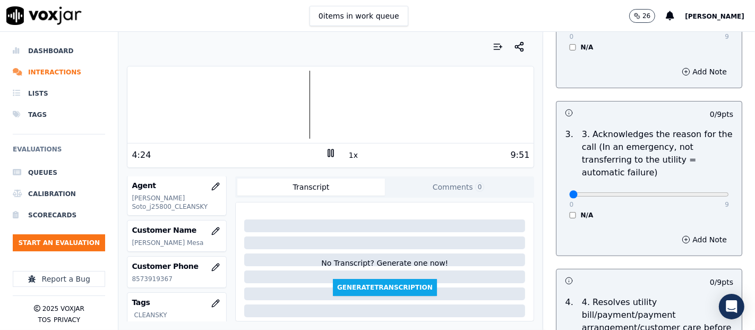
scroll to position [295, 0]
type input "9"
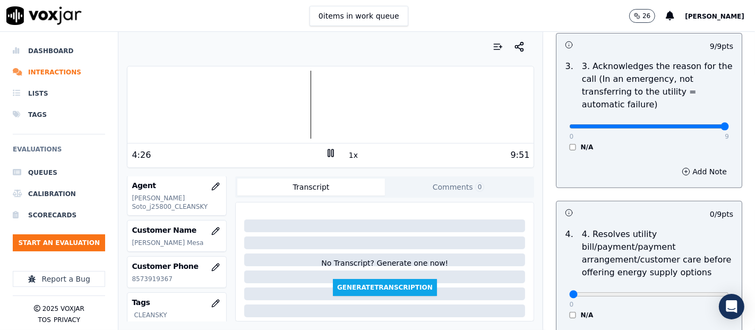
scroll to position [471, 0]
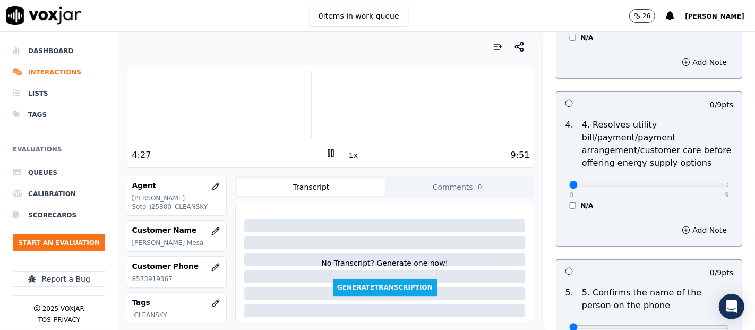
click at [569, 202] on div "N/A" at bounding box center [649, 205] width 160 height 8
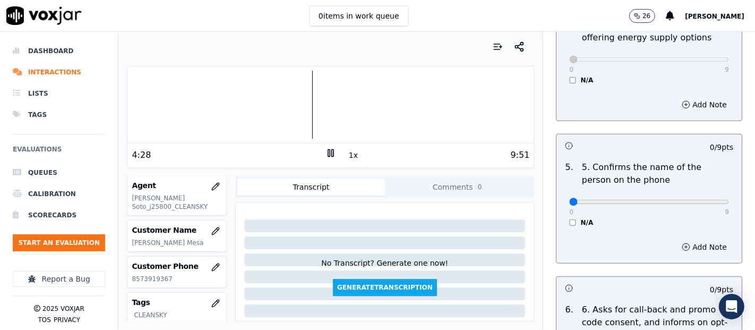
scroll to position [648, 0]
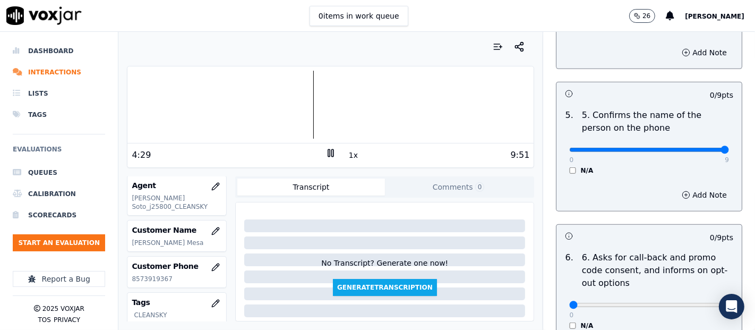
type input "9"
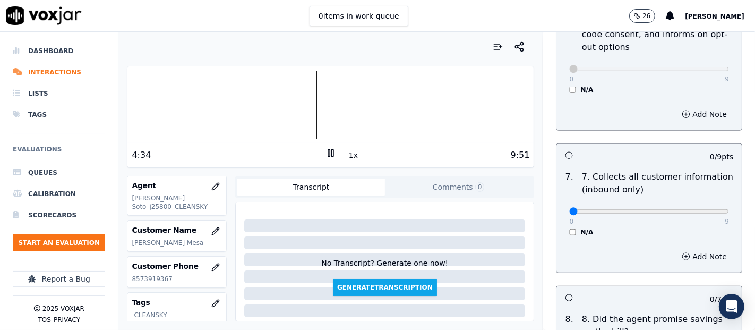
scroll to position [943, 0]
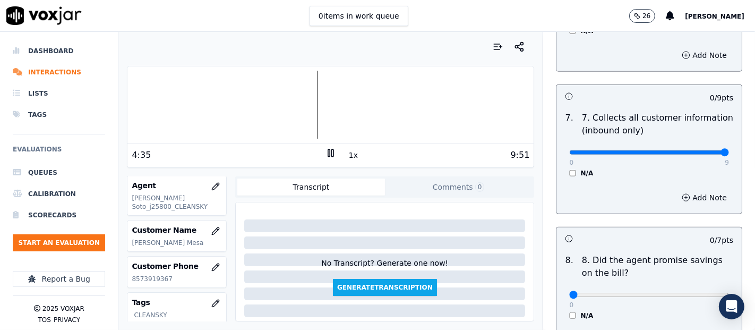
type input "9"
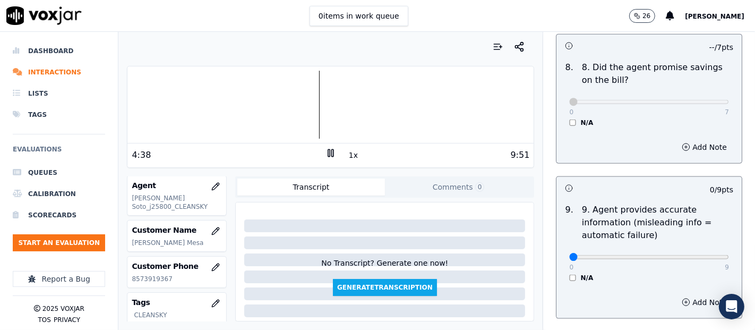
scroll to position [1179, 0]
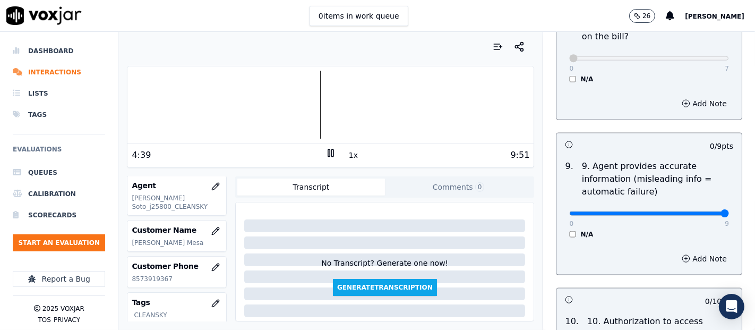
type input "9"
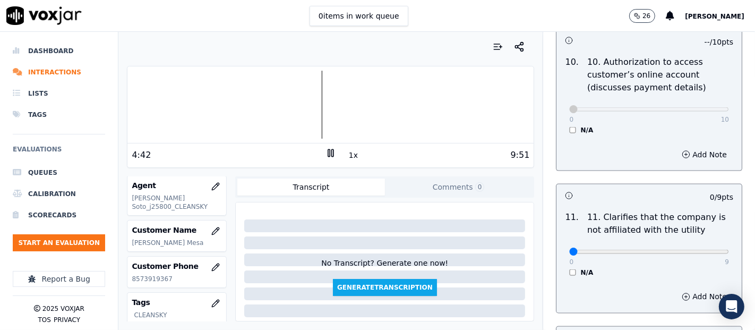
scroll to position [1533, 0]
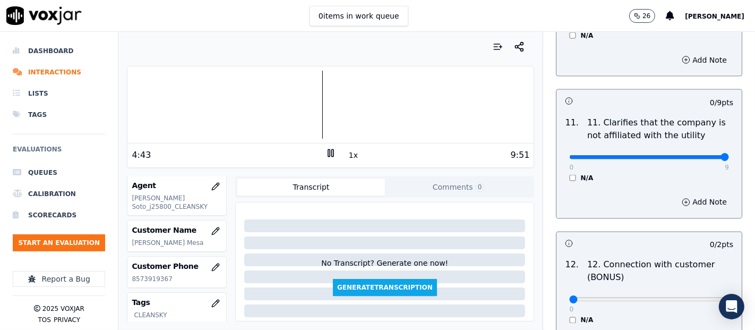
type input "9"
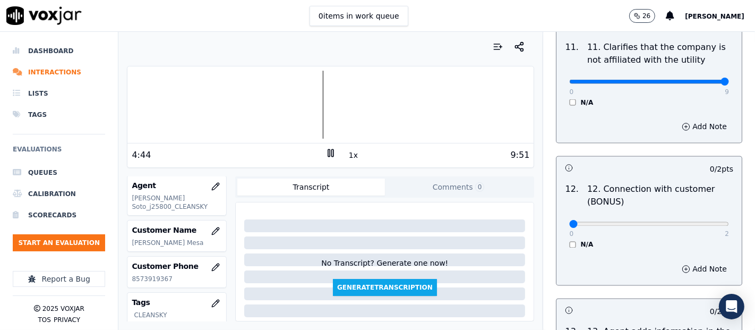
scroll to position [1710, 0]
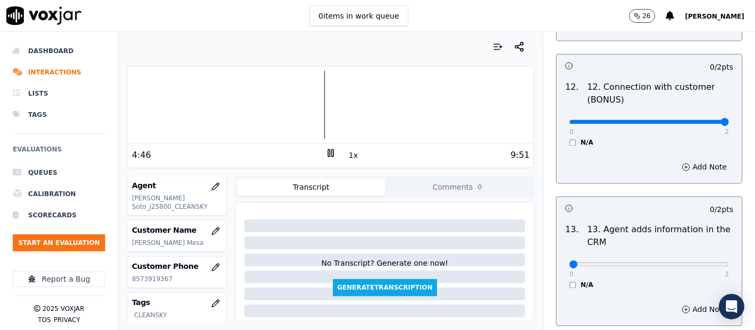
type input "2"
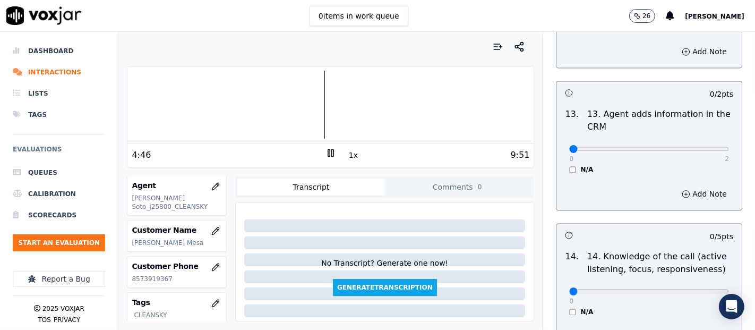
scroll to position [1828, 0]
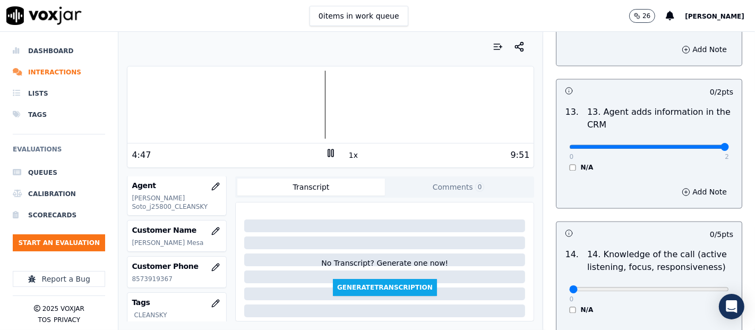
type input "2"
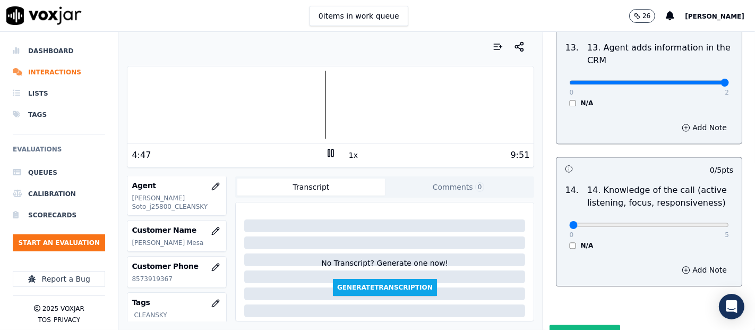
scroll to position [1934, 0]
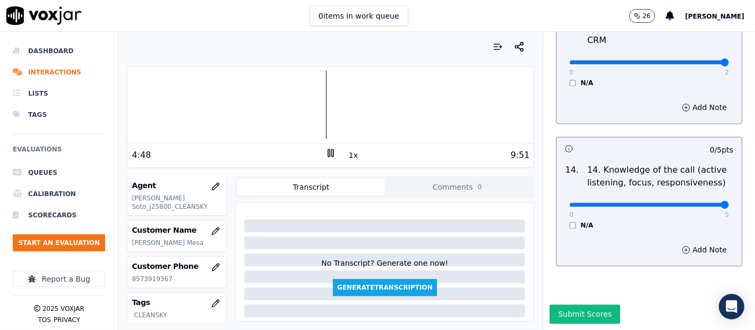
type input "5"
click at [572, 304] on button "Submit Scores" at bounding box center [584, 313] width 71 height 19
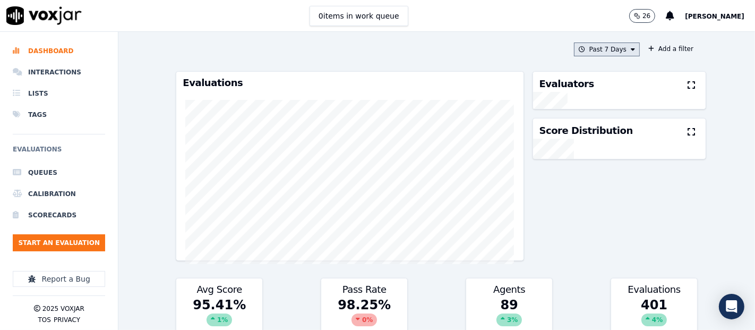
click at [575, 54] on button "Past 7 Days" at bounding box center [607, 49] width 66 height 14
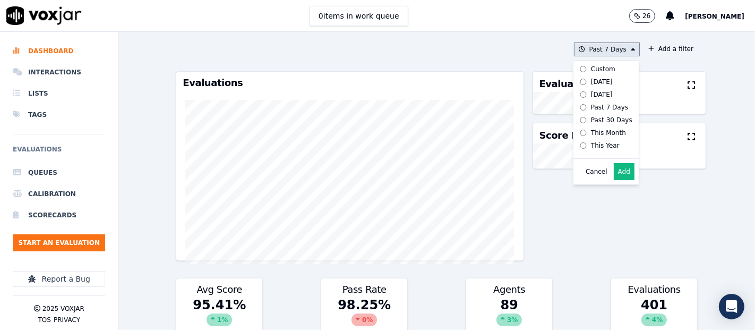
click at [613, 175] on button "Add" at bounding box center [623, 171] width 21 height 17
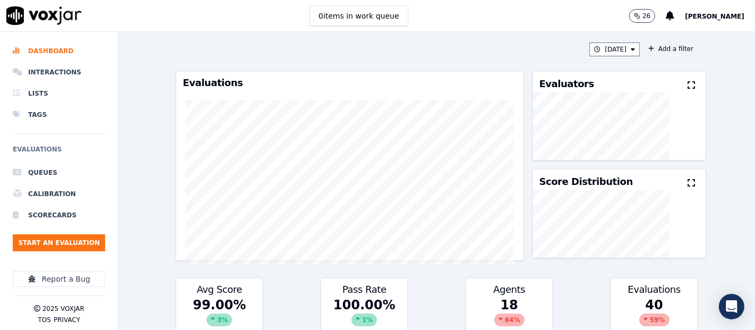
drag, startPoint x: 676, startPoint y: 82, endPoint x: 671, endPoint y: 90, distance: 8.8
click at [687, 83] on icon at bounding box center [690, 85] width 7 height 8
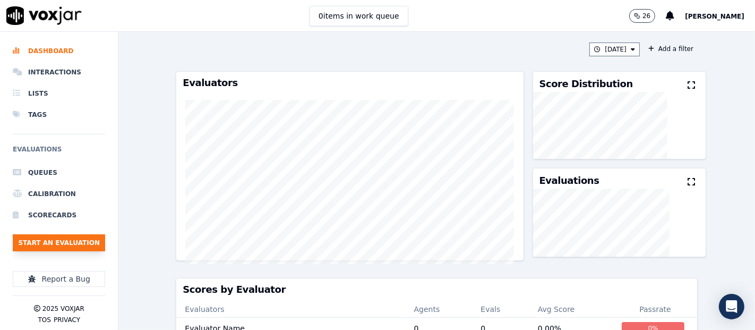
click at [92, 238] on button "Start an Evaluation" at bounding box center [59, 242] width 92 height 17
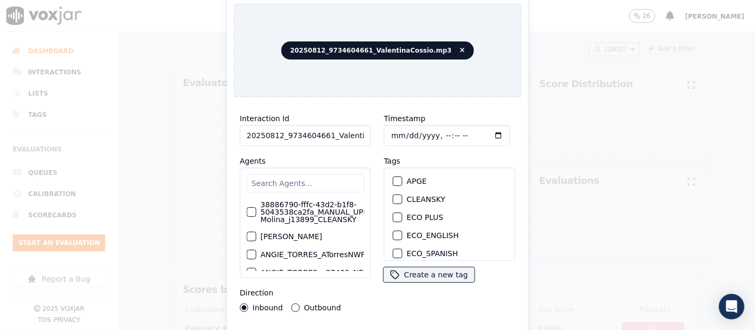
click at [344, 130] on input "20250812_9734604661_ValentinaCossio.mp3" at bounding box center [305, 135] width 131 height 21
type input "20250812_9734604661_ValentinaCossio"
click at [393, 195] on div "button" at bounding box center [396, 198] width 7 height 7
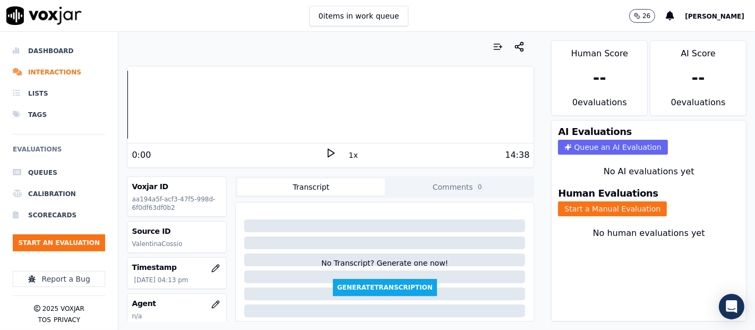
click at [328, 150] on polygon at bounding box center [331, 153] width 6 height 8
click at [565, 201] on button "Start a Manual Evaluation" at bounding box center [612, 208] width 109 height 15
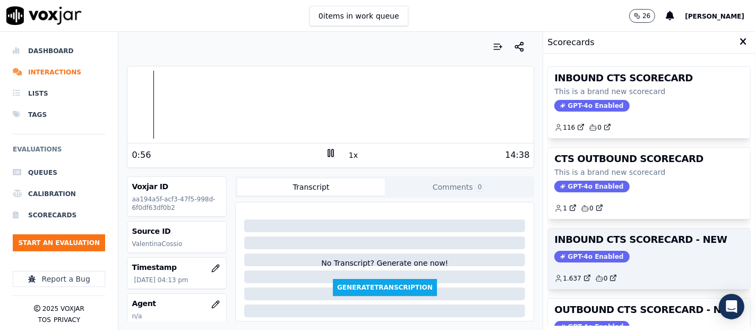
click at [608, 257] on div "GPT-4o Enabled" at bounding box center [648, 256] width 189 height 12
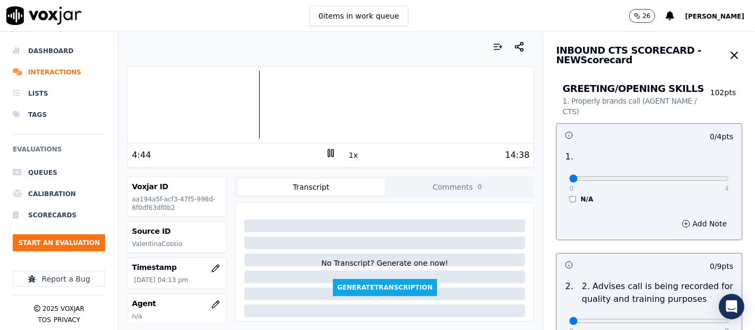
click at [325, 153] on icon at bounding box center [330, 153] width 11 height 11
click at [325, 150] on icon at bounding box center [330, 153] width 11 height 11
click at [249, 96] on div at bounding box center [330, 105] width 406 height 68
click at [244, 96] on div at bounding box center [330, 105] width 406 height 68
click at [270, 95] on div at bounding box center [330, 105] width 406 height 68
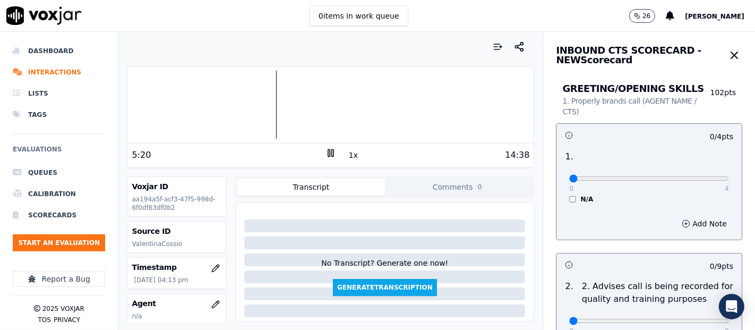
click at [262, 102] on div at bounding box center [330, 105] width 406 height 68
type input "4"
click at [699, 176] on input "range" at bounding box center [649, 178] width 160 height 4
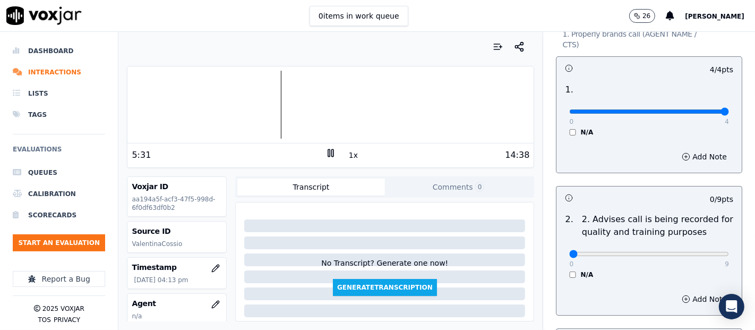
scroll to position [118, 0]
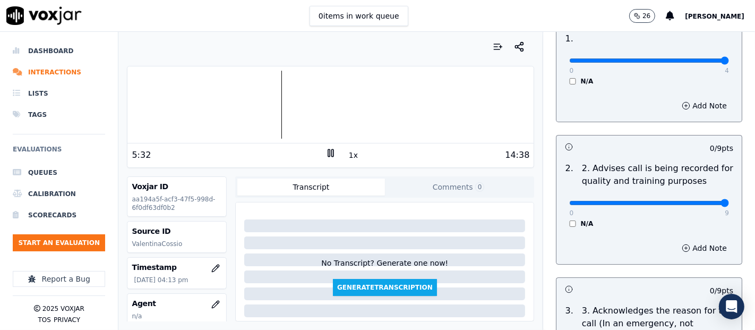
type input "9"
click at [696, 63] on input "range" at bounding box center [649, 60] width 160 height 4
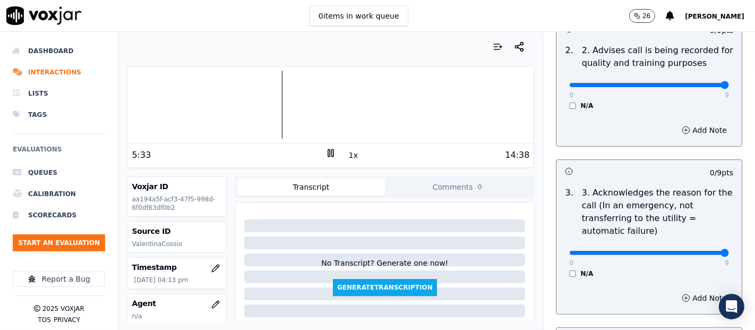
type input "9"
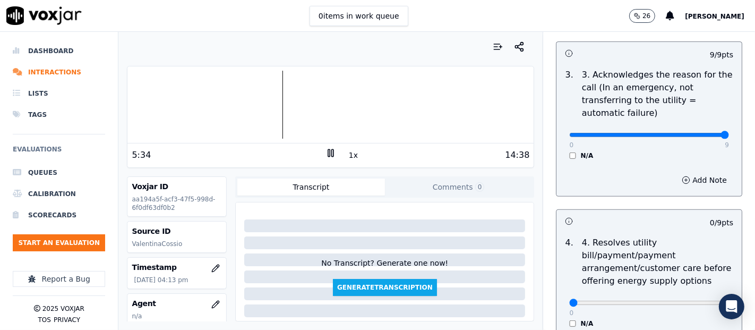
scroll to position [412, 0]
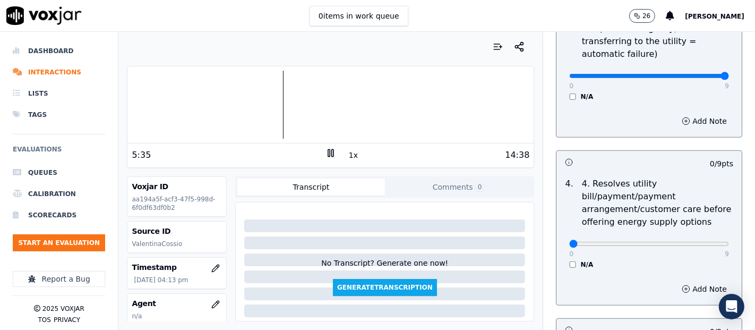
click at [569, 264] on div "N/A" at bounding box center [649, 264] width 160 height 8
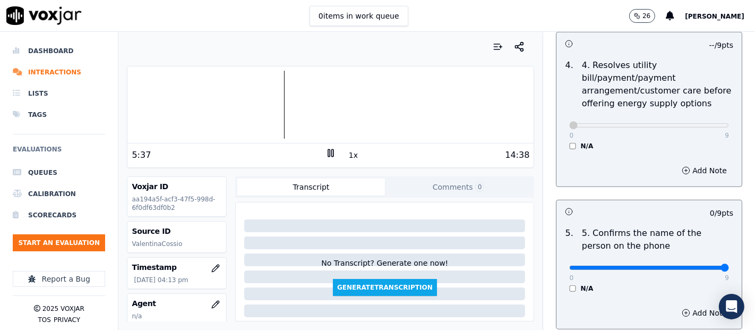
type input "9"
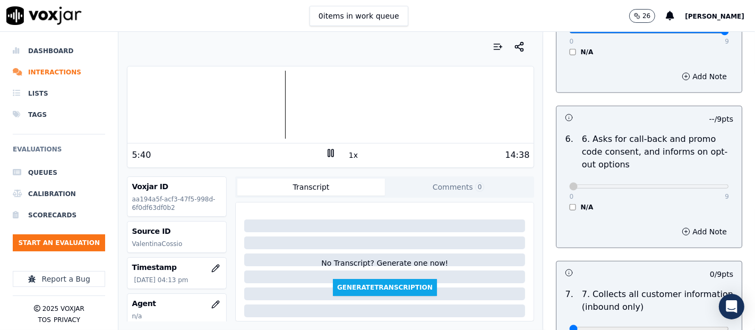
scroll to position [825, 0]
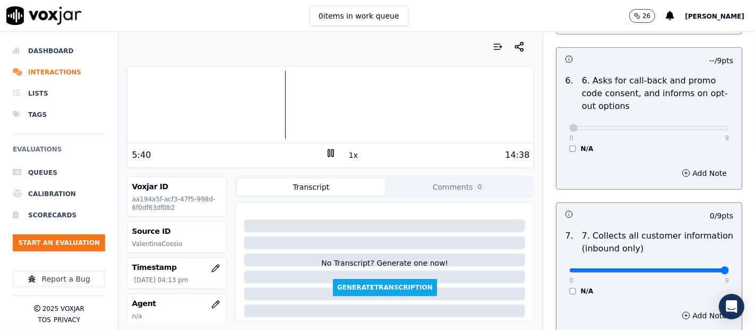
type input "9"
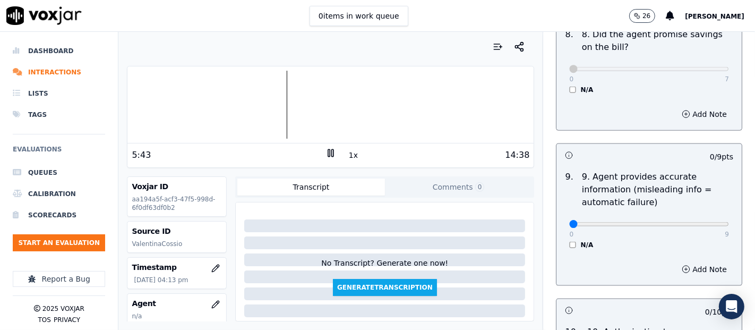
scroll to position [1179, 0]
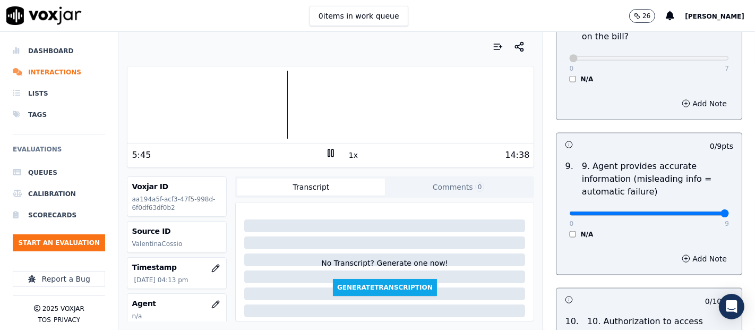
type input "9"
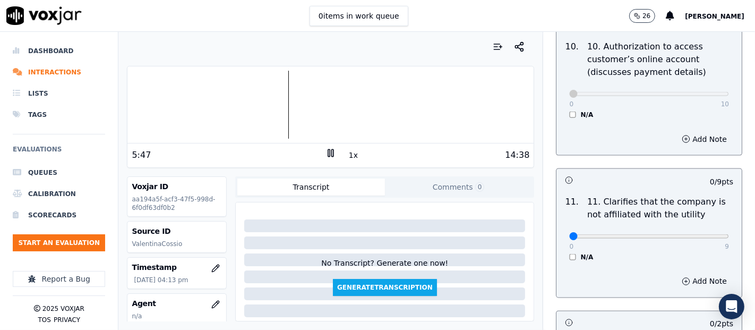
scroll to position [1533, 0]
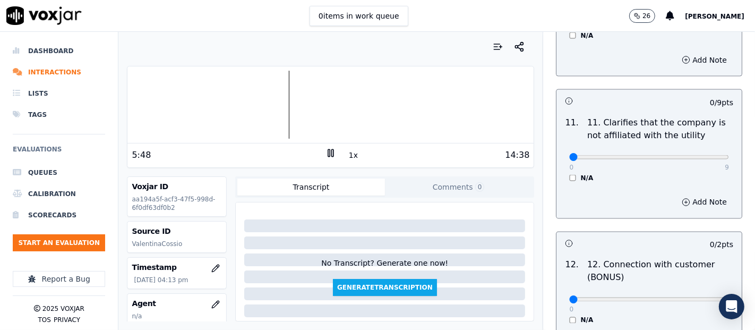
click at [696, 150] on div "0 9" at bounding box center [649, 156] width 160 height 13
drag, startPoint x: 696, startPoint y: 150, endPoint x: 698, endPoint y: 154, distance: 5.5
type input "9"
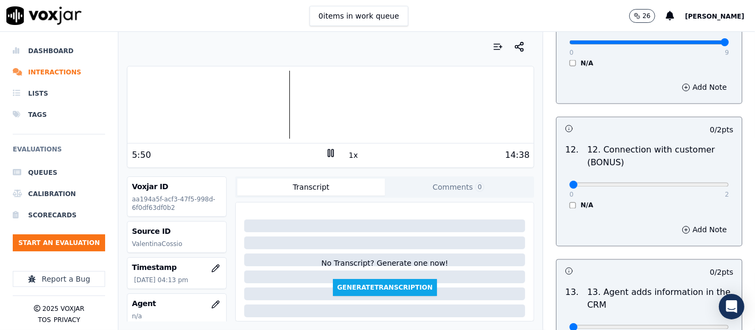
scroll to position [1710, 0]
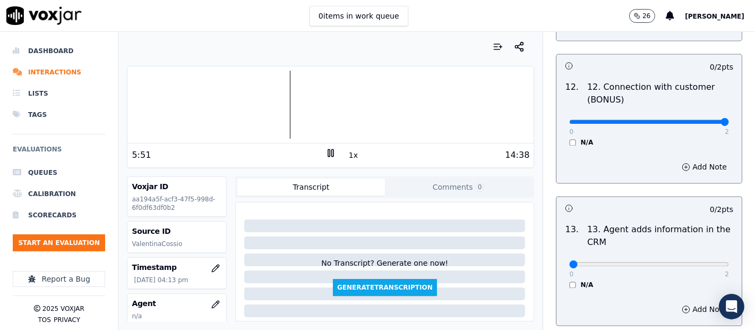
type input "2"
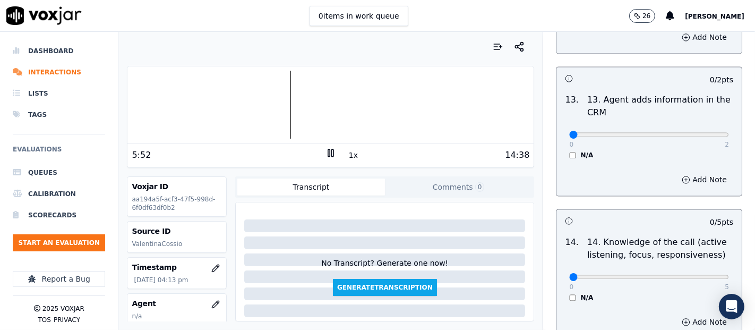
scroll to position [1887, 0]
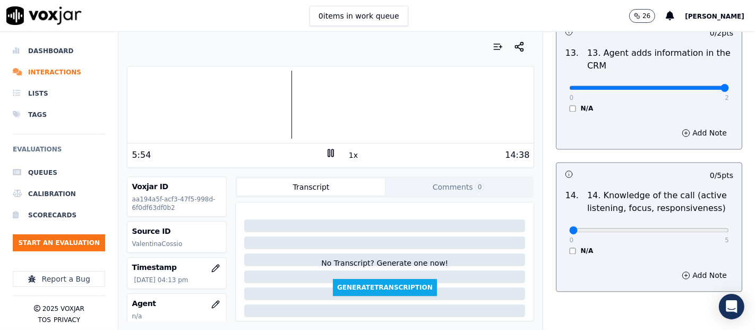
type input "2"
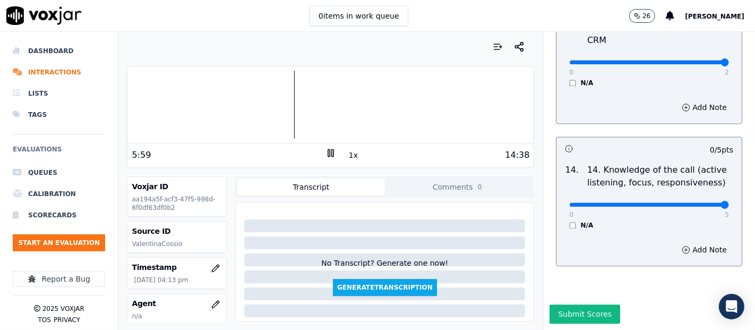
type input "5"
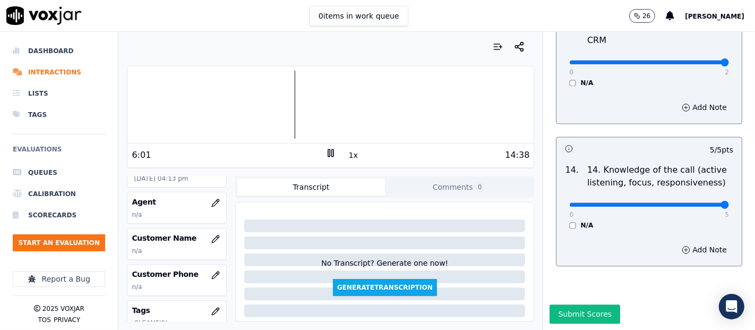
scroll to position [118, 0]
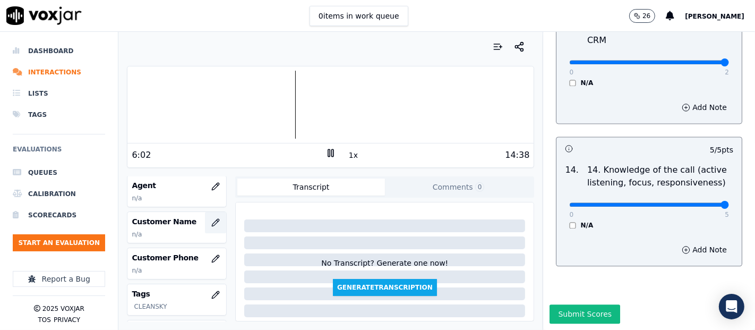
click at [212, 219] on icon "button" at bounding box center [215, 222] width 7 height 7
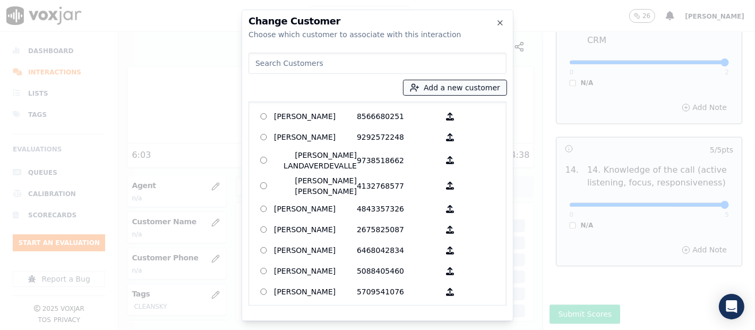
click at [419, 85] on icon "button" at bounding box center [415, 88] width 10 height 10
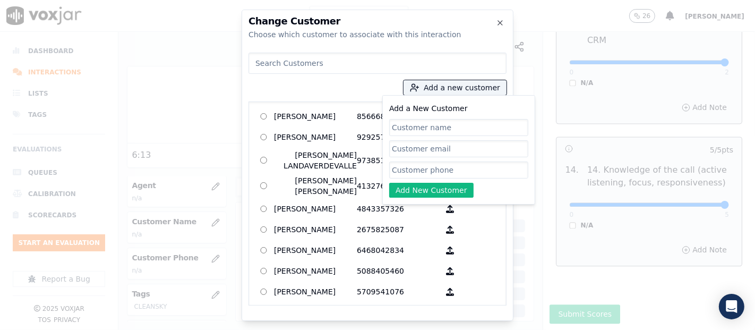
paste input "GREIVIN MENDEZ"
type input "GREIVIN MENDEZ"
click at [423, 165] on input "Add a New Customer" at bounding box center [458, 169] width 139 height 17
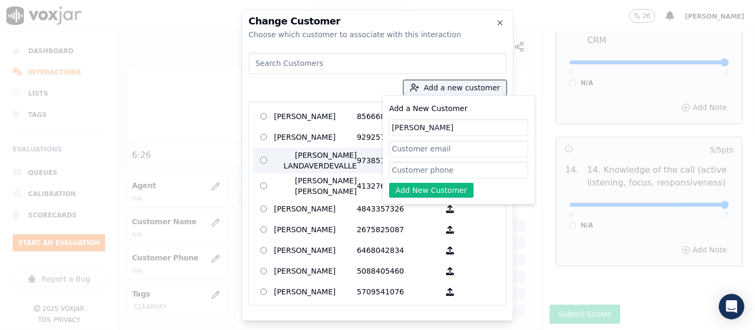
paste input "9734604661"
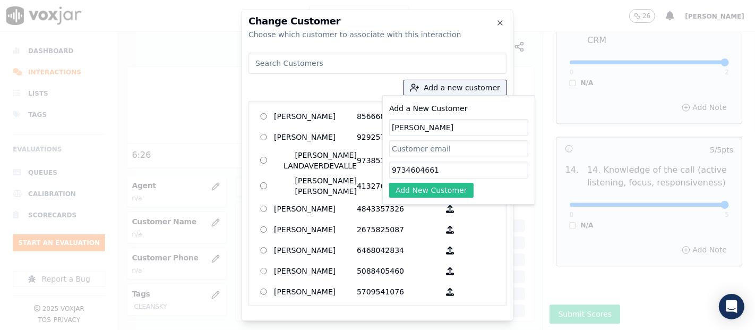
type input "9734604661"
click at [429, 188] on button "Add New Customer" at bounding box center [431, 190] width 84 height 15
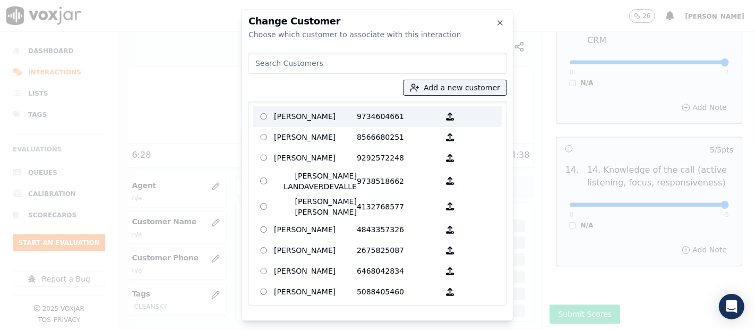
click at [351, 116] on p "GREIVIN MENDEZ" at bounding box center [315, 116] width 83 height 16
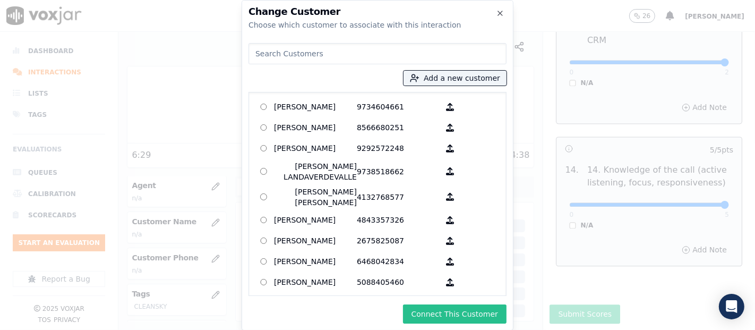
click at [431, 311] on button "Connect This Customer" at bounding box center [454, 313] width 103 height 19
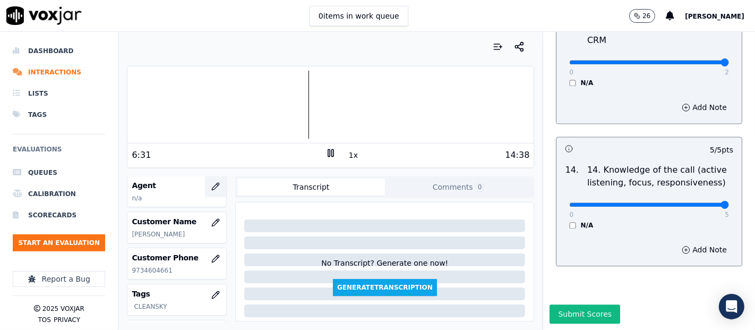
click at [205, 183] on button "button" at bounding box center [215, 186] width 21 height 21
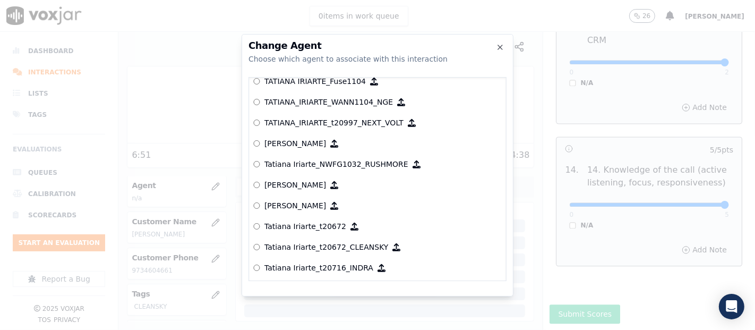
scroll to position [4776, 0]
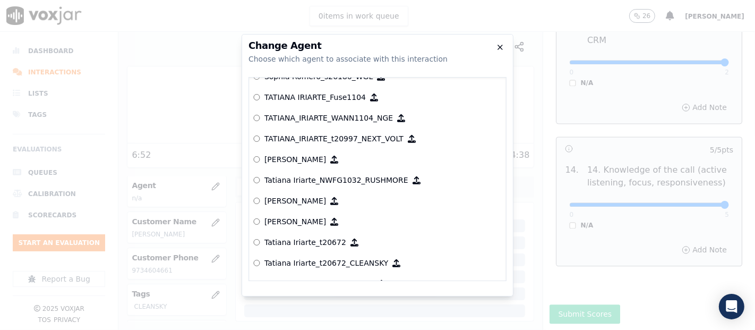
click at [502, 48] on icon "button" at bounding box center [500, 47] width 8 height 8
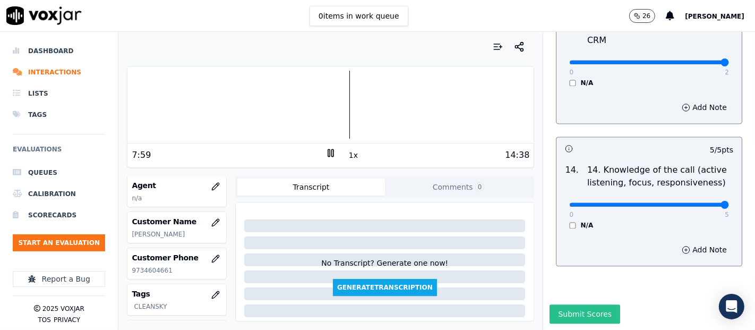
click at [595, 304] on button "Submit Scores" at bounding box center [584, 313] width 71 height 19
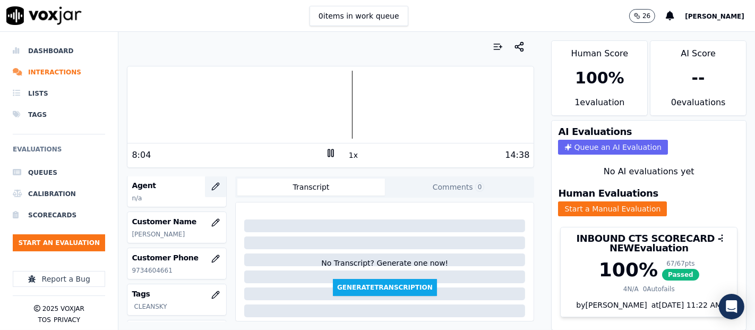
click at [211, 182] on icon "button" at bounding box center [215, 186] width 8 height 8
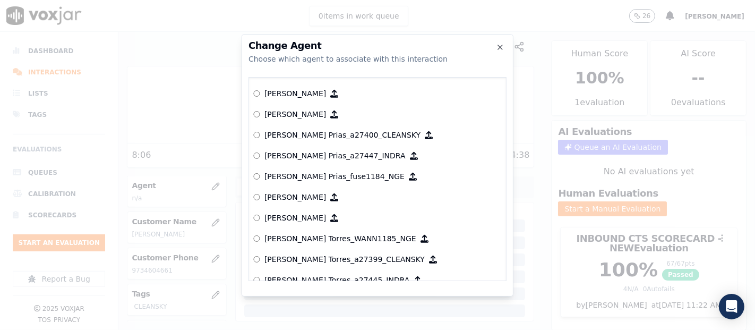
scroll to position [825, 0]
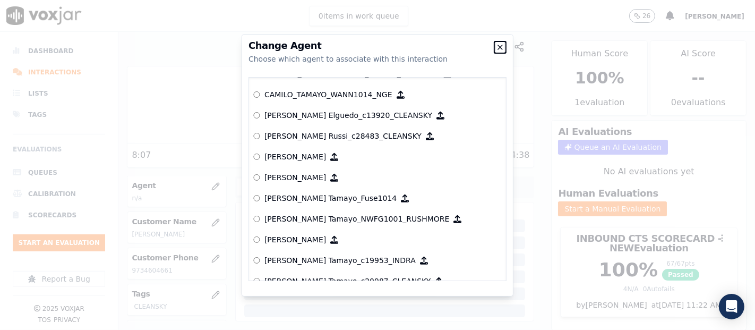
click at [497, 47] on icon "button" at bounding box center [500, 47] width 8 height 8
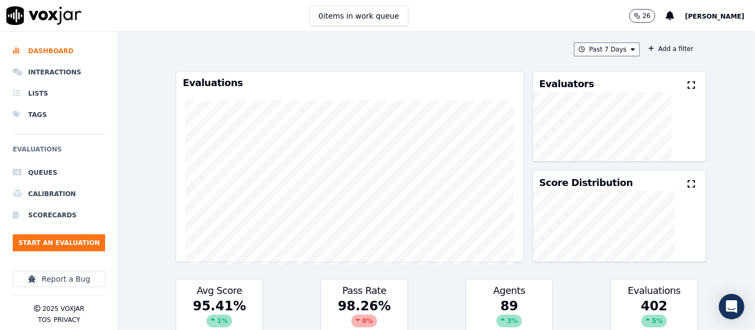
click at [700, 17] on span "[PERSON_NAME]" at bounding box center [714, 16] width 59 height 7
click at [680, 35] on div "Settings" at bounding box center [691, 35] width 114 height 17
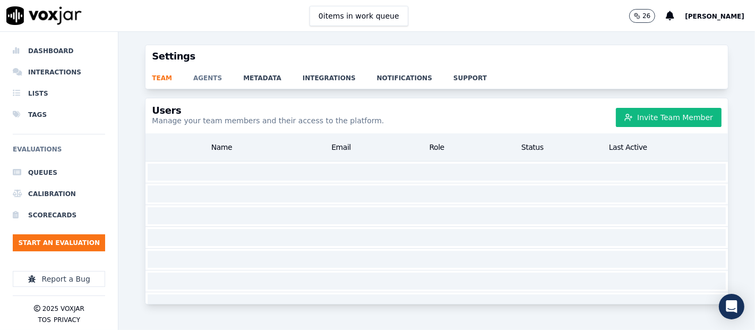
click at [214, 75] on link "agents" at bounding box center [218, 74] width 50 height 15
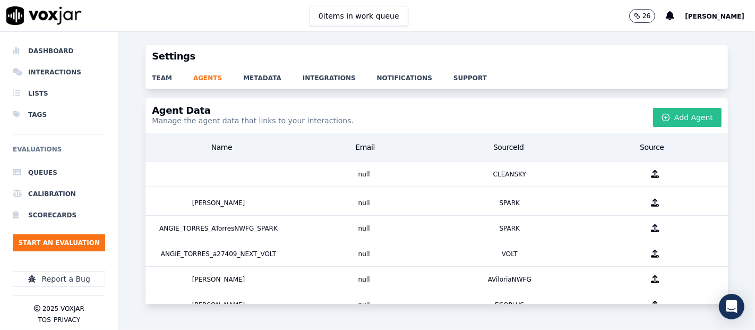
click at [667, 121] on button "Add Agent" at bounding box center [687, 117] width 68 height 19
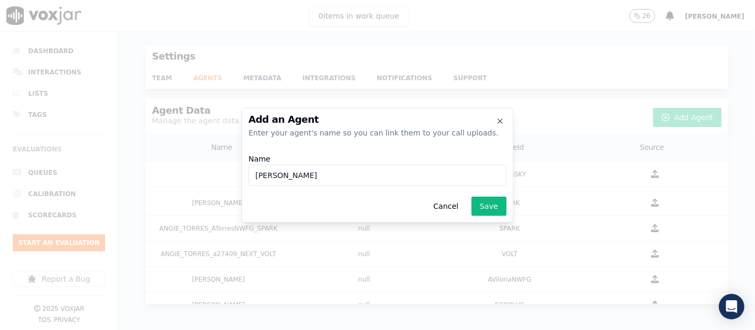
paste input "v28909"
type input "Valentina Cossio_v28909_CLEANSKY"
click at [482, 206] on button "Save" at bounding box center [488, 205] width 35 height 19
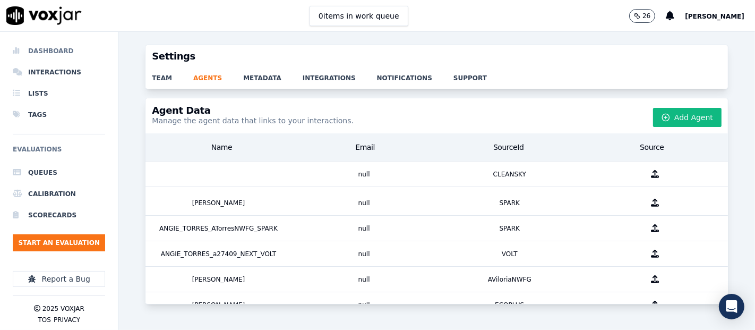
click at [43, 40] on li "Dashboard" at bounding box center [59, 50] width 92 height 21
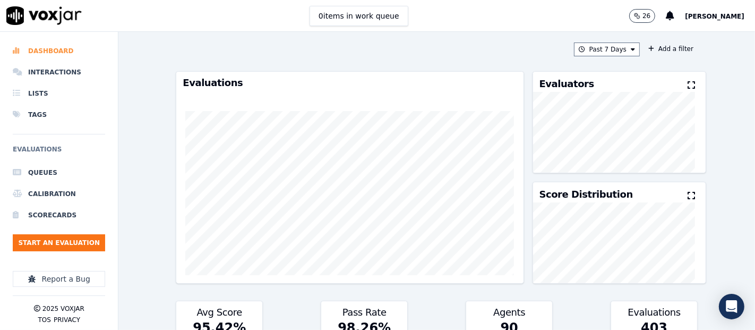
click at [42, 47] on li "Dashboard" at bounding box center [59, 50] width 92 height 21
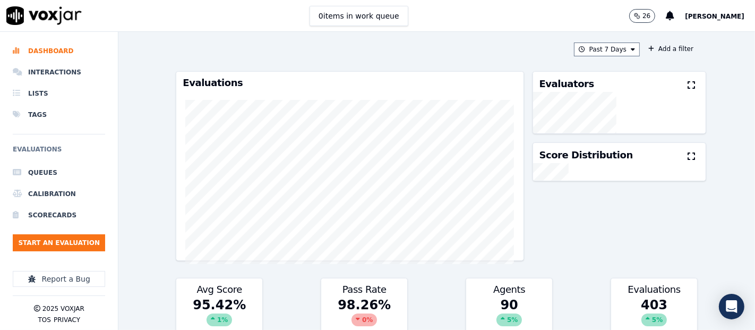
drag, startPoint x: 609, startPoint y: 49, endPoint x: 596, endPoint y: 57, distance: 14.6
click at [608, 49] on button "Past 7 Days" at bounding box center [607, 49] width 66 height 14
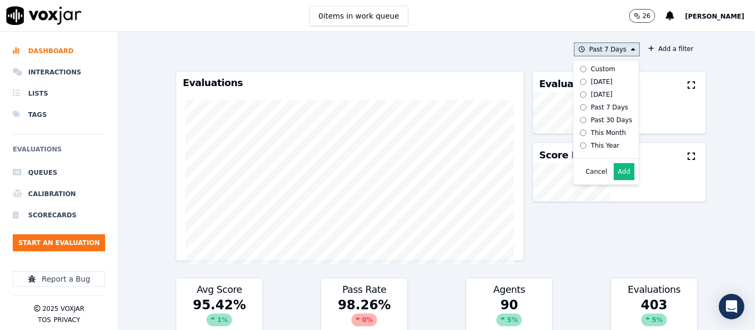
click at [613, 176] on button "Add" at bounding box center [623, 171] width 21 height 17
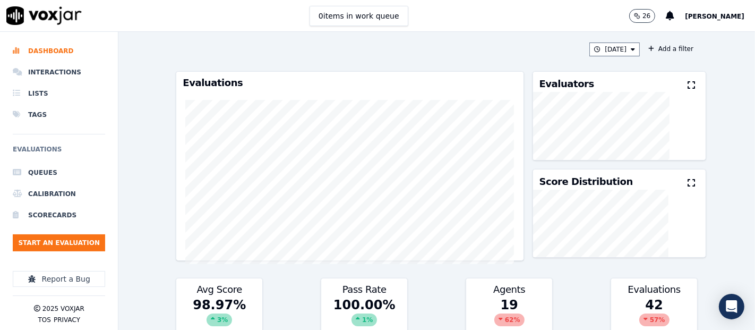
drag, startPoint x: 675, startPoint y: 87, endPoint x: 666, endPoint y: 90, distance: 9.6
click at [687, 87] on icon at bounding box center [690, 85] width 7 height 8
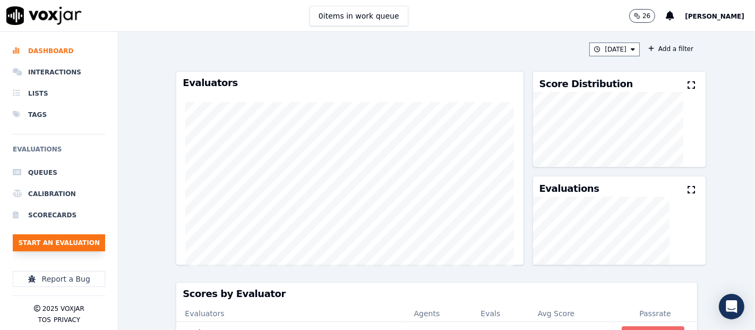
click at [84, 241] on button "Start an Evaluation" at bounding box center [59, 242] width 92 height 17
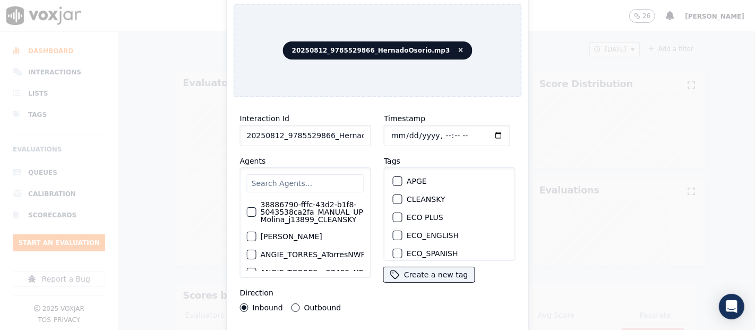
drag, startPoint x: 339, startPoint y: 132, endPoint x: 329, endPoint y: 140, distance: 12.1
click at [338, 133] on input "20250812_9785529866_HernadoOsorio.mp3" at bounding box center [305, 135] width 131 height 21
type input "20250812_9785529866_HernadoOsorio"
click at [393, 195] on div "button" at bounding box center [396, 198] width 7 height 7
click at [414, 324] on div "Interaction Id 20250812_9785529866_HernadoOsorio Agents 38886790-fffc-43d2-b1f8…" at bounding box center [377, 228] width 288 height 244
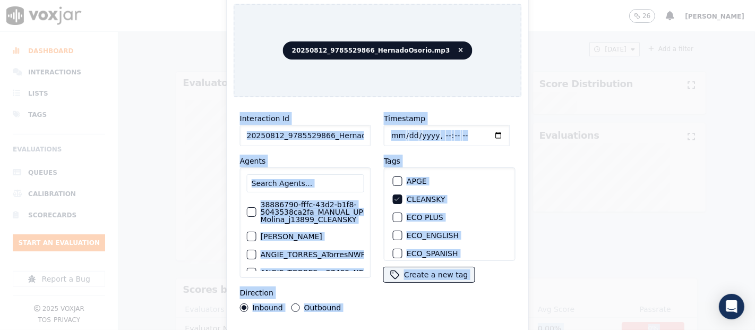
drag, startPoint x: 413, startPoint y: 325, endPoint x: 411, endPoint y: 331, distance: 6.7
click at [411, 329] on html "0 items in work queue 26 Shadia De Castro Dashboard Interactions Lists Tags Eva…" at bounding box center [377, 165] width 755 height 330
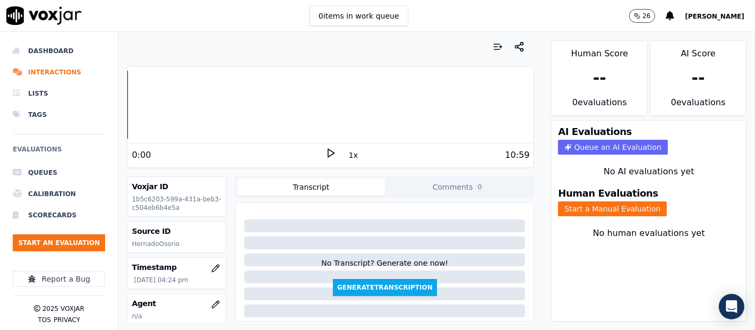
click at [323, 142] on div "Your browser does not support the audio element." at bounding box center [330, 104] width 406 height 77
click at [328, 150] on polygon at bounding box center [331, 153] width 6 height 8
click at [329, 151] on icon at bounding box center [330, 153] width 11 height 11
click at [325, 152] on icon at bounding box center [330, 153] width 11 height 11
click at [181, 102] on div at bounding box center [330, 105] width 406 height 68
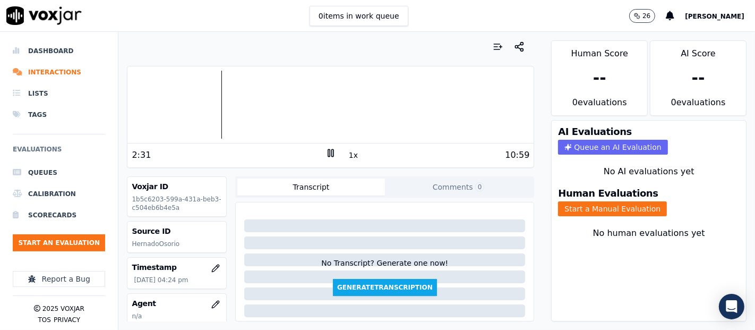
click at [212, 105] on div at bounding box center [330, 105] width 406 height 68
click at [207, 107] on div at bounding box center [330, 105] width 406 height 68
click at [591, 202] on button "Start a Manual Evaluation" at bounding box center [612, 208] width 109 height 15
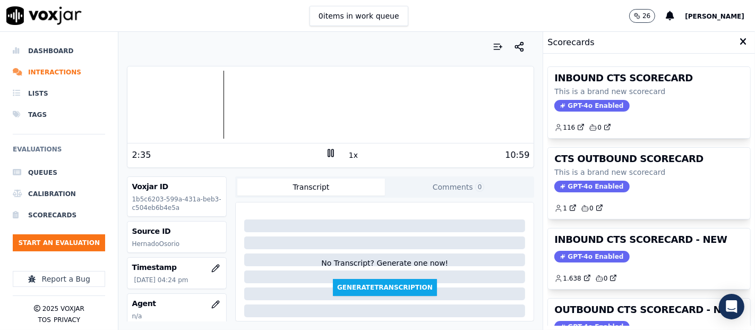
click at [626, 244] on div "INBOUND CTS SCORECARD - NEW GPT-4o Enabled 1.638 0" at bounding box center [649, 258] width 202 height 60
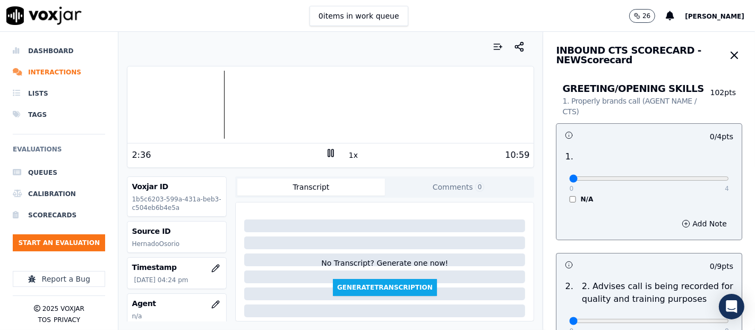
click at [700, 172] on div "0 4" at bounding box center [649, 177] width 160 height 13
type input "4"
click at [702, 179] on input "range" at bounding box center [649, 178] width 160 height 4
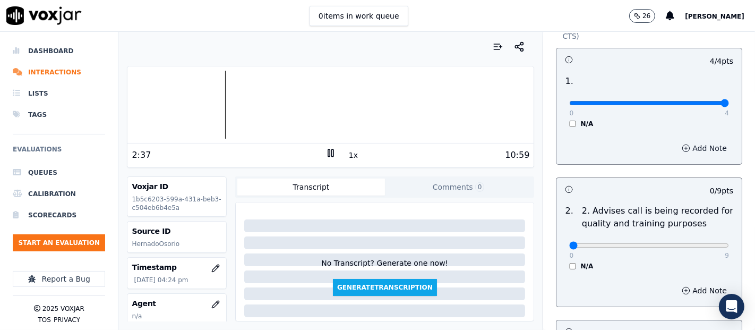
scroll to position [118, 0]
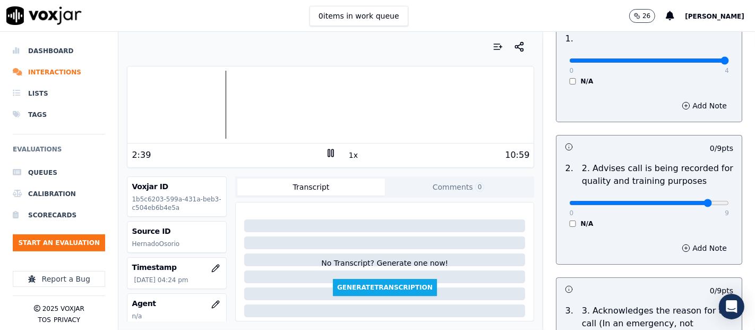
click at [688, 63] on input "range" at bounding box center [649, 60] width 160 height 4
type input "9"
click at [698, 63] on input "range" at bounding box center [649, 60] width 160 height 4
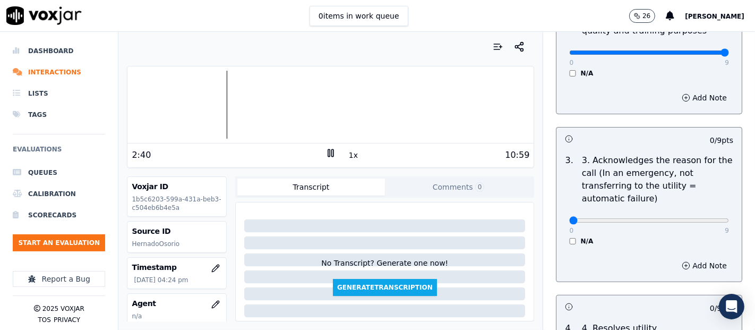
scroll to position [295, 0]
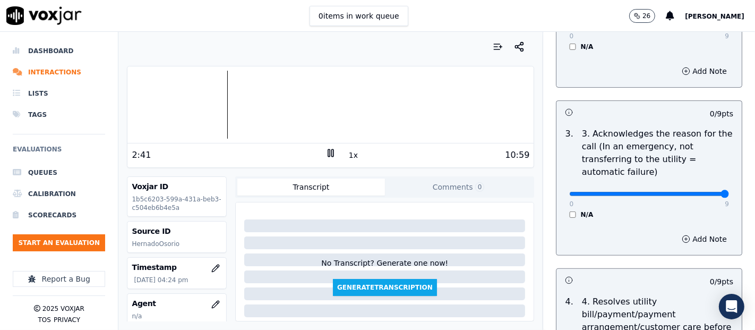
type input "9"
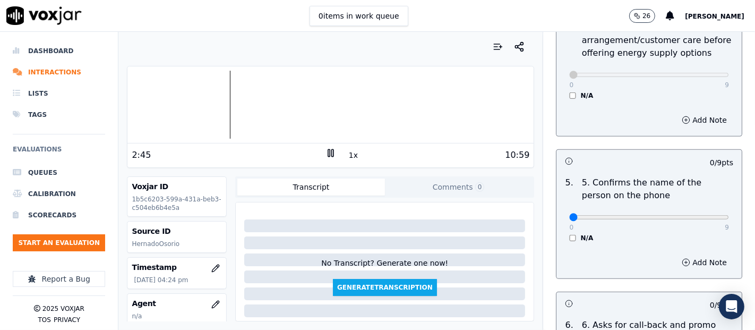
scroll to position [590, 0]
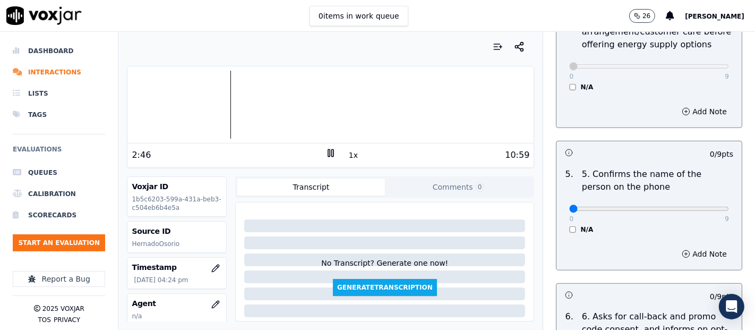
click at [694, 212] on div "0 9" at bounding box center [649, 208] width 160 height 13
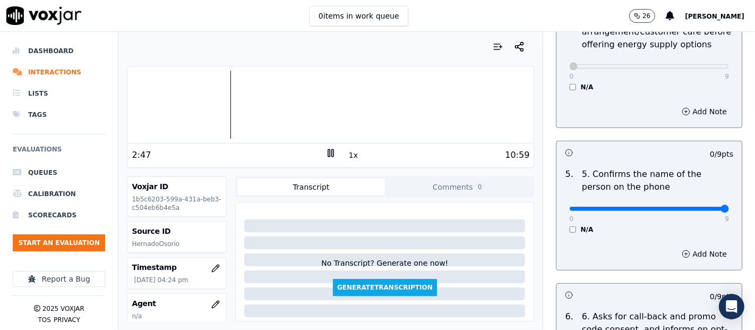
type input "9"
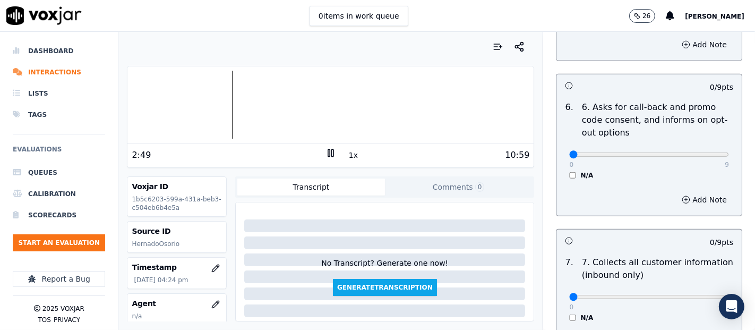
scroll to position [825, 0]
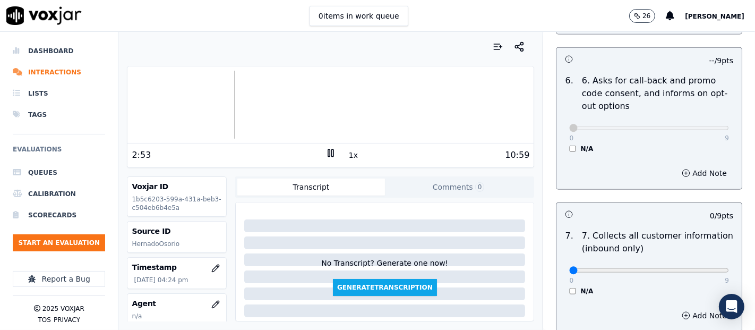
click at [724, 276] on p "9" at bounding box center [726, 280] width 4 height 8
type input "9"
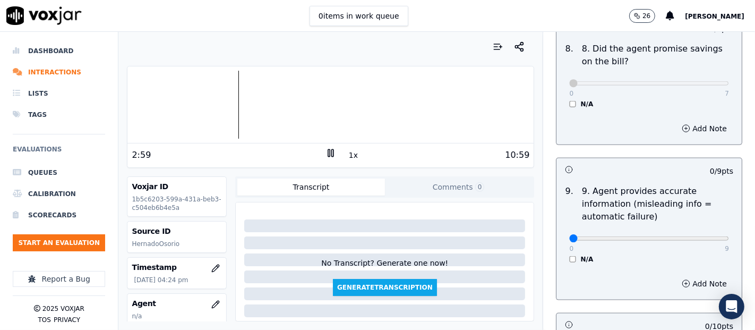
scroll to position [1179, 0]
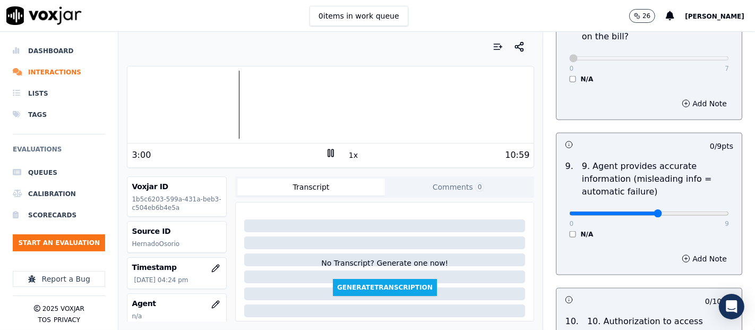
type input "5"
click at [700, 255] on button "Add Note" at bounding box center [704, 258] width 58 height 15
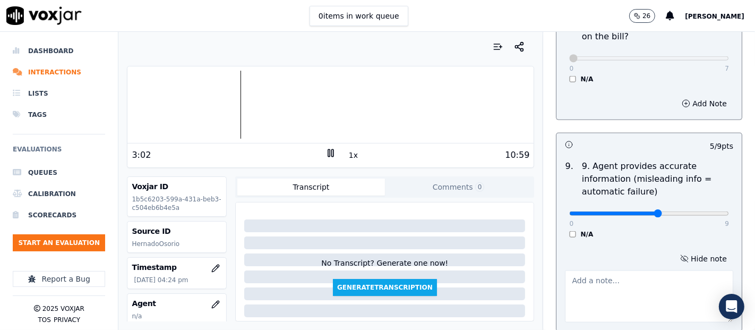
drag, startPoint x: 632, startPoint y: 293, endPoint x: 644, endPoint y: 290, distance: 12.0
click at [632, 292] on textarea at bounding box center [649, 296] width 168 height 52
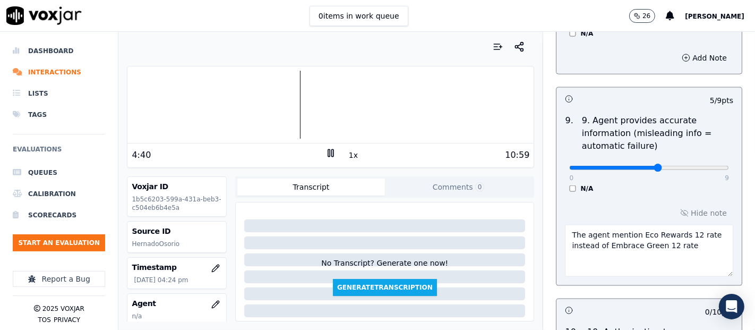
scroll to position [1356, 0]
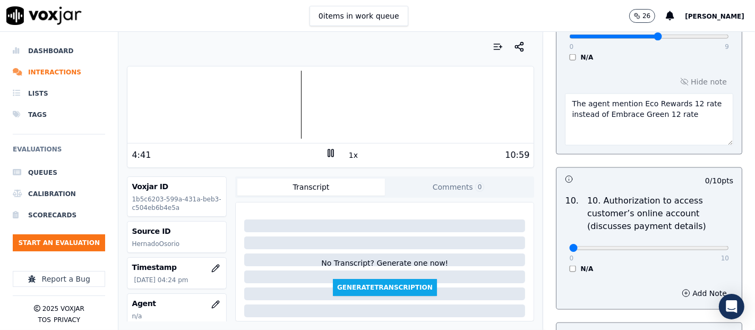
type textarea "The agent mention Eco Rewards 12 rate instead of Embrace Green 12 rate"
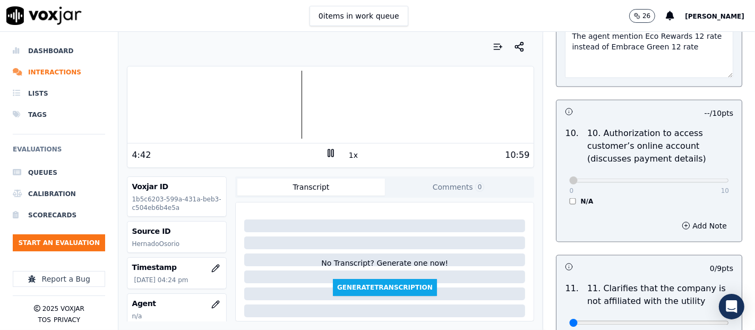
scroll to position [1533, 0]
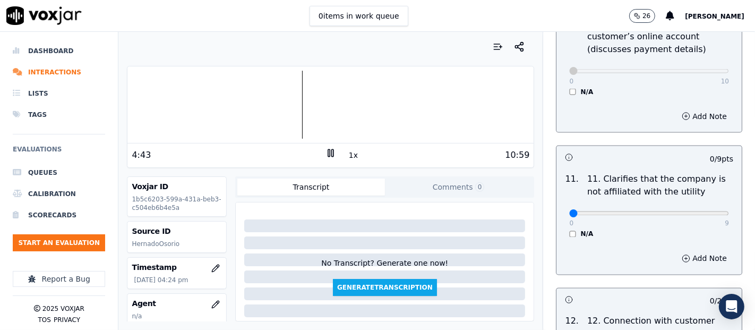
click at [697, 206] on div "0 9" at bounding box center [649, 212] width 160 height 13
type input "9"
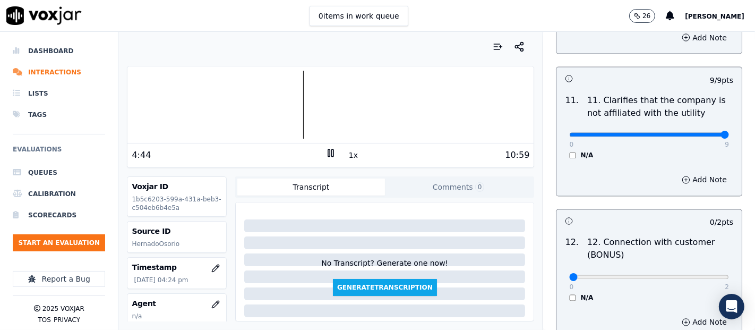
scroll to position [1710, 0]
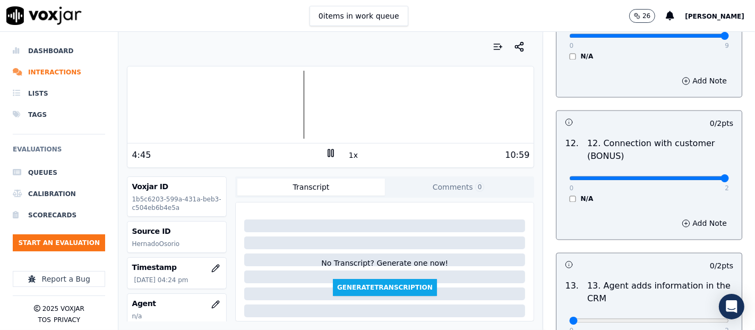
type input "2"
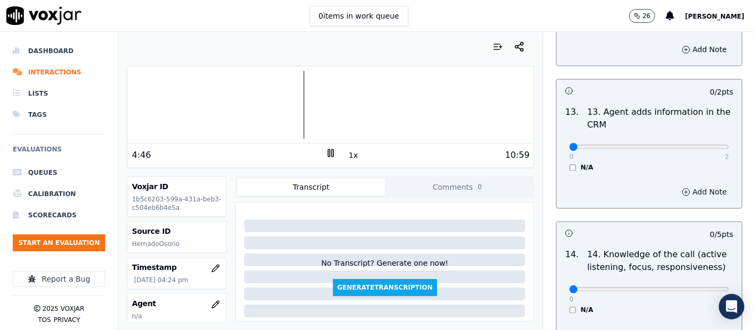
scroll to position [1887, 0]
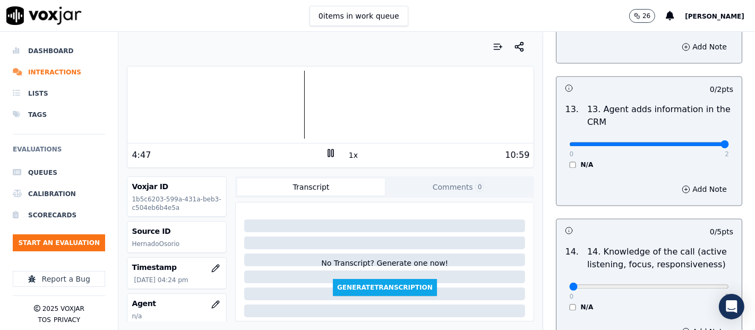
drag, startPoint x: 697, startPoint y: 137, endPoint x: 697, endPoint y: 160, distance: 23.3
type input "2"
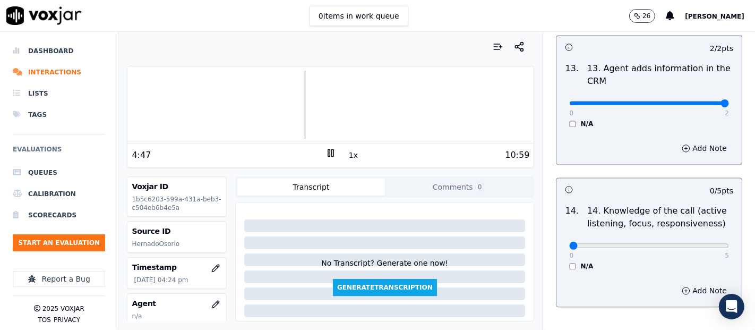
scroll to position [1945, 0]
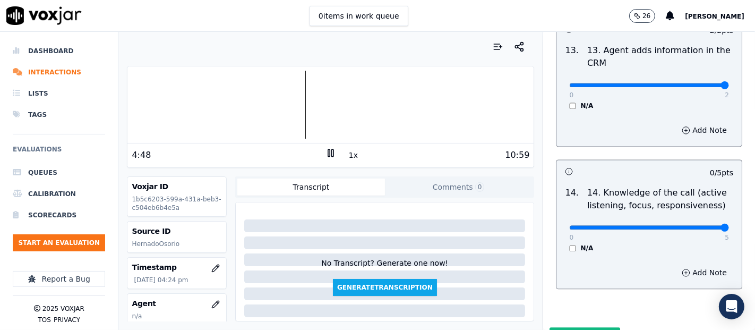
type input "5"
click at [325, 150] on icon at bounding box center [330, 153] width 11 height 11
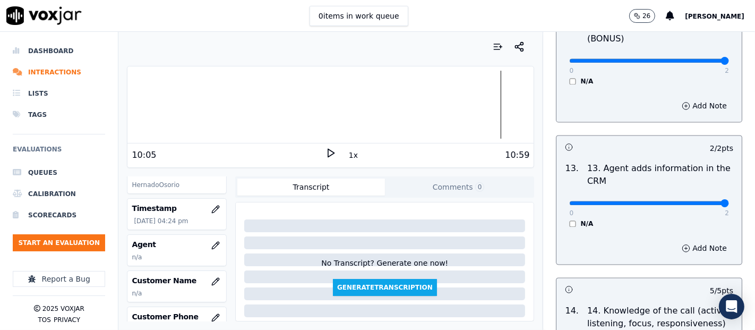
scroll to position [118, 0]
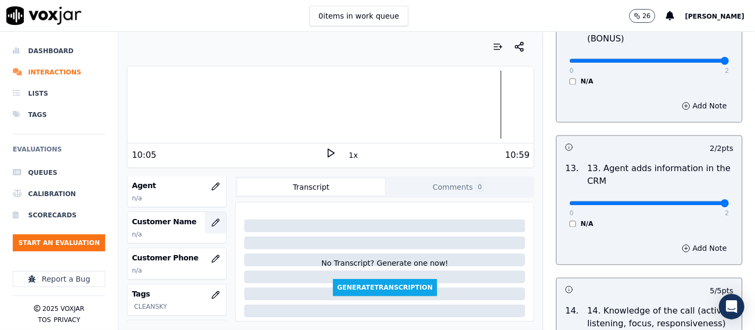
click at [211, 221] on icon "button" at bounding box center [215, 222] width 8 height 8
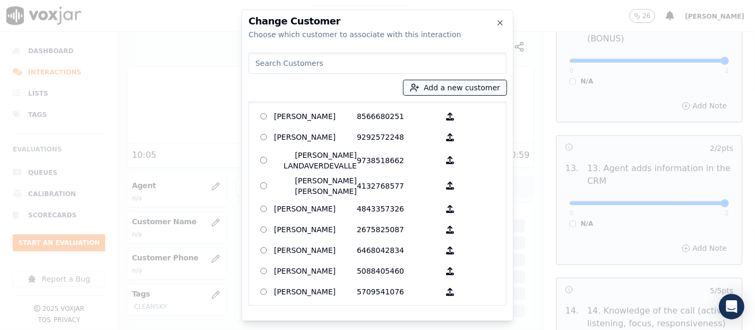
click at [447, 83] on button "Add a new customer" at bounding box center [454, 87] width 103 height 15
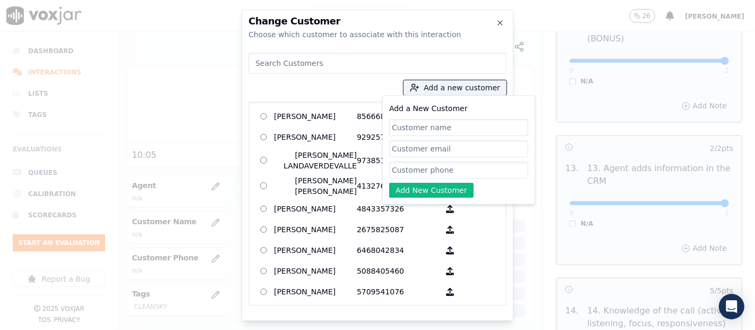
paste input "FELICIA OGANDO"
type input "FELICIA OGANDO"
click at [414, 172] on input "Add a New Customer" at bounding box center [458, 169] width 139 height 17
paste input "9785529866"
type input "9785529866"
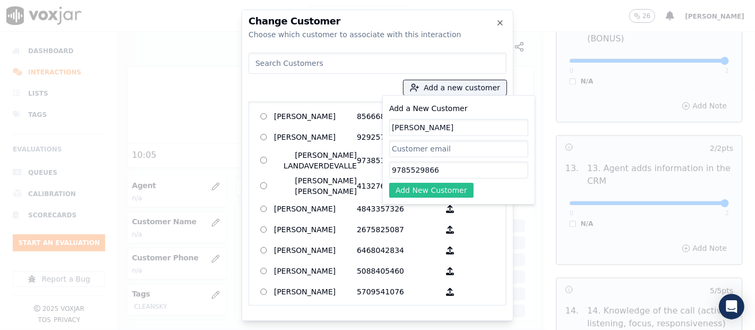
click at [404, 193] on button "Add New Customer" at bounding box center [431, 190] width 84 height 15
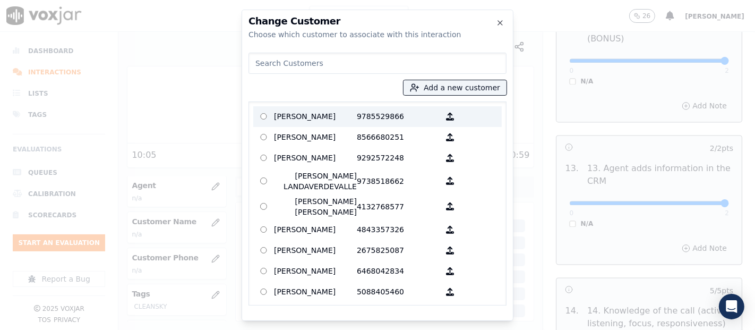
click at [323, 117] on p "FELICIA OGANDO" at bounding box center [315, 116] width 83 height 16
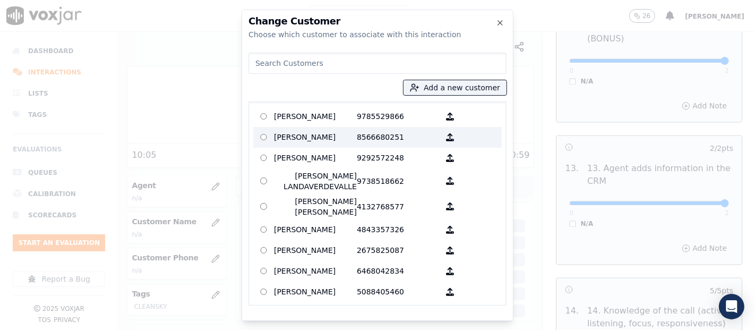
drag, startPoint x: 300, startPoint y: 117, endPoint x: 299, endPoint y: 123, distance: 5.3
click at [299, 118] on p "FELICIA OGANDO" at bounding box center [315, 116] width 83 height 16
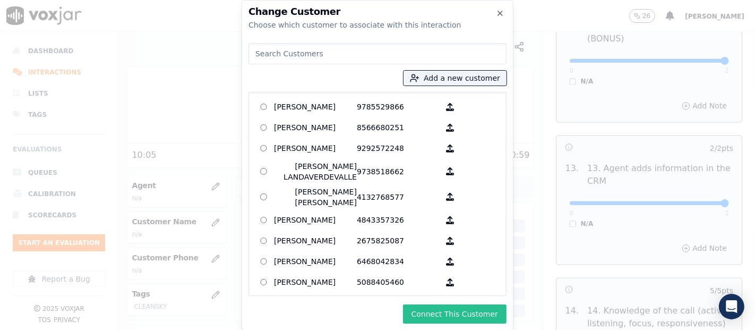
click at [431, 314] on button "Connect This Customer" at bounding box center [454, 313] width 103 height 19
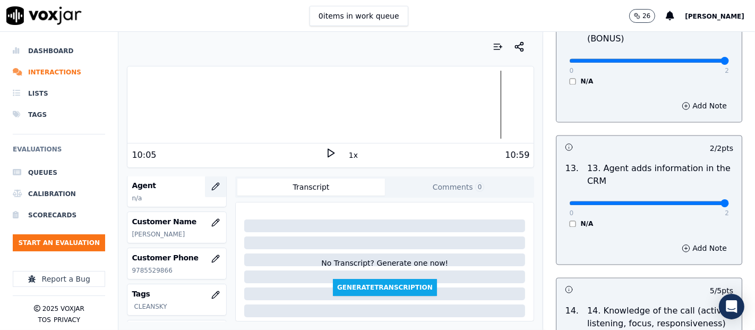
click at [205, 179] on button "button" at bounding box center [215, 186] width 21 height 21
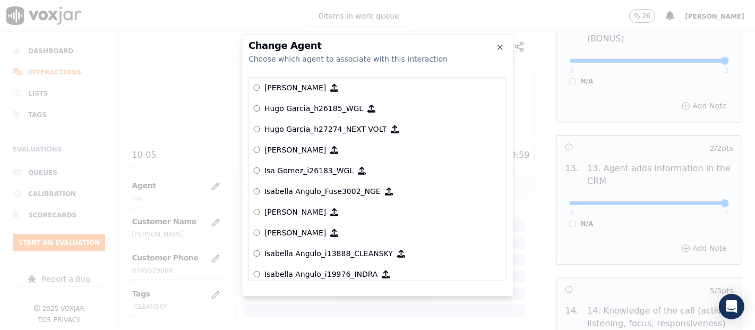
scroll to position [2248, 0]
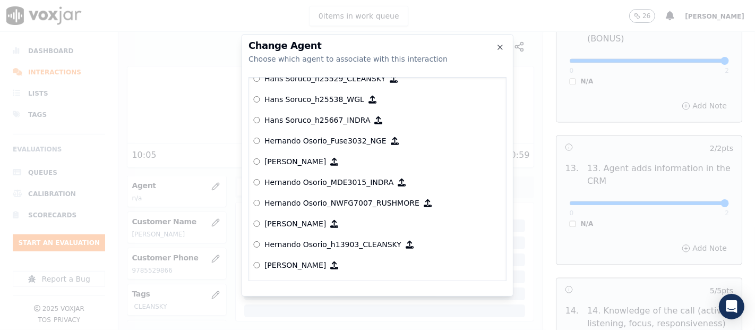
click at [338, 239] on p "Hernando Osorio_h13903_CLEANSKY" at bounding box center [332, 244] width 137 height 11
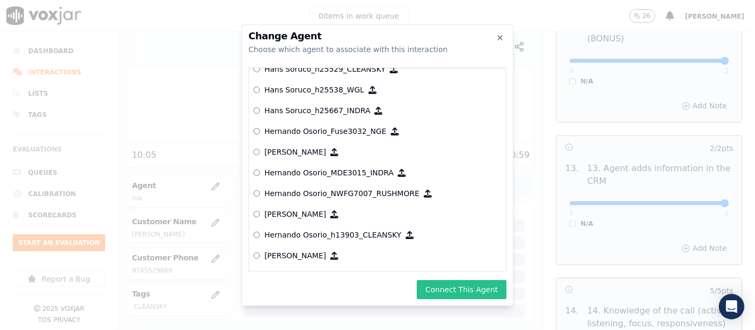
drag, startPoint x: 438, startPoint y: 289, endPoint x: 437, endPoint y: 282, distance: 6.4
click at [438, 288] on button "Connect This Agent" at bounding box center [462, 289] width 90 height 19
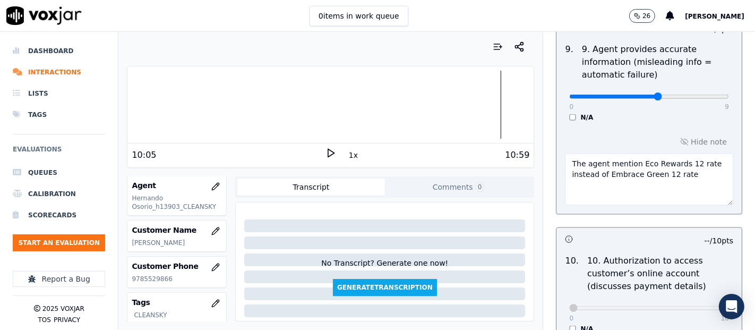
scroll to position [1223, 0]
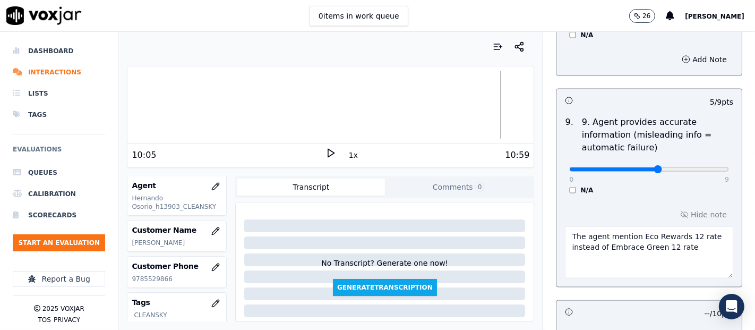
click at [673, 248] on textarea "The agent mention Eco Rewards 12 rate instead of Embrace Green 12 rate" at bounding box center [649, 252] width 168 height 52
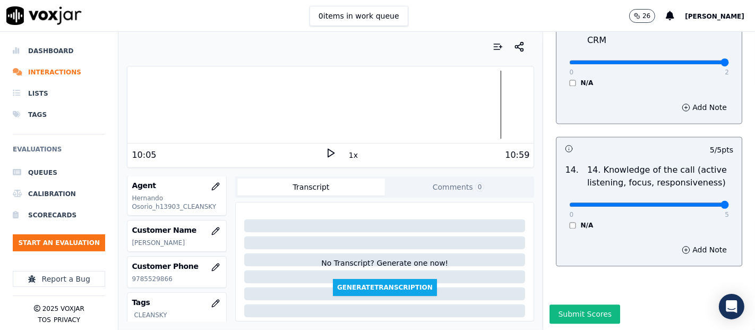
scroll to position [1990, 0]
click at [559, 304] on button "Submit Scores" at bounding box center [584, 313] width 71 height 19
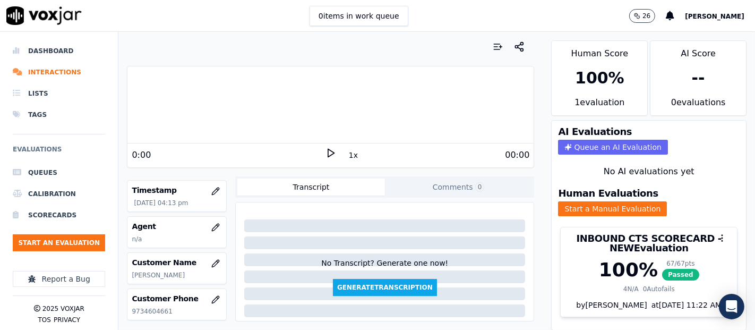
scroll to position [59, 0]
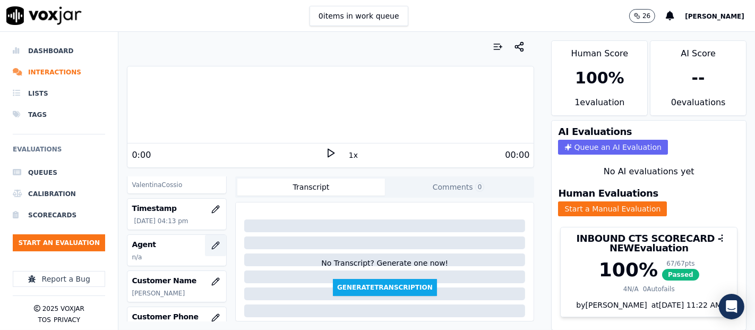
click at [205, 245] on button "button" at bounding box center [215, 245] width 21 height 21
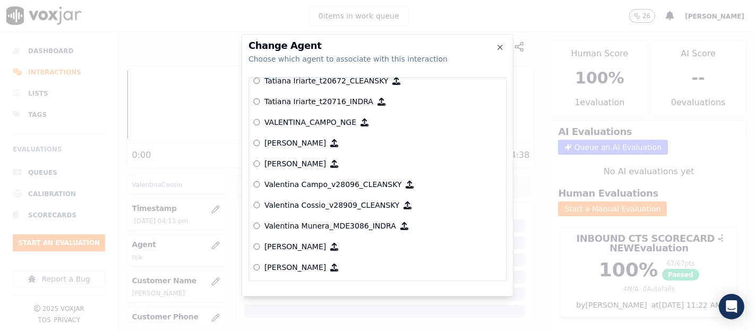
scroll to position [4984, 0]
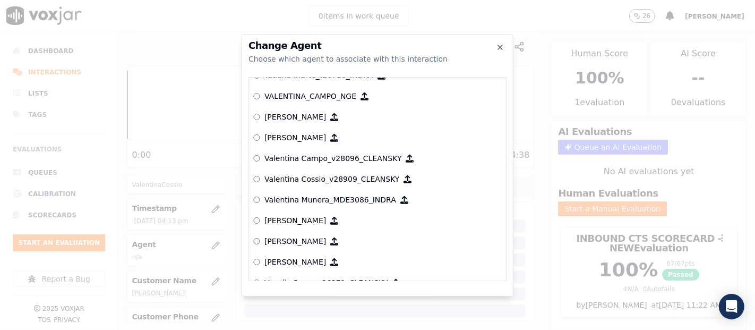
click at [331, 175] on p "Valentina Cossio_v28909_CLEANSKY" at bounding box center [331, 179] width 135 height 11
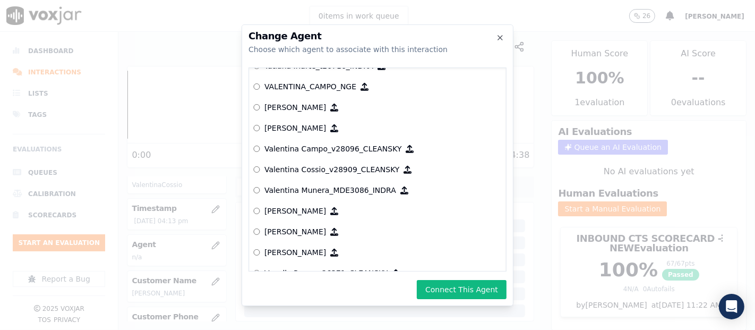
click at [446, 285] on button "Connect This Agent" at bounding box center [462, 289] width 90 height 19
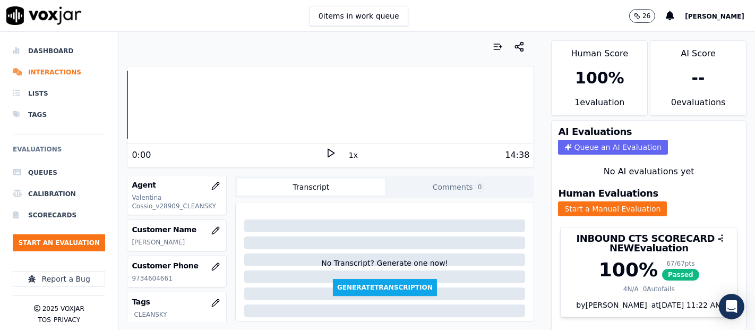
scroll to position [0, 0]
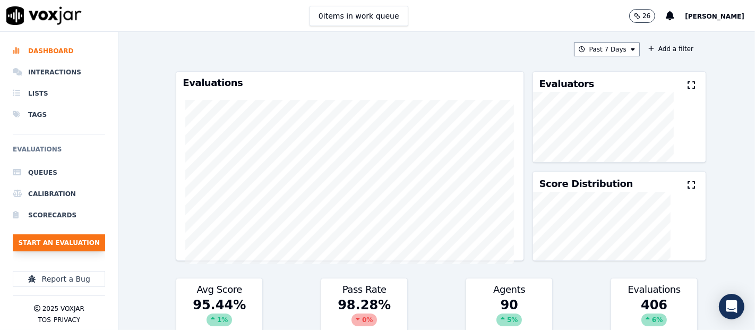
click at [41, 239] on button "Start an Evaluation" at bounding box center [59, 242] width 92 height 17
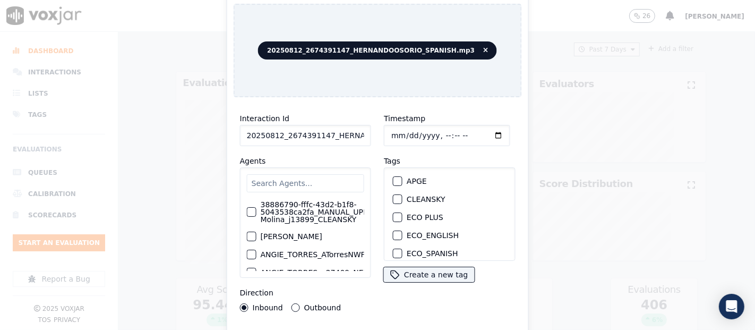
click at [352, 132] on input "20250812_2674391147_HERNANDOOSORIO_SPANISH.mp3" at bounding box center [305, 135] width 131 height 21
type input "20250812_2674391147_HERNANDOOSORIO_SPANISH"
click at [395, 195] on div "button" at bounding box center [396, 198] width 7 height 7
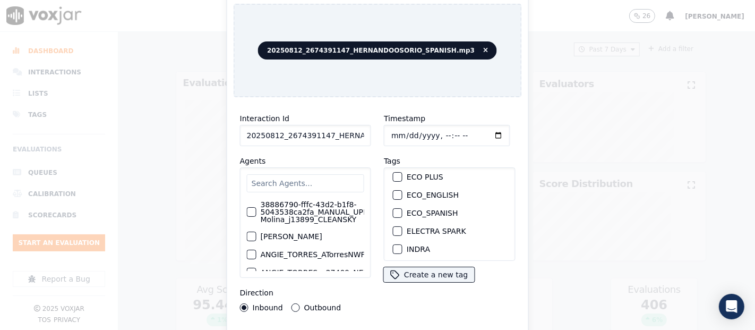
scroll to position [59, 0]
click at [395, 227] on div "button" at bounding box center [396, 230] width 7 height 7
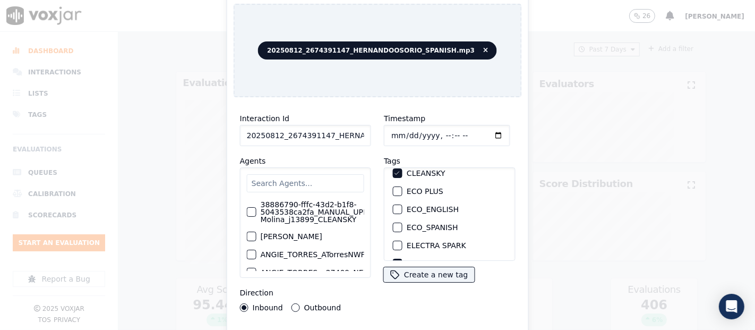
scroll to position [0, 0]
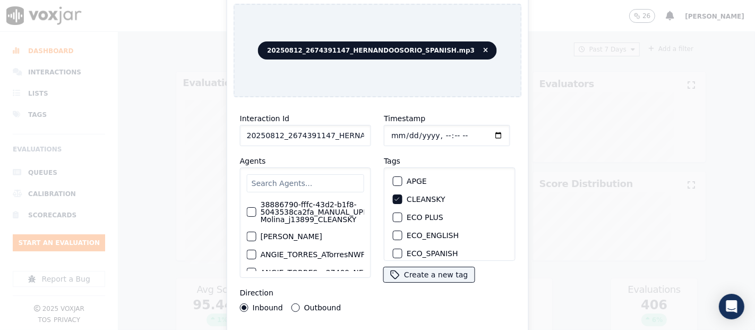
click at [394, 196] on icon "button" at bounding box center [397, 199] width 6 height 6
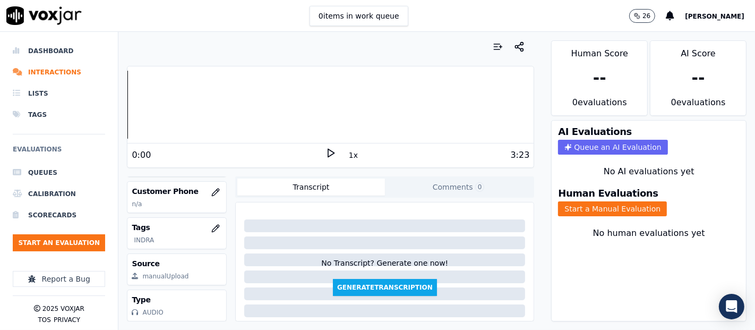
scroll to position [208, 0]
click at [205, 218] on button "button" at bounding box center [215, 228] width 21 height 21
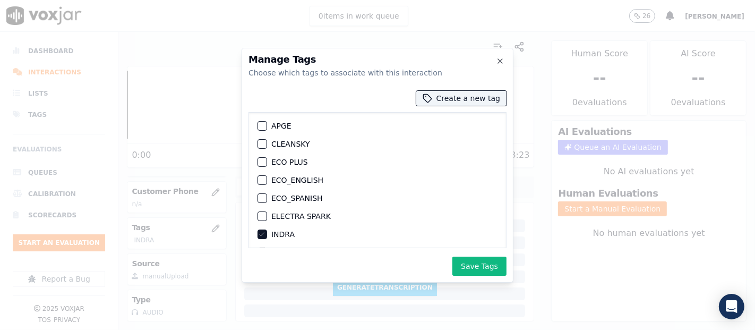
click at [262, 231] on icon "button" at bounding box center [261, 234] width 6 height 6
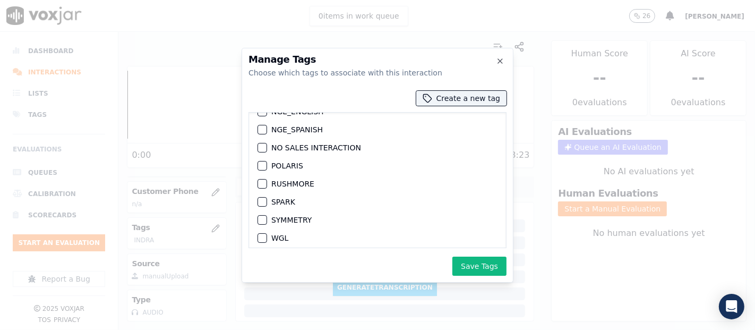
scroll to position [118, 0]
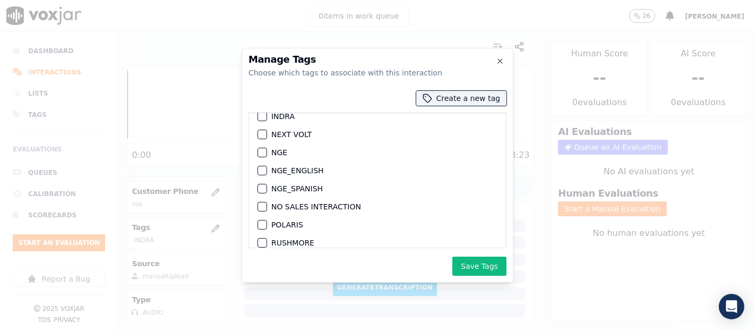
click at [260, 150] on div "button" at bounding box center [261, 152] width 7 height 7
click at [469, 272] on button "Save Tags" at bounding box center [479, 265] width 54 height 19
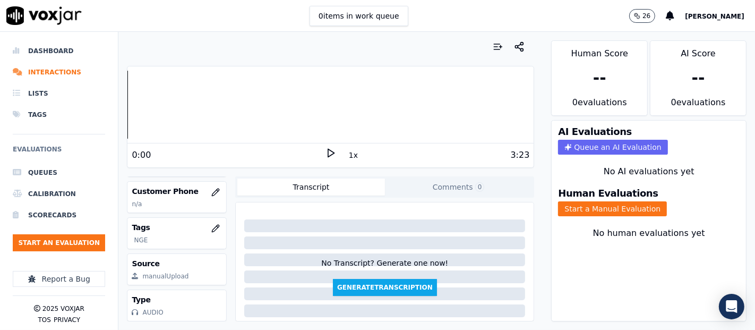
click at [326, 156] on icon at bounding box center [330, 153] width 11 height 11
click at [558, 201] on button "Start a Manual Evaluation" at bounding box center [612, 208] width 109 height 15
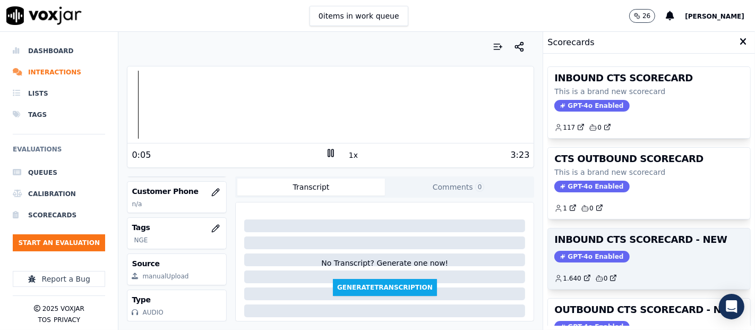
click at [609, 243] on h3 "INBOUND CTS SCORECARD - NEW" at bounding box center [648, 240] width 189 height 10
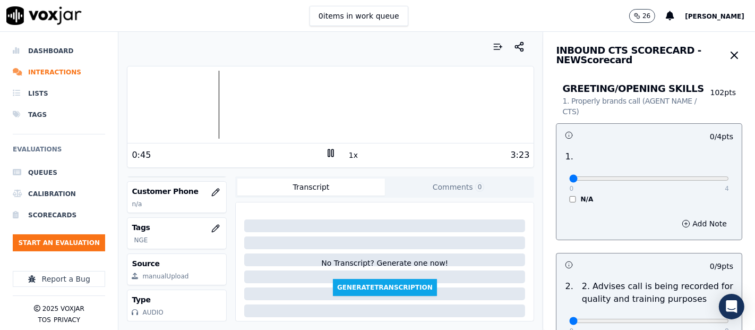
click at [206, 99] on div at bounding box center [330, 105] width 406 height 68
click at [199, 103] on div at bounding box center [330, 105] width 406 height 68
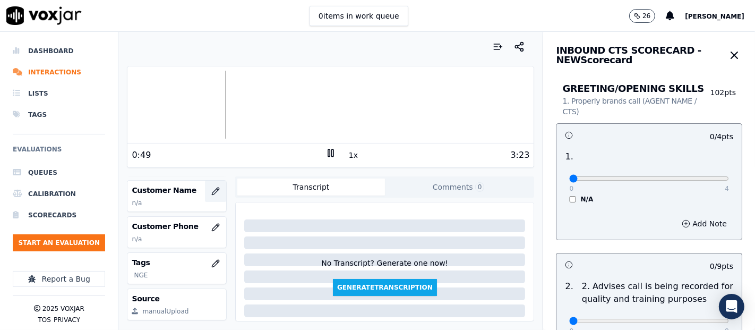
click at [211, 192] on icon "button" at bounding box center [215, 191] width 8 height 8
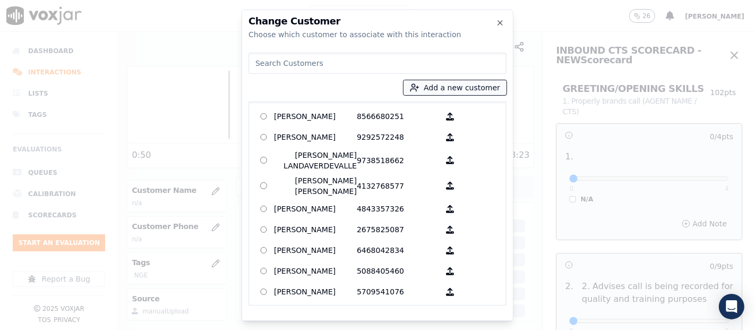
click at [440, 91] on button "Add a new customer" at bounding box center [454, 87] width 103 height 15
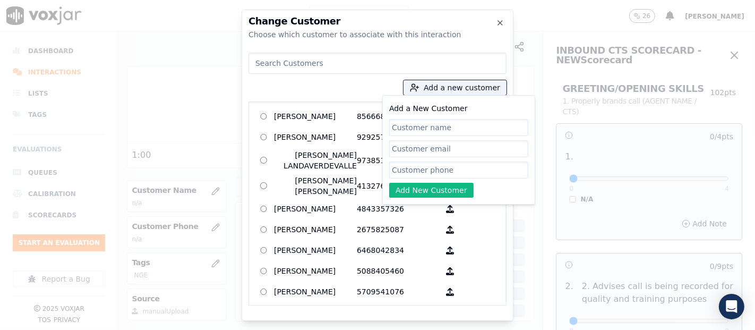
paste input "Reyna Candelaria Artiga Recinos"
type input "Reyna Candelaria Artiga Recinos"
click at [397, 172] on input "Add a New Customer" at bounding box center [458, 169] width 139 height 17
paste input "2674391147"
type input "2674391147"
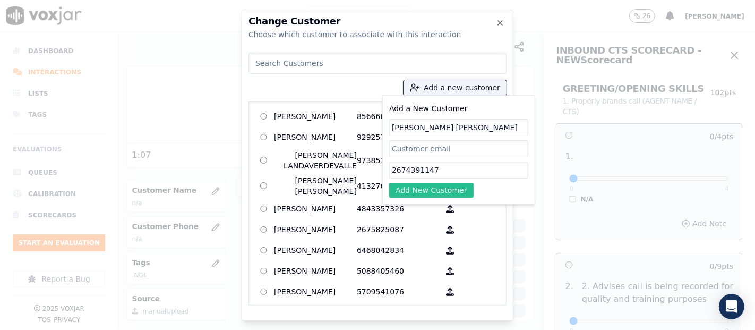
click at [428, 192] on button "Add New Customer" at bounding box center [431, 190] width 84 height 15
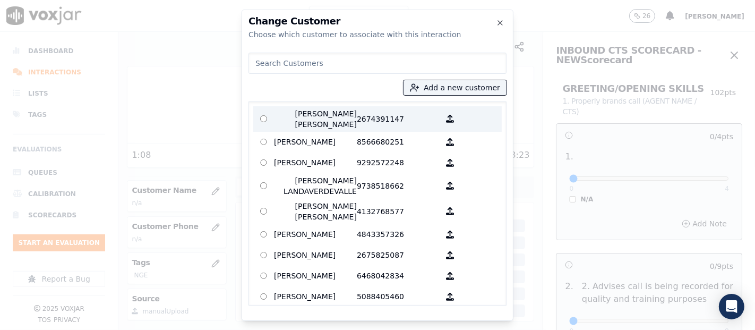
click at [290, 113] on p "Reyna Candelaria Artiga Recinos" at bounding box center [315, 118] width 83 height 21
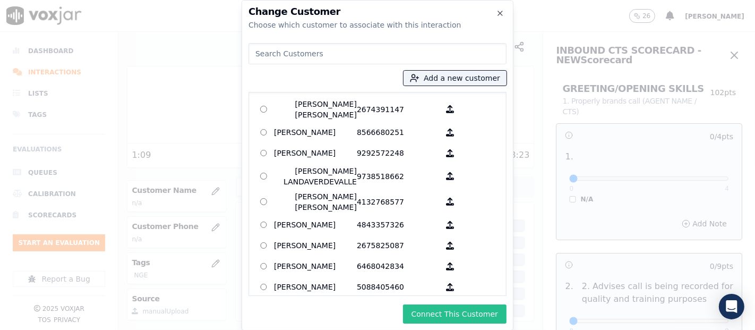
click at [466, 306] on button "Connect This Customer" at bounding box center [454, 313] width 103 height 19
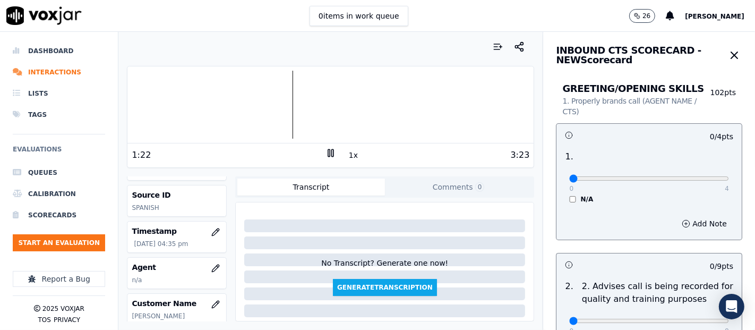
scroll to position [31, 0]
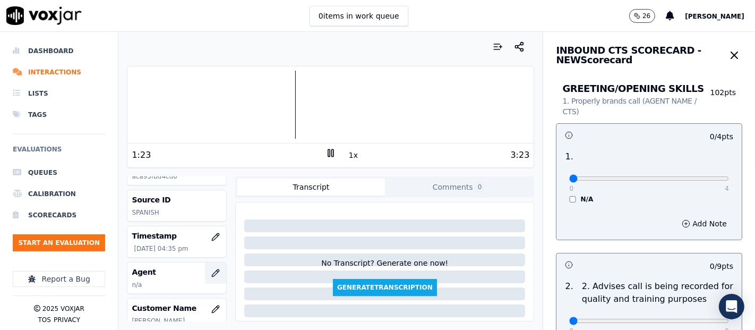
click at [205, 268] on button "button" at bounding box center [215, 272] width 21 height 21
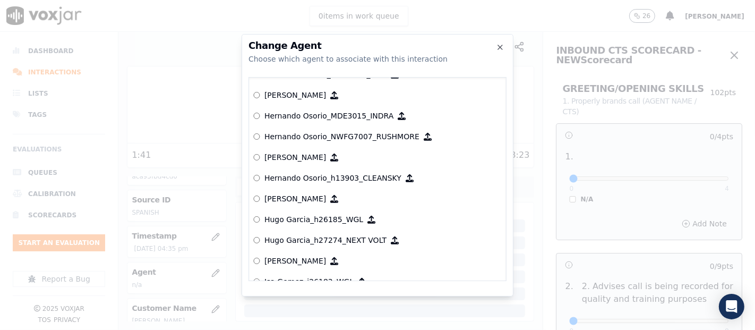
scroll to position [2228, 0]
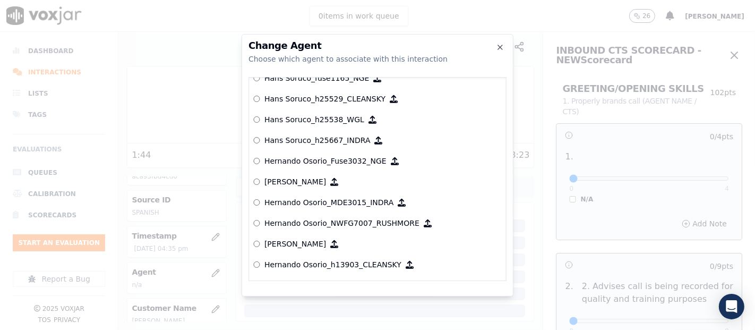
click at [307, 160] on p "Hernando Osorio_Fuse3032_NGE" at bounding box center [325, 160] width 122 height 11
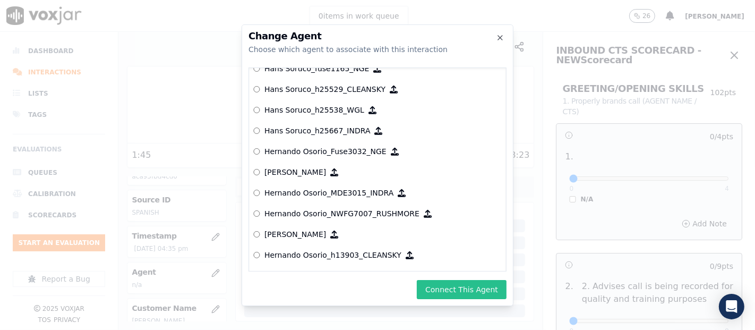
click at [459, 280] on button "Connect This Agent" at bounding box center [462, 289] width 90 height 19
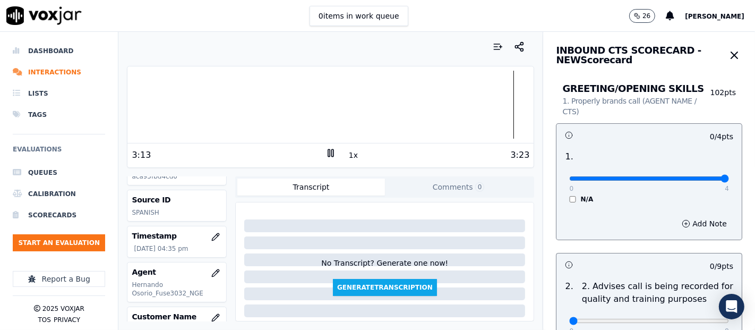
type input "4"
click at [697, 176] on input "range" at bounding box center [649, 178] width 160 height 4
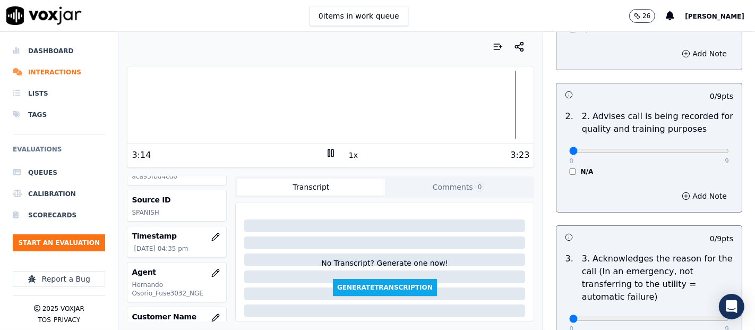
scroll to position [177, 0]
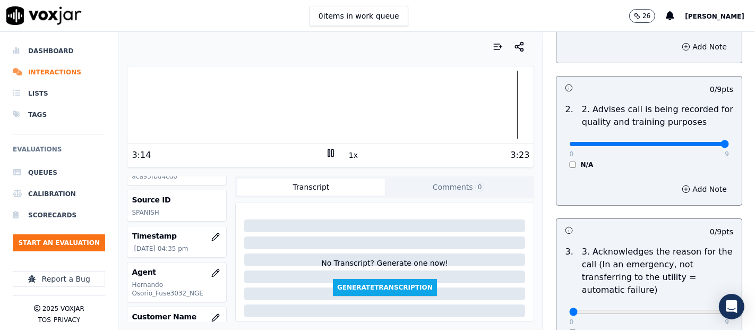
type input "9"
click at [699, 4] on input "range" at bounding box center [649, 1] width 160 height 4
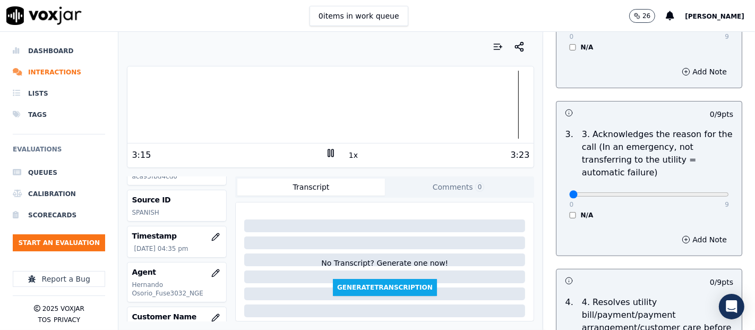
scroll to position [295, 0]
type input "9"
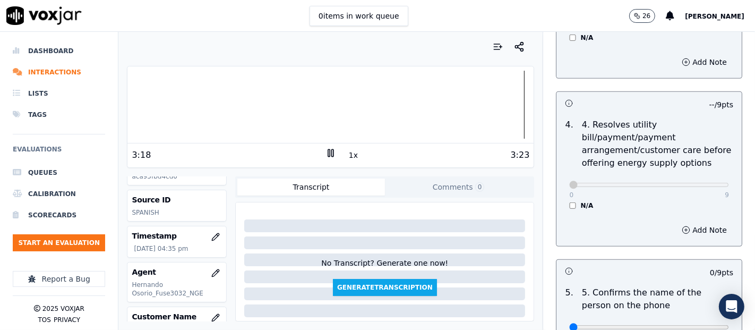
scroll to position [590, 0]
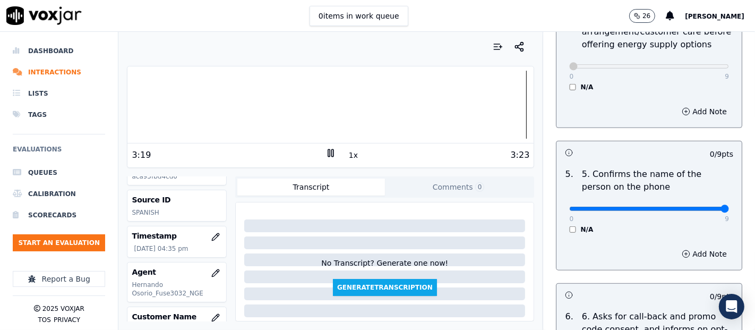
type input "9"
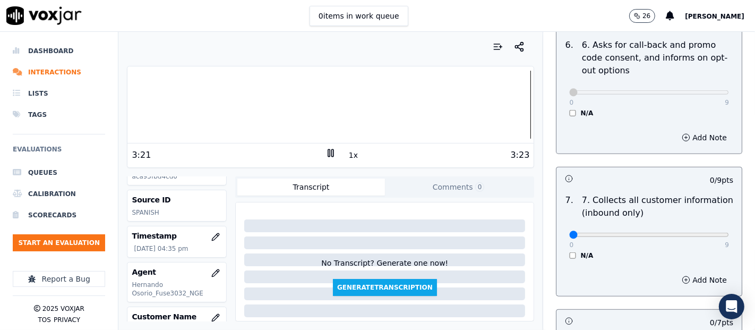
scroll to position [943, 0]
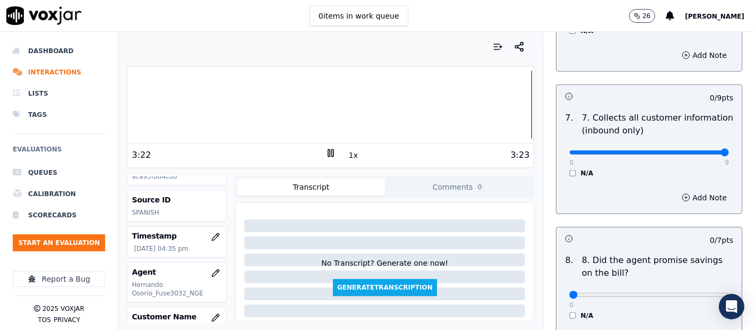
type input "9"
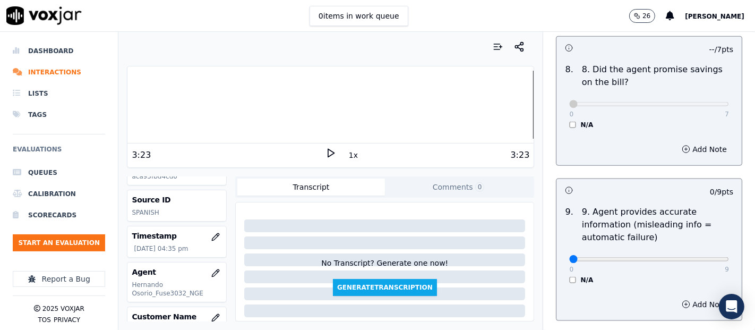
scroll to position [1179, 0]
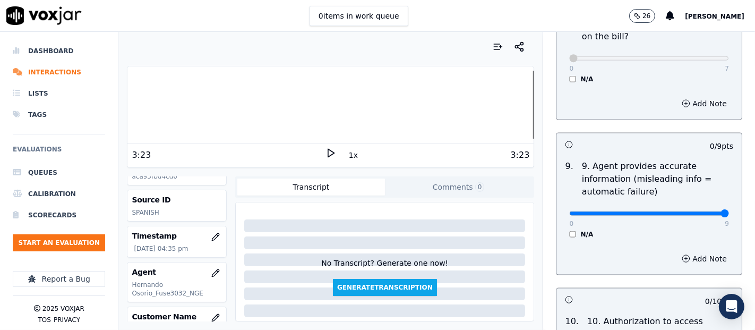
type input "9"
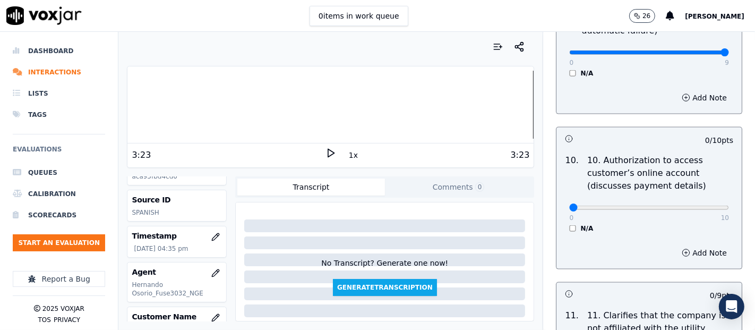
scroll to position [1356, 0]
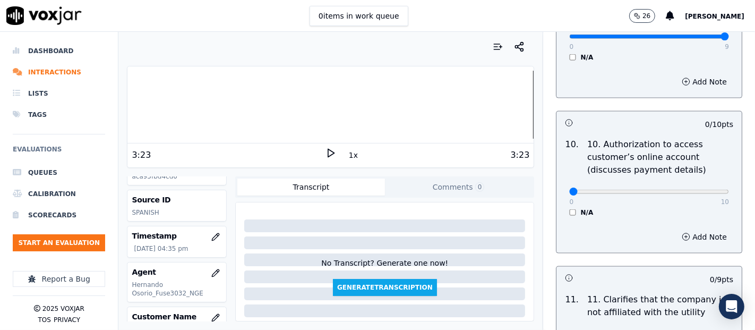
click at [569, 210] on div "N/A" at bounding box center [649, 212] width 160 height 8
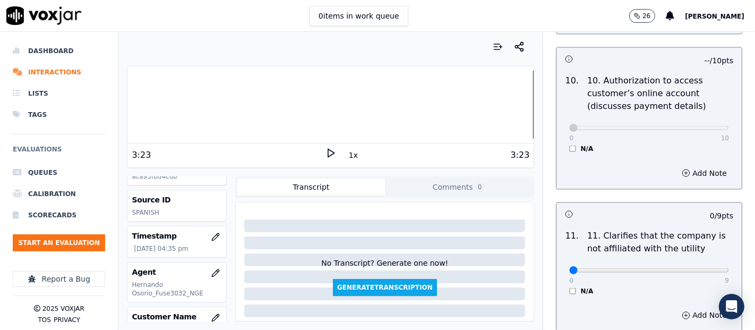
scroll to position [1474, 0]
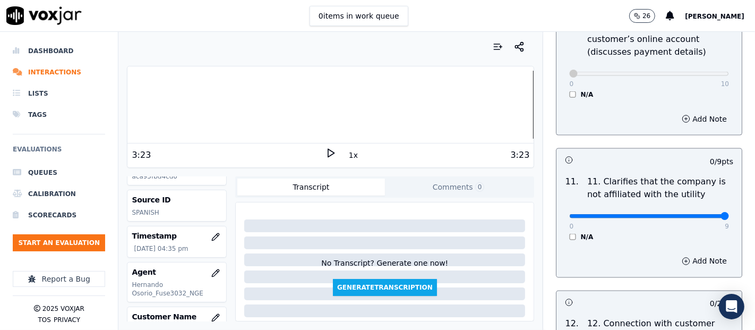
type input "9"
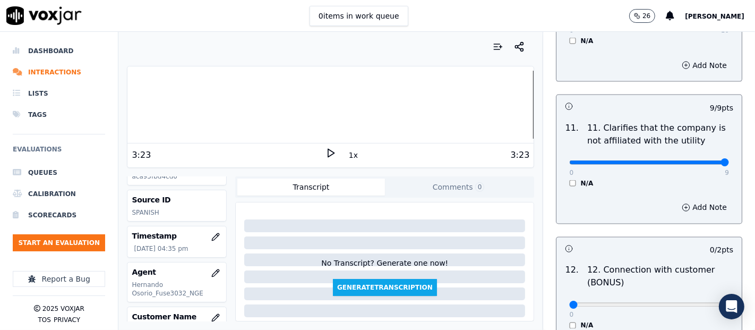
scroll to position [1592, 0]
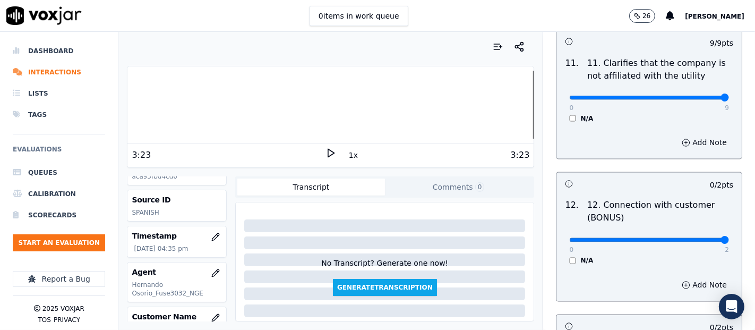
type input "2"
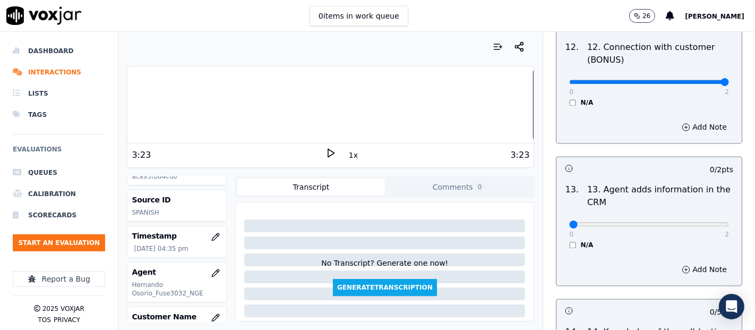
scroll to position [1769, 0]
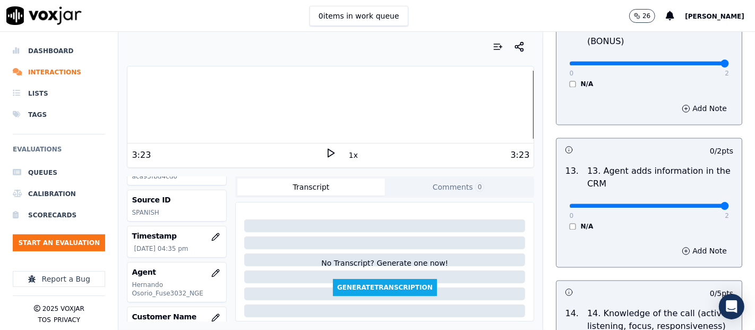
type input "2"
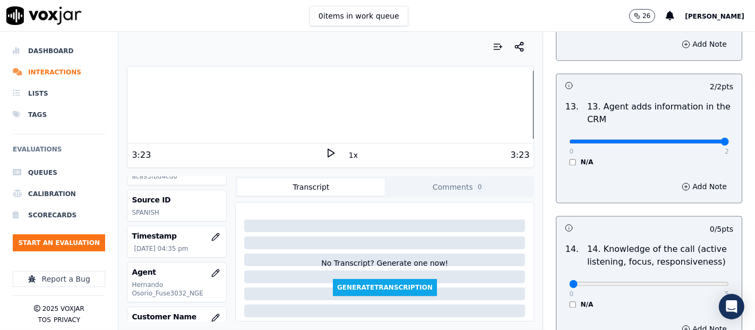
scroll to position [1934, 0]
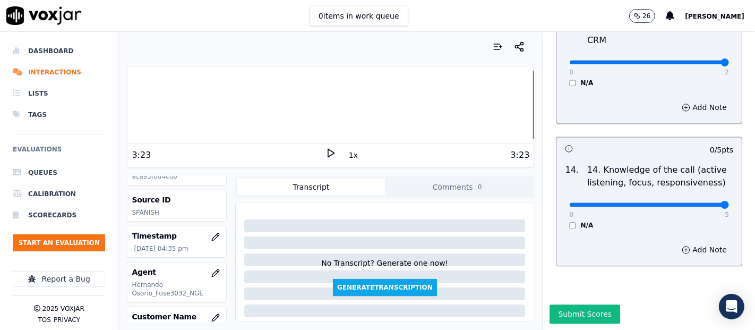
type input "5"
click at [549, 304] on button "Submit Scores" at bounding box center [584, 313] width 71 height 19
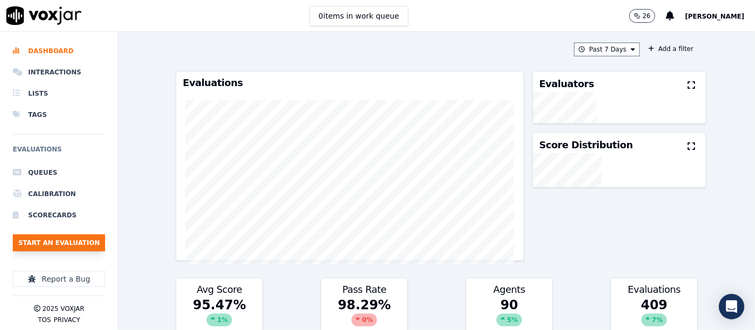
click at [26, 245] on button "Start an Evaluation" at bounding box center [59, 242] width 92 height 17
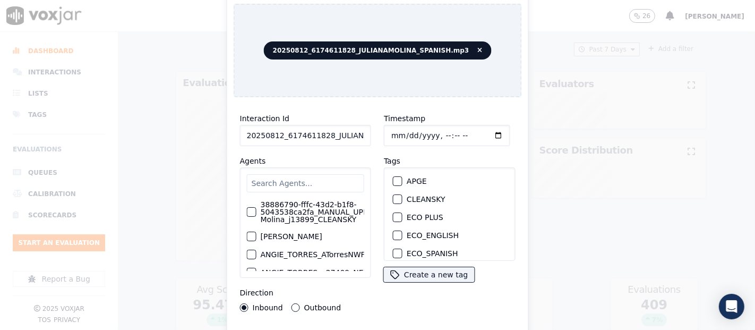
click at [348, 131] on input "20250812_6174611828_JULIANAMOLINA_SPANISH.mp3" at bounding box center [305, 135] width 131 height 21
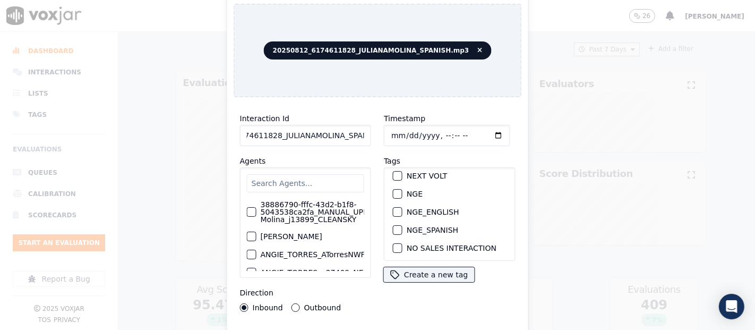
scroll to position [118, 0]
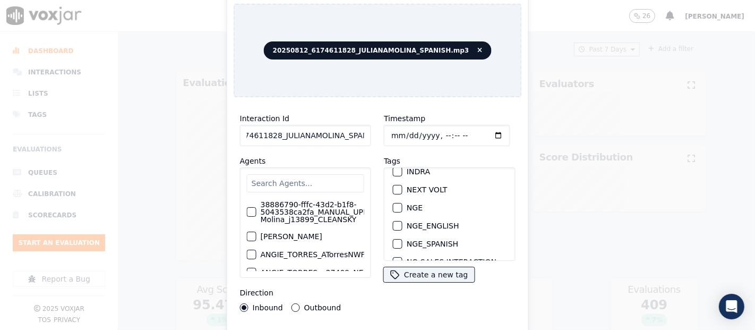
type input "20250812_6174611828_JULIANAMOLINA_SPANISH"
click at [393, 204] on div "button" at bounding box center [396, 207] width 7 height 7
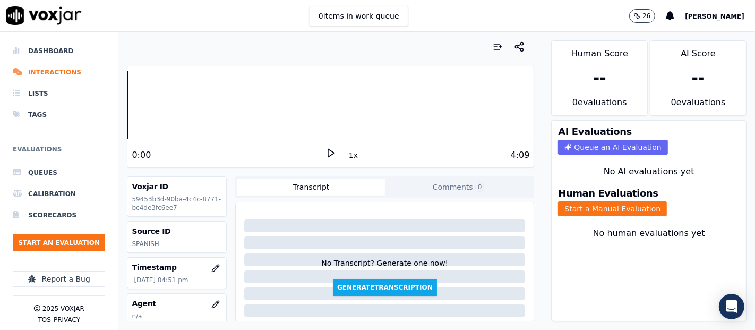
click at [325, 149] on icon at bounding box center [330, 153] width 11 height 11
click at [612, 201] on button "Start a Manual Evaluation" at bounding box center [612, 208] width 109 height 15
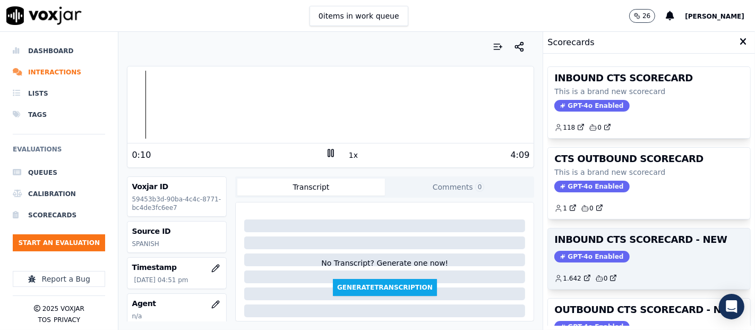
click at [606, 241] on h3 "INBOUND CTS SCORECARD - NEW" at bounding box center [648, 240] width 189 height 10
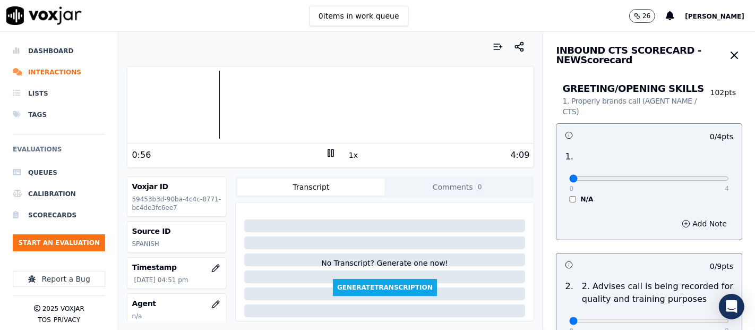
click at [192, 98] on div at bounding box center [330, 105] width 406 height 68
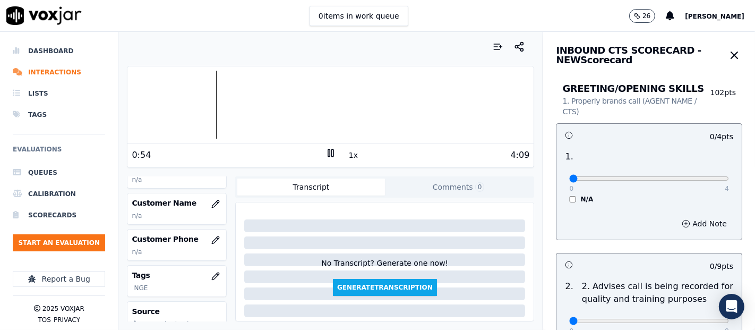
scroll to position [118, 0]
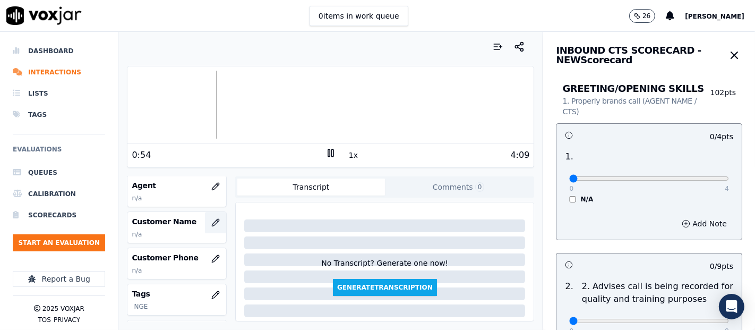
click at [205, 219] on button "button" at bounding box center [215, 222] width 21 height 21
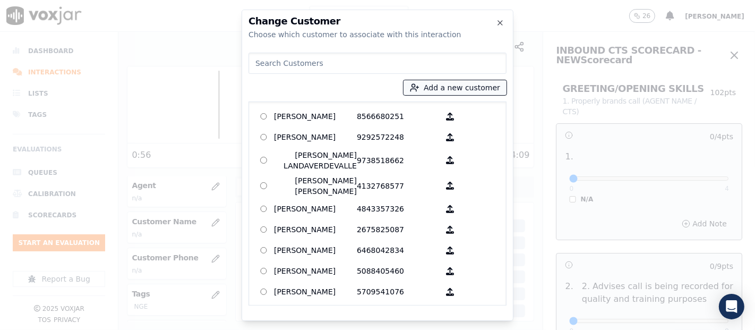
click at [436, 82] on button "Add a new customer" at bounding box center [454, 87] width 103 height 15
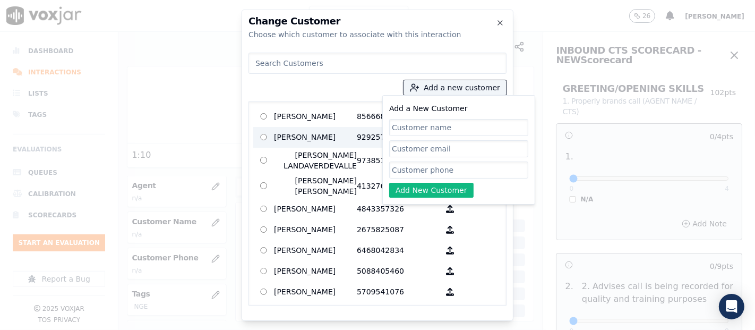
paste input "[PERSON_NAME] DE [PERSON_NAME]"
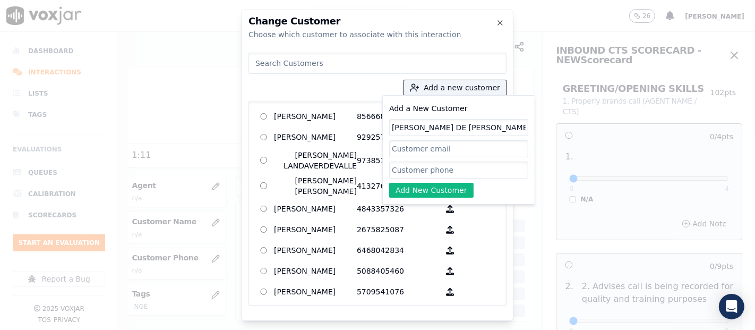
type input "[PERSON_NAME] DE [PERSON_NAME]"
click at [406, 165] on input "Add a New Customer" at bounding box center [458, 169] width 139 height 17
click at [480, 173] on input "Add a New Customer" at bounding box center [458, 169] width 139 height 17
paste input "6174611828"
type input "6174611828"
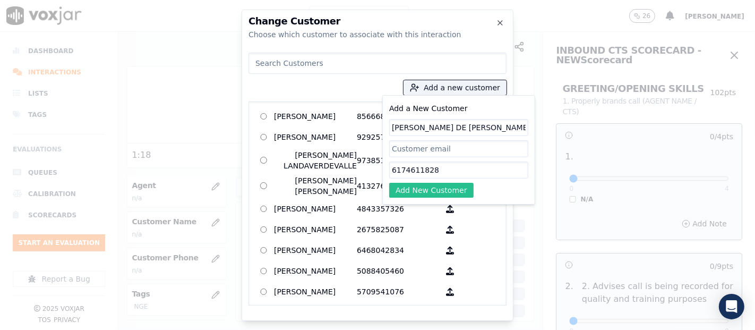
click at [455, 187] on button "Add New Customer" at bounding box center [431, 190] width 84 height 15
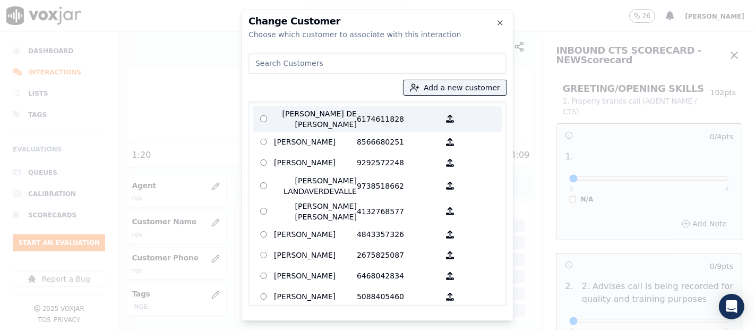
click at [315, 116] on p "FLOR DE MARIA GARMENDIA" at bounding box center [315, 118] width 83 height 21
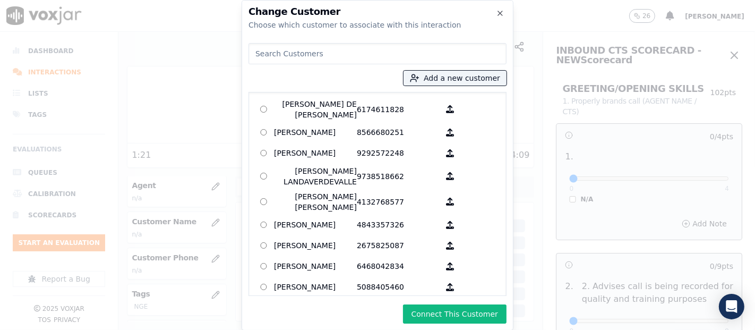
click at [468, 321] on button "Connect This Customer" at bounding box center [454, 313] width 103 height 19
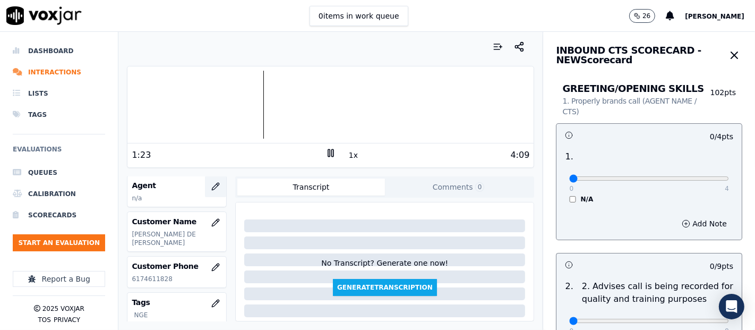
click at [211, 184] on icon "button" at bounding box center [215, 186] width 8 height 8
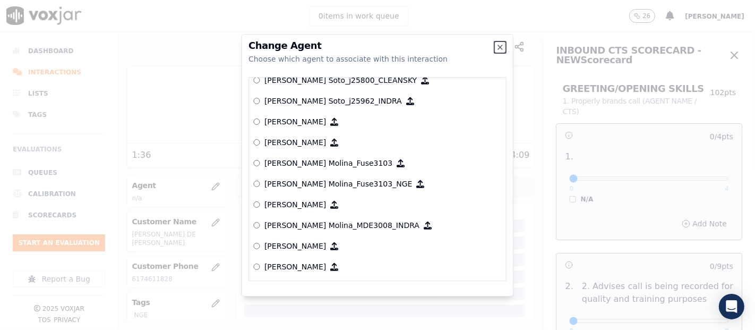
scroll to position [3179, 0]
click at [315, 181] on p "[PERSON_NAME] Molina_Fuse3103_NGE" at bounding box center [338, 183] width 148 height 11
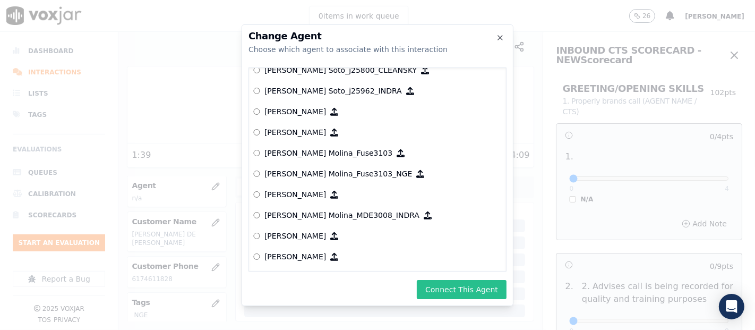
click at [464, 295] on button "Connect This Agent" at bounding box center [462, 289] width 90 height 19
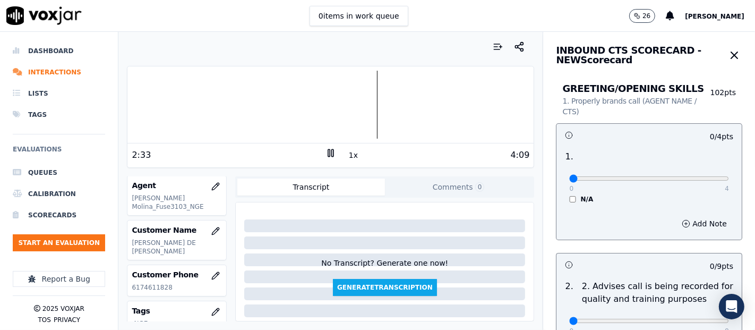
click at [690, 184] on div "0 4" at bounding box center [649, 177] width 160 height 13
type input "4"
click at [695, 180] on input "range" at bounding box center [649, 178] width 160 height 4
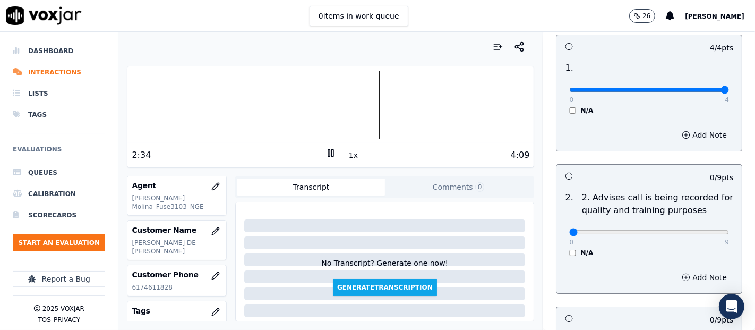
scroll to position [177, 0]
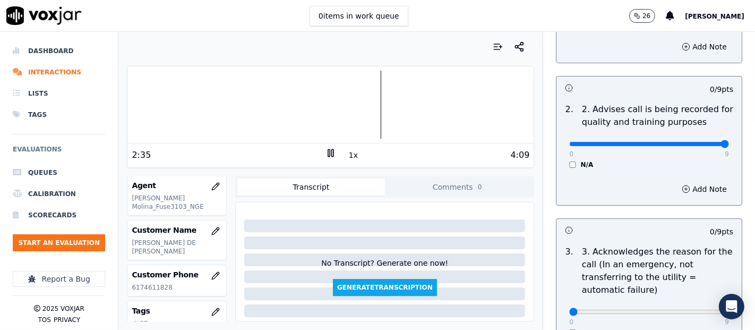
type input "9"
click at [696, 4] on input "range" at bounding box center [649, 1] width 160 height 4
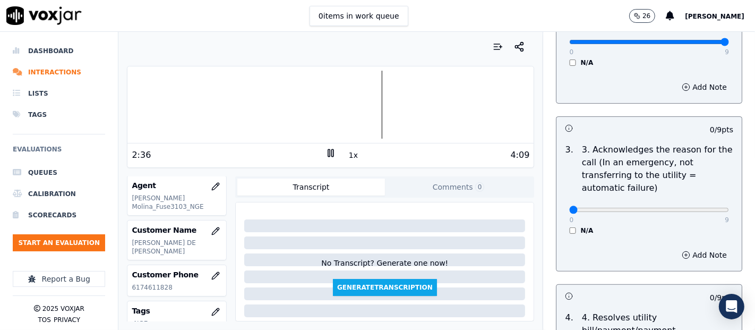
scroll to position [295, 0]
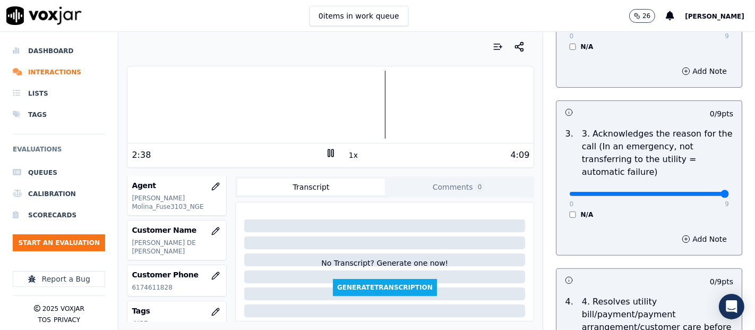
type input "9"
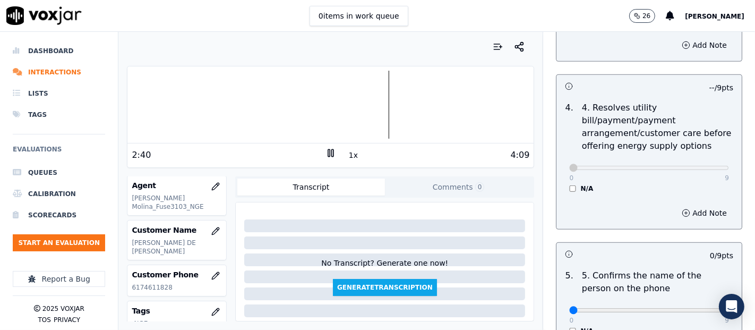
scroll to position [531, 0]
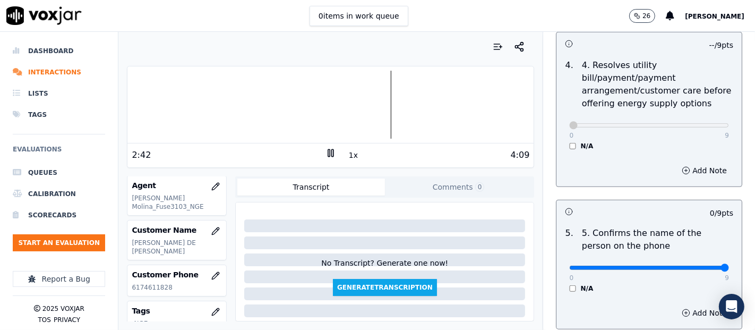
type input "9"
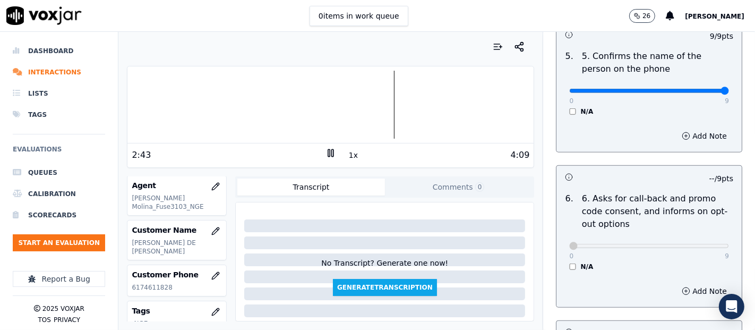
scroll to position [884, 0]
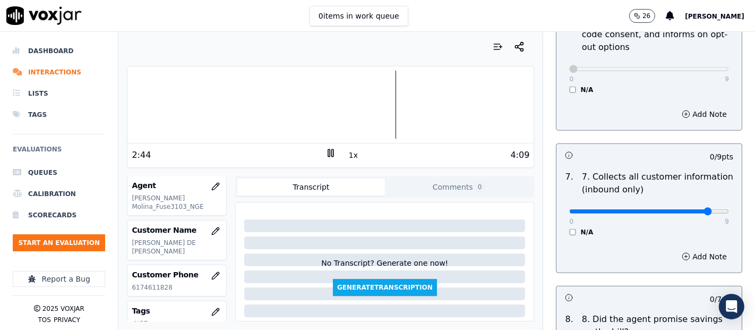
drag, startPoint x: 686, startPoint y: 207, endPoint x: 693, endPoint y: 207, distance: 6.9
type input "9"
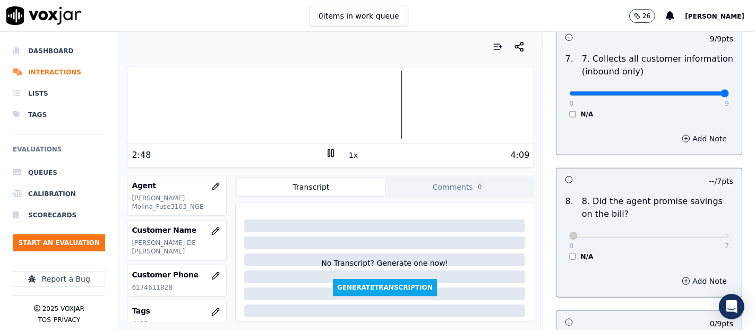
scroll to position [1120, 0]
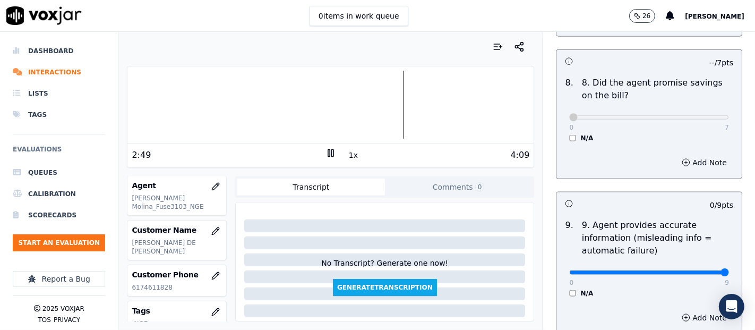
type input "9"
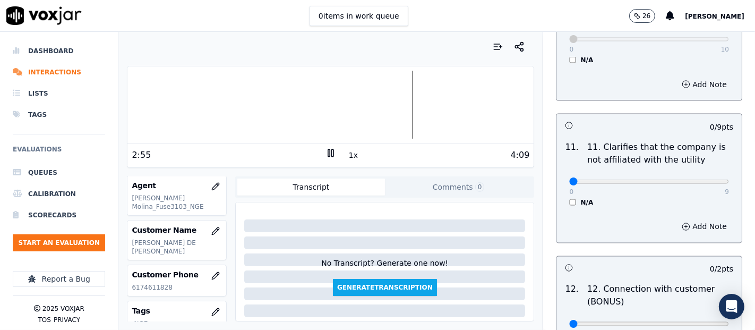
scroll to position [1533, 0]
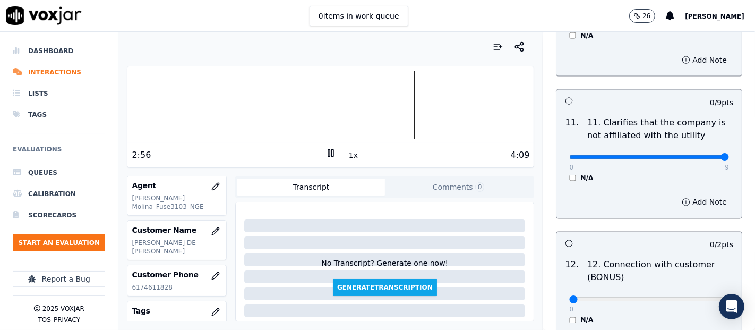
type input "9"
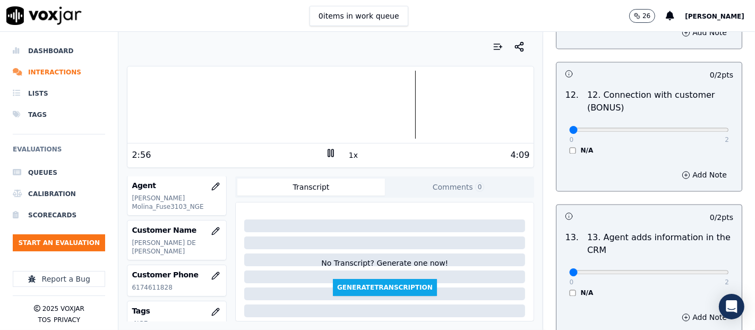
scroll to position [1710, 0]
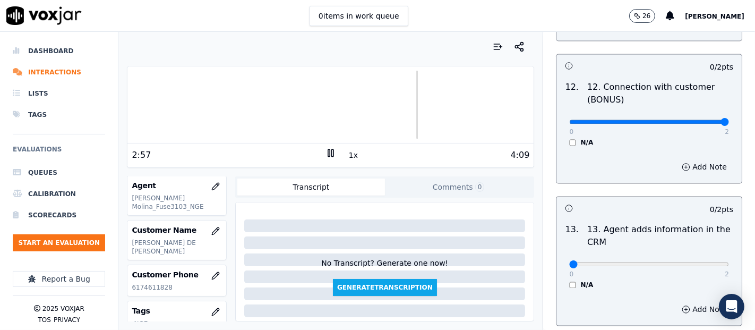
type input "2"
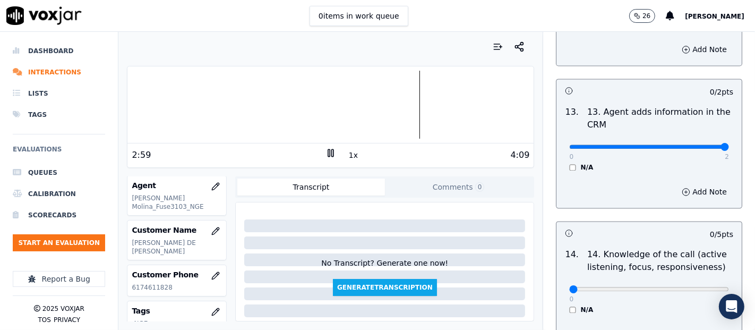
type input "2"
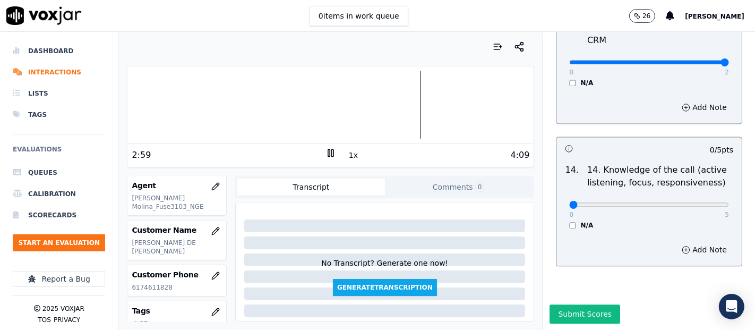
scroll to position [1934, 0]
drag, startPoint x: 699, startPoint y: 175, endPoint x: 693, endPoint y: 186, distance: 13.1
type input "5"
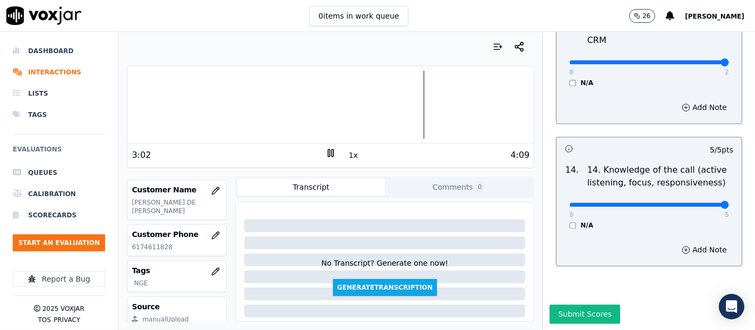
scroll to position [177, 0]
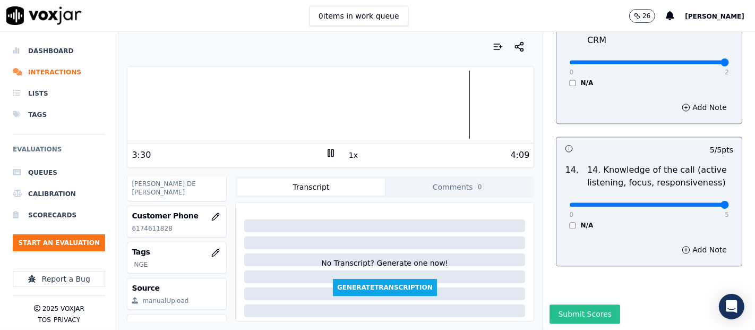
click at [568, 304] on button "Submit Scores" at bounding box center [584, 313] width 71 height 19
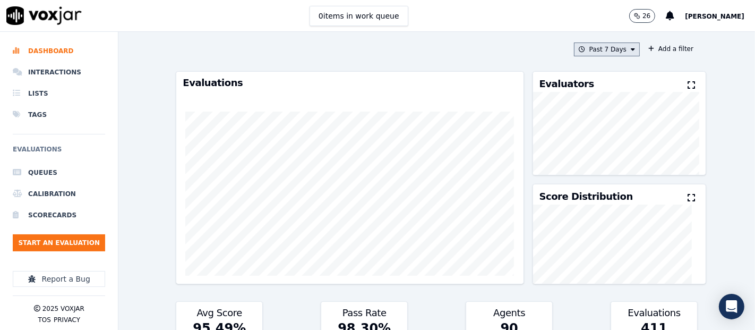
click at [601, 46] on button "Past 7 Days" at bounding box center [607, 49] width 66 height 14
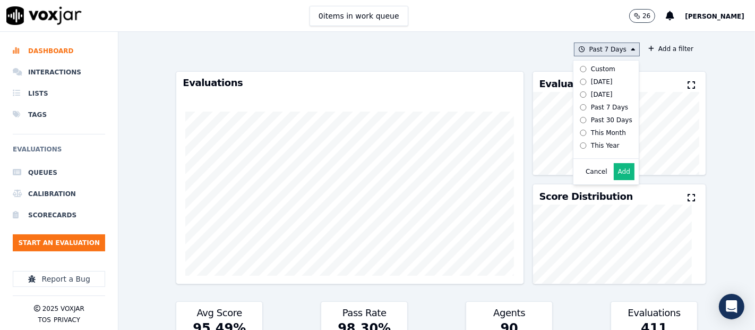
click at [613, 178] on button "Add" at bounding box center [623, 171] width 21 height 17
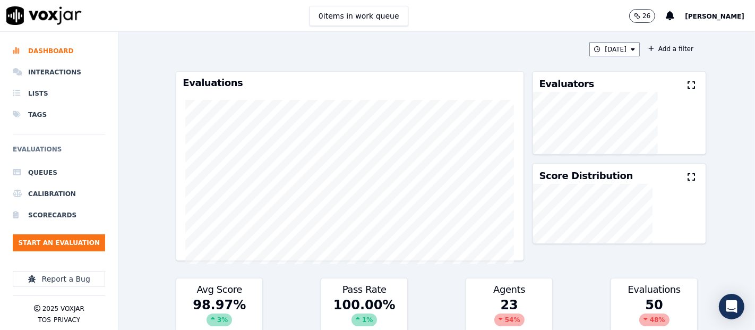
click at [687, 89] on icon at bounding box center [690, 85] width 7 height 8
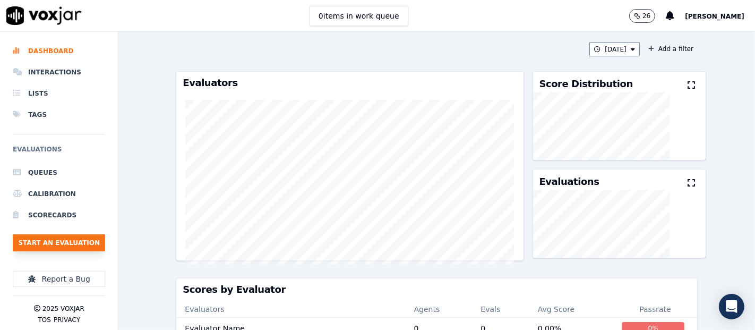
click at [54, 240] on button "Start an Evaluation" at bounding box center [59, 242] width 92 height 17
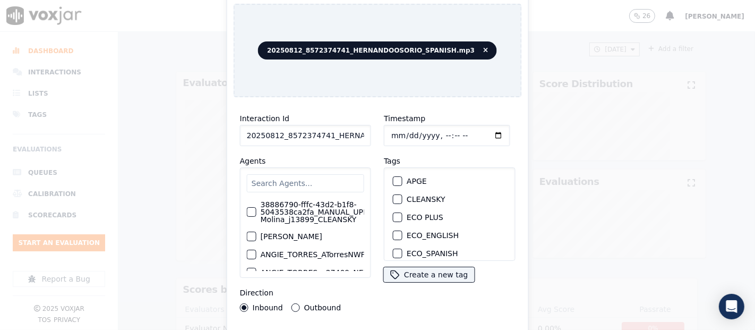
click at [354, 137] on input "20250812_8572374741_HERNANDOOSORIO_SPANISH.mp3" at bounding box center [305, 135] width 131 height 21
click at [354, 136] on input "20250812_8572374741_HERNANDOOSORIO_SPANISH.mp3" at bounding box center [305, 135] width 131 height 21
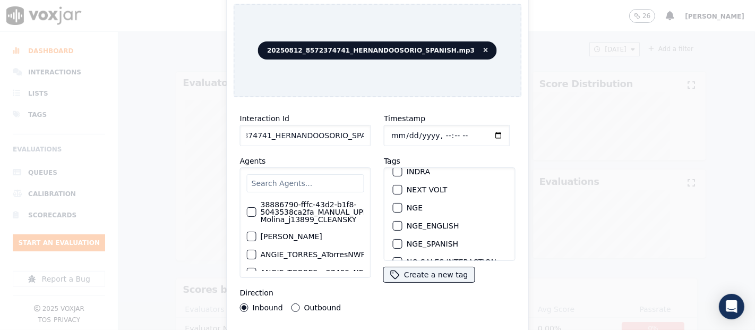
type input "20250812_8572374741_HERNANDOOSORIO_SPANISH"
click at [393, 204] on div "button" at bounding box center [396, 207] width 7 height 7
click at [404, 321] on div "Interaction Id 20250812_8572374741_HERNANDOOSORIO_SPANISH Agents 38886790-fffc-…" at bounding box center [377, 228] width 288 height 244
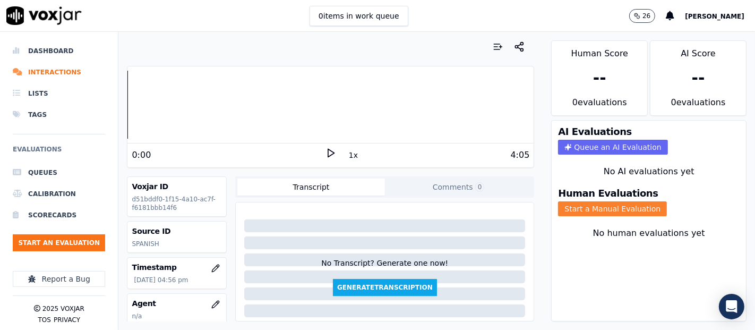
click at [612, 201] on button "Start a Manual Evaluation" at bounding box center [612, 208] width 109 height 15
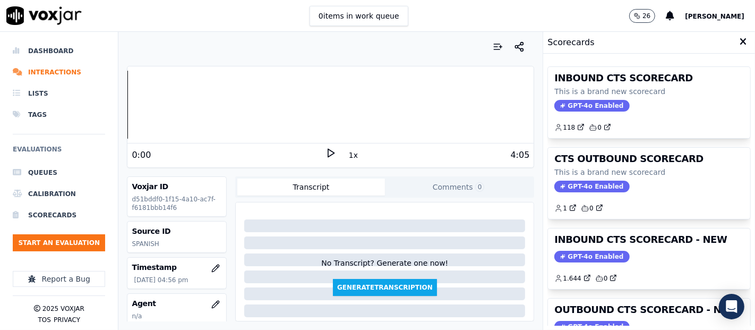
click at [632, 238] on h3 "INBOUND CTS SCORECARD - NEW" at bounding box center [648, 240] width 189 height 10
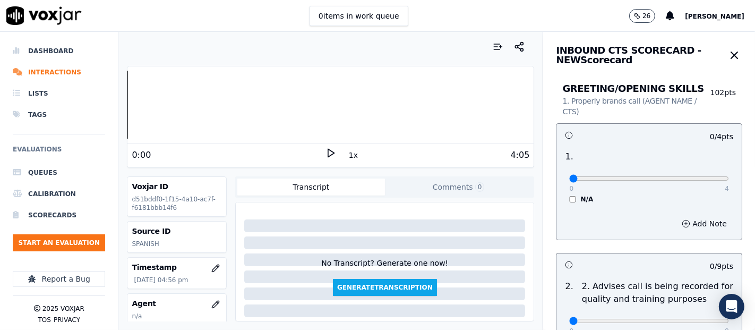
click at [327, 154] on icon at bounding box center [330, 153] width 11 height 11
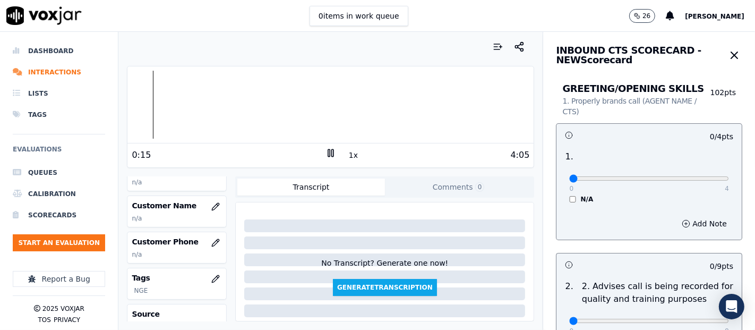
scroll to position [118, 0]
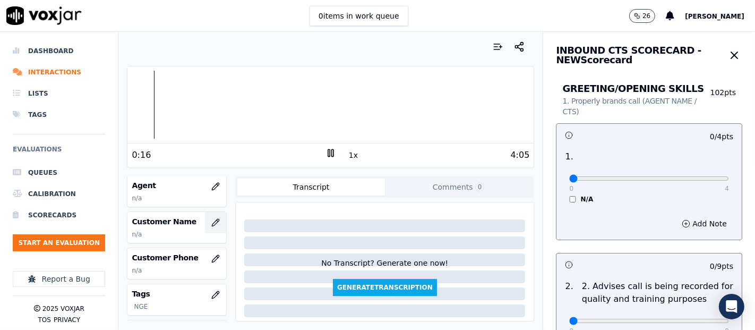
click at [211, 221] on icon "button" at bounding box center [215, 222] width 8 height 8
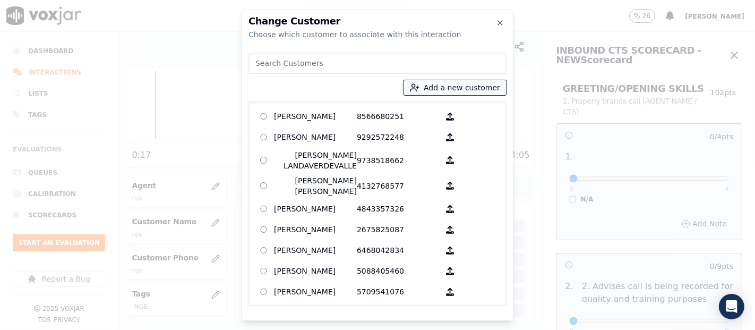
click at [450, 89] on button "Add a new customer" at bounding box center [454, 87] width 103 height 15
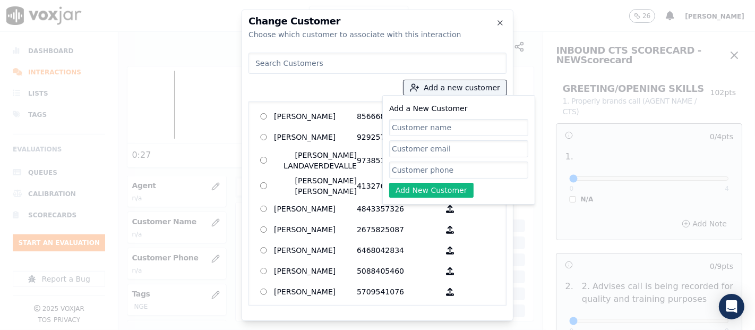
paste input "[PERSON_NAME]"
type input "[PERSON_NAME]"
click at [440, 168] on input "Add a New Customer" at bounding box center [458, 169] width 139 height 17
paste input "8572374741"
type input "8572374741"
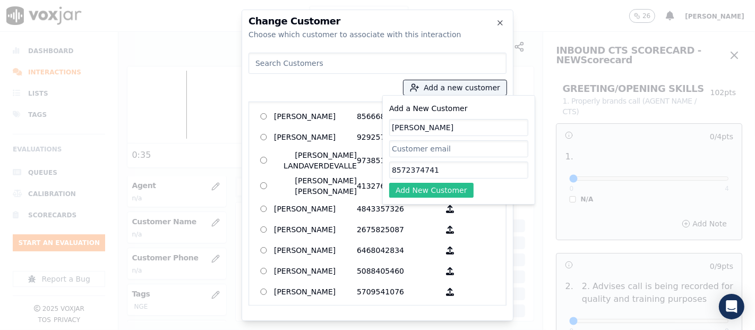
click at [457, 183] on button "Add New Customer" at bounding box center [431, 190] width 84 height 15
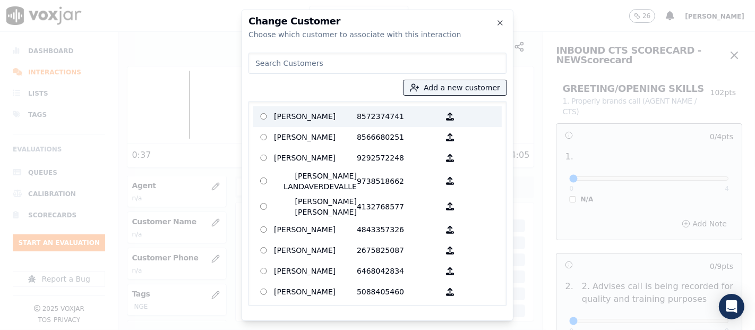
click at [322, 122] on p "[PERSON_NAME]" at bounding box center [315, 116] width 83 height 16
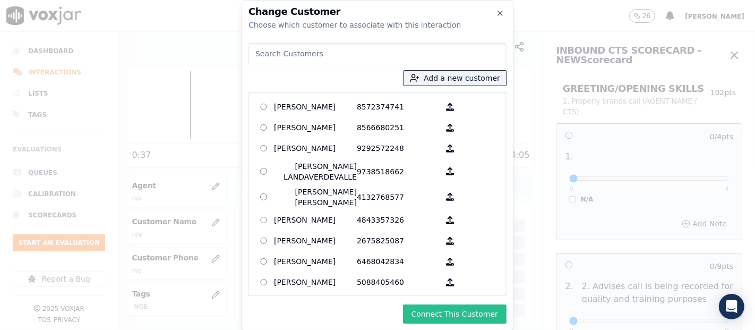
click at [434, 317] on button "Connect This Customer" at bounding box center [454, 313] width 103 height 19
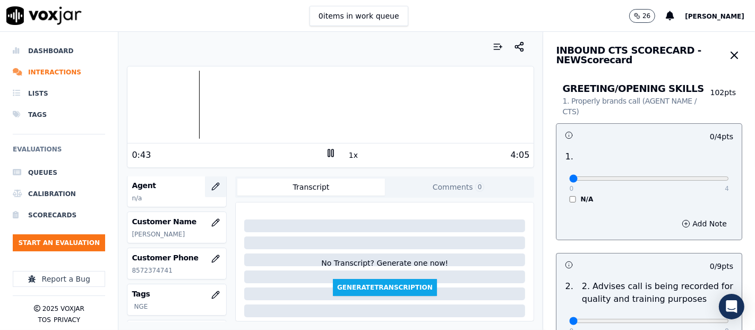
click at [205, 188] on button "button" at bounding box center [215, 186] width 21 height 21
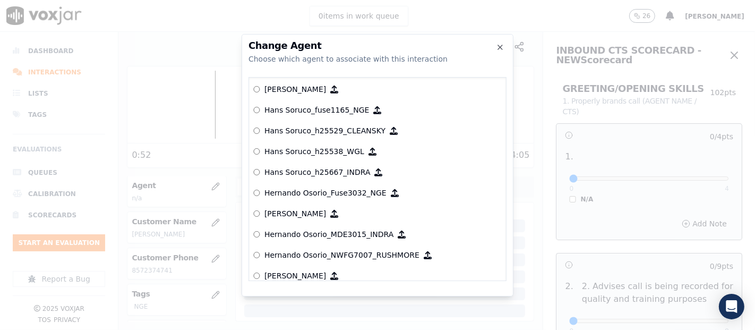
scroll to position [2178, 0]
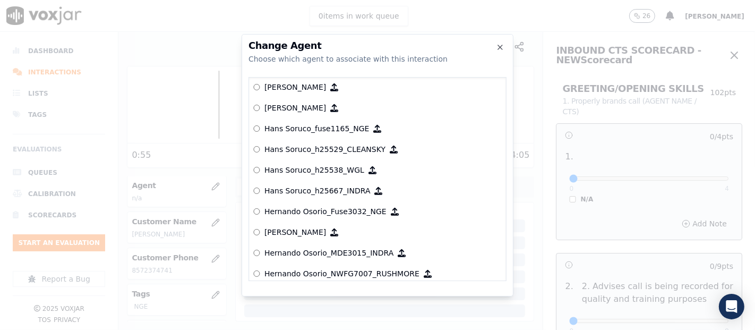
click at [328, 209] on p "Hernando Osorio_Fuse3032_NGE" at bounding box center [325, 211] width 122 height 11
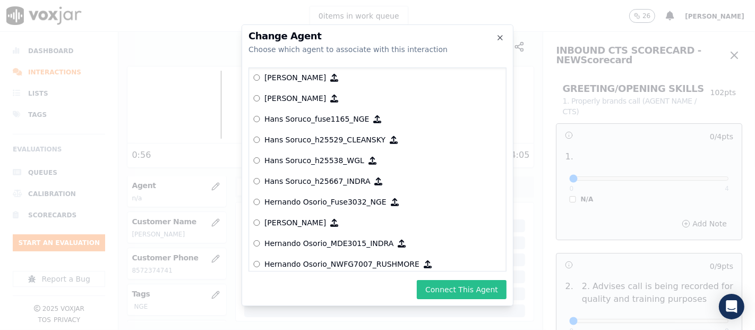
click at [480, 283] on button "Connect This Agent" at bounding box center [462, 289] width 90 height 19
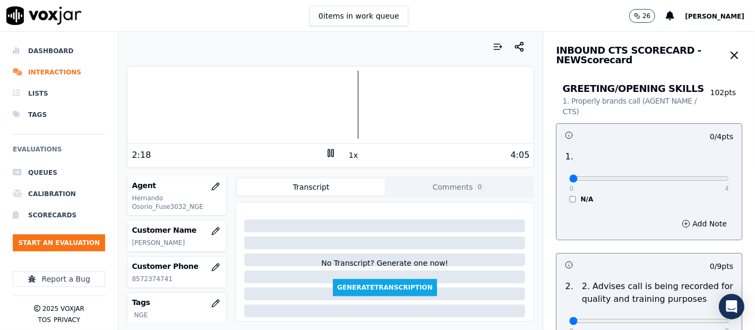
click at [350, 101] on div at bounding box center [330, 105] width 406 height 68
click at [466, 105] on div at bounding box center [330, 105] width 406 height 68
click at [464, 105] on div at bounding box center [330, 105] width 406 height 68
click at [461, 104] on div at bounding box center [330, 105] width 406 height 68
click at [455, 104] on div at bounding box center [330, 105] width 406 height 68
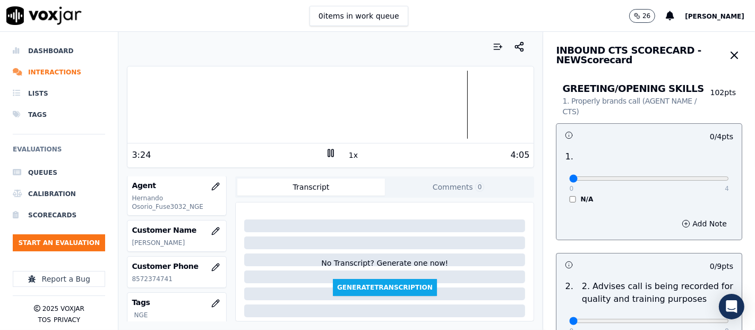
click at [452, 102] on div at bounding box center [330, 105] width 406 height 68
click at [298, 108] on div at bounding box center [330, 105] width 406 height 68
click at [281, 103] on div at bounding box center [330, 105] width 406 height 68
click at [275, 104] on div at bounding box center [330, 105] width 406 height 68
click at [264, 105] on div at bounding box center [330, 105] width 406 height 68
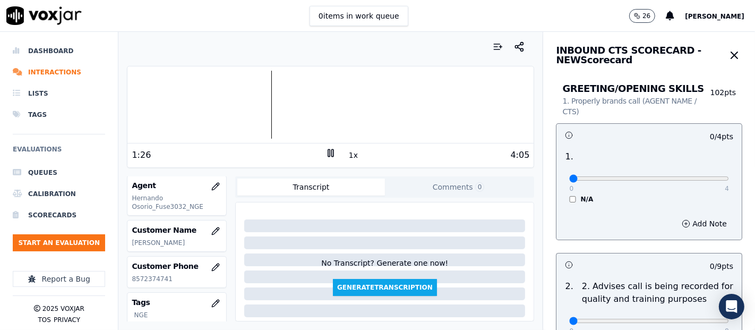
click at [255, 107] on div at bounding box center [330, 105] width 406 height 68
click at [252, 106] on div at bounding box center [330, 105] width 406 height 68
click at [242, 101] on div at bounding box center [330, 105] width 406 height 68
click at [214, 105] on div at bounding box center [330, 105] width 406 height 68
click at [197, 102] on div at bounding box center [330, 105] width 406 height 68
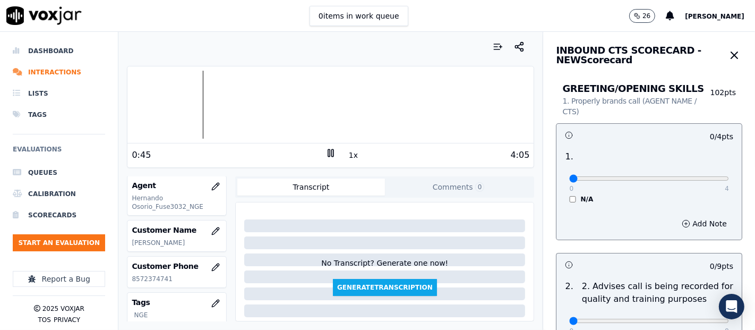
click at [191, 102] on div at bounding box center [330, 105] width 406 height 68
type input "4"
click at [697, 176] on input "range" at bounding box center [649, 178] width 160 height 4
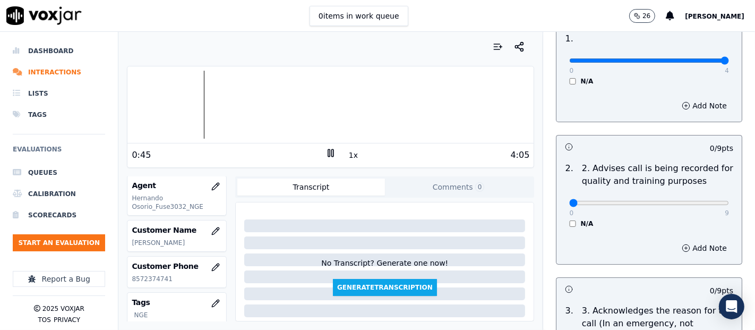
scroll to position [177, 0]
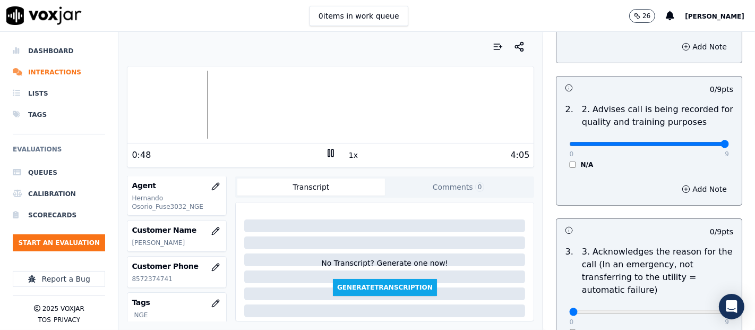
type input "9"
click at [700, 4] on input "range" at bounding box center [649, 1] width 160 height 4
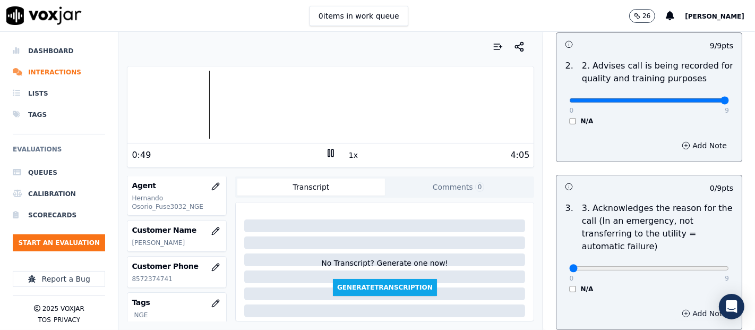
scroll to position [353, 0]
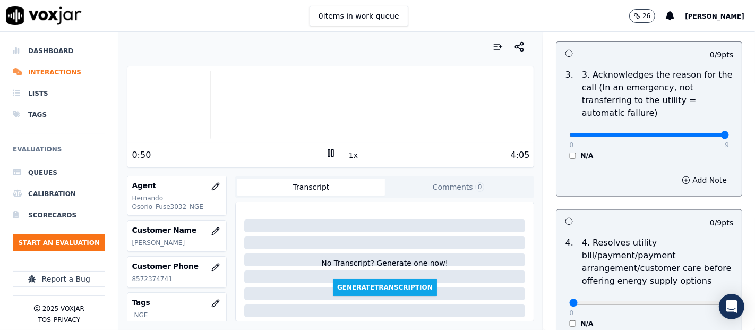
type input "9"
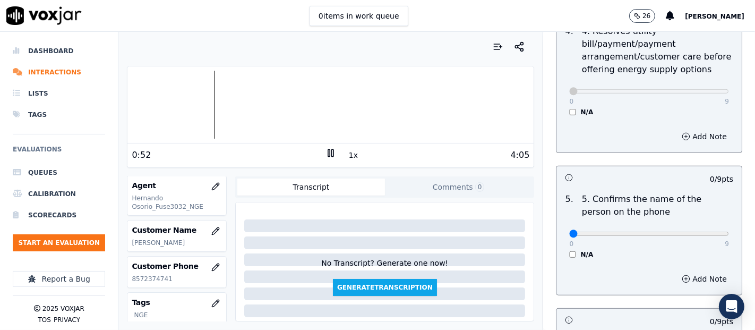
scroll to position [590, 0]
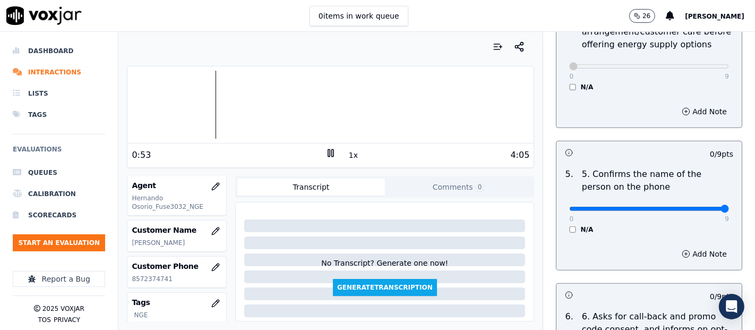
type input "9"
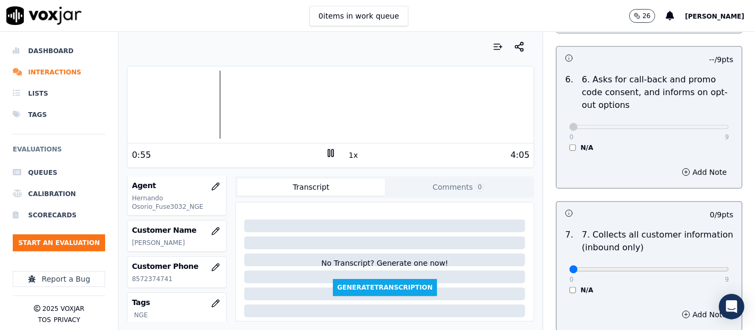
scroll to position [884, 0]
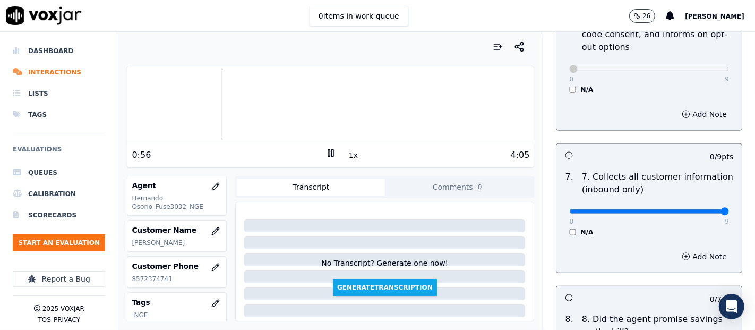
type input "9"
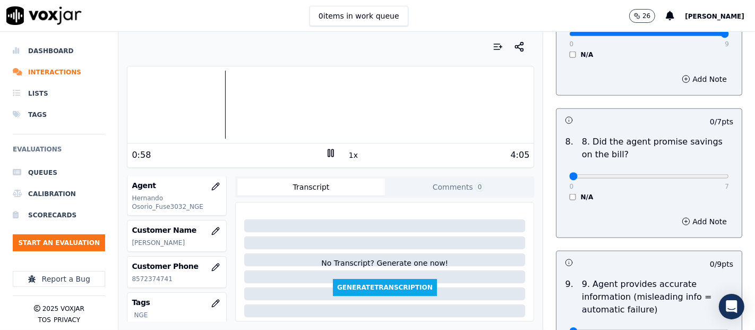
click at [569, 197] on div "N/A" at bounding box center [649, 197] width 160 height 8
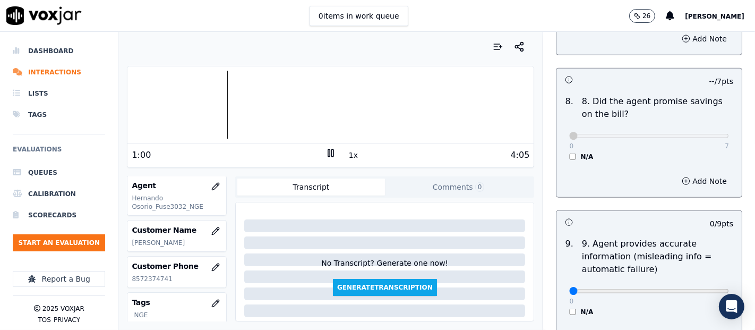
scroll to position [1179, 0]
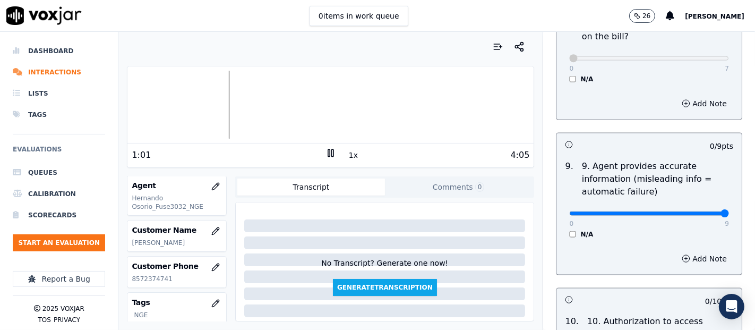
type input "9"
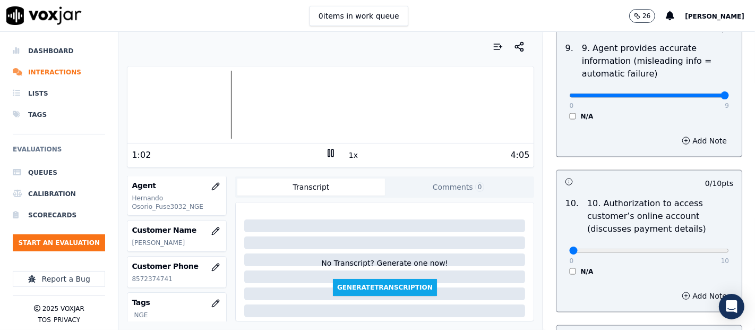
scroll to position [1356, 0]
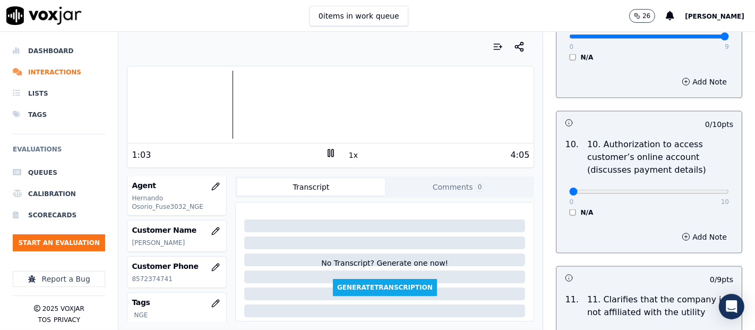
click at [569, 213] on div "N/A" at bounding box center [649, 212] width 160 height 8
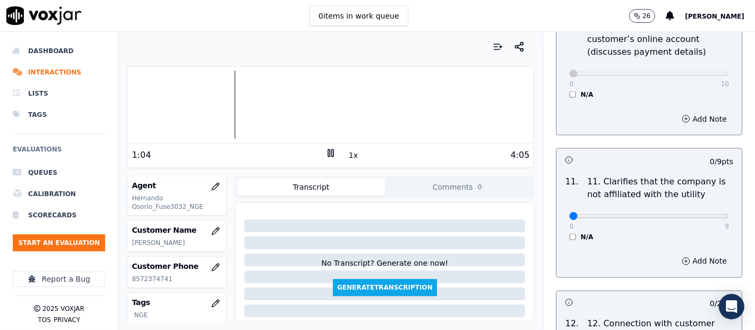
scroll to position [1533, 0]
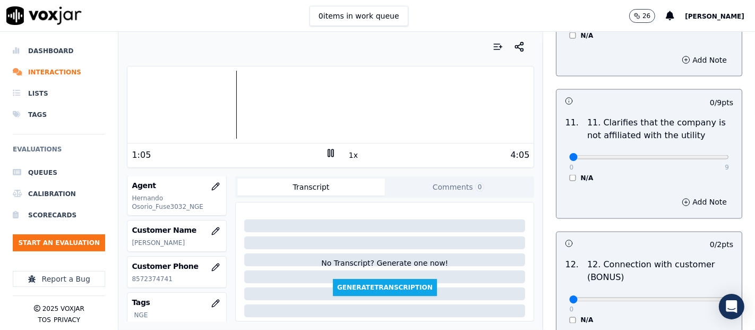
click at [706, 154] on div "0 9 N/A" at bounding box center [648, 162] width 177 height 40
type input "9"
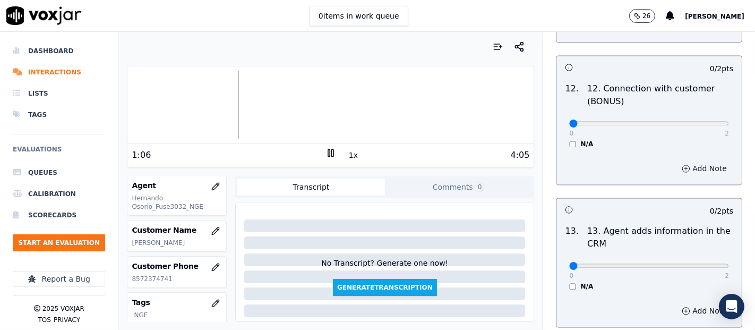
scroll to position [1710, 0]
drag, startPoint x: 699, startPoint y: 111, endPoint x: 703, endPoint y: 119, distance: 8.6
click at [703, 119] on div "0 2 N/A" at bounding box center [648, 127] width 177 height 40
click at [703, 120] on div "0 2 N/A" at bounding box center [648, 127] width 177 height 40
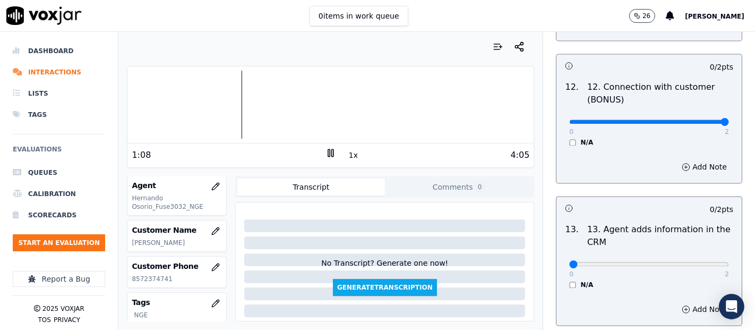
type input "2"
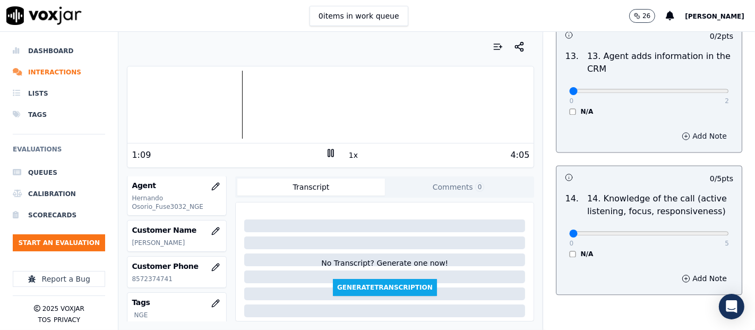
scroll to position [1887, 0]
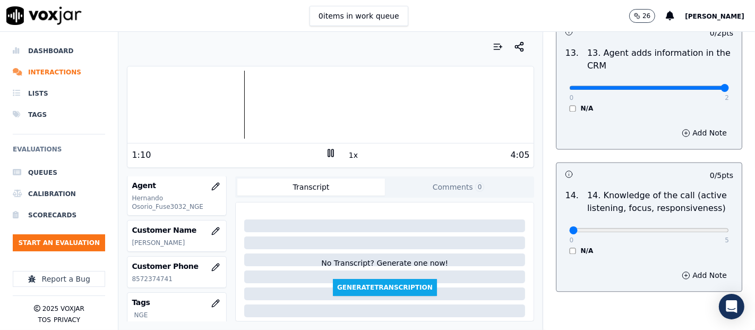
type input "2"
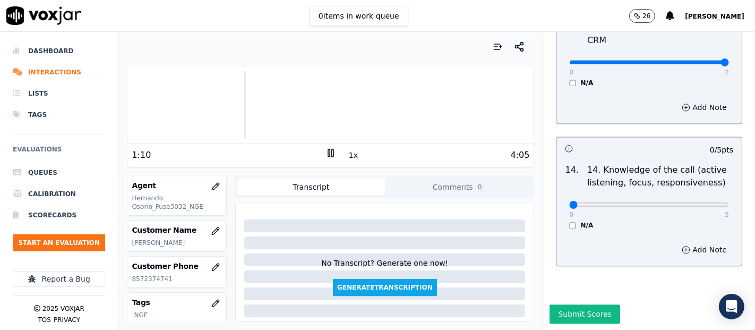
scroll to position [1934, 0]
type input "5"
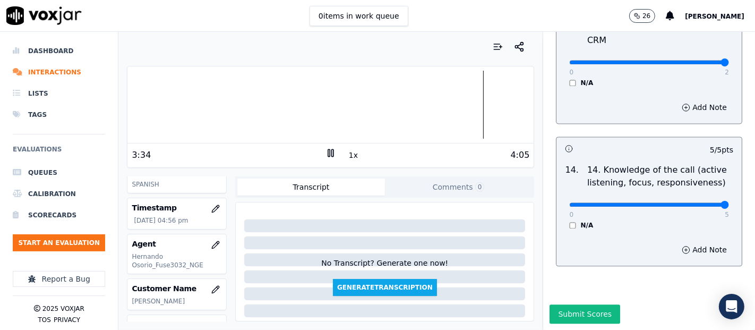
scroll to position [118, 0]
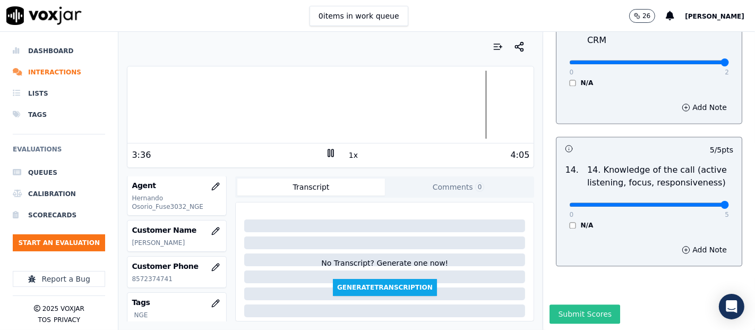
click at [567, 304] on button "Submit Scores" at bounding box center [584, 313] width 71 height 19
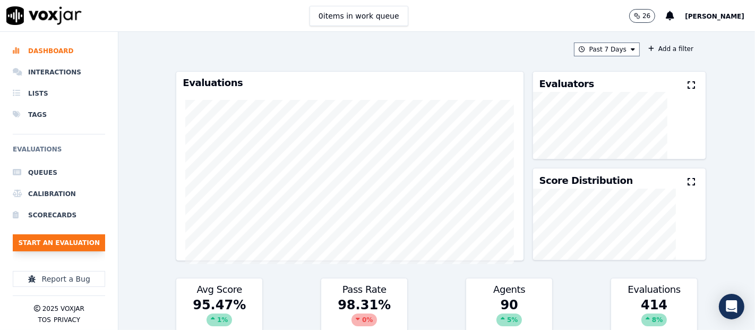
click at [50, 245] on button "Start an Evaluation" at bounding box center [59, 242] width 92 height 17
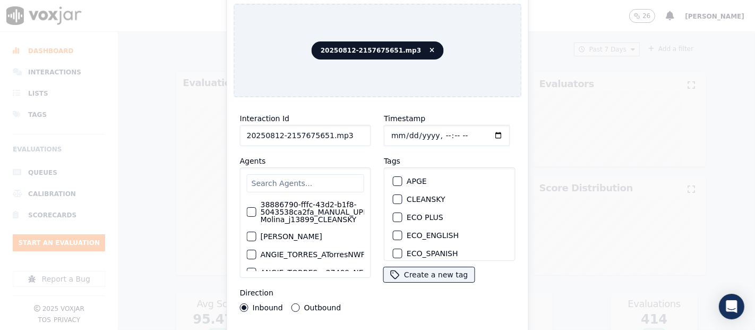
click at [351, 125] on input "20250812-2157675651.mp3" at bounding box center [305, 135] width 131 height 21
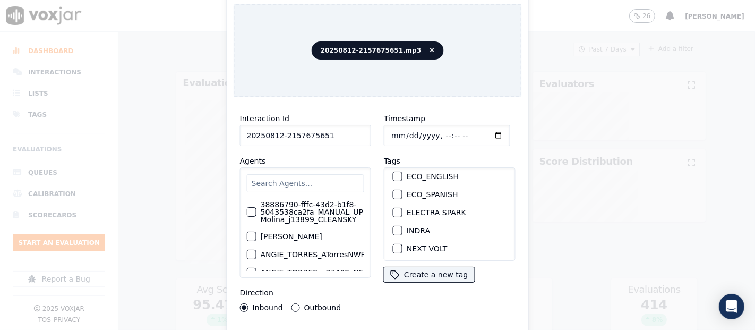
scroll to position [118, 0]
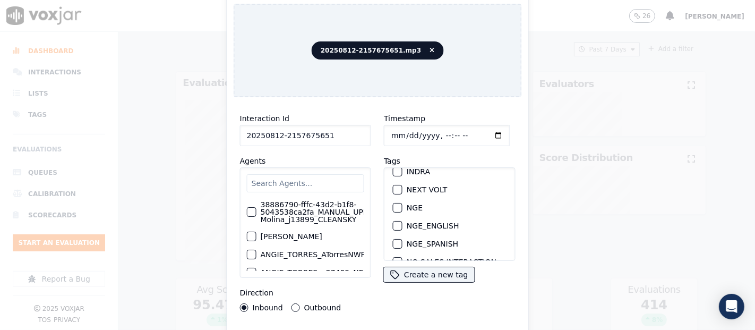
type input "20250812-2157675651"
click at [393, 168] on div "button" at bounding box center [396, 171] width 7 height 7
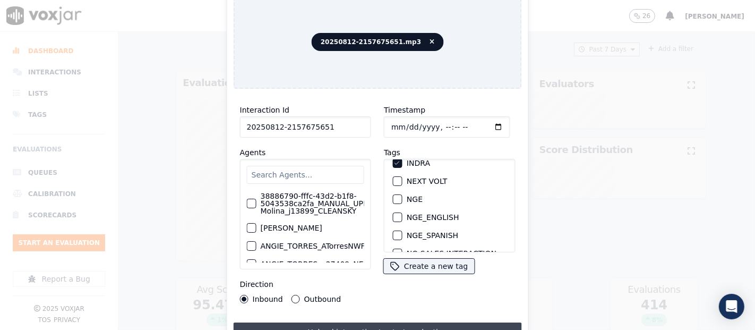
click at [404, 323] on button "Upload interaction to start evaluation" at bounding box center [377, 331] width 288 height 19
click at [339, 325] on button "Upload interaction to start evaluation" at bounding box center [377, 331] width 288 height 19
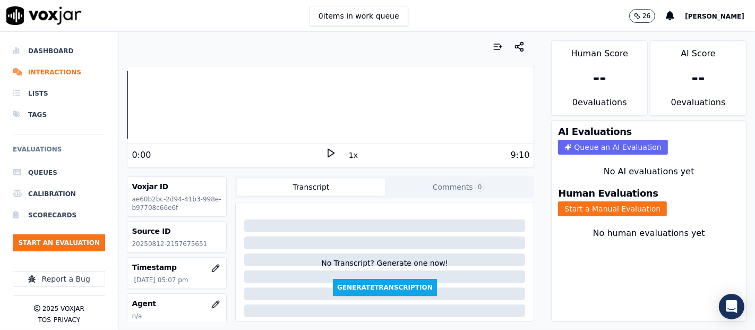
click at [325, 151] on icon at bounding box center [330, 153] width 11 height 11
click at [79, 96] on div "Dashboard Interactions Lists Tags Evaluations Queues Calibration Scorecards Sta…" at bounding box center [377, 181] width 755 height 298
click at [172, 100] on div at bounding box center [330, 105] width 406 height 68
click at [186, 102] on div at bounding box center [330, 105] width 406 height 68
click at [165, 100] on div at bounding box center [330, 105] width 406 height 68
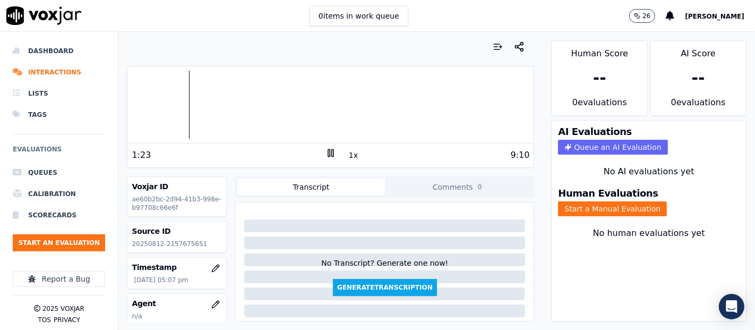
click at [328, 151] on rect at bounding box center [329, 152] width 2 height 7
click at [325, 152] on icon at bounding box center [330, 153] width 11 height 11
click at [579, 201] on button "Start a Manual Evaluation" at bounding box center [612, 208] width 109 height 15
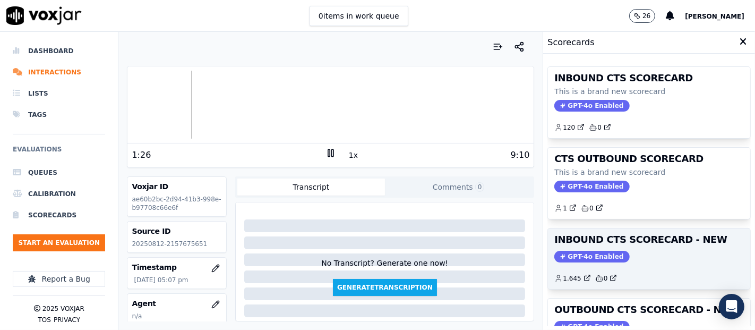
click at [637, 255] on div "GPT-4o Enabled" at bounding box center [648, 256] width 189 height 12
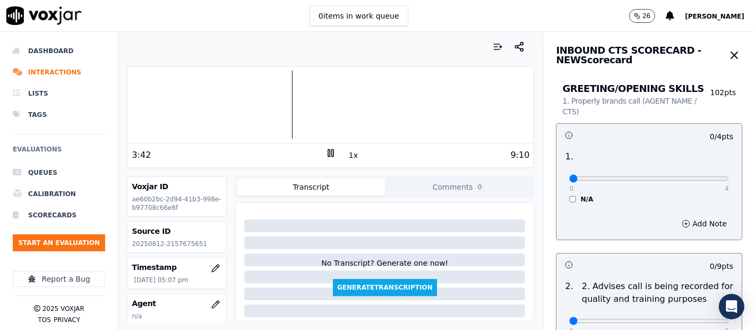
click at [180, 103] on div at bounding box center [330, 105] width 406 height 68
click at [175, 103] on div at bounding box center [330, 105] width 406 height 68
type input "4"
click at [699, 180] on input "range" at bounding box center [649, 178] width 160 height 4
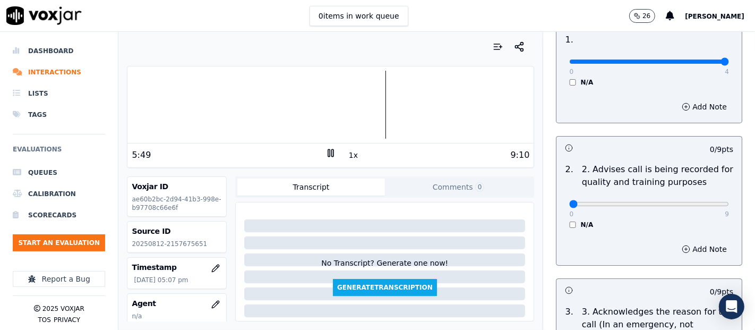
scroll to position [118, 0]
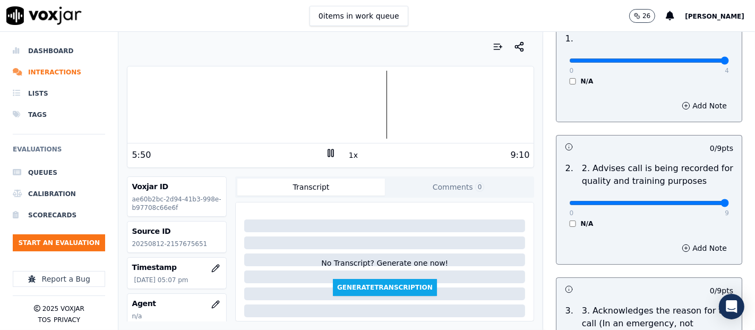
type input "9"
click at [700, 63] on input "range" at bounding box center [649, 60] width 160 height 4
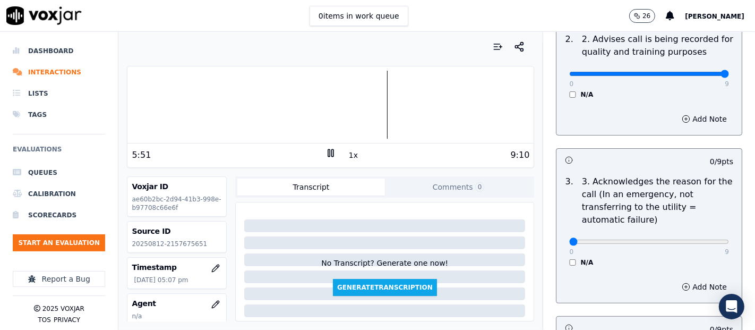
scroll to position [295, 0]
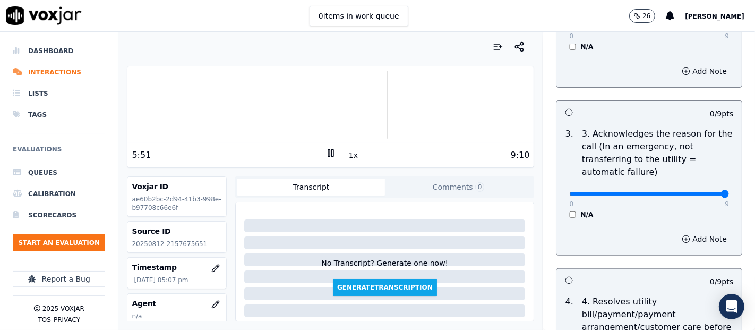
type input "9"
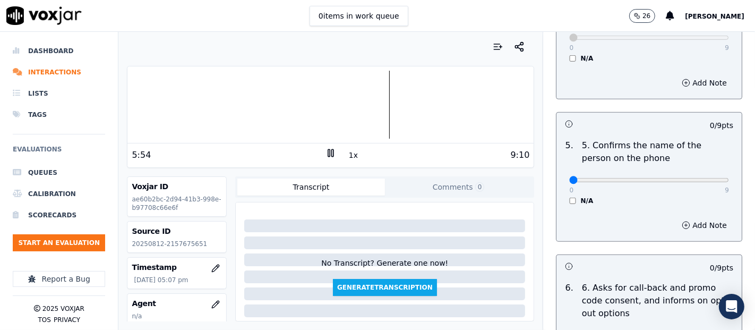
scroll to position [590, 0]
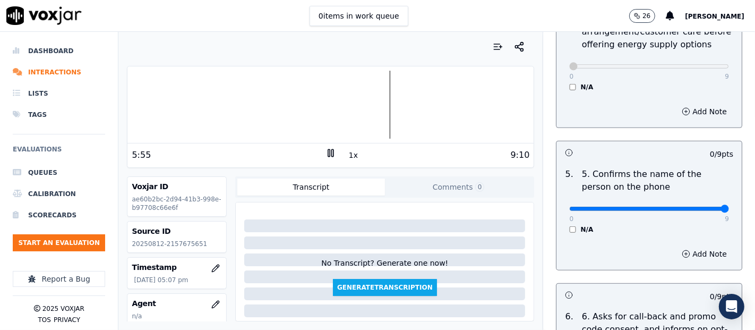
type input "9"
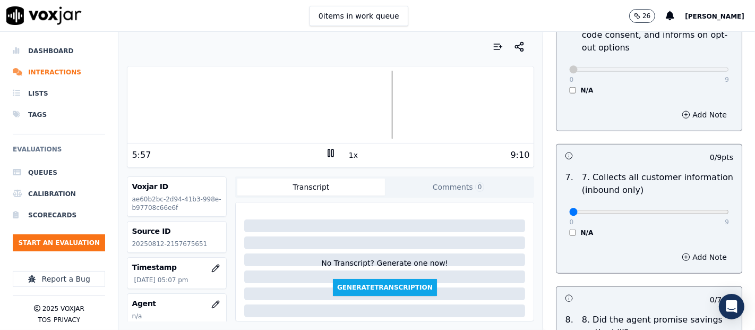
scroll to position [884, 0]
type input "9"
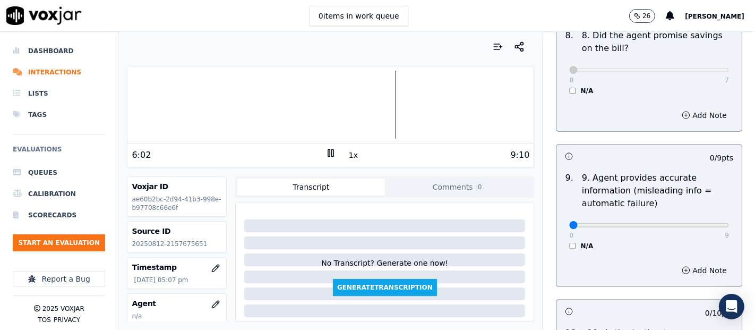
scroll to position [1179, 0]
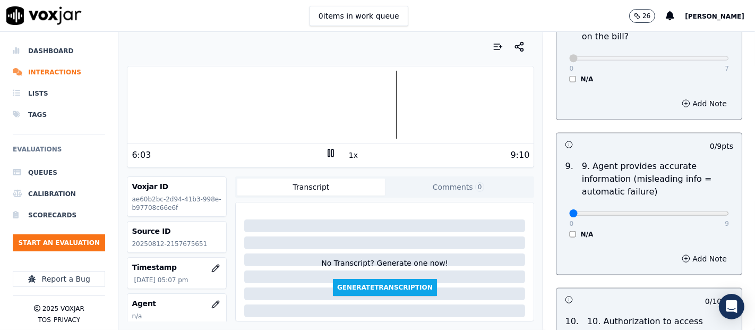
click at [702, 206] on div "0 9" at bounding box center [649, 212] width 160 height 13
click at [698, 206] on div "0 9" at bounding box center [649, 212] width 160 height 13
drag, startPoint x: 698, startPoint y: 210, endPoint x: 691, endPoint y: 212, distance: 7.1
type input "9"
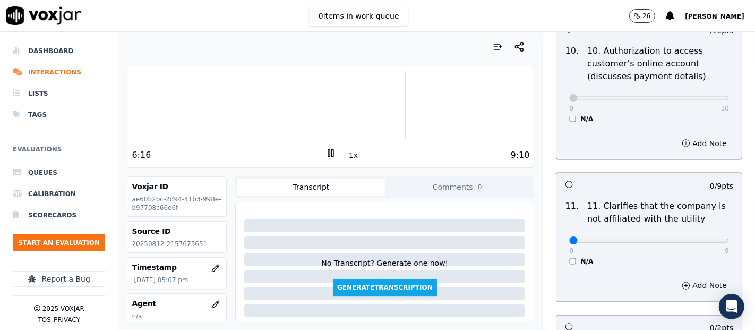
scroll to position [1474, 0]
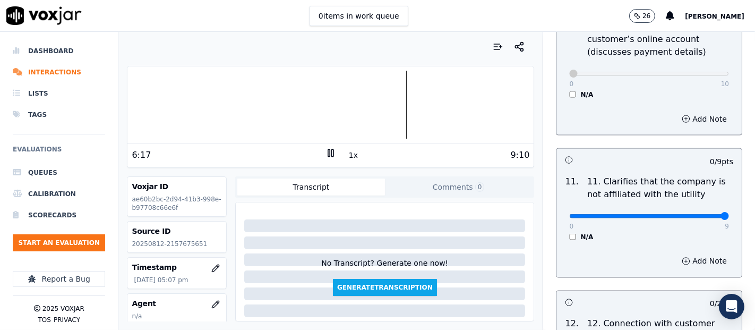
type input "9"
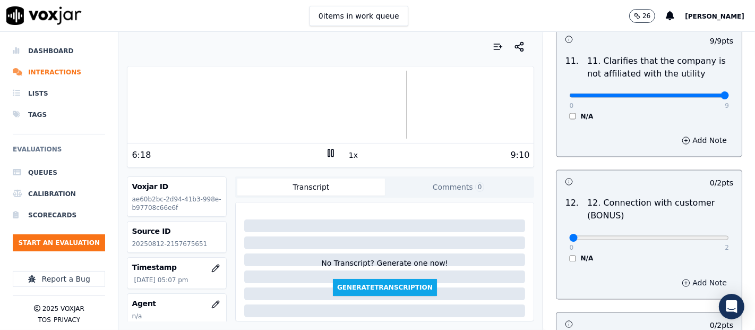
scroll to position [1651, 0]
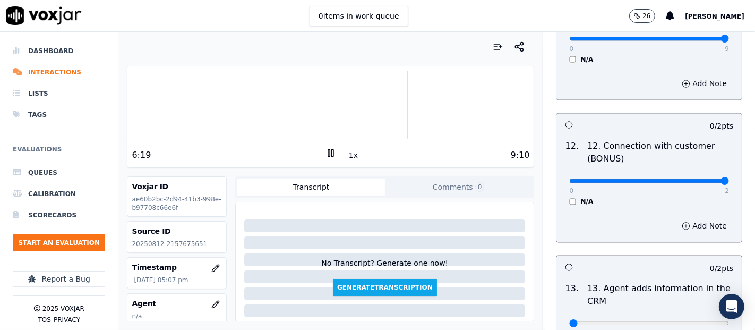
type input "2"
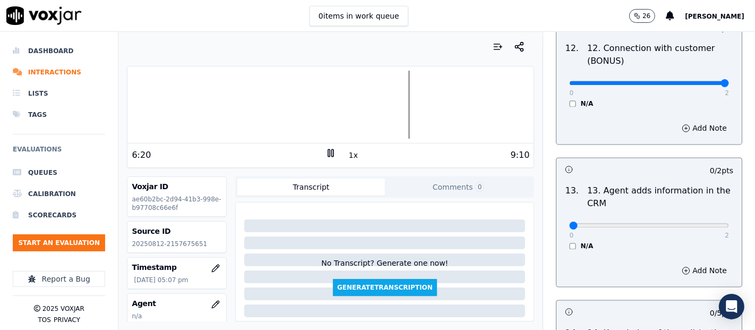
scroll to position [1769, 0]
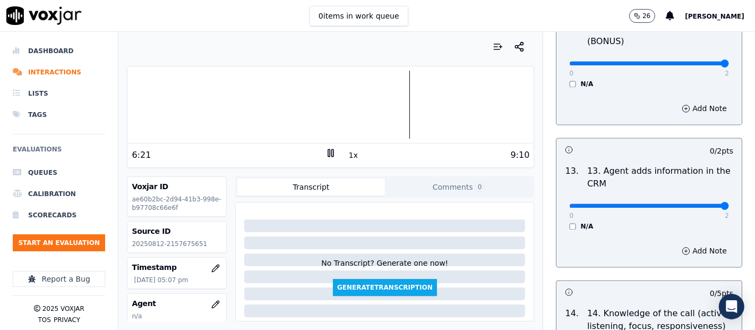
type input "2"
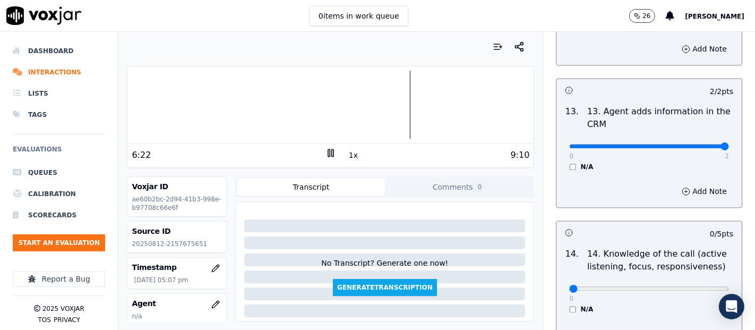
scroll to position [1887, 0]
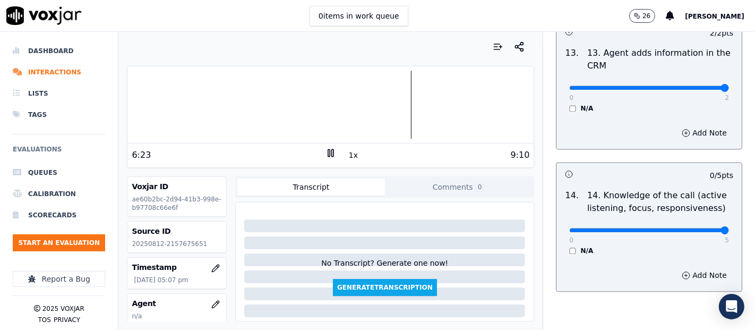
type input "5"
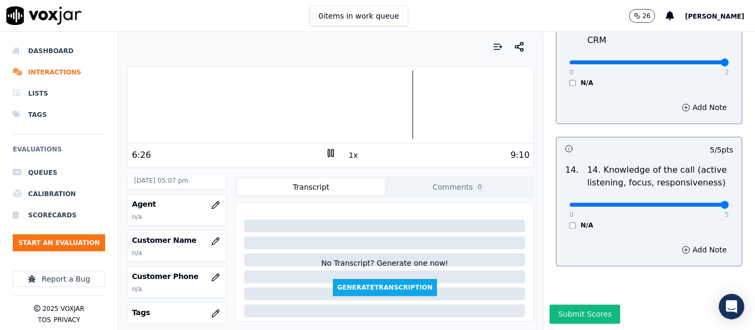
scroll to position [118, 0]
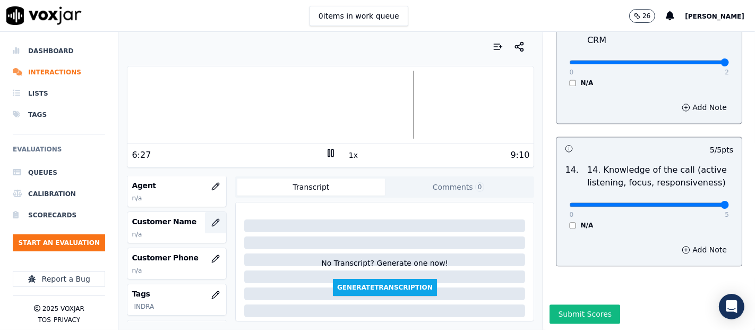
click at [205, 216] on button "button" at bounding box center [215, 222] width 21 height 21
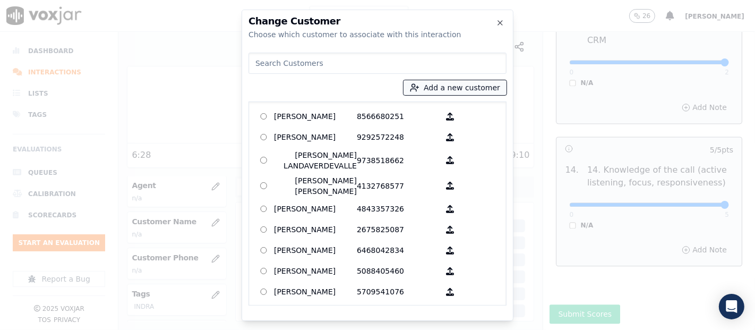
click at [452, 92] on button "Add a new customer" at bounding box center [454, 87] width 103 height 15
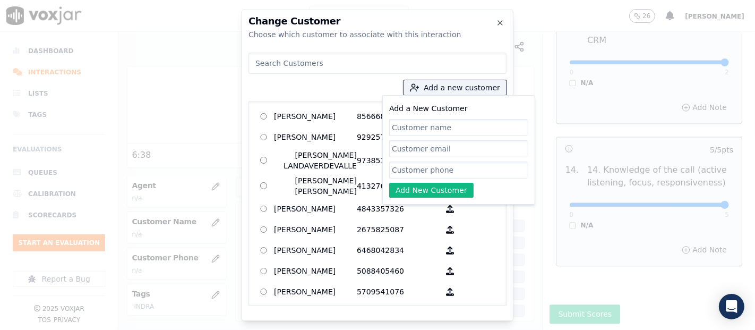
paste input "MAGALIS MARTINEZ"
type input "MAGALIS MARTINEZ"
click at [456, 171] on input "Add a New Customer" at bounding box center [458, 169] width 139 height 17
paste input "2157675651"
type input "2157675651"
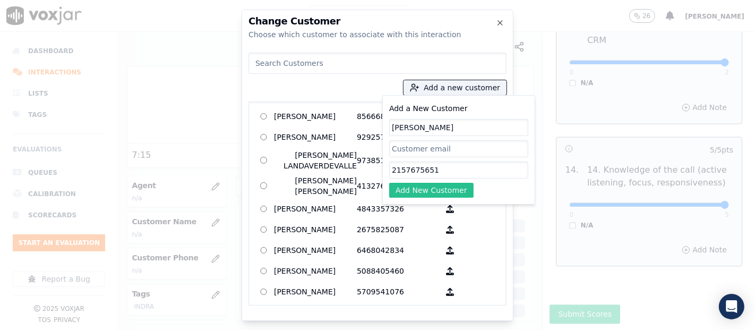
click at [447, 193] on button "Add New Customer" at bounding box center [431, 190] width 84 height 15
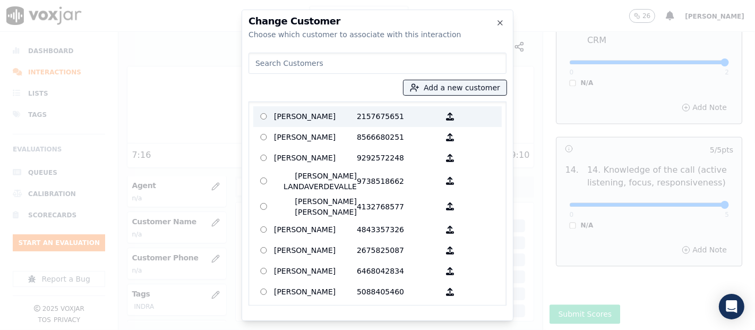
click at [274, 113] on p "MAGALIS MARTINEZ" at bounding box center [315, 116] width 83 height 16
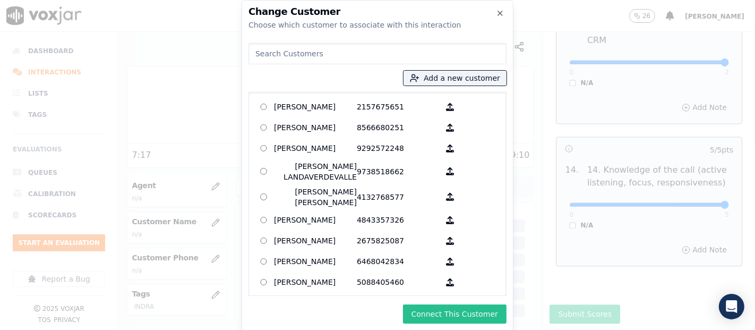
click at [418, 309] on button "Connect This Customer" at bounding box center [454, 313] width 103 height 19
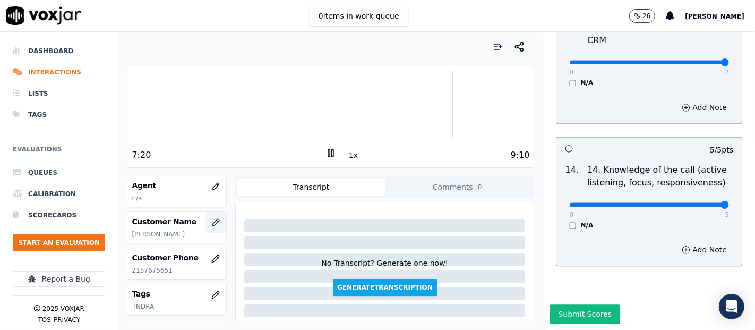
click at [211, 218] on icon "button" at bounding box center [215, 222] width 8 height 8
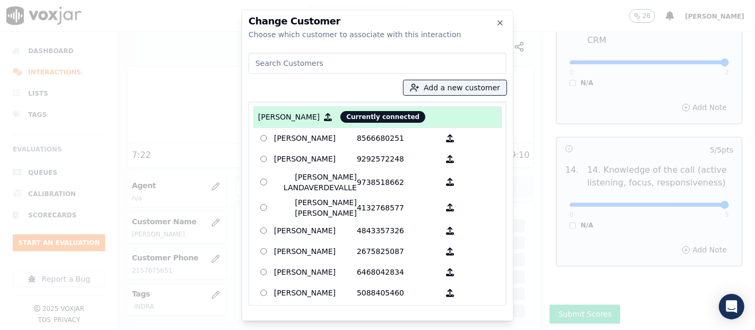
click at [572, 66] on div at bounding box center [377, 165] width 755 height 330
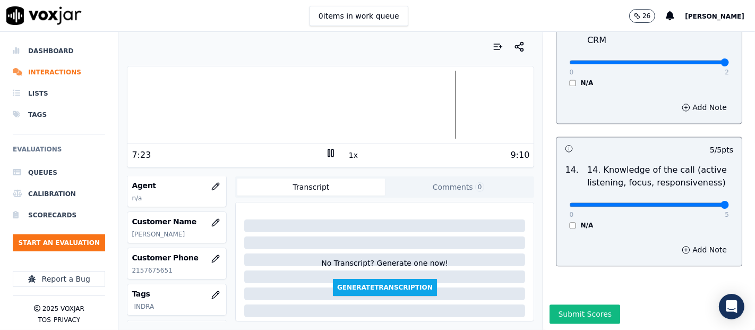
click at [572, 304] on button "Submit Scores" at bounding box center [584, 313] width 71 height 19
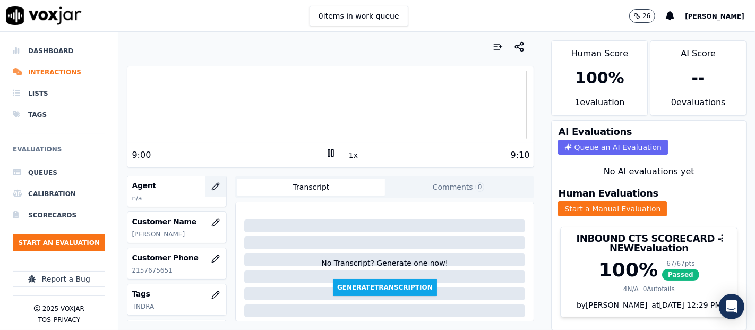
click at [205, 179] on button "button" at bounding box center [215, 186] width 21 height 21
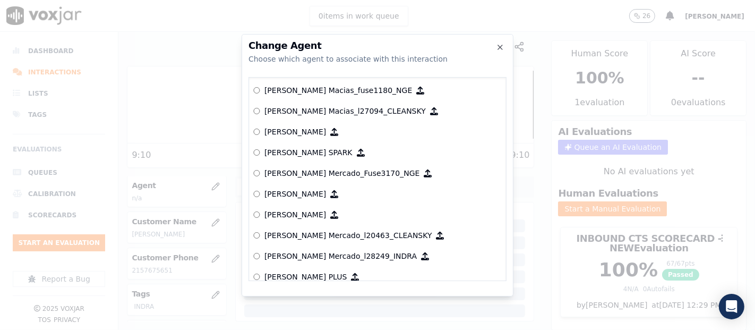
scroll to position [3696, 0]
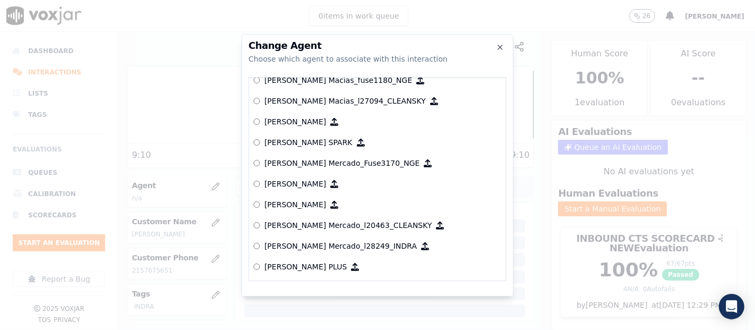
drag, startPoint x: 287, startPoint y: 238, endPoint x: 385, endPoint y: 264, distance: 101.0
click at [294, 246] on p "[PERSON_NAME] Mercado_l28249_INDRA" at bounding box center [340, 245] width 152 height 11
click at [327, 242] on p "[PERSON_NAME] Mercado_l28249_INDRA" at bounding box center [340, 245] width 152 height 11
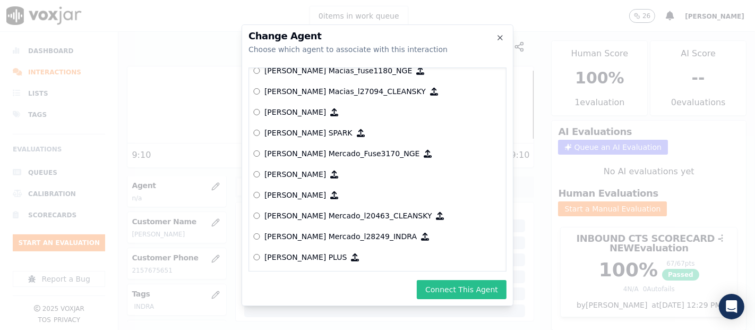
click at [468, 291] on button "Connect This Agent" at bounding box center [462, 289] width 90 height 19
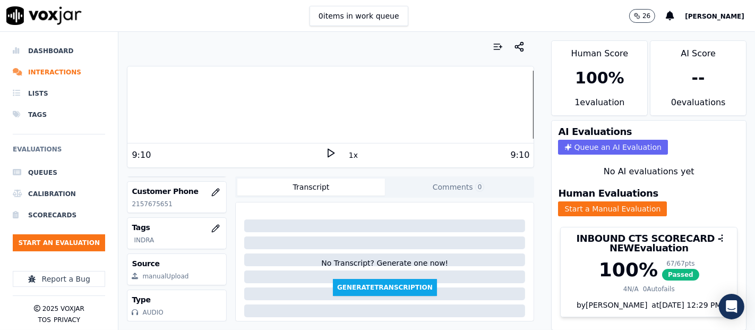
scroll to position [217, 0]
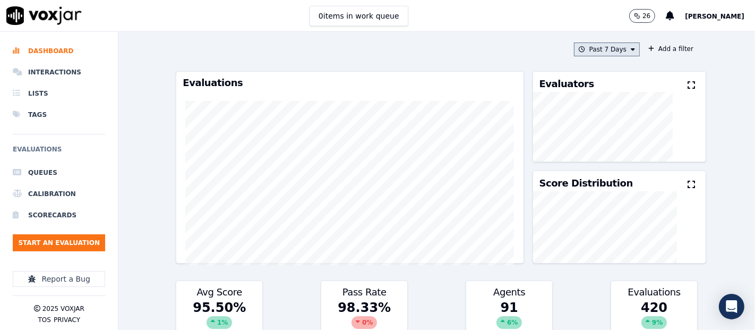
click at [608, 50] on button "Past 7 Days" at bounding box center [607, 49] width 66 height 14
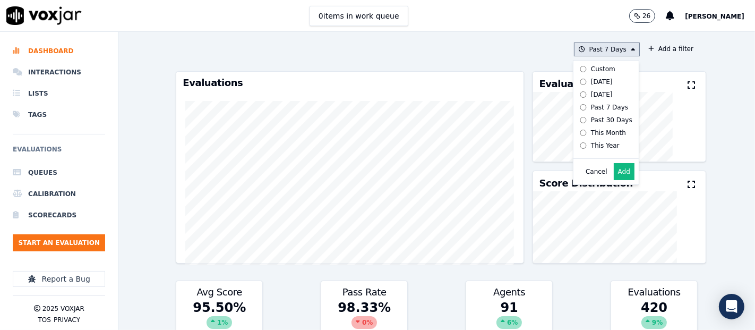
click at [613, 180] on button "Add" at bounding box center [623, 171] width 21 height 17
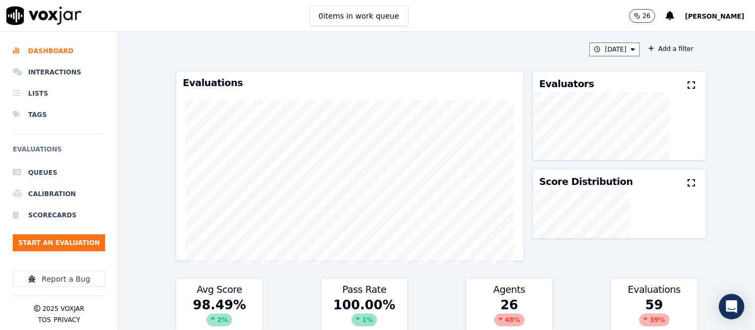
click at [687, 84] on button at bounding box center [693, 85] width 12 height 13
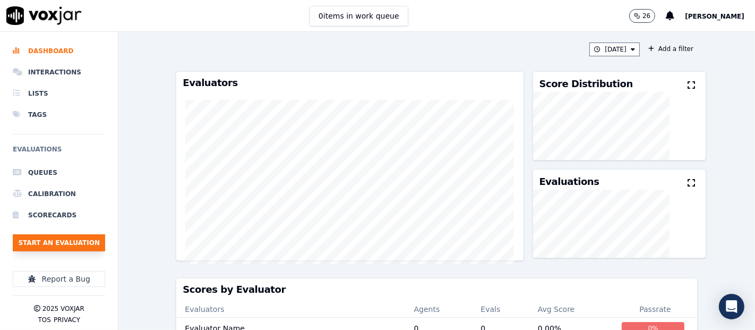
click at [62, 246] on button "Start an Evaluation" at bounding box center [59, 242] width 92 height 17
